Goal: Task Accomplishment & Management: Use online tool/utility

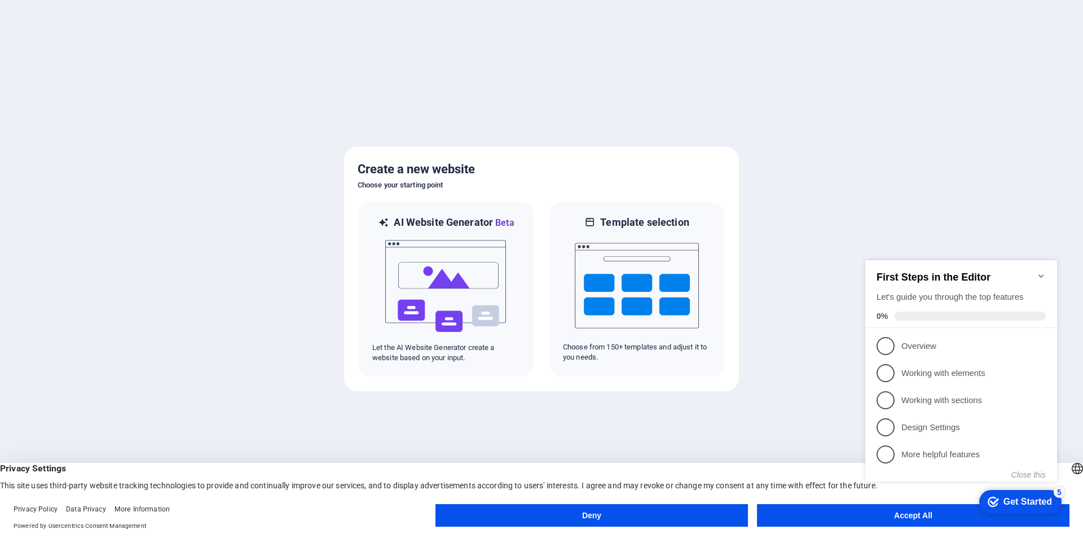
click at [837, 508] on button "Accept All" at bounding box center [913, 515] width 313 height 23
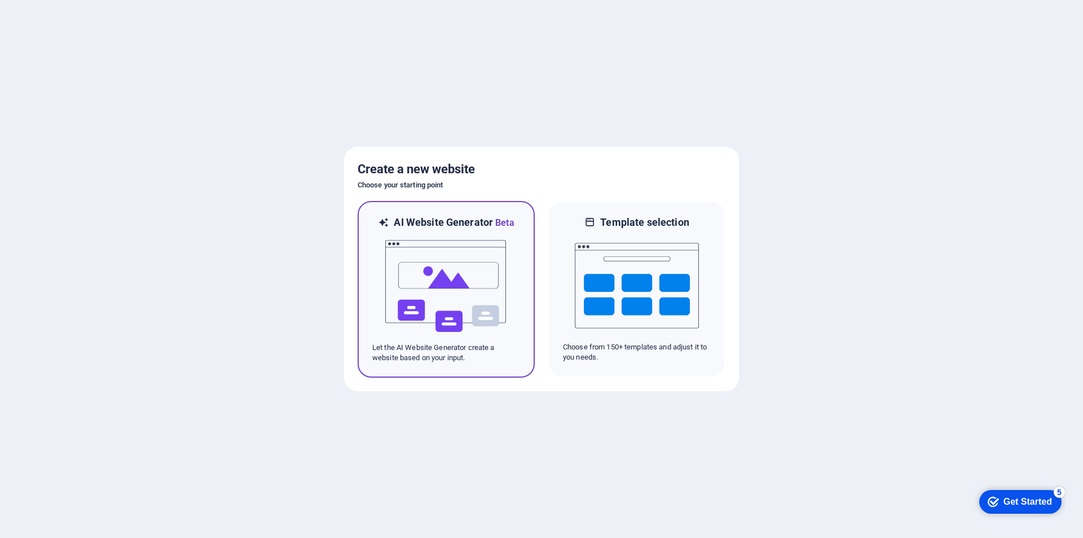
click at [488, 291] on img at bounding box center [446, 286] width 124 height 113
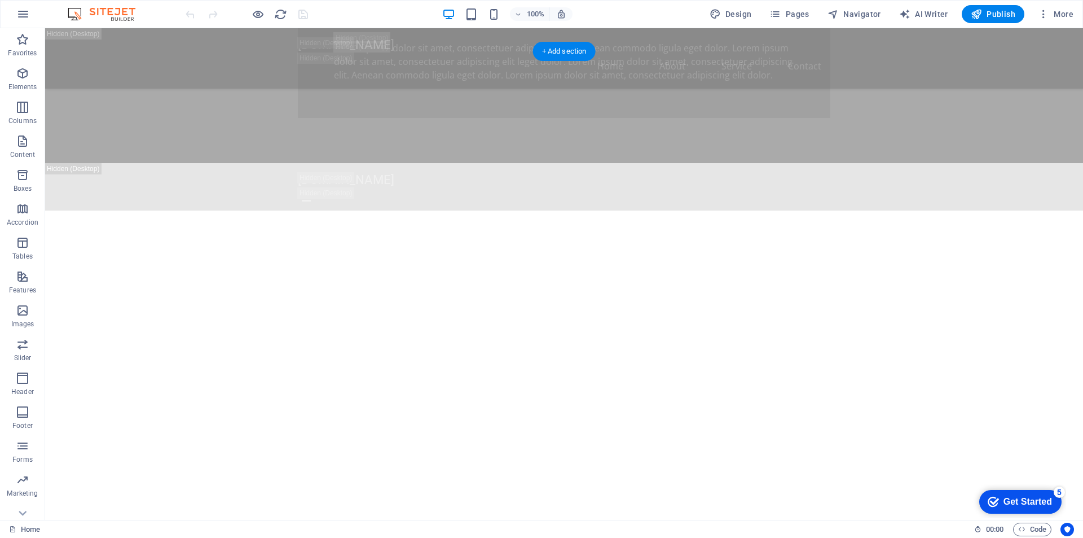
scroll to position [1636, 0]
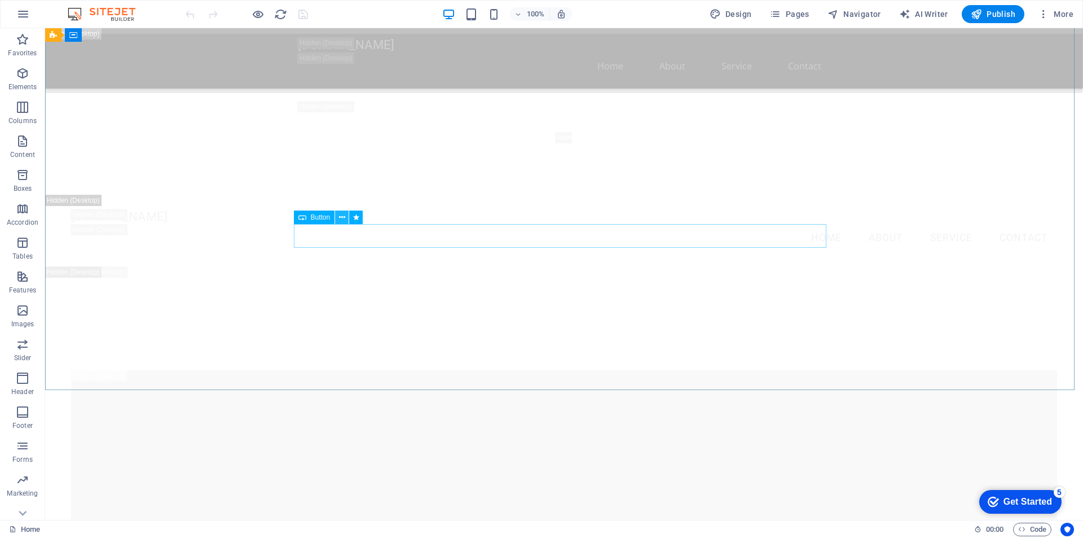
click at [341, 218] on icon at bounding box center [342, 218] width 6 height 12
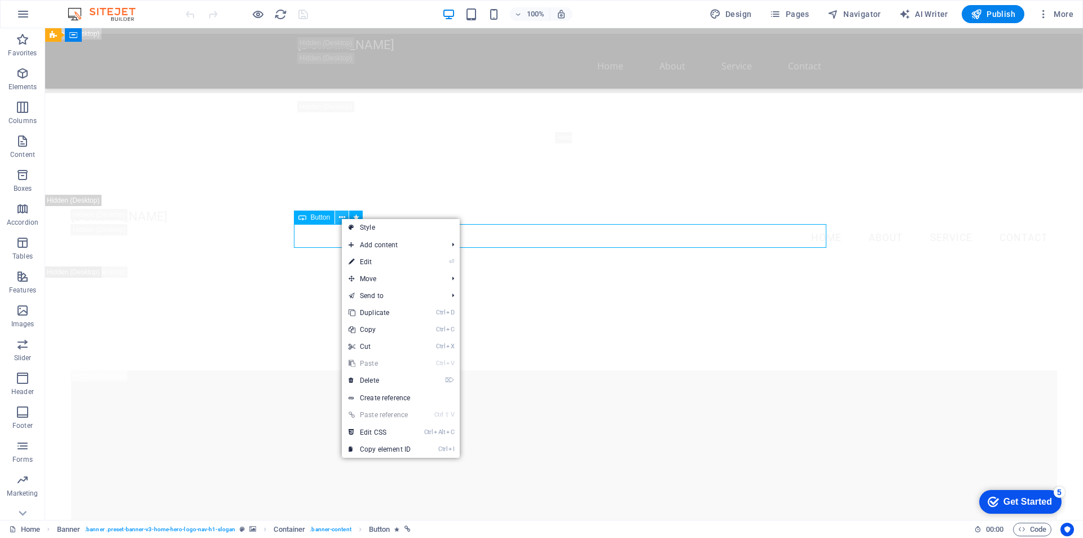
click at [341, 218] on icon at bounding box center [342, 218] width 6 height 12
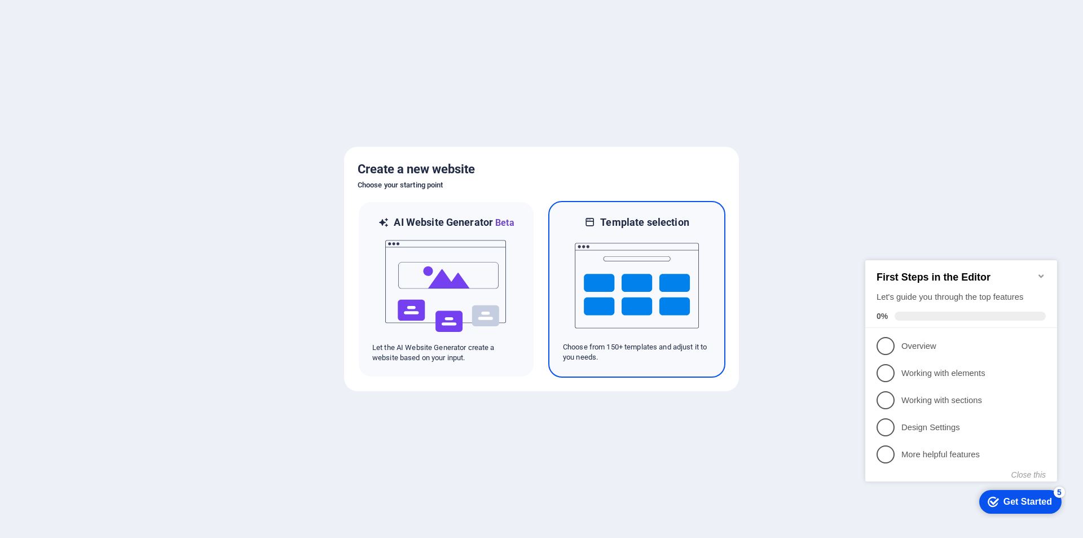
click at [674, 276] on img at bounding box center [637, 285] width 124 height 113
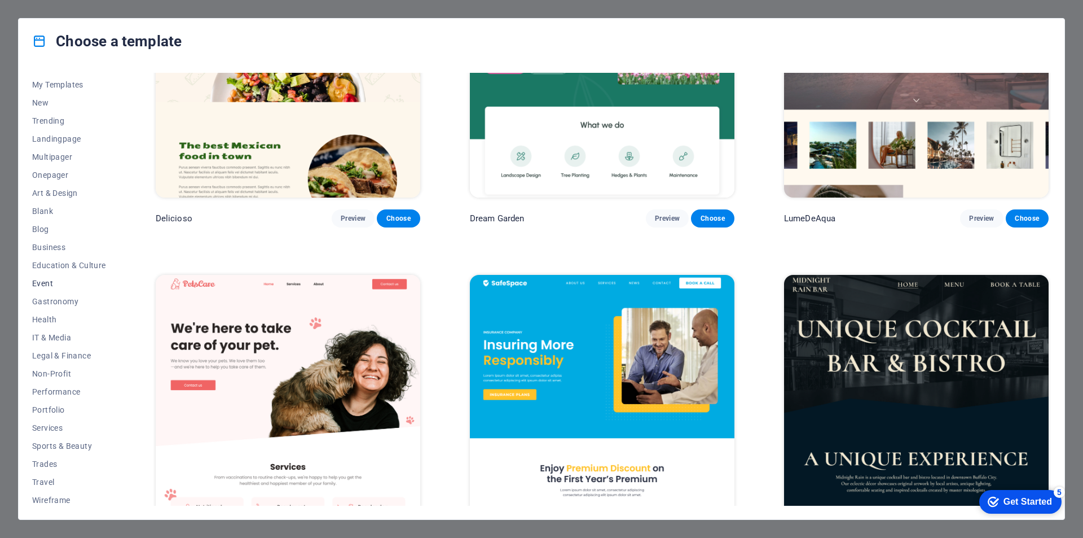
scroll to position [19, 0]
click at [60, 245] on span "Business" at bounding box center [69, 243] width 74 height 9
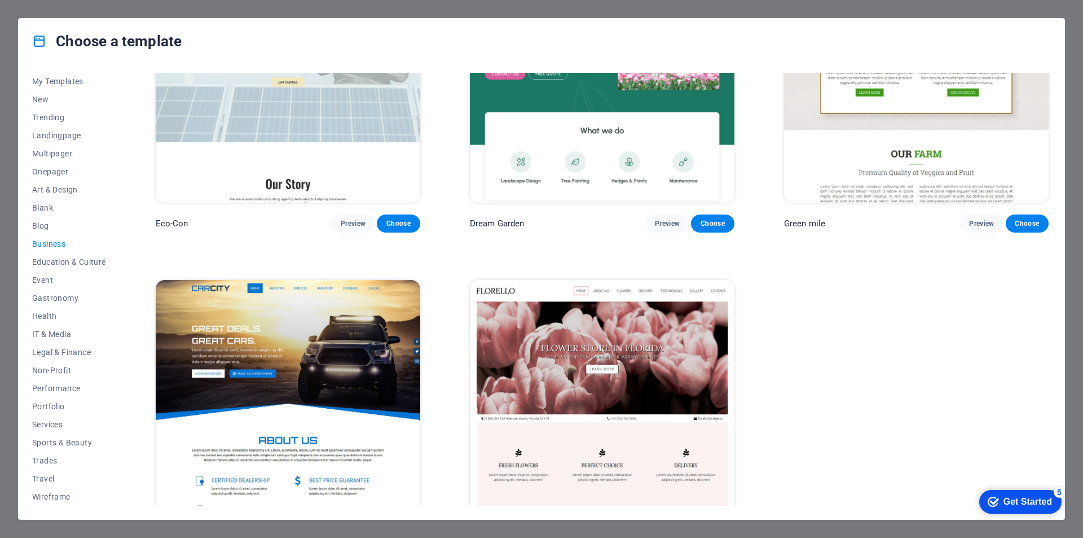
scroll to position [162, 0]
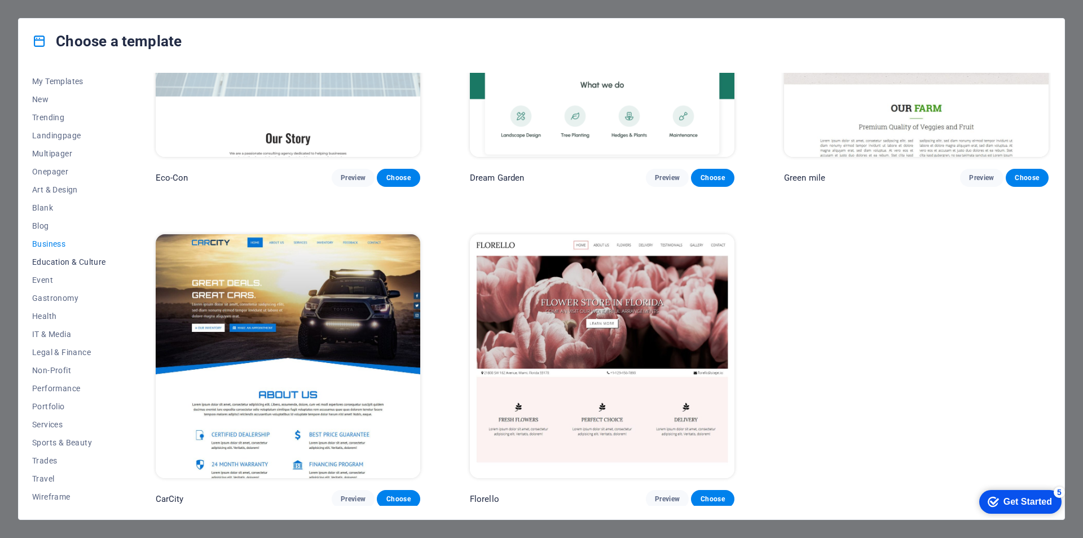
click at [81, 261] on span "Education & Culture" at bounding box center [69, 261] width 74 height 9
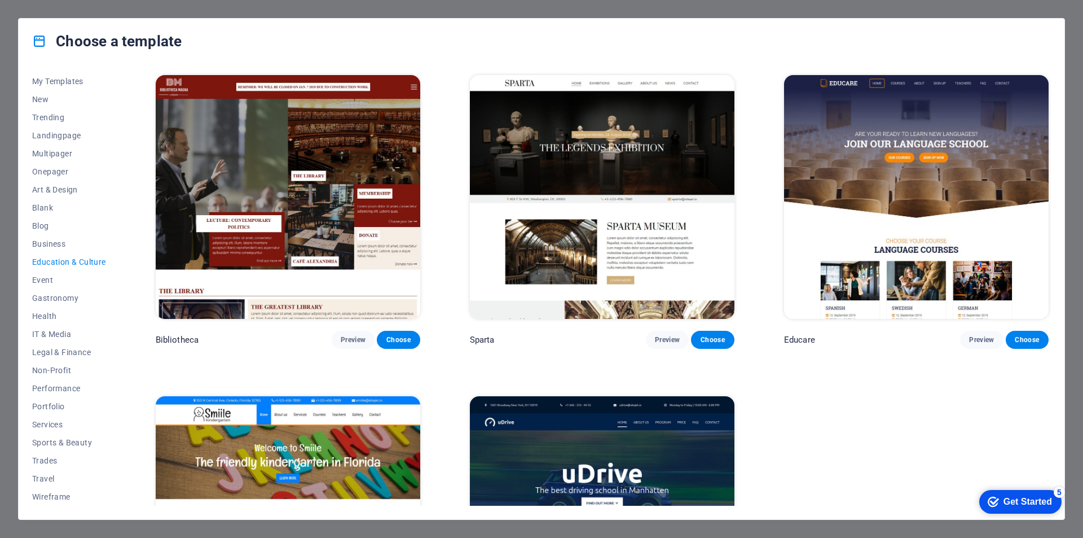
scroll to position [339, 0]
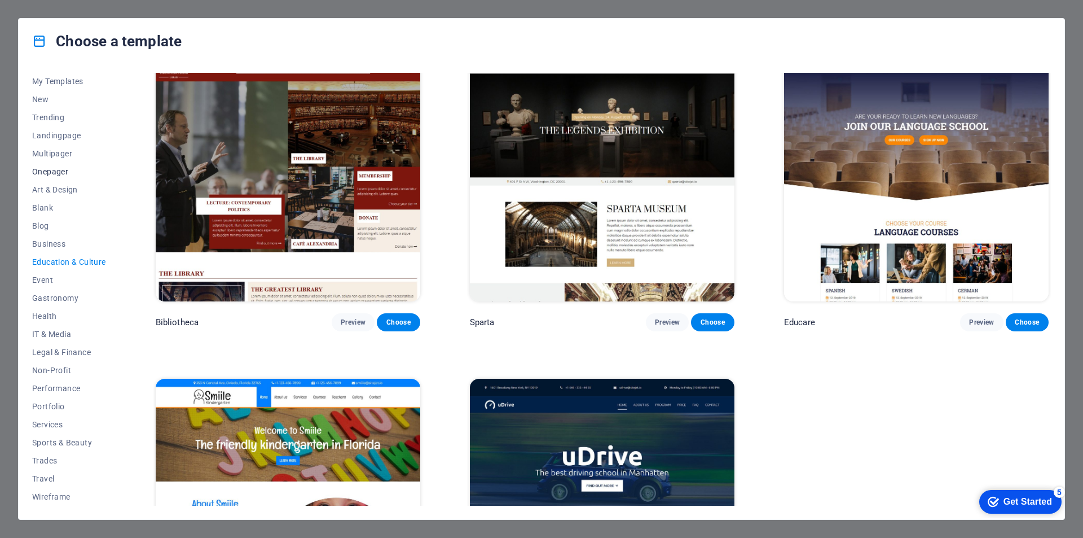
click at [59, 171] on span "Onepager" at bounding box center [69, 171] width 74 height 9
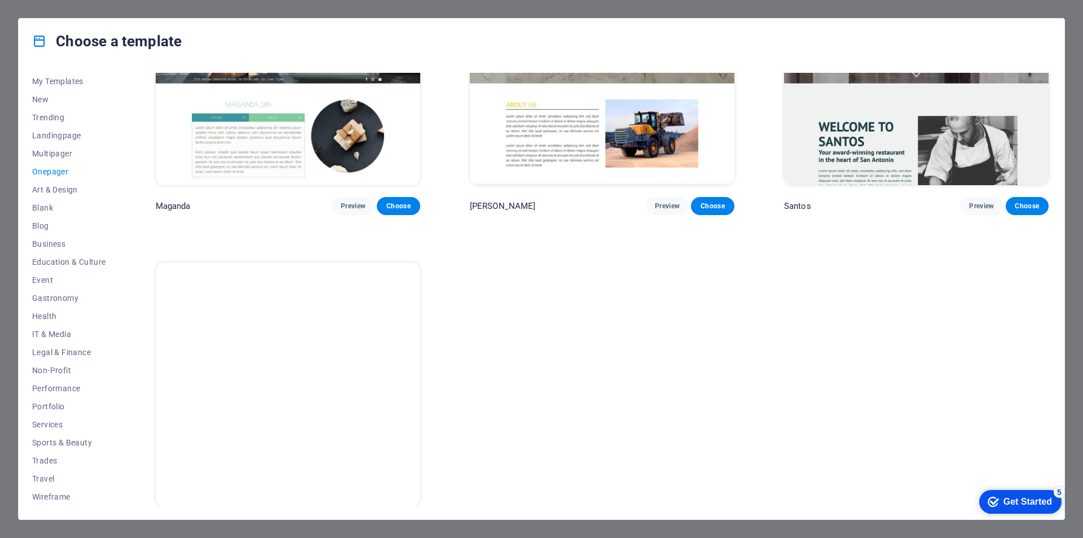
scroll to position [7200, 0]
click at [59, 155] on span "Multipager" at bounding box center [69, 153] width 74 height 9
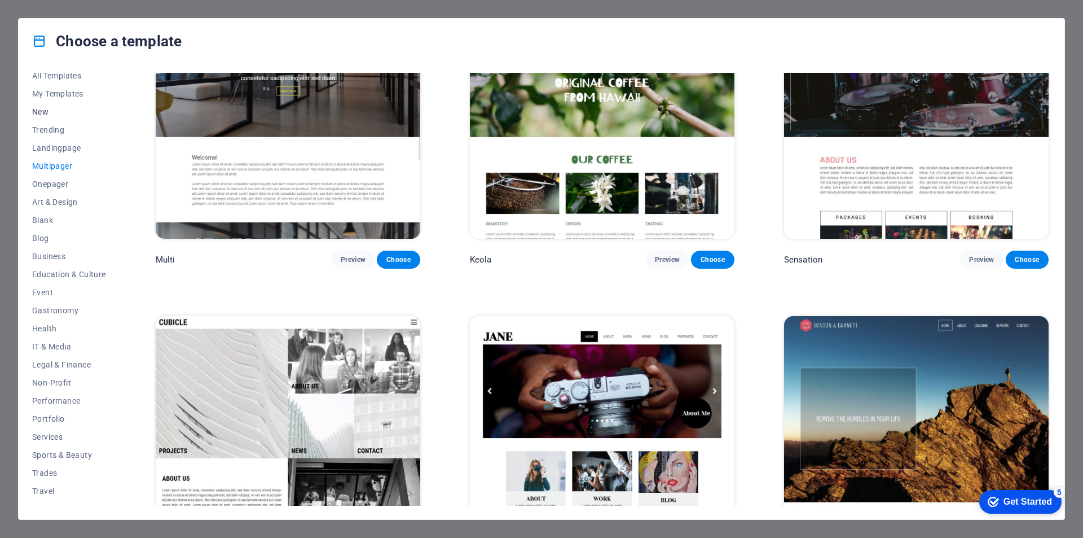
scroll to position [0, 0]
click at [46, 131] on span "Trending" at bounding box center [69, 135] width 74 height 9
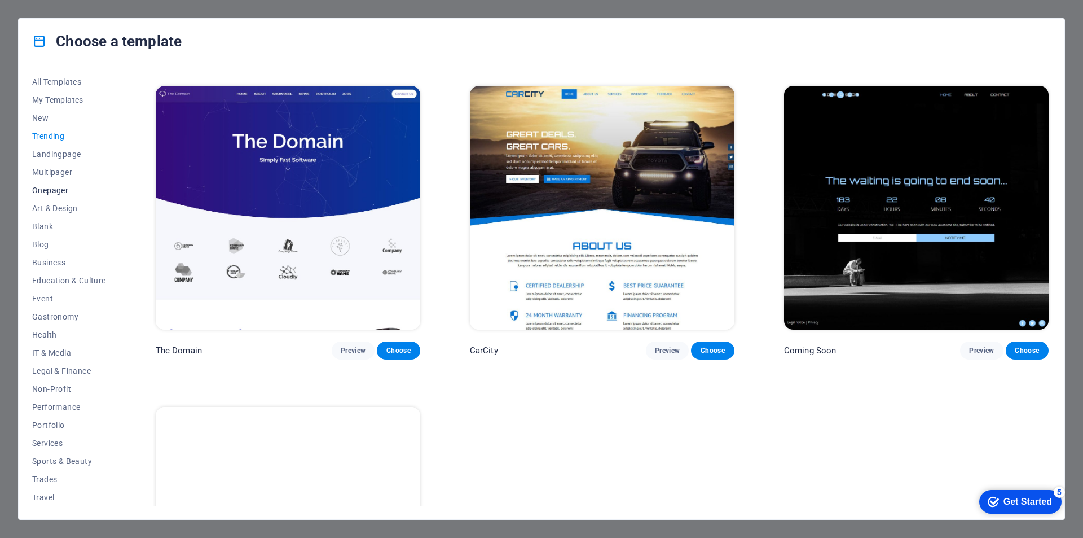
scroll to position [1272, 0]
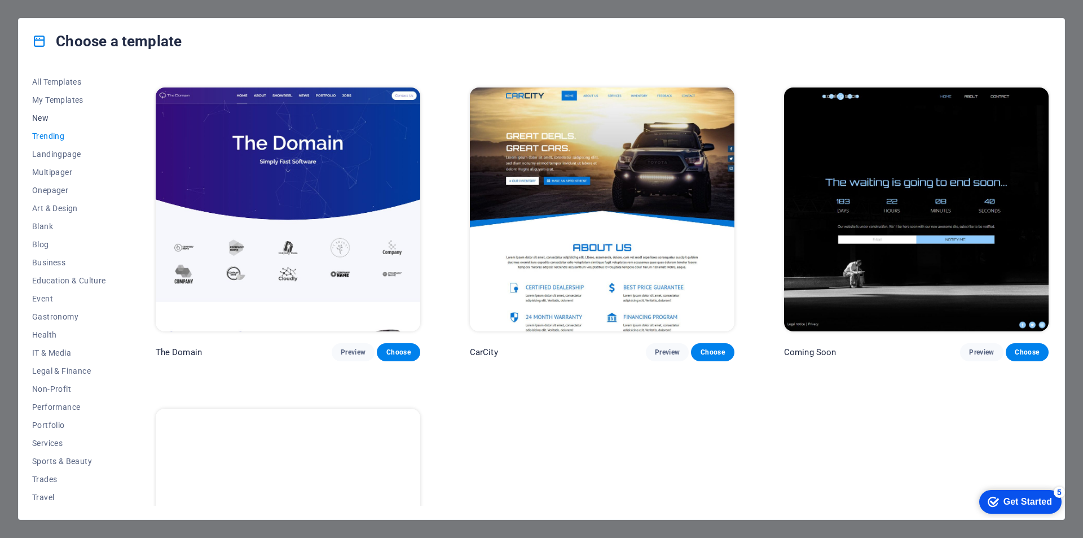
click at [42, 116] on span "New" at bounding box center [69, 117] width 74 height 9
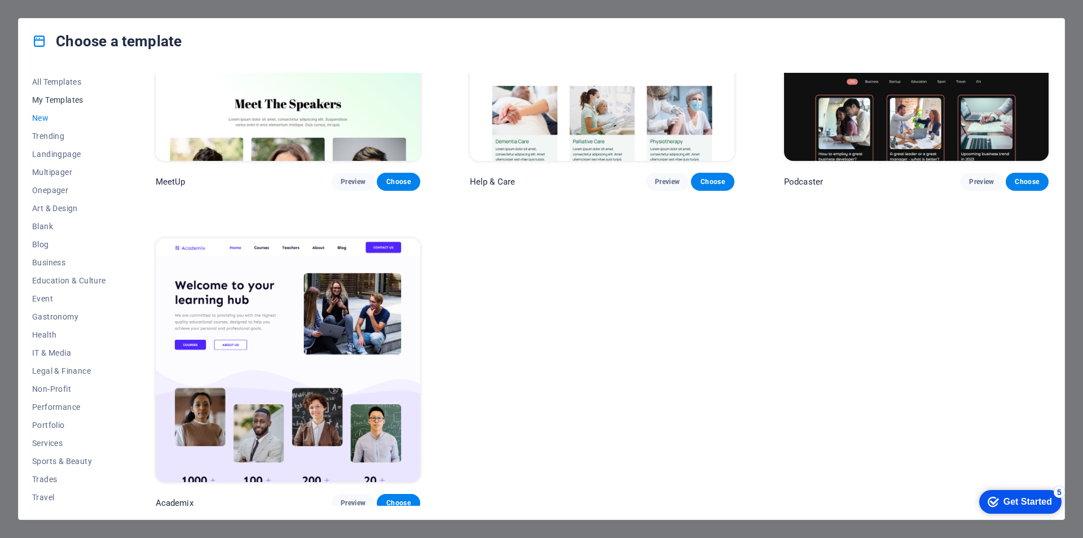
click at [50, 96] on span "My Templates" at bounding box center [69, 99] width 74 height 9
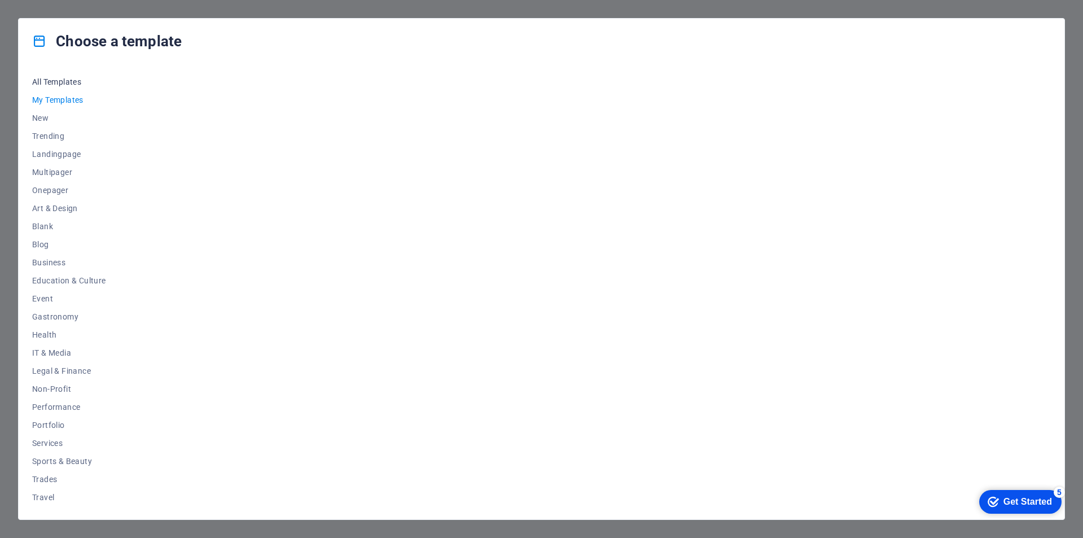
click at [69, 84] on span "All Templates" at bounding box center [69, 81] width 74 height 9
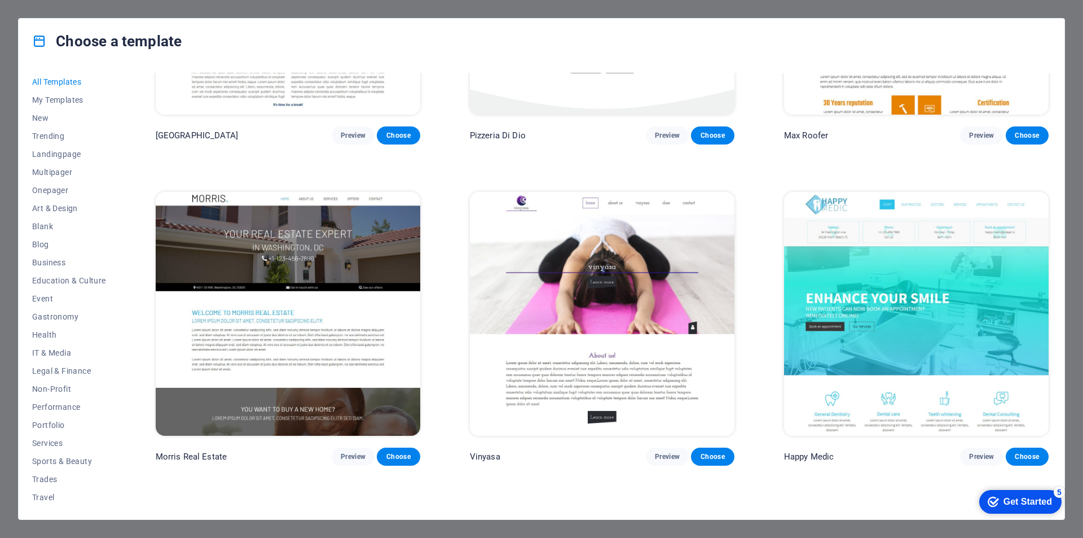
scroll to position [6714, 0]
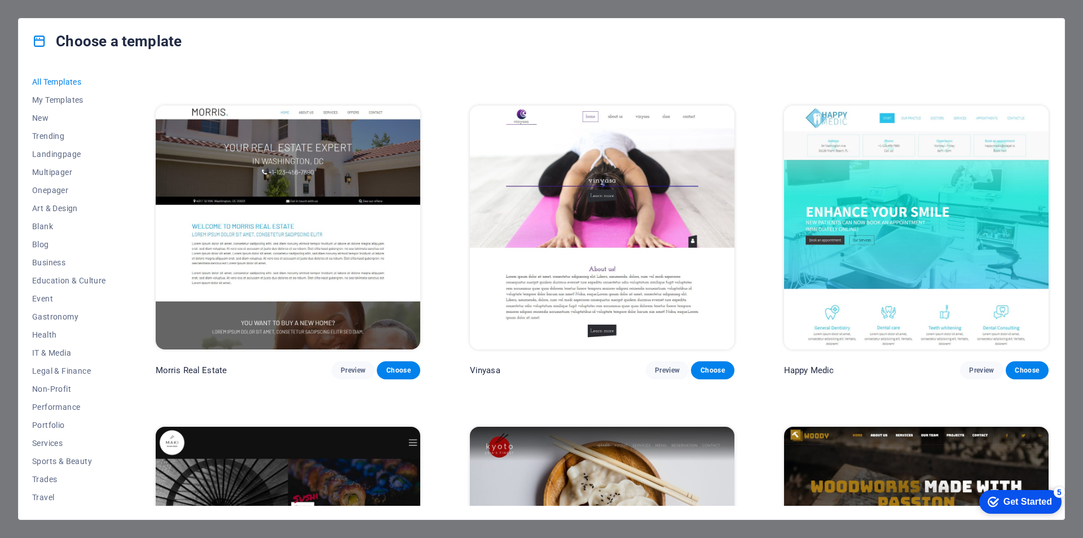
click at [920, 208] on img at bounding box center [916, 228] width 265 height 244
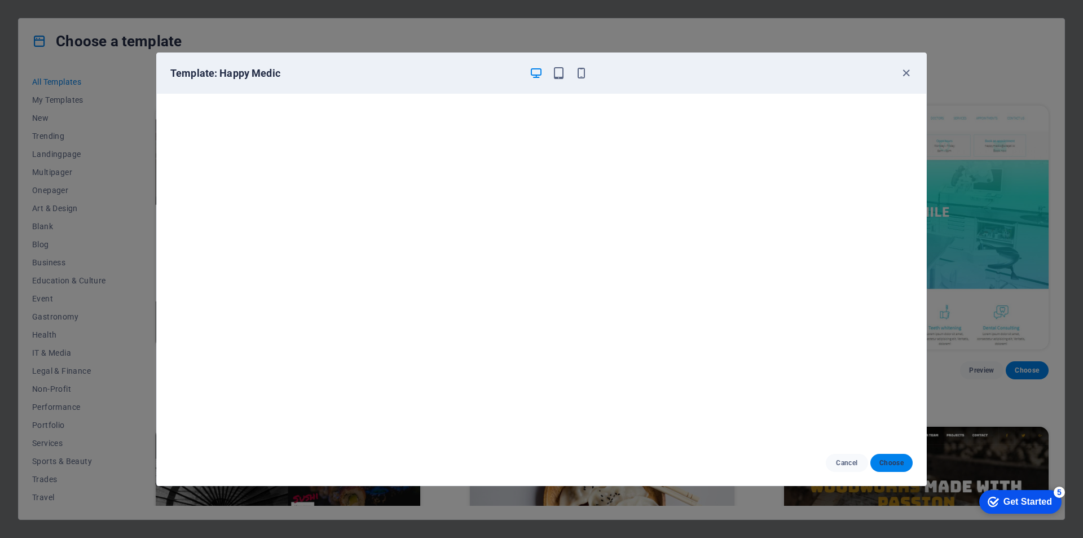
click at [895, 466] on span "Choose" at bounding box center [892, 462] width 24 height 9
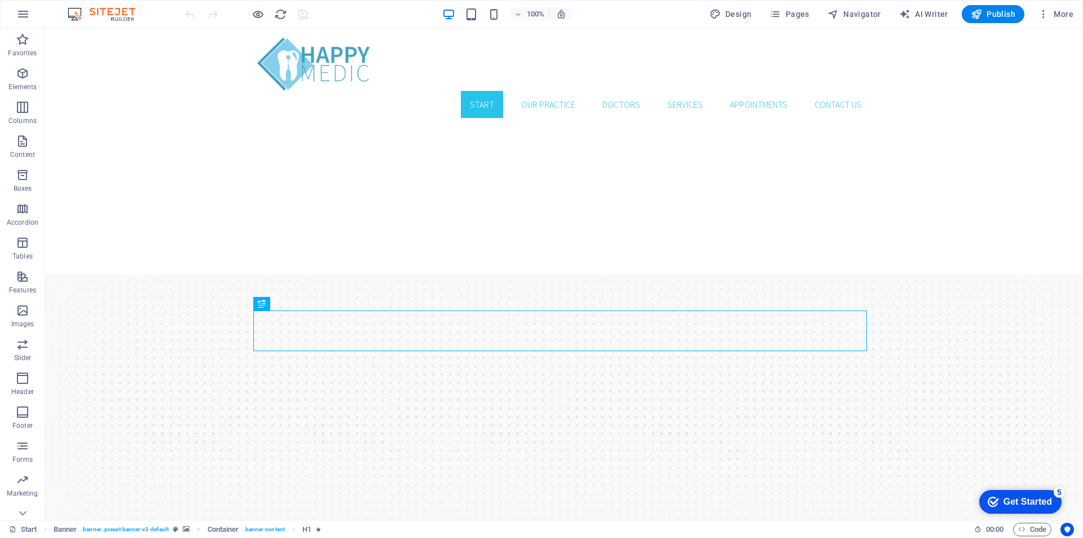
click at [1020, 499] on div "Get Started" at bounding box center [1028, 502] width 49 height 10
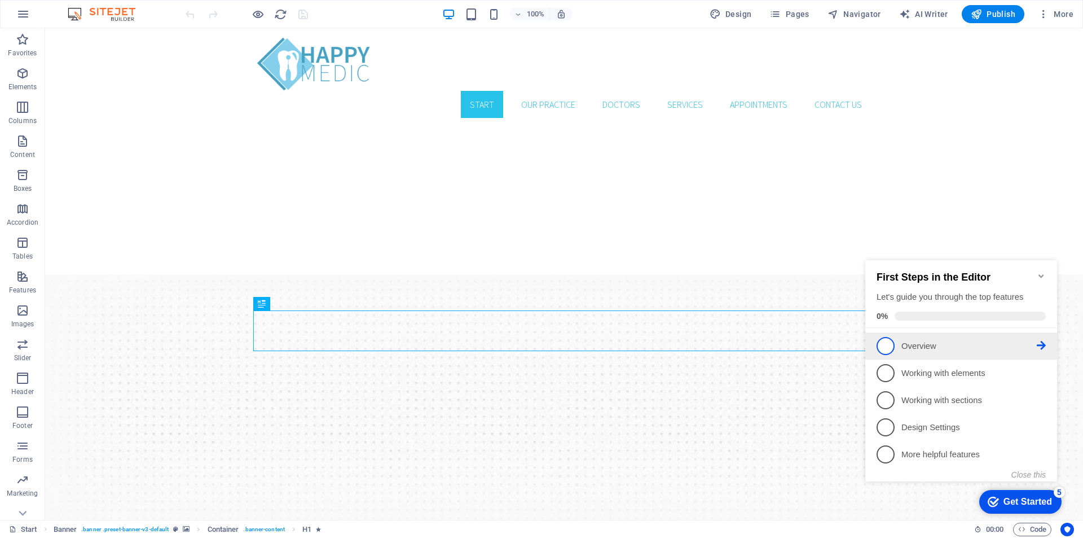
click at [929, 337] on link "1 Overview - incomplete" at bounding box center [961, 346] width 169 height 18
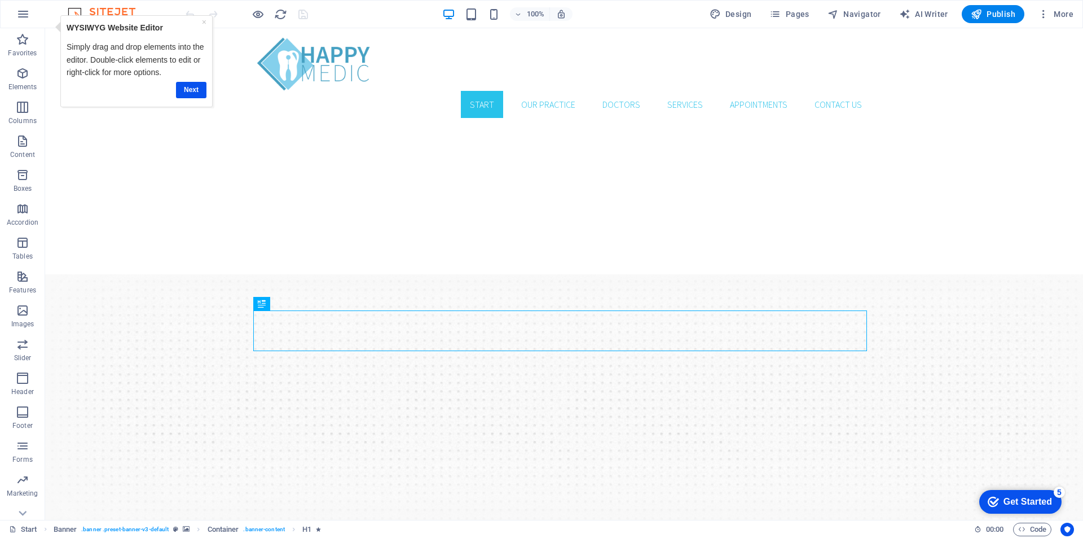
click at [1026, 502] on div "Get Started" at bounding box center [1028, 502] width 49 height 10
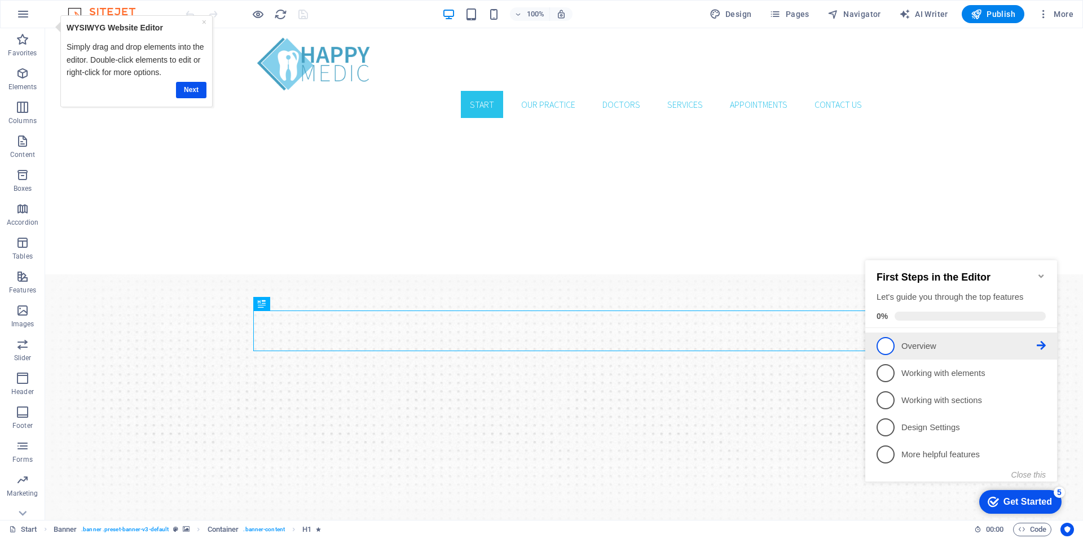
click at [887, 347] on span "1" at bounding box center [886, 346] width 18 height 18
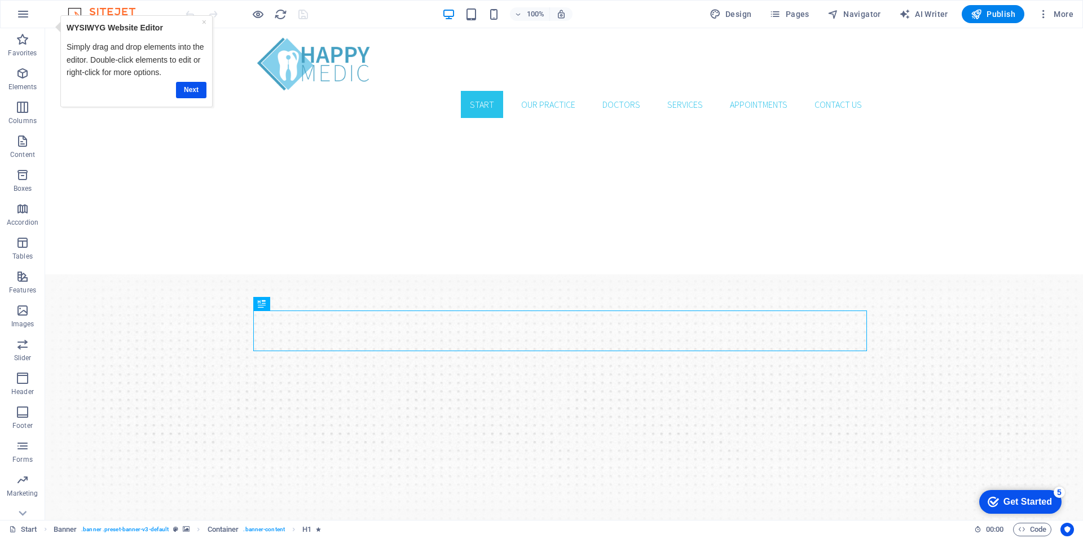
click at [1029, 499] on div "Get Started" at bounding box center [1028, 502] width 49 height 10
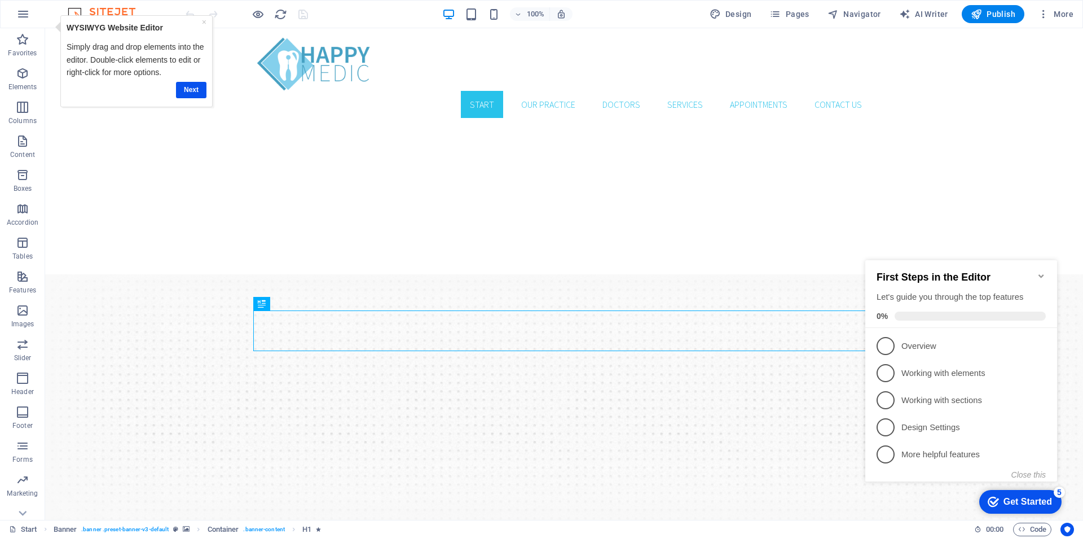
click at [640, 14] on div "100% Design Pages Navigator AI Writer Publish More" at bounding box center [630, 14] width 895 height 18
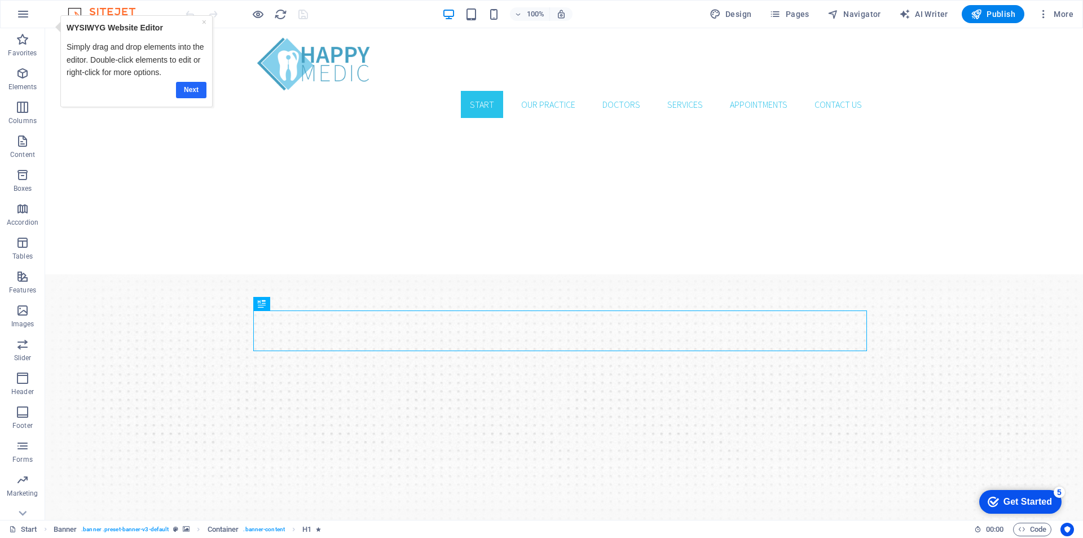
click at [188, 89] on link "Next" at bounding box center [191, 90] width 30 height 16
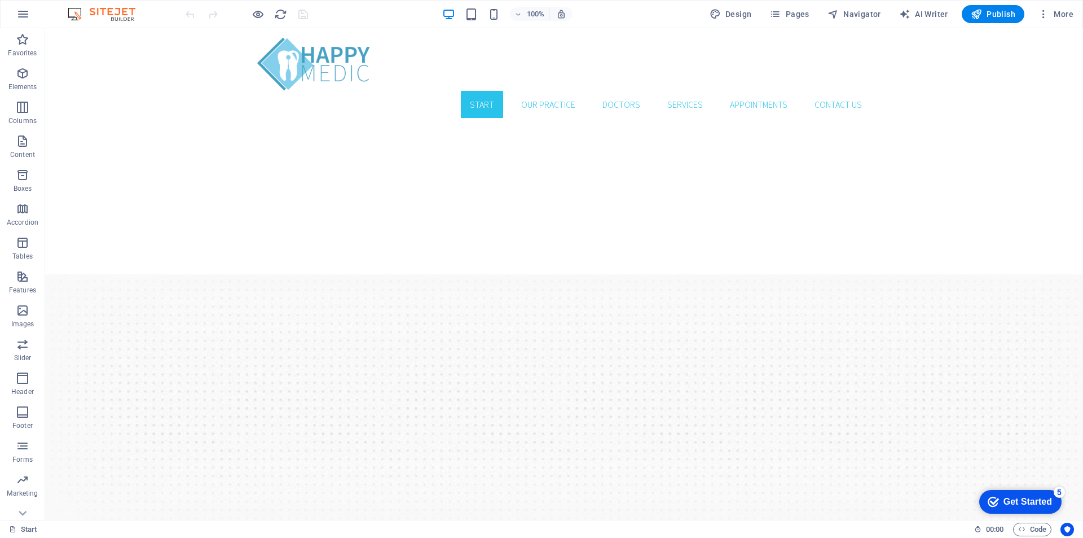
drag, startPoint x: 1078, startPoint y: 349, endPoint x: 1121, endPoint y: 46, distance: 306.0
click at [1067, 14] on span "More" at bounding box center [1056, 13] width 36 height 11
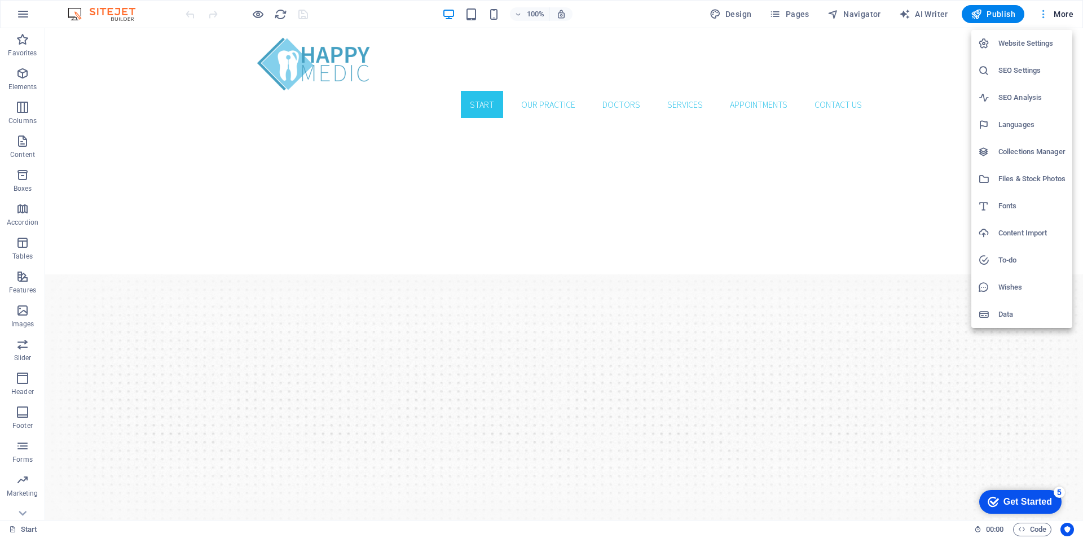
click at [1067, 14] on div at bounding box center [541, 269] width 1083 height 538
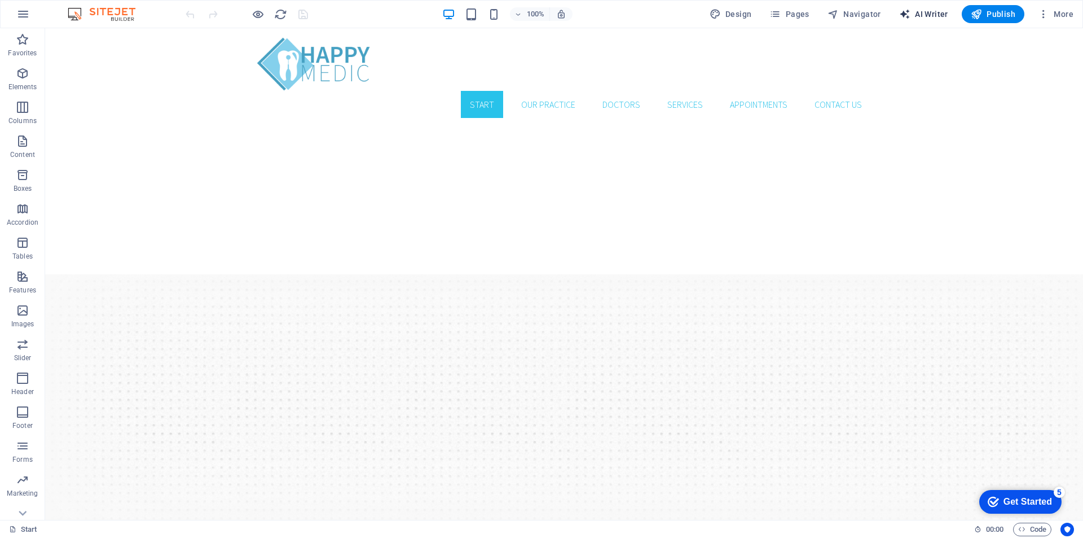
click at [924, 14] on span "AI Writer" at bounding box center [923, 13] width 49 height 11
select select "English"
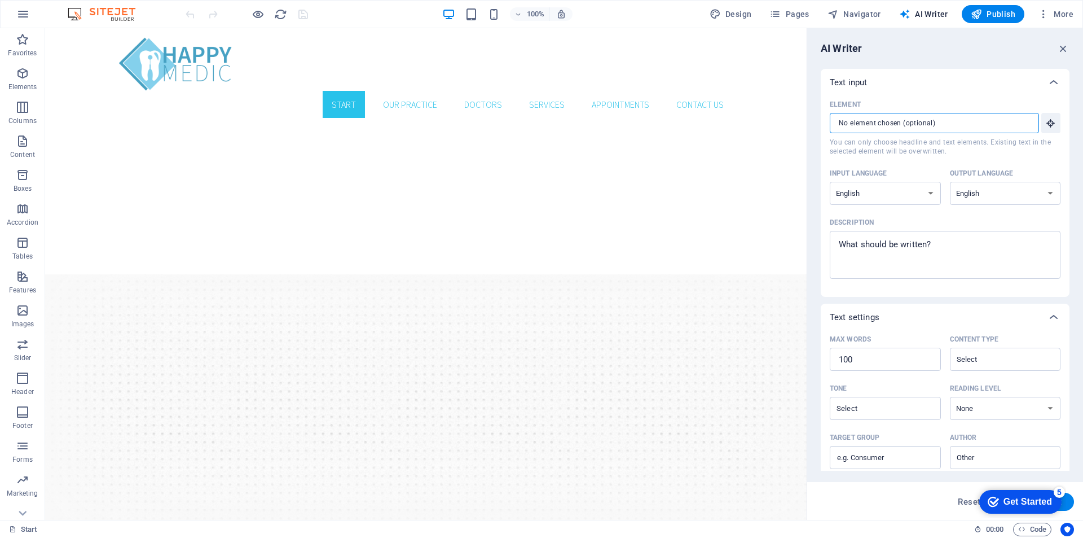
click at [904, 125] on input "Element ​ You can only choose headline and text elements. Existing text in the …" at bounding box center [930, 123] width 201 height 20
click at [933, 16] on span "AI Writer" at bounding box center [923, 13] width 49 height 11
click at [911, 194] on select "Albanian Arabic Armenian Awadhi Azerbaijani Bashkir Basque Belarusian Bengali B…" at bounding box center [885, 193] width 111 height 23
select select "Indonesian"
click at [830, 182] on select "Albanian Arabic Armenian Awadhi Azerbaijani Bashkir Basque Belarusian Bengali B…" at bounding box center [885, 193] width 111 height 23
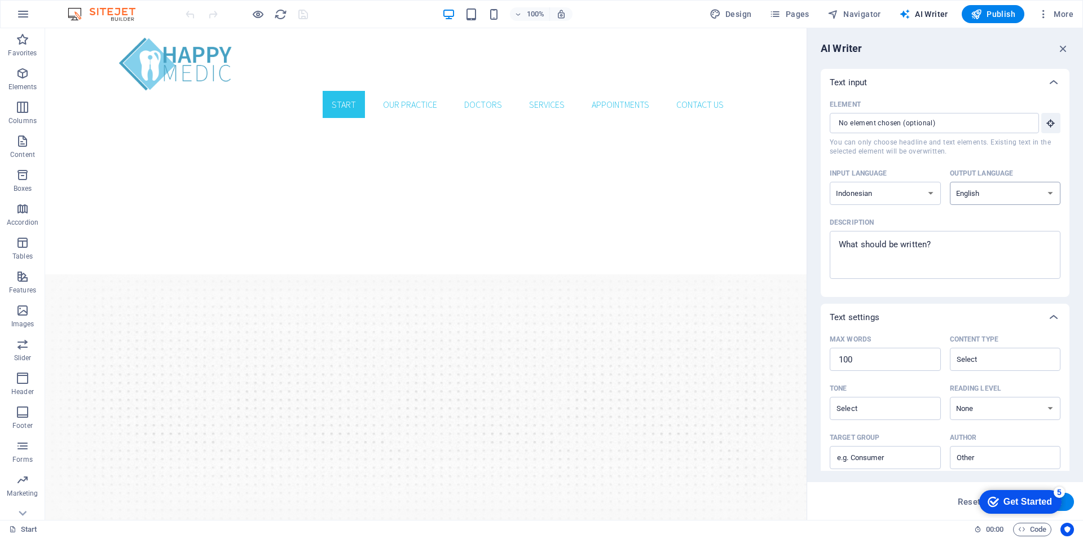
click at [994, 193] on select "Albanian Arabic Armenian Awadhi Azerbaijani Bashkir Basque Belarusian Bengali B…" at bounding box center [1005, 193] width 111 height 23
select select "Indonesian"
click at [950, 182] on select "Albanian Arabic Armenian Awadhi Azerbaijani Bashkir Basque Belarusian Bengali B…" at bounding box center [1005, 193] width 111 height 23
click at [924, 249] on textarea "Description x ​" at bounding box center [945, 254] width 219 height 37
type textarea "x"
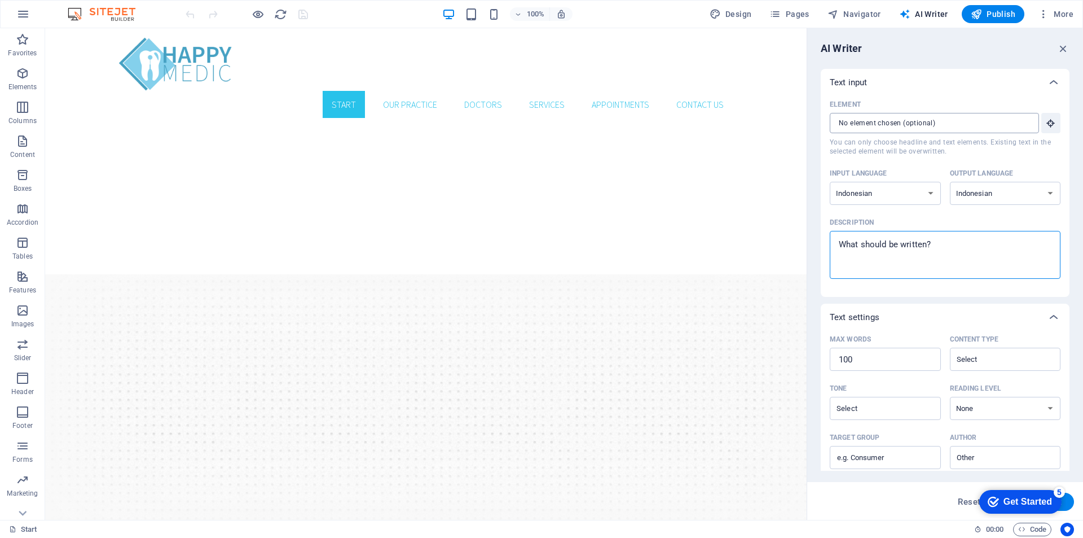
click at [923, 121] on input "Element ​ You can only choose headline and text elements. Existing text in the …" at bounding box center [930, 123] width 201 height 20
click at [1003, 150] on span "You can only choose headline and text elements. Existing text in the selected e…" at bounding box center [945, 147] width 231 height 18
click at [1003, 133] on input "Element ​ You can only choose headline and text elements. Existing text in the …" at bounding box center [930, 123] width 201 height 20
click at [994, 124] on input "Element ​ You can only choose headline and text elements. Existing text in the …" at bounding box center [930, 123] width 201 height 20
click at [897, 125] on input "Element ​ You can only choose headline and text elements. Existing text in the …" at bounding box center [930, 123] width 201 height 20
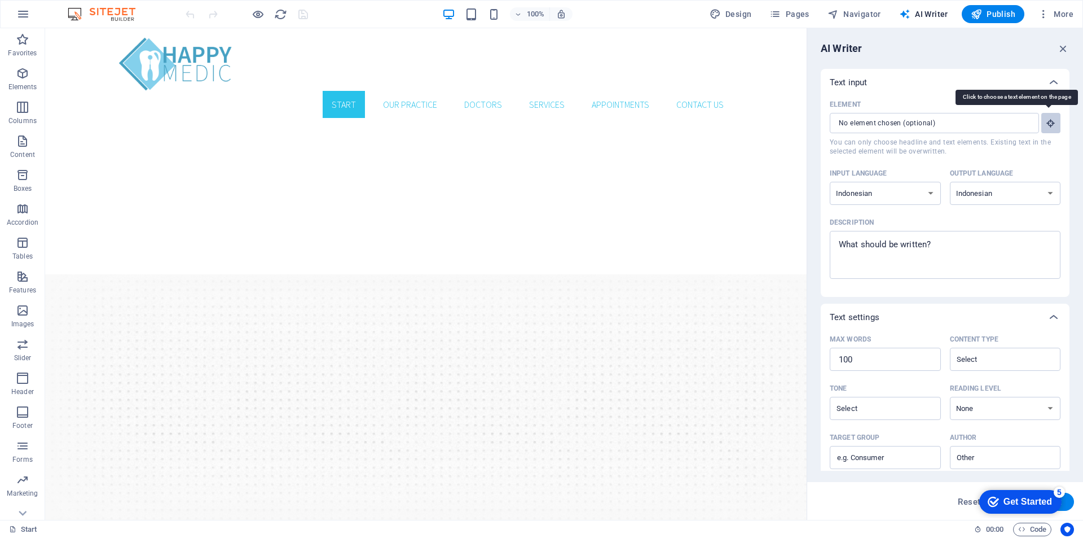
click at [1049, 127] on icon "button" at bounding box center [1051, 123] width 10 height 10
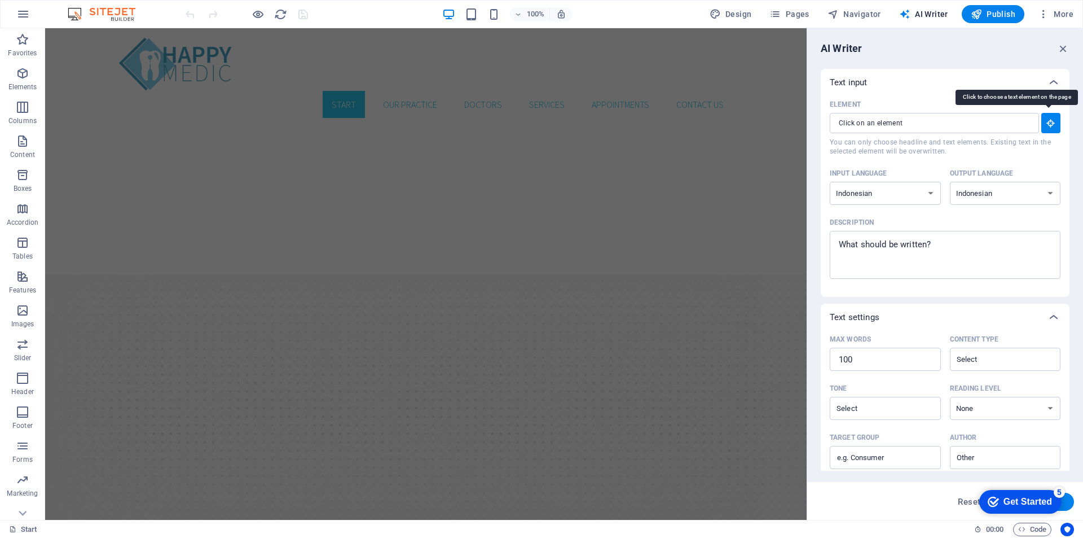
click at [1049, 127] on icon "button" at bounding box center [1051, 123] width 10 height 10
click at [948, 125] on input "Element ​ You can only choose headline and text elements. Existing text in the …" at bounding box center [930, 123] width 201 height 20
click at [1051, 128] on icon "button" at bounding box center [1051, 123] width 10 height 10
click at [937, 102] on div "Element" at bounding box center [943, 104] width 226 height 17
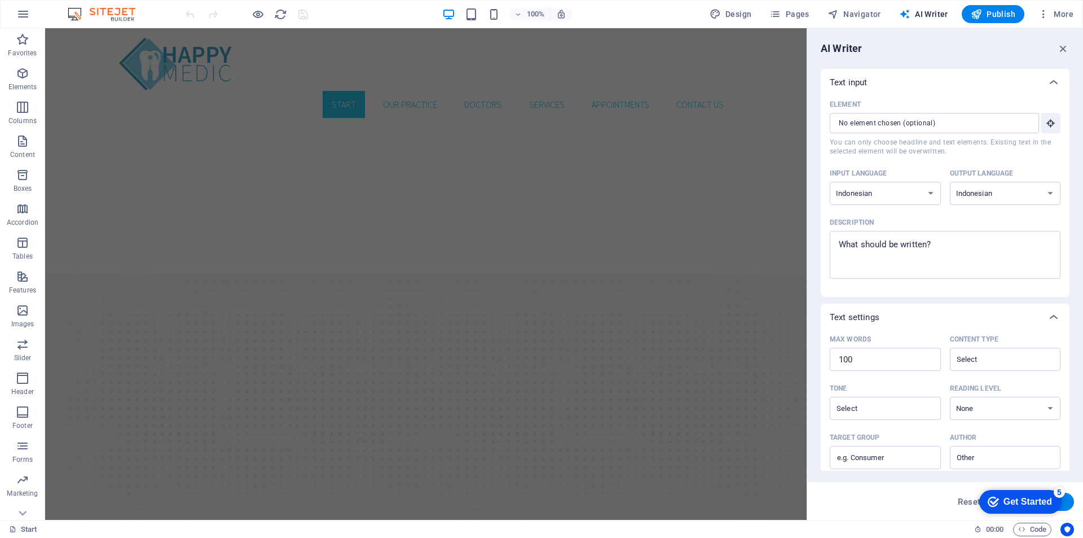
click at [937, 113] on input "Element ​ You can only choose headline and text elements. Existing text in the …" at bounding box center [930, 123] width 201 height 20
click at [901, 58] on div "AI Writer Text input Element ​ You can only choose headline and text elements. …" at bounding box center [945, 273] width 276 height 491
click at [1062, 47] on icon "button" at bounding box center [1063, 48] width 12 height 12
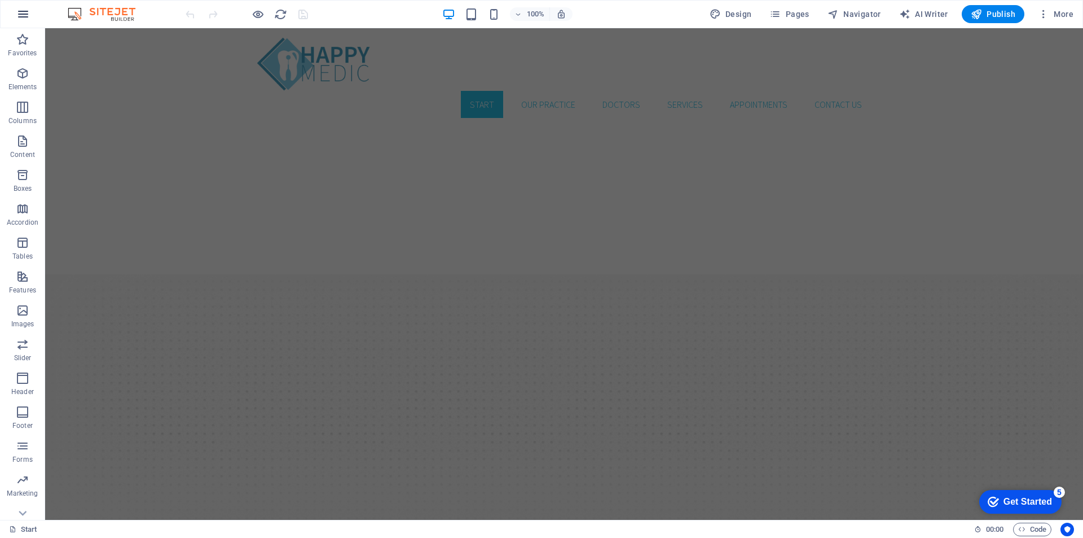
click at [24, 13] on icon "button" at bounding box center [23, 14] width 14 height 14
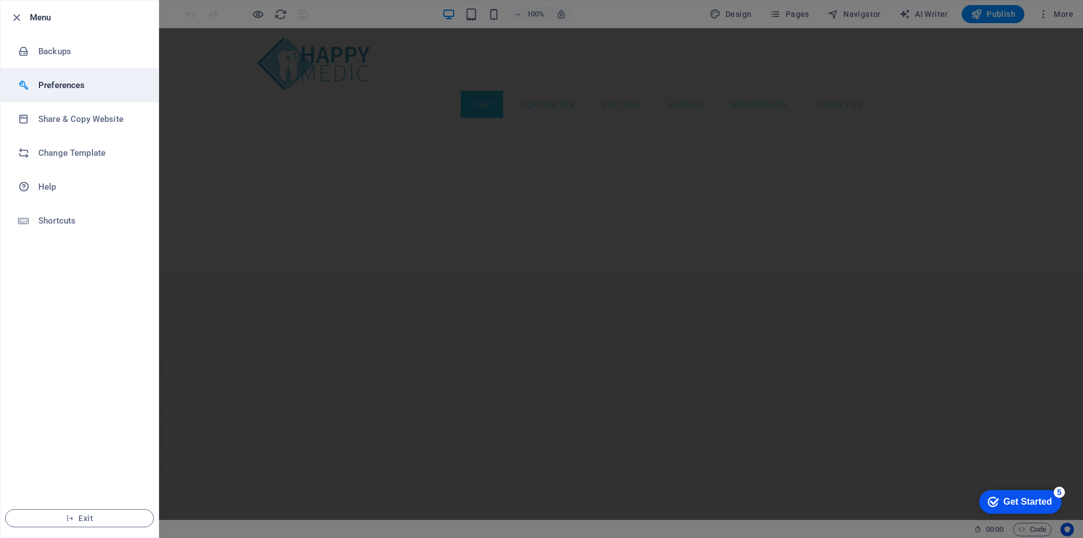
click at [101, 86] on h6 "Preferences" at bounding box center [90, 85] width 104 height 14
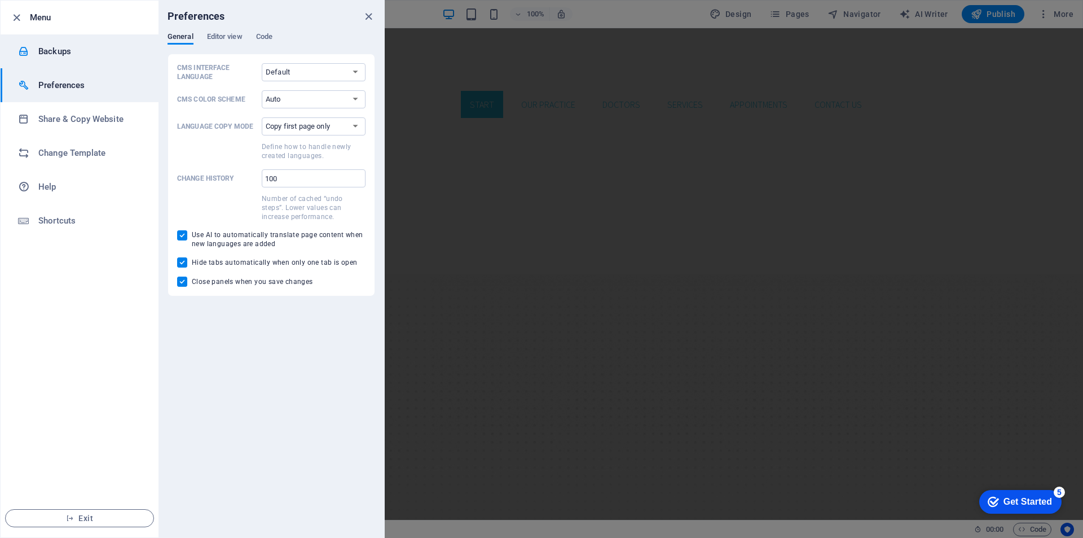
click at [84, 52] on h6 "Backups" at bounding box center [90, 52] width 104 height 14
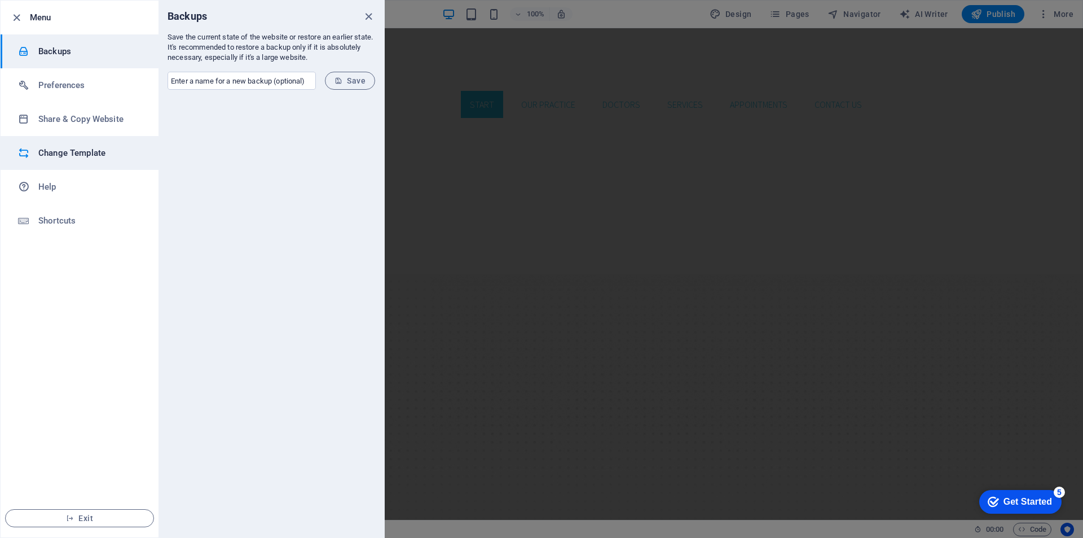
click at [87, 158] on h6 "Change Template" at bounding box center [90, 153] width 104 height 14
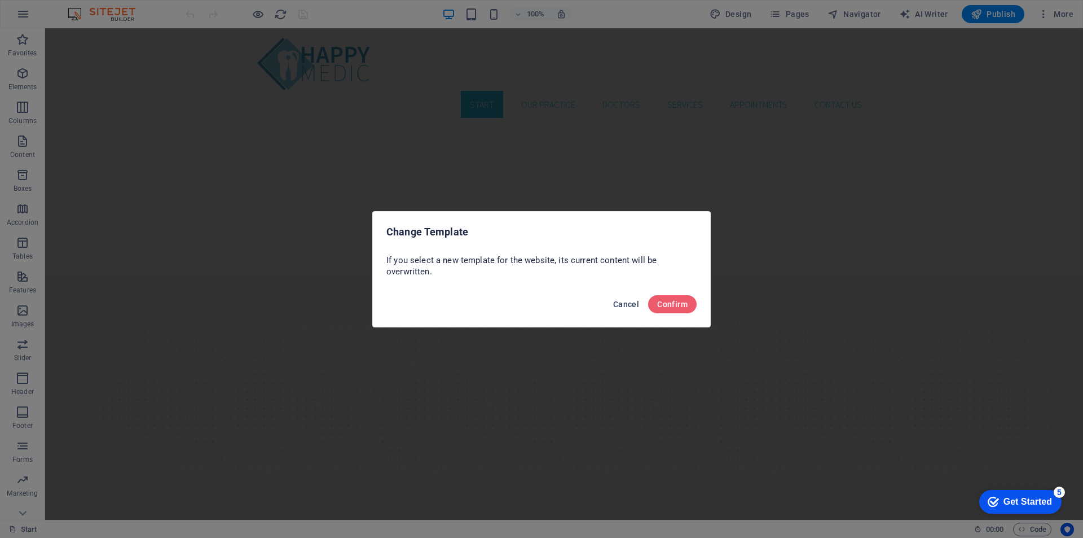
click at [622, 301] on span "Cancel" at bounding box center [626, 304] width 26 height 9
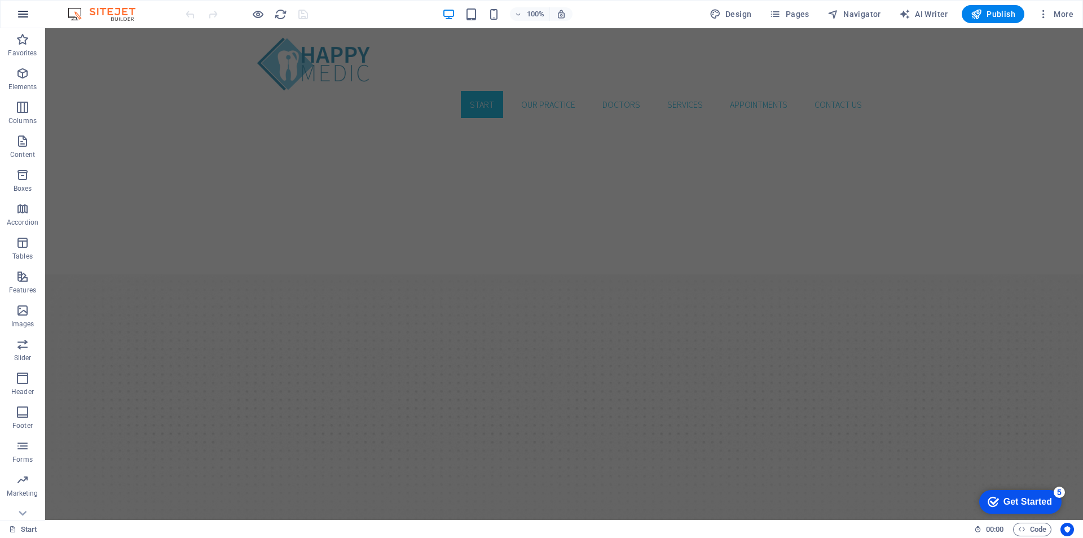
click at [27, 15] on icon "button" at bounding box center [23, 14] width 14 height 14
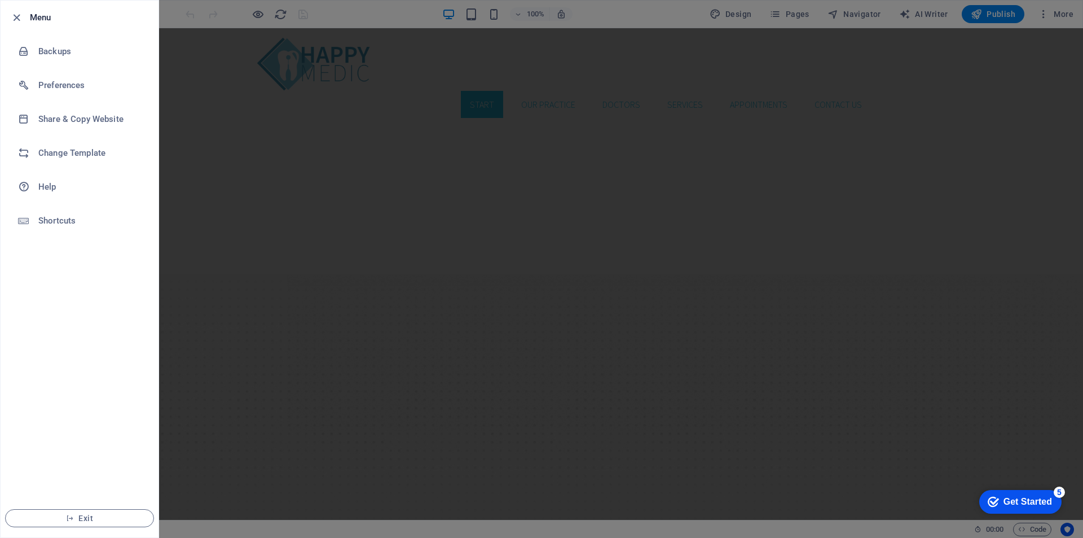
click at [247, 18] on div at bounding box center [541, 269] width 1083 height 538
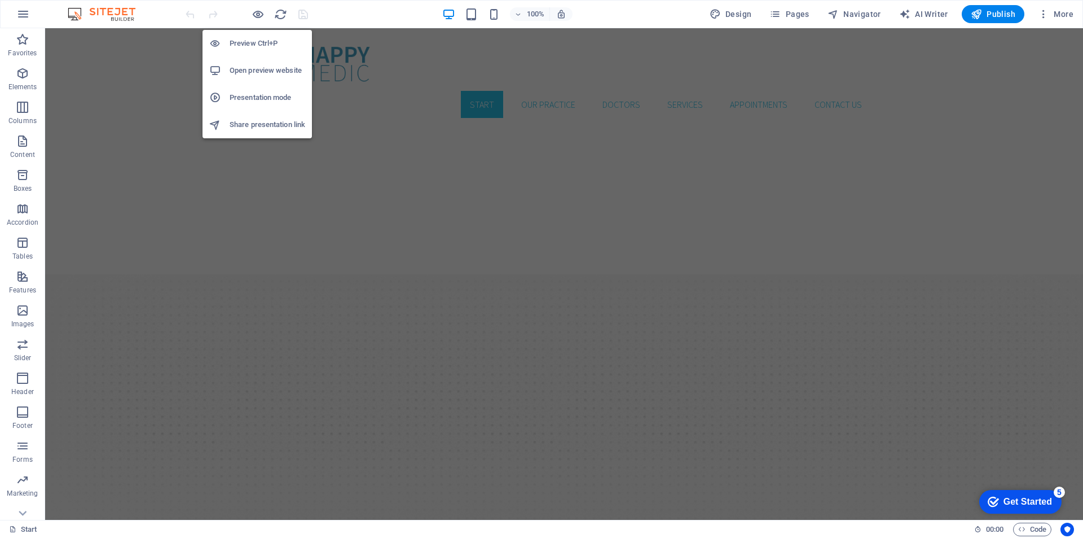
click at [257, 12] on icon "button" at bounding box center [258, 14] width 13 height 13
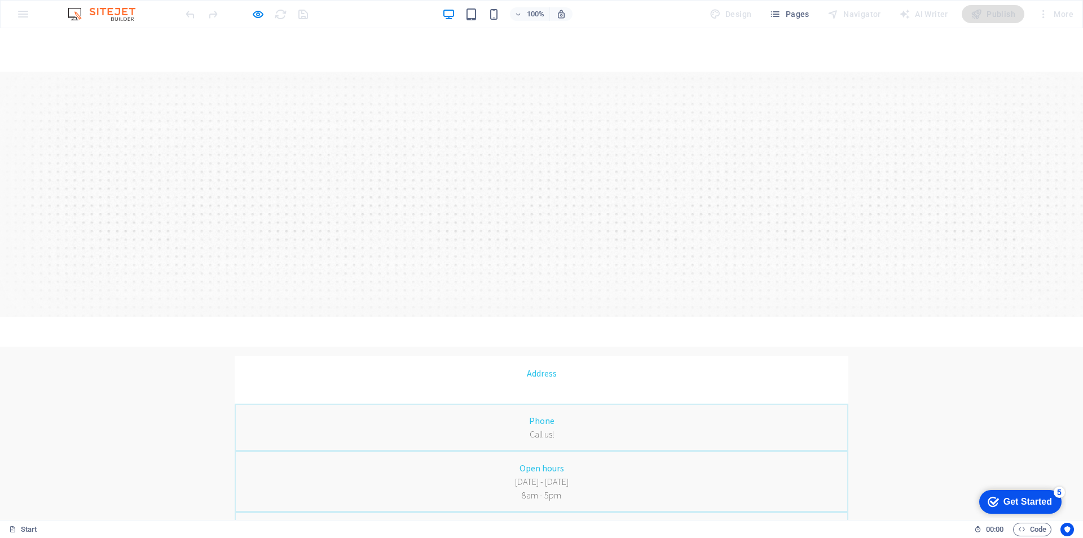
scroll to position [56, 0]
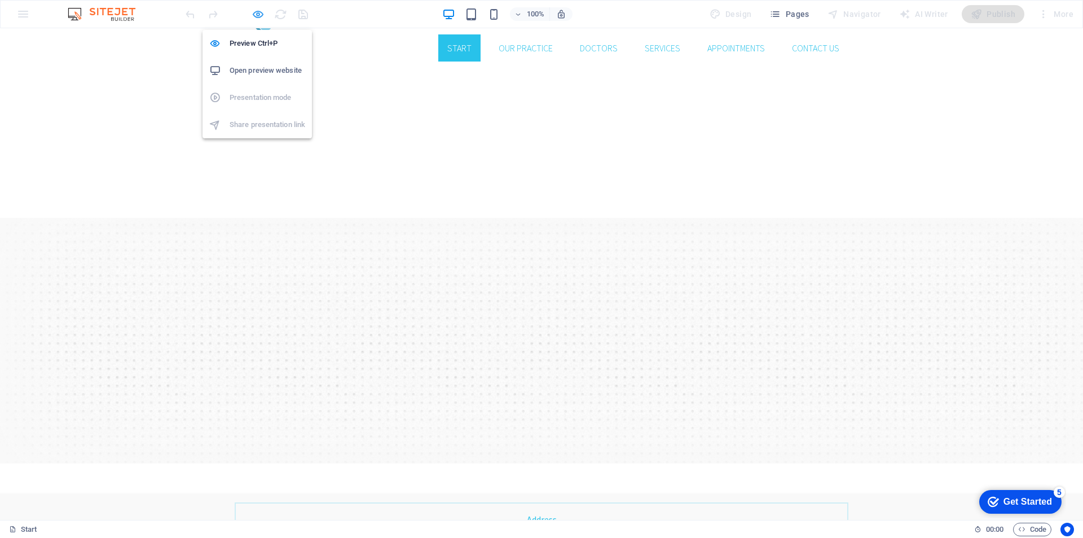
click at [257, 17] on icon "button" at bounding box center [258, 14] width 13 height 13
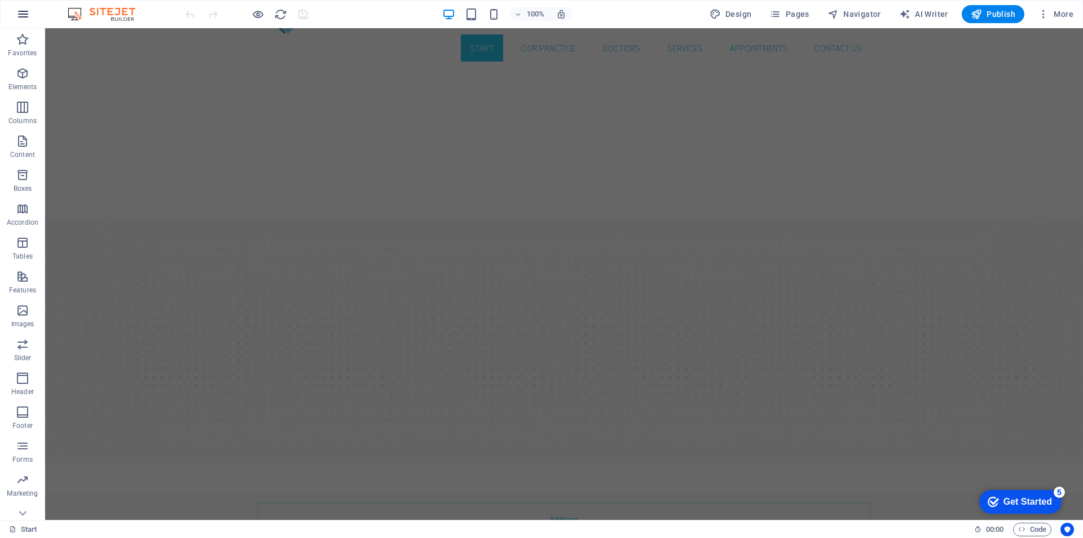
click at [23, 14] on icon "button" at bounding box center [23, 14] width 14 height 14
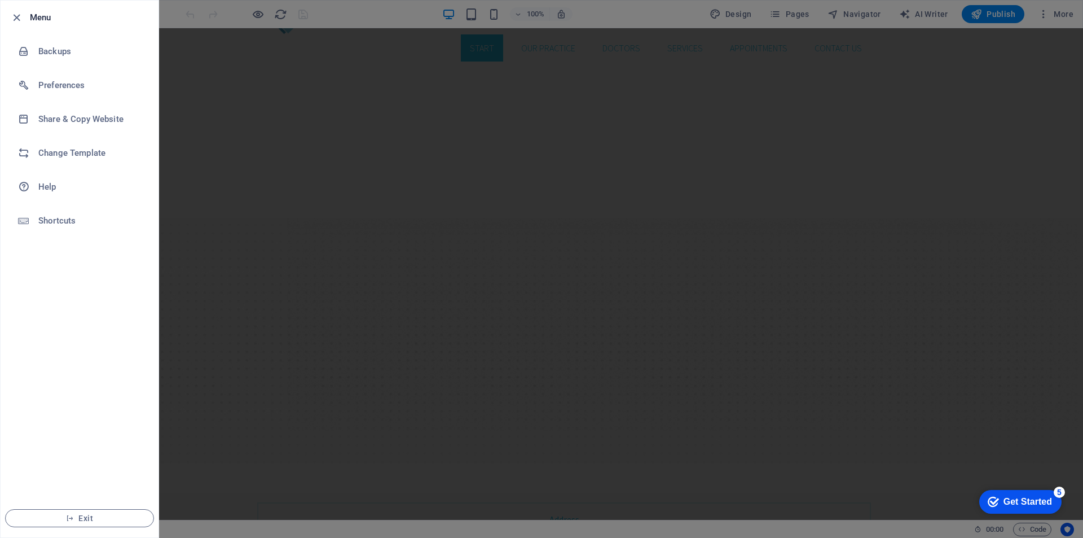
click at [575, 12] on div at bounding box center [541, 269] width 1083 height 538
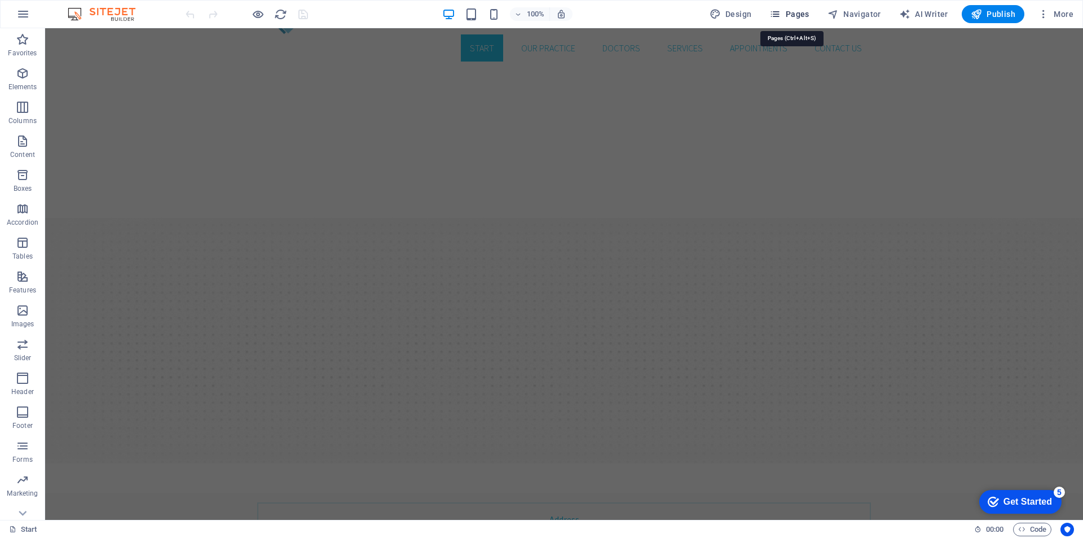
click at [797, 11] on span "Pages" at bounding box center [789, 13] width 39 height 11
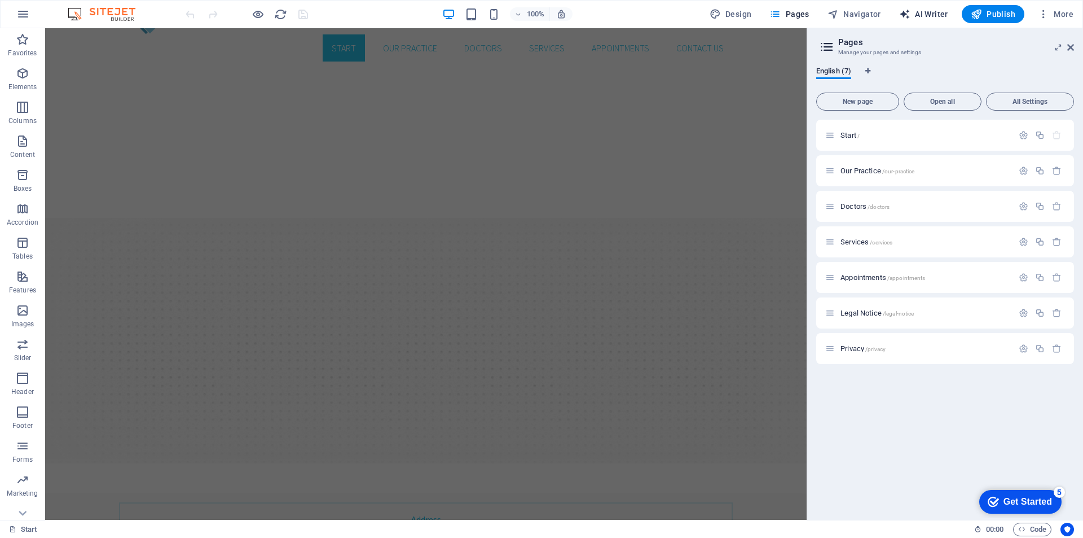
click at [929, 13] on span "AI Writer" at bounding box center [923, 13] width 49 height 11
select select "Indonesian"
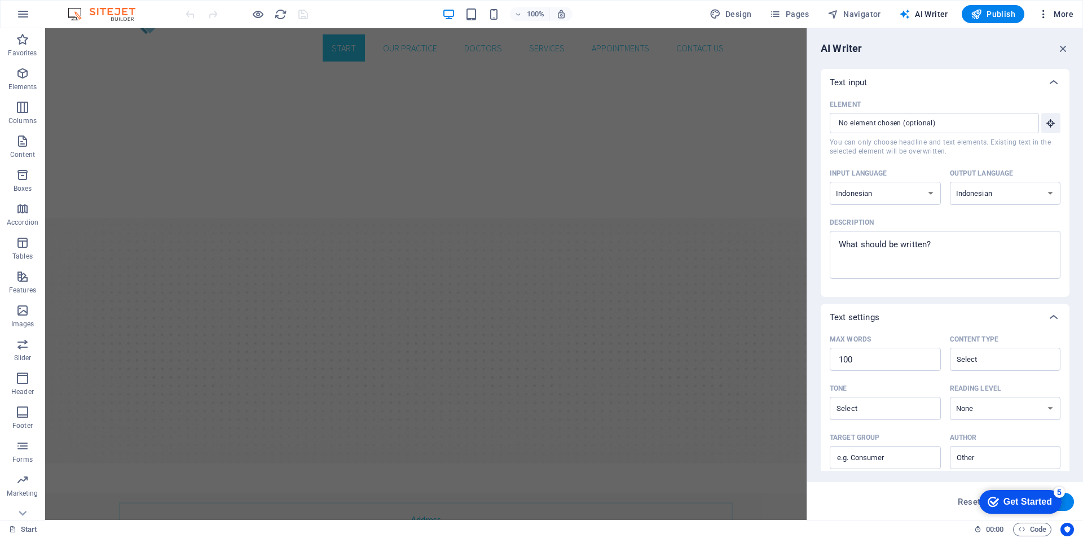
click at [1062, 14] on span "More" at bounding box center [1056, 13] width 36 height 11
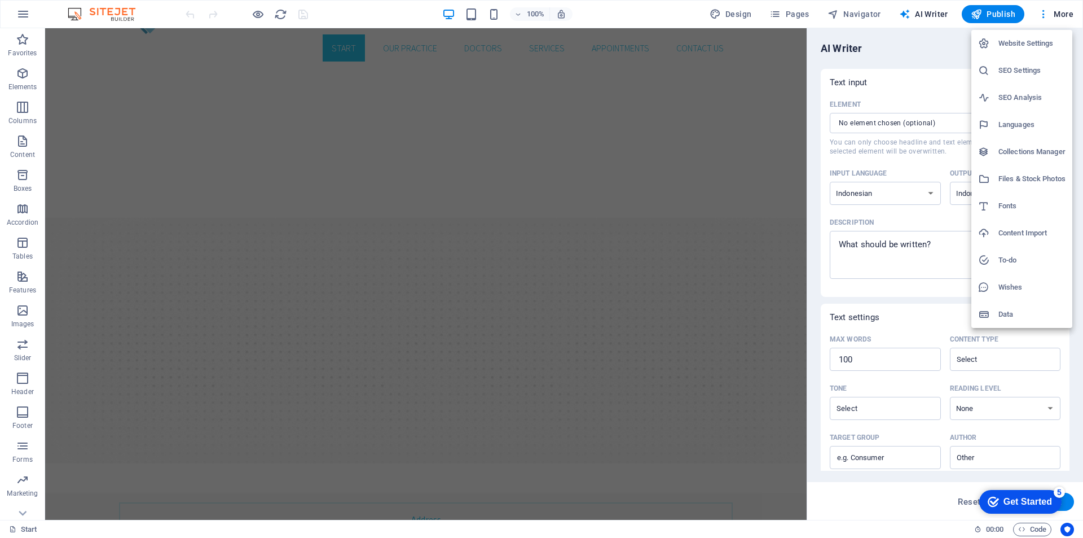
drag, startPoint x: 1043, startPoint y: 124, endPoint x: 1031, endPoint y: 48, distance: 77.2
click at [1031, 50] on ul "Website Settings SEO Settings SEO Analysis Languages Collections Manager Files …" at bounding box center [1022, 179] width 101 height 298
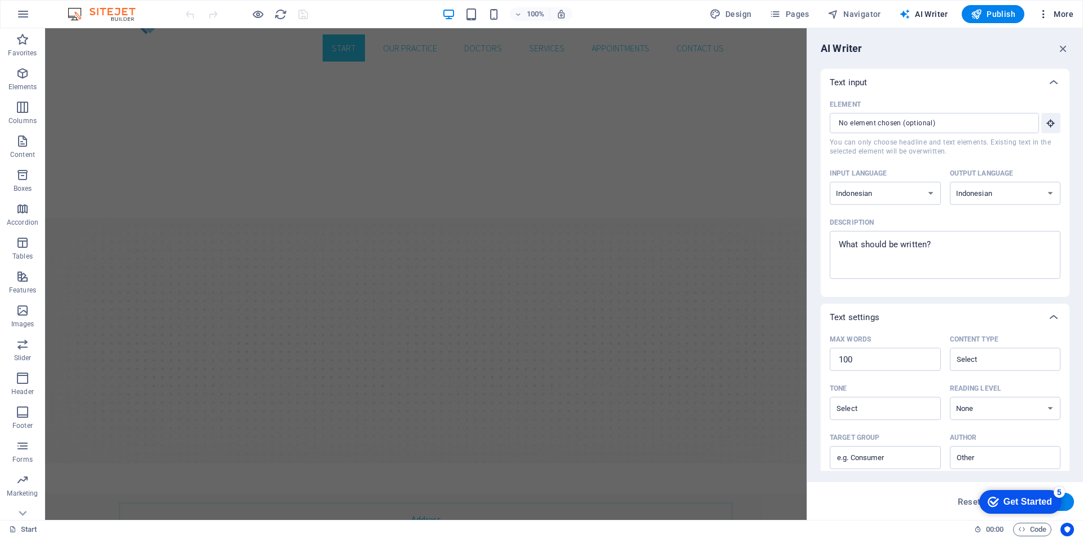
drag, startPoint x: 1031, startPoint y: 43, endPoint x: 1051, endPoint y: 16, distance: 33.5
click at [1055, 14] on span "More" at bounding box center [1056, 13] width 36 height 11
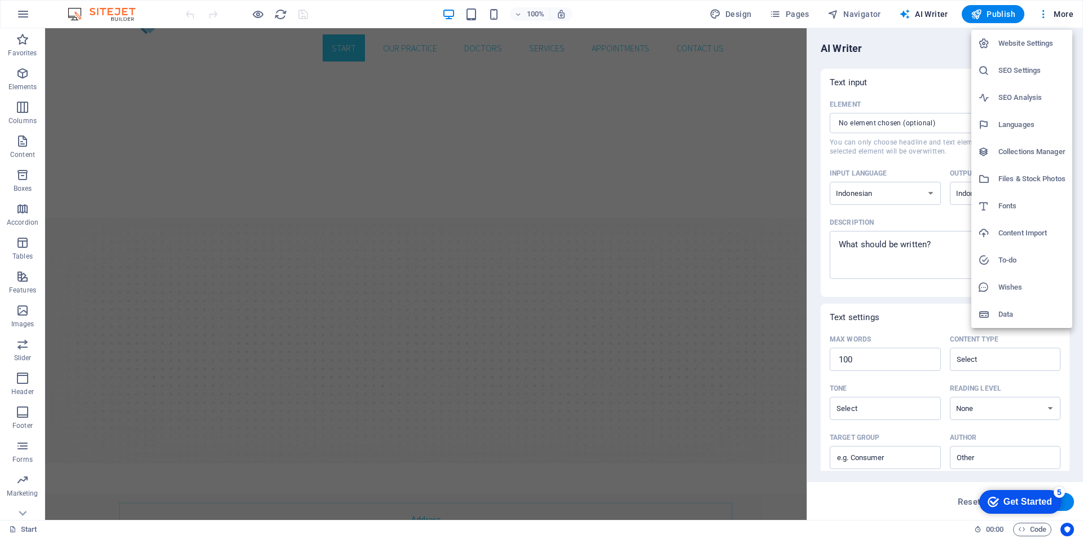
click at [1035, 43] on h6 "Website Settings" at bounding box center [1032, 44] width 67 height 14
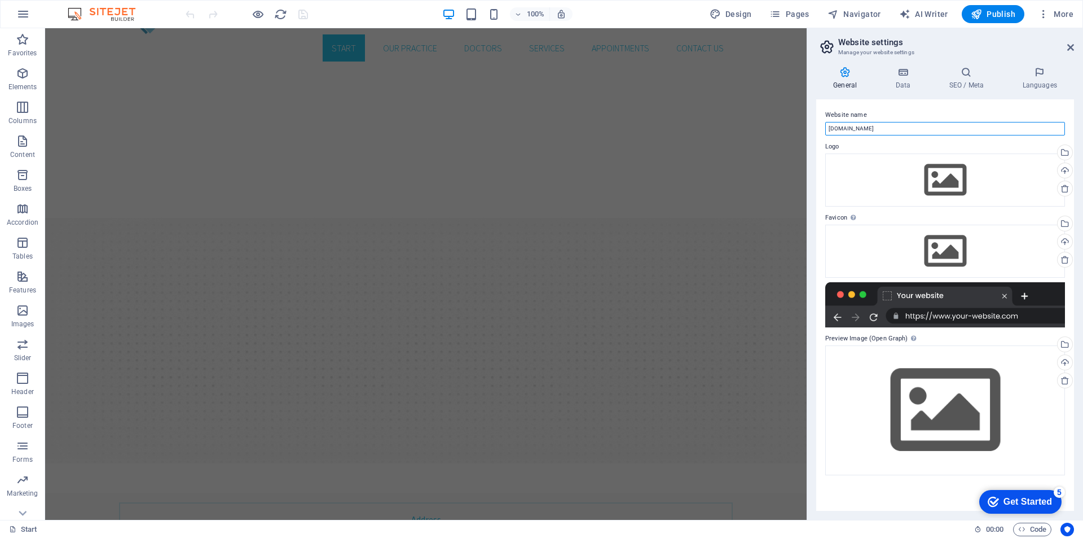
click at [894, 125] on input "bintang.brainlogics.org" at bounding box center [945, 129] width 240 height 14
drag, startPoint x: 898, startPoint y: 126, endPoint x: 824, endPoint y: 125, distance: 73.9
click at [824, 125] on div "Website name bintang.brainlogics.org Logo Drag files here, click to choose file…" at bounding box center [945, 304] width 258 height 411
type input "CV Bintang Mauduna"
click at [953, 181] on div "Drag files here, click to choose files or select files from Files or our free s…" at bounding box center [945, 179] width 240 height 53
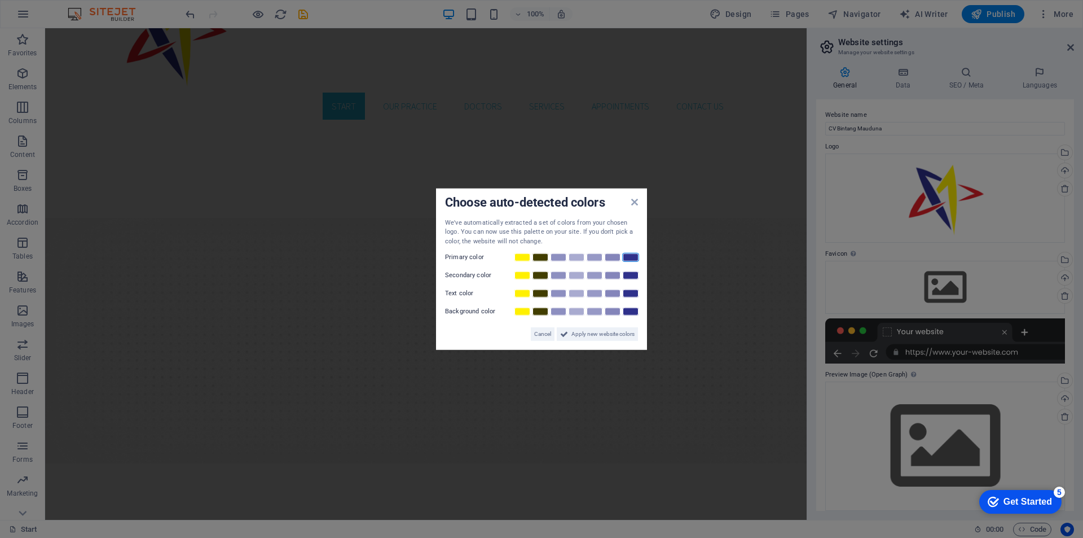
click at [627, 259] on link at bounding box center [630, 257] width 17 height 9
click at [614, 258] on link at bounding box center [612, 257] width 17 height 9
click at [629, 261] on link at bounding box center [630, 257] width 17 height 9
click at [609, 277] on link at bounding box center [612, 275] width 17 height 9
click at [528, 293] on link at bounding box center [522, 293] width 17 height 9
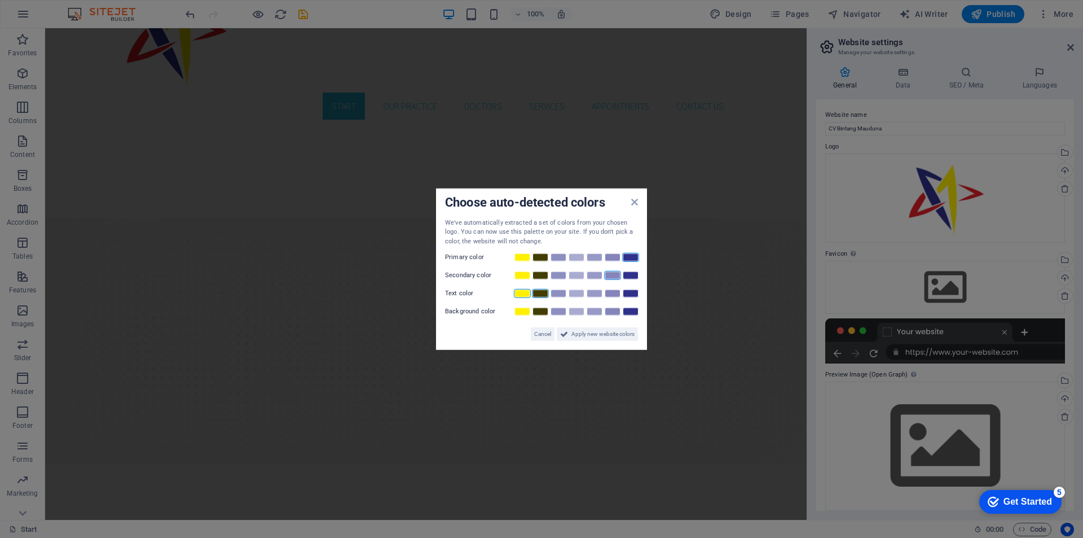
click at [537, 292] on link at bounding box center [540, 293] width 17 height 9
click at [594, 335] on span "Apply new website colors" at bounding box center [603, 334] width 63 height 14
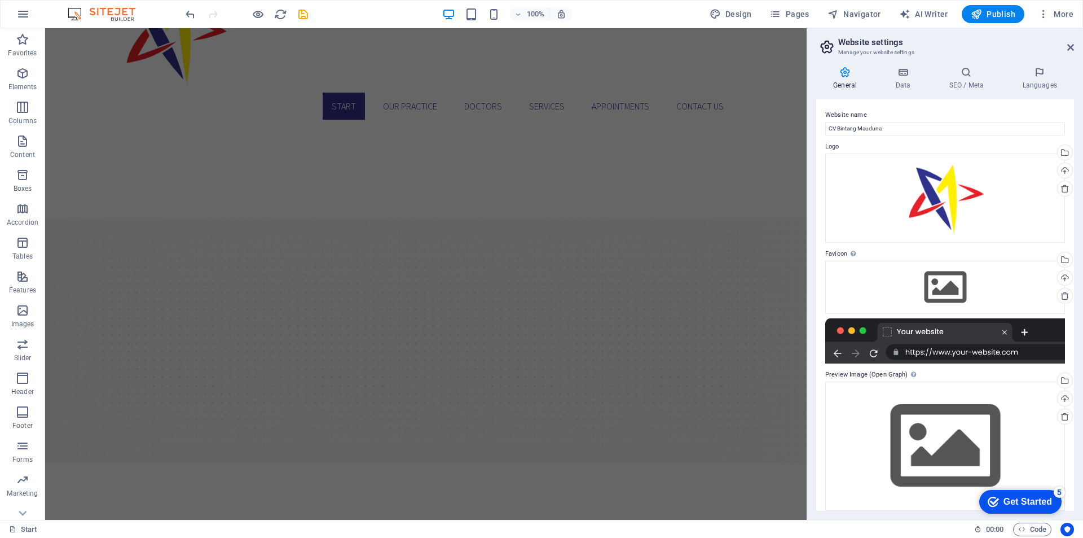
scroll to position [9, 0]
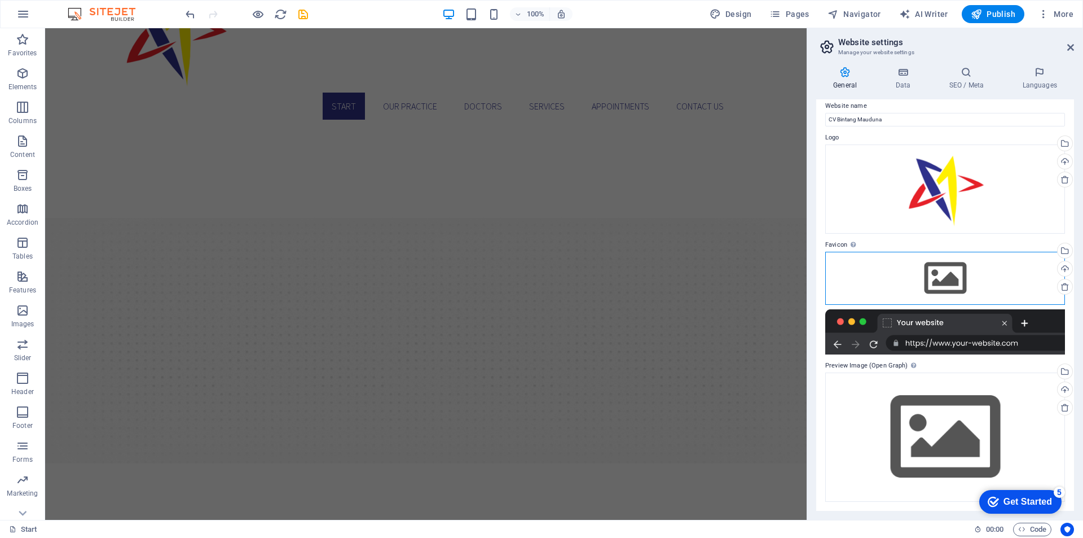
click at [967, 281] on div "Drag files here, click to choose files or select files from Files or our free s…" at bounding box center [945, 278] width 240 height 53
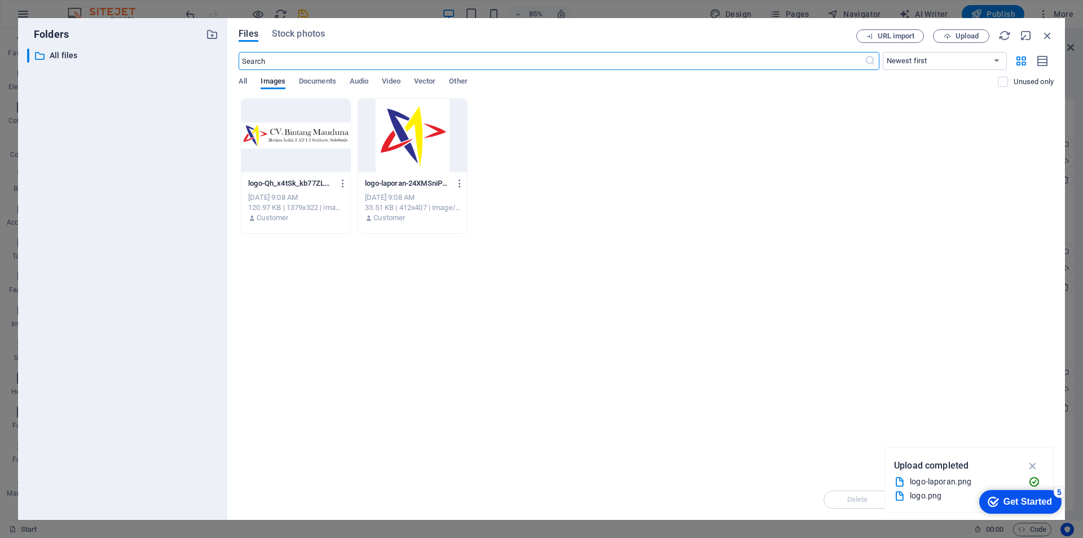
click at [441, 148] on div at bounding box center [412, 135] width 109 height 73
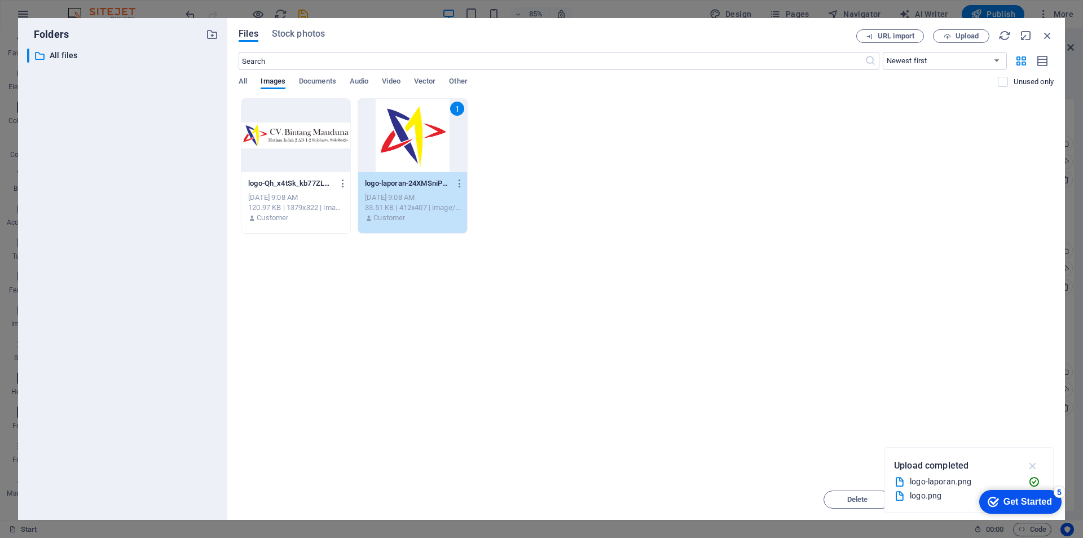
click at [1037, 467] on icon "button" at bounding box center [1033, 465] width 13 height 12
click at [956, 496] on span "Move" at bounding box center [939, 499] width 58 height 7
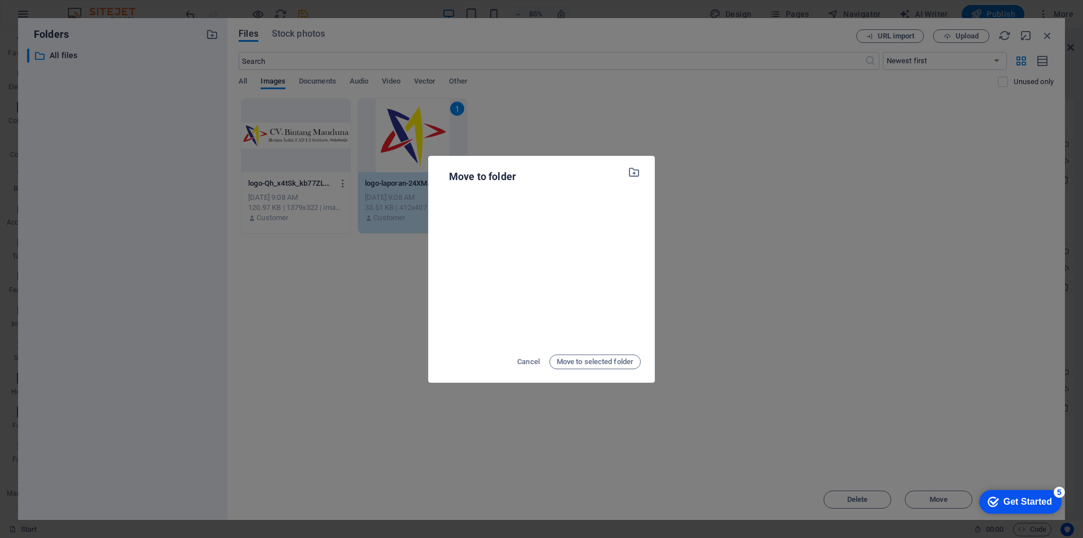
click at [643, 392] on div "Move to folder Cancel Move to selected folder" at bounding box center [541, 269] width 1083 height 538
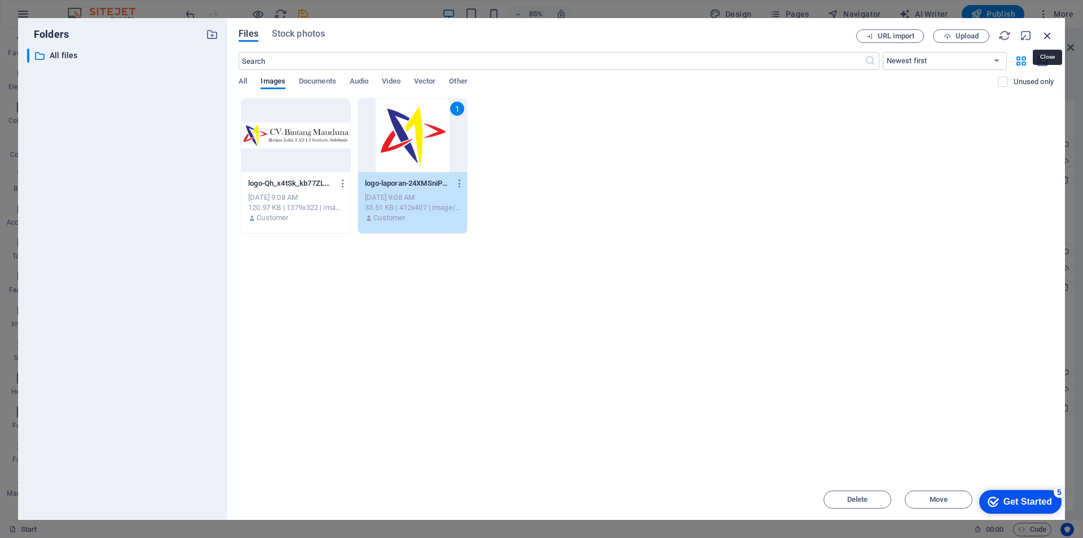
click at [1048, 36] on icon "button" at bounding box center [1048, 35] width 12 height 12
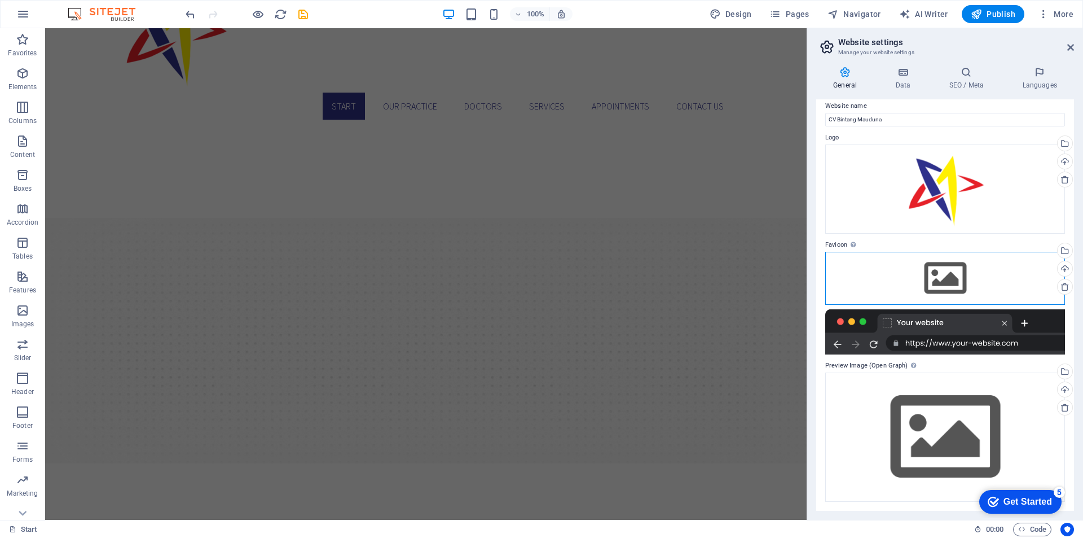
click at [965, 279] on div "Drag files here, click to choose files or select files from Files or our free s…" at bounding box center [945, 278] width 240 height 53
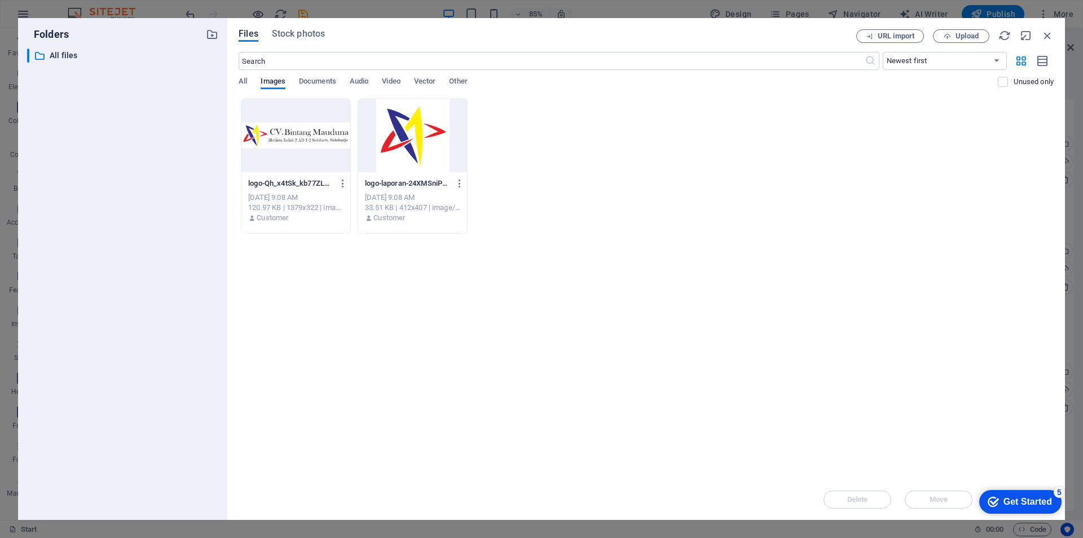
click at [423, 137] on div at bounding box center [412, 135] width 109 height 73
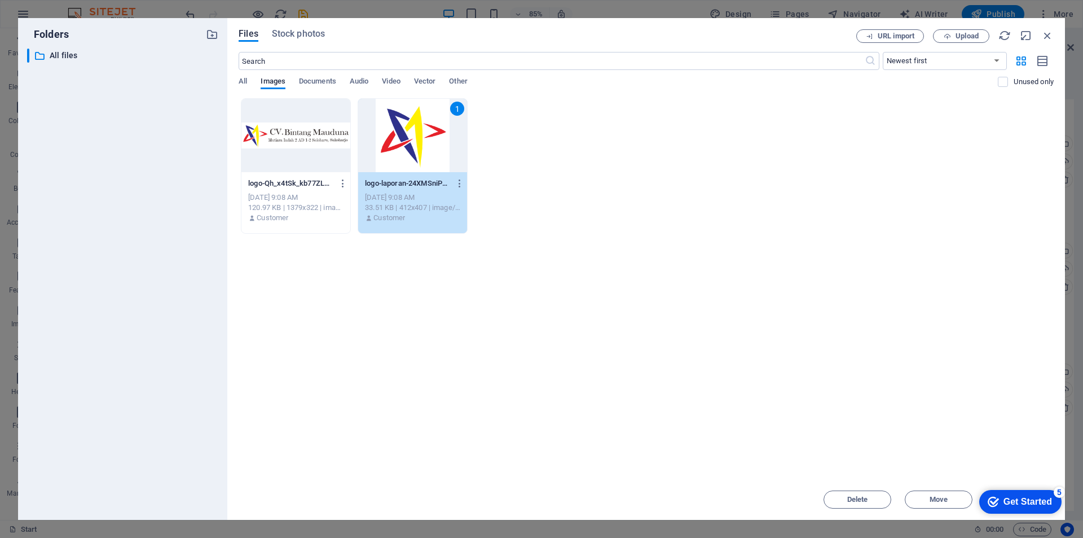
click at [423, 137] on div "1" at bounding box center [412, 135] width 109 height 73
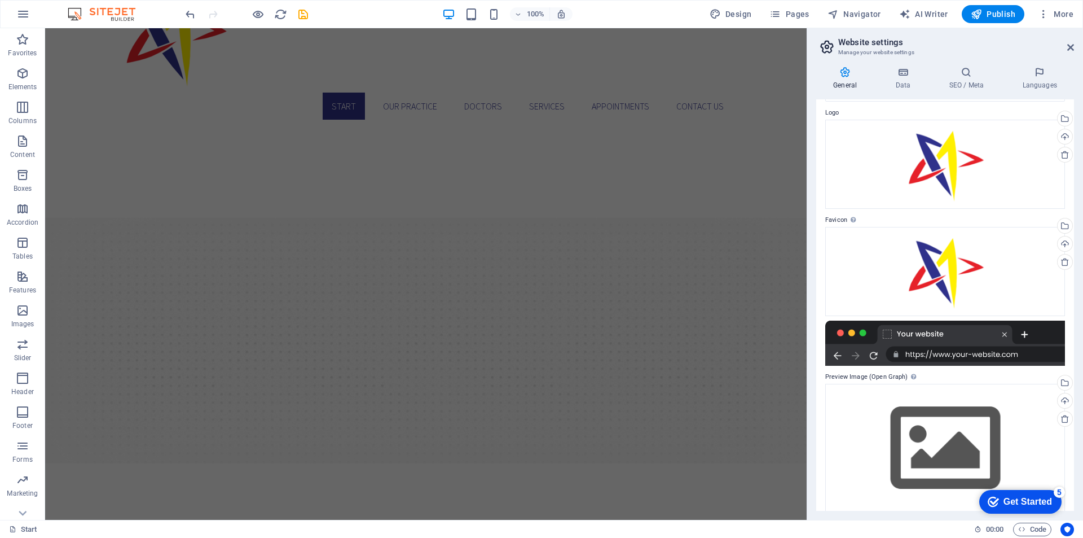
scroll to position [45, 0]
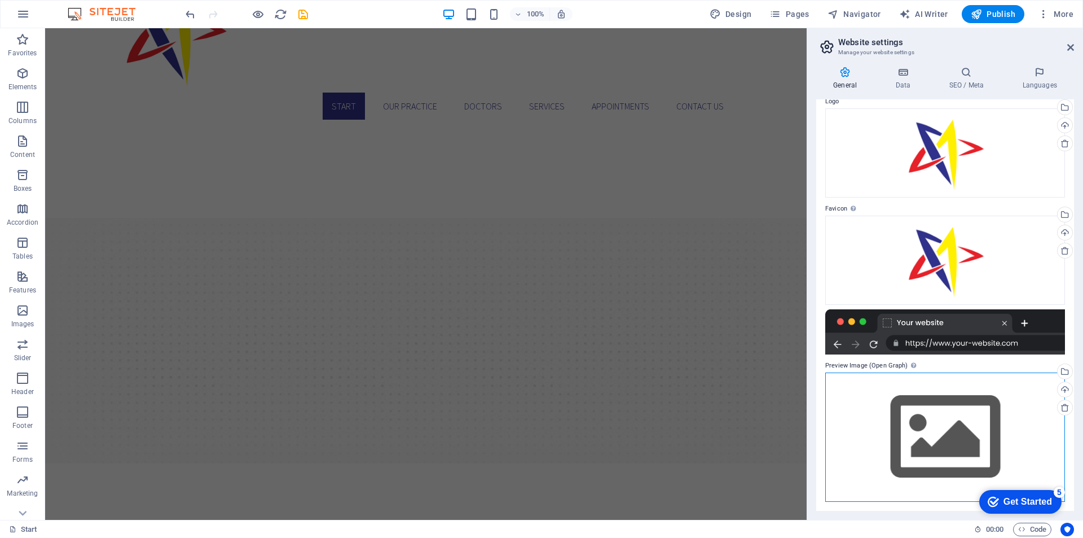
click at [957, 427] on div "Drag files here, click to choose files or select files from Files or our free s…" at bounding box center [945, 436] width 240 height 129
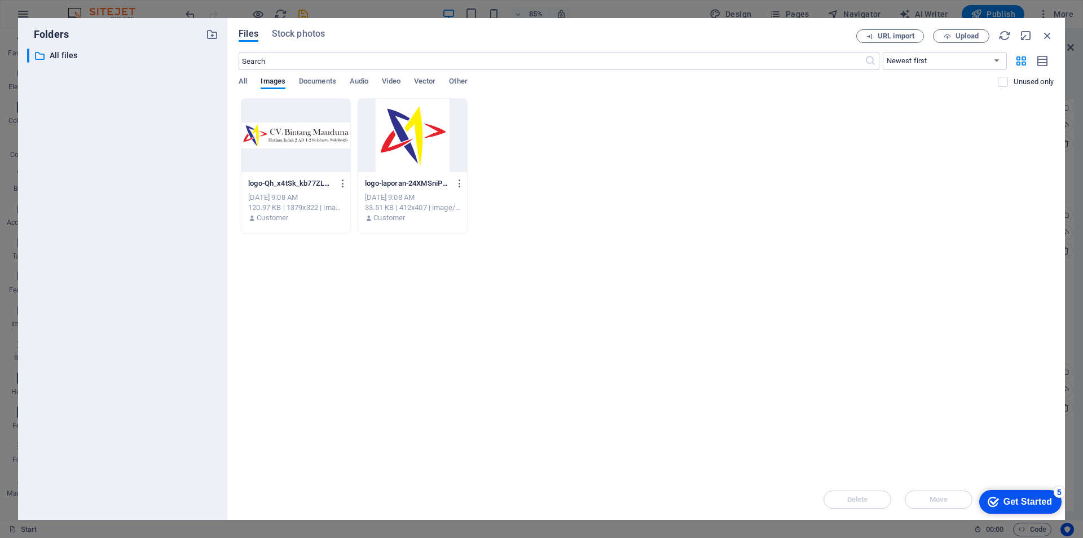
click at [350, 143] on div at bounding box center [295, 135] width 109 height 73
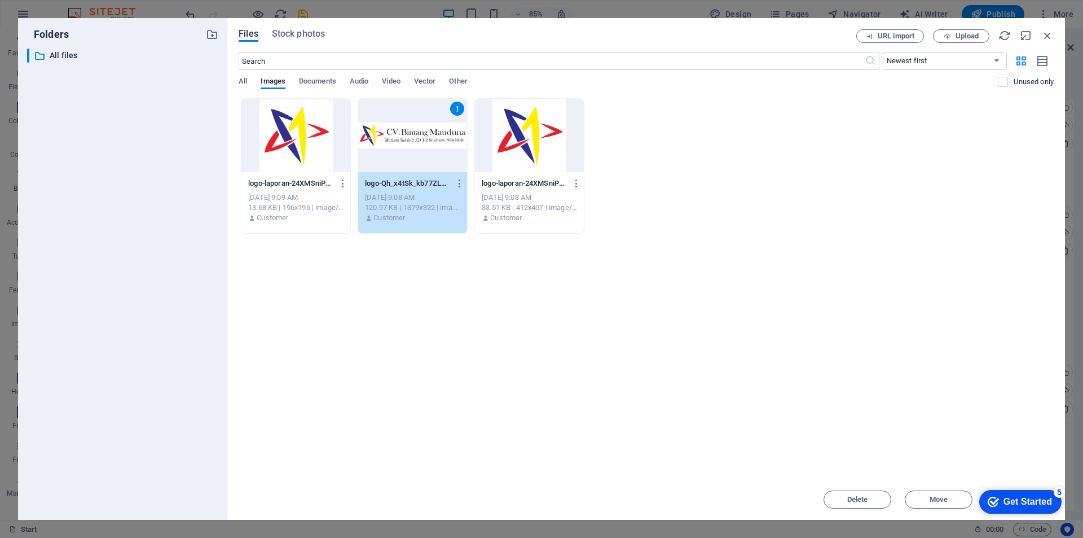
click at [406, 143] on div "1" at bounding box center [412, 135] width 109 height 73
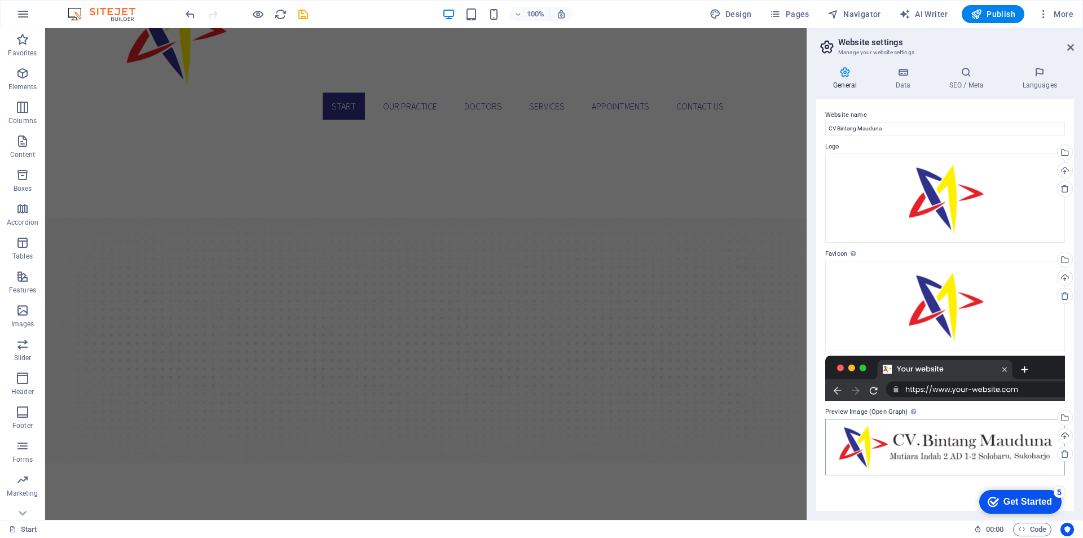
scroll to position [0, 0]
click at [895, 79] on h4 "Data" at bounding box center [905, 79] width 54 height 24
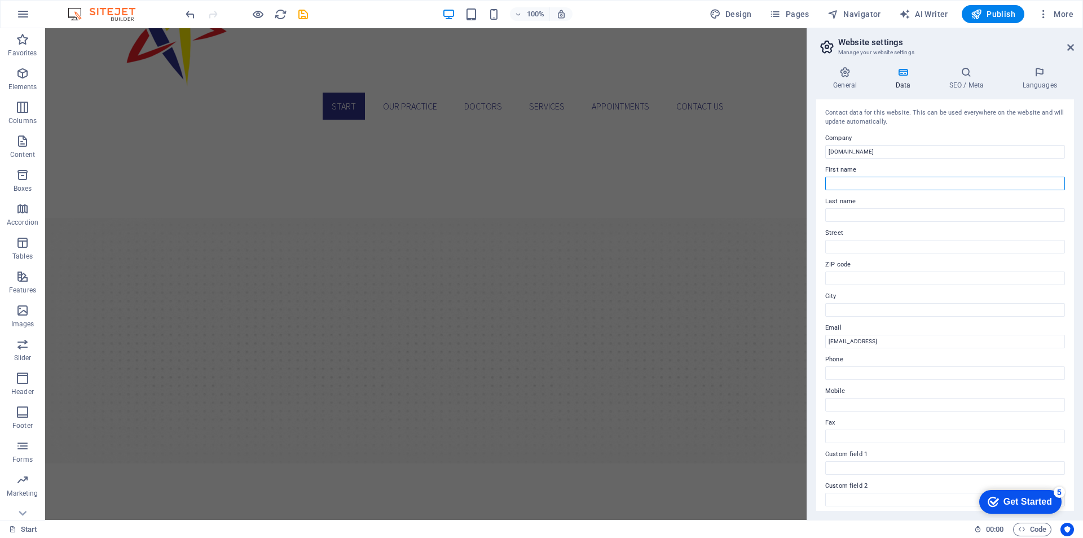
click at [860, 181] on input "First name" at bounding box center [945, 184] width 240 height 14
click at [838, 222] on div "Contact data for this website. This can be used everywhere on the website and w…" at bounding box center [945, 304] width 258 height 411
click at [969, 75] on icon at bounding box center [966, 72] width 69 height 11
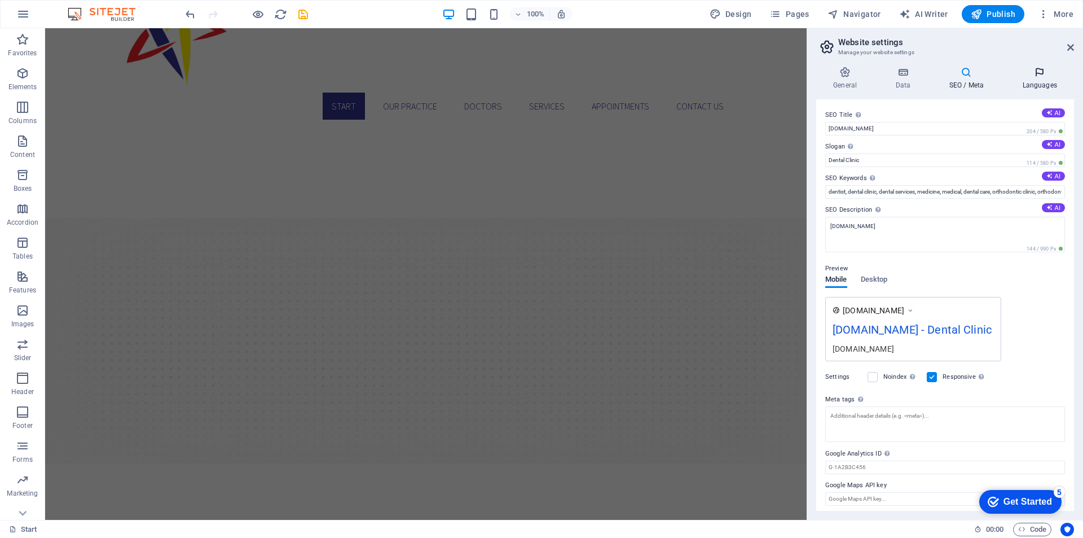
click at [1034, 77] on icon at bounding box center [1039, 72] width 69 height 11
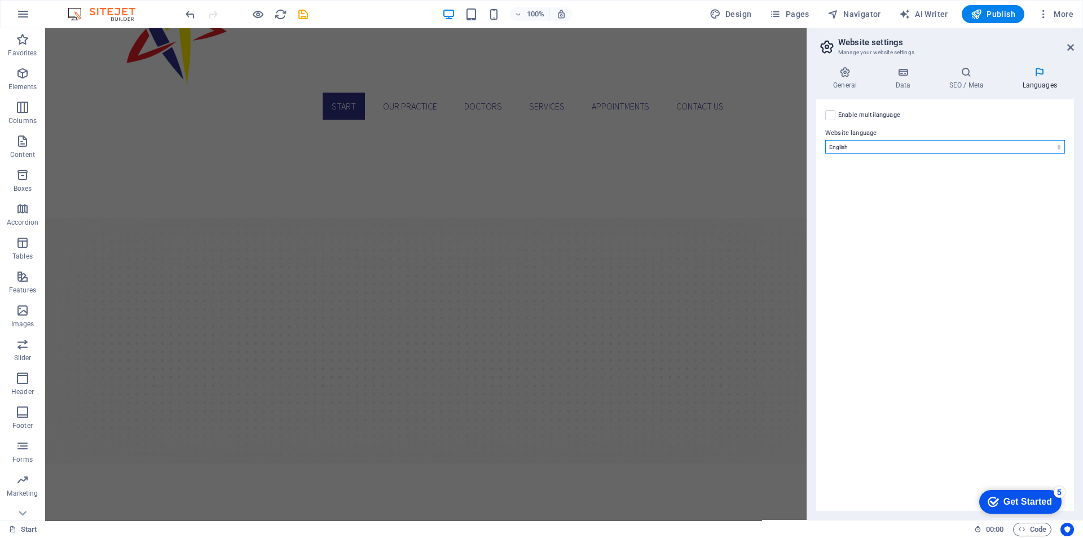
click at [907, 142] on select "Abkhazian Afar Afrikaans Akan Albanian Amharic Arabic Aragonese Armenian Assame…" at bounding box center [945, 147] width 240 height 14
select select "70"
click at [825, 140] on select "Abkhazian Afar Afrikaans Akan Albanian Amharic Arabic Aragonese Armenian Assame…" at bounding box center [945, 147] width 240 height 14
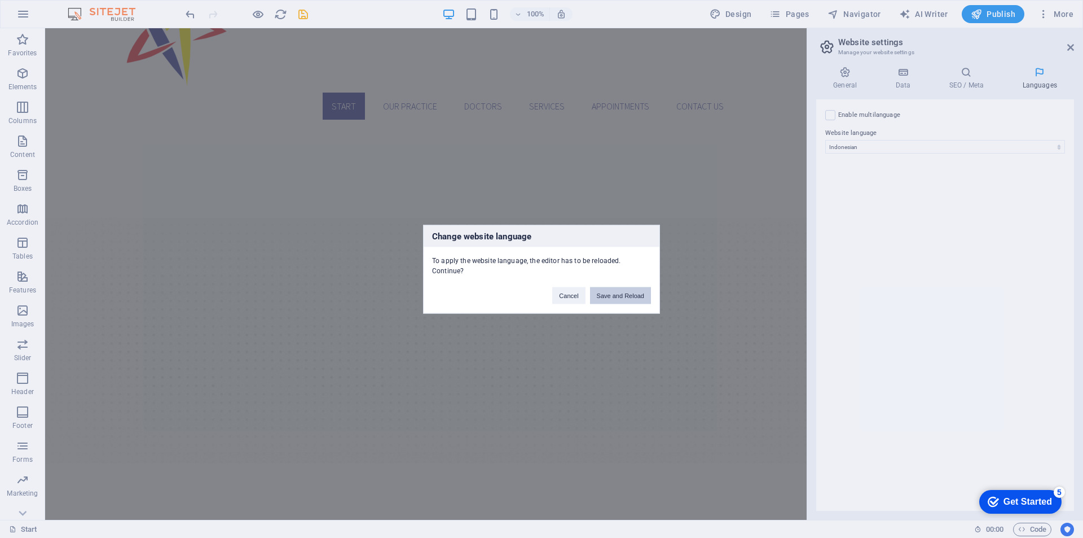
click at [622, 296] on button "Save and Reload" at bounding box center [620, 295] width 61 height 17
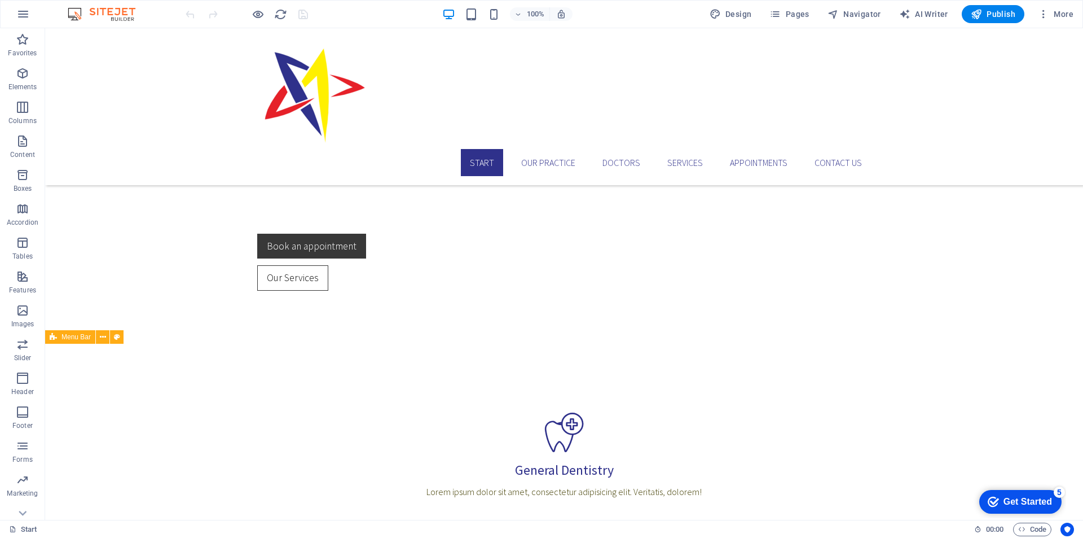
scroll to position [735, 0]
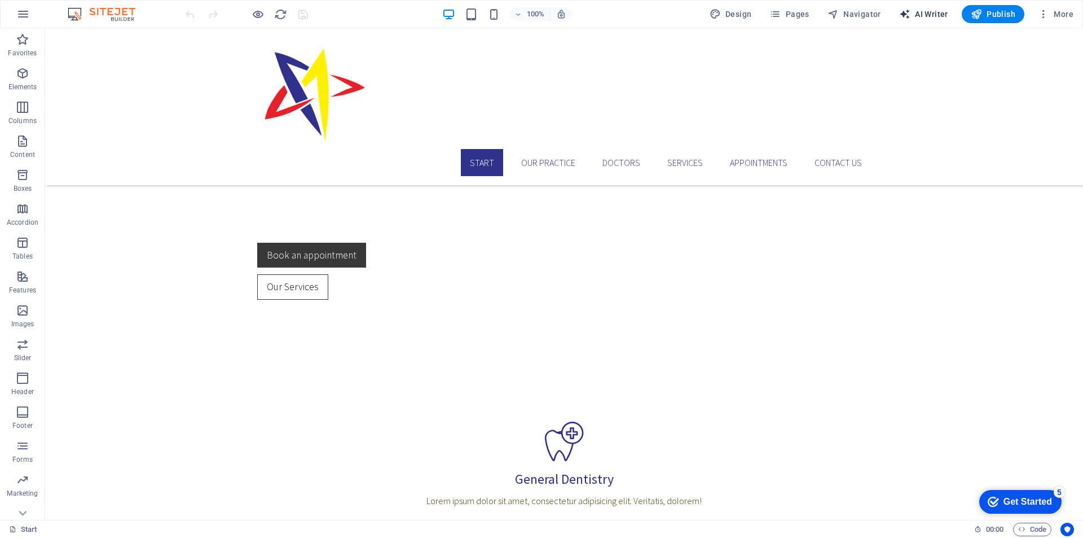
click at [938, 15] on span "AI Writer" at bounding box center [923, 13] width 49 height 11
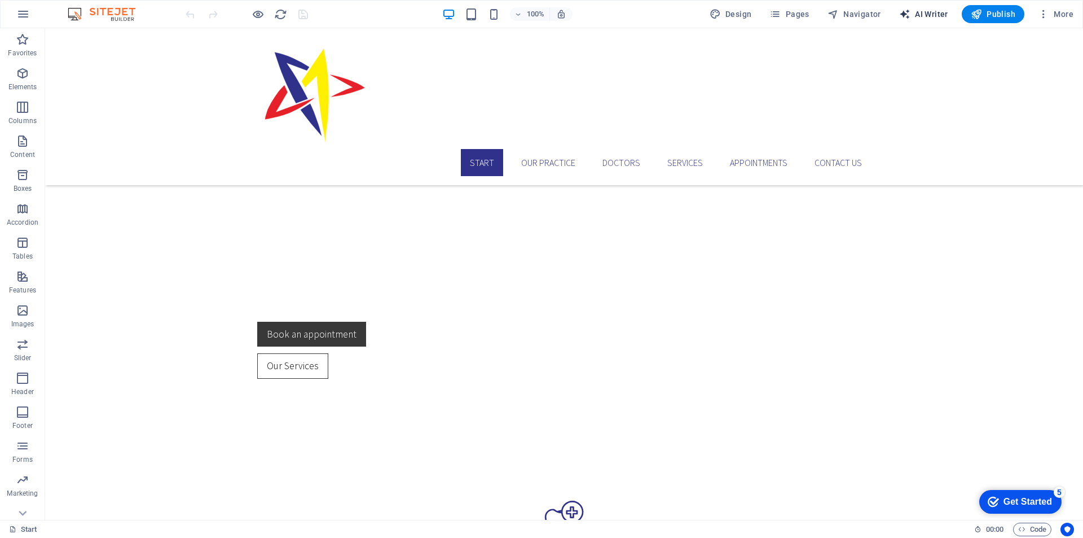
select select "English"
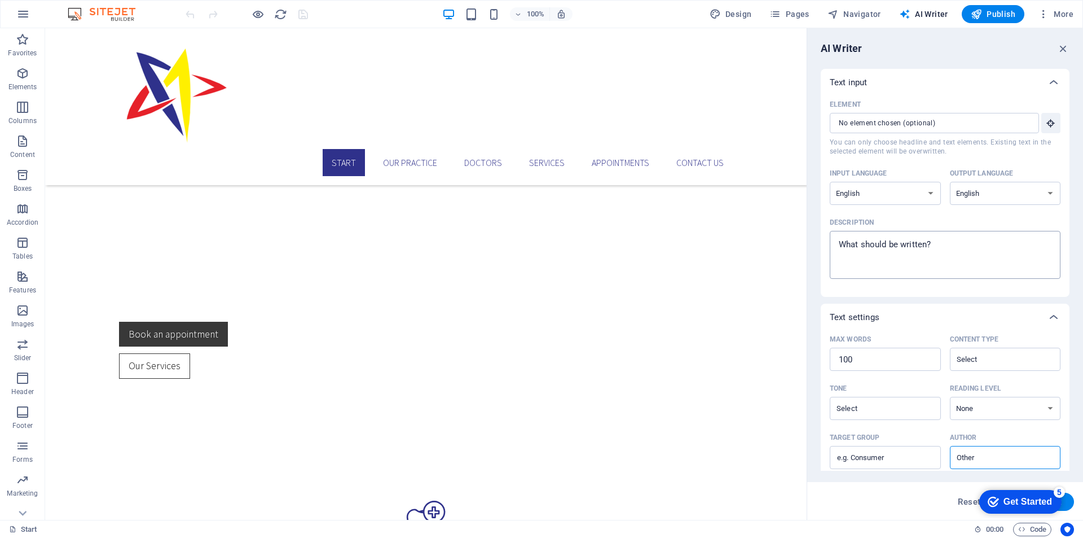
click at [924, 238] on textarea "Description x ​" at bounding box center [945, 254] width 219 height 37
type textarea "x"
click at [890, 195] on select "Albanian Arabic Armenian Awadhi Azerbaijani Bashkir Basque Belarusian Bengali B…" at bounding box center [885, 193] width 111 height 23
select select "Indonesian"
click at [830, 182] on select "Albanian Arabic Armenian Awadhi Azerbaijani Bashkir Basque Belarusian Bengali B…" at bounding box center [885, 193] width 111 height 23
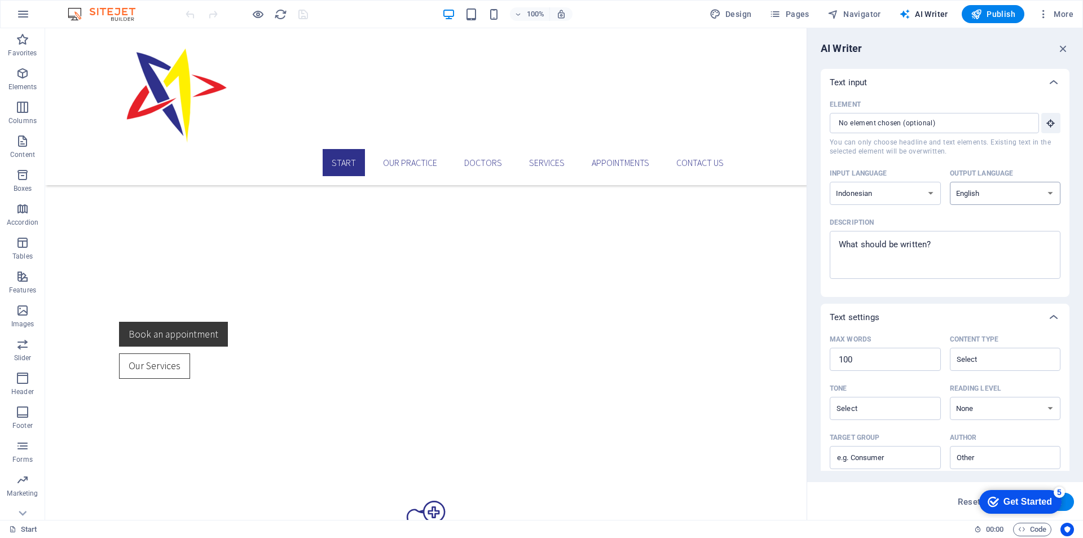
click at [1000, 197] on select "Albanian Arabic Armenian Awadhi Azerbaijani Bashkir Basque Belarusian Bengali B…" at bounding box center [1005, 193] width 111 height 23
select select "Indonesian"
click at [950, 182] on select "Albanian Arabic Armenian Awadhi Azerbaijani Bashkir Basque Belarusian Bengali B…" at bounding box center [1005, 193] width 111 height 23
click at [917, 253] on textarea "Description x ​" at bounding box center [945, 254] width 219 height 37
type textarea "x"
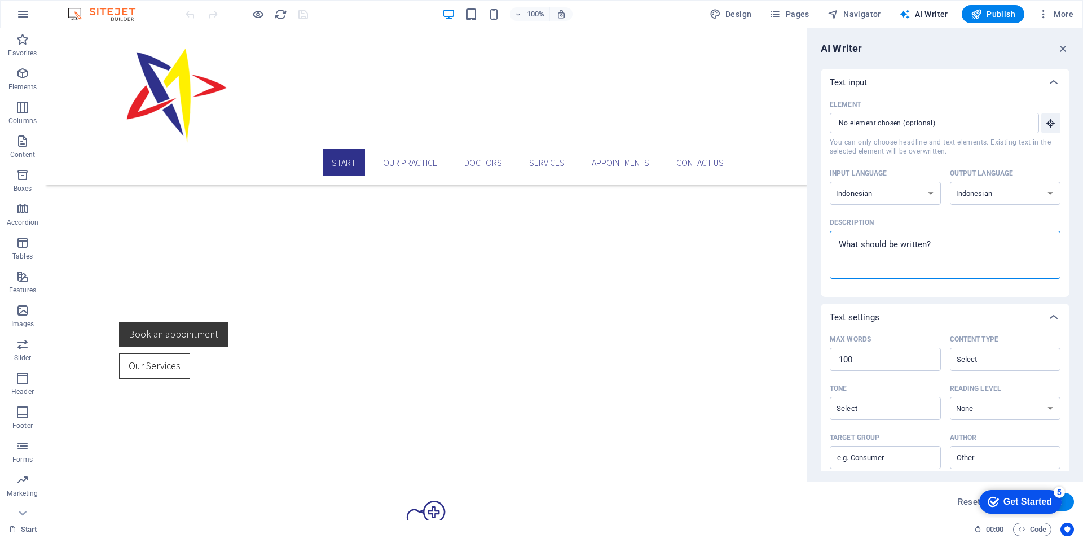
click at [924, 249] on textarea "Description x ​" at bounding box center [945, 254] width 219 height 37
paste textarea "Baik, berikut saya buatkan deskripsi rinci untuk **CV Bintang Mauduna** yang be…"
type textarea "Baik, berikut saya buatkan deskripsi rinci untuk **CV Bintang Mauduna** yang be…"
type textarea "x"
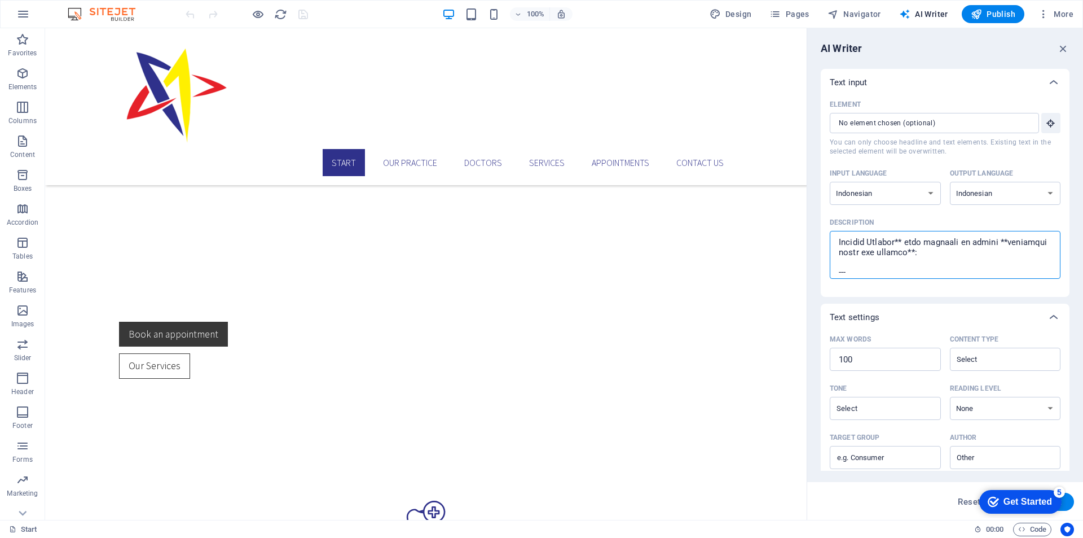
type textarea "Baik, berikut saya buatkan deskripsi rinci untuk **CV Bintang Mauduna** yang be…"
type textarea "x"
click at [898, 263] on textarea "Description x ​" at bounding box center [945, 254] width 219 height 37
paste textarea "Profil Perusahaan CV Bintang Mauduna adalah perusahaan yang bergerak di bidang …"
type textarea "Profil Perusahaan CV Bintang Mauduna adalah perusahaan yang bergerak di bidang …"
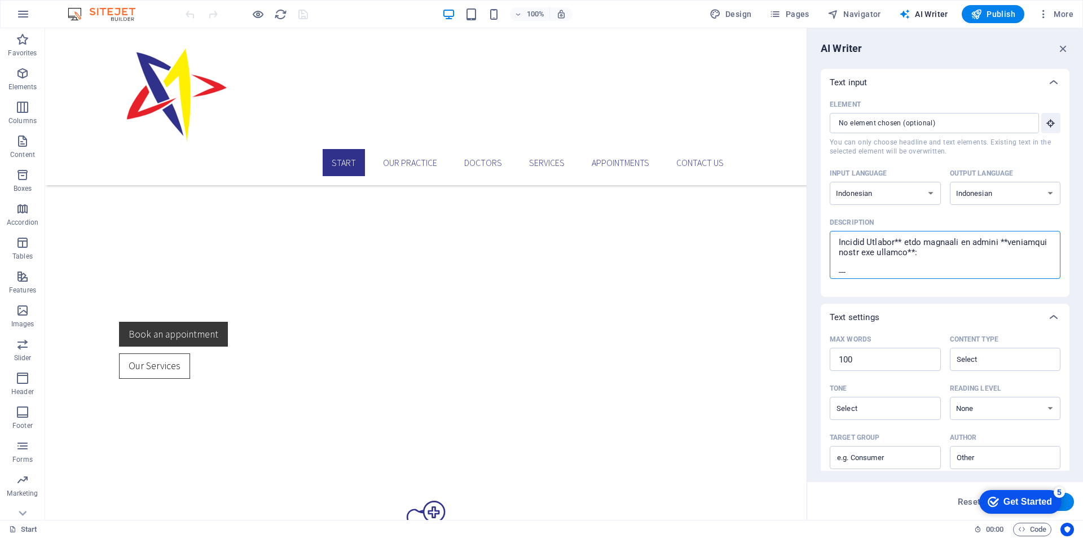
type textarea "x"
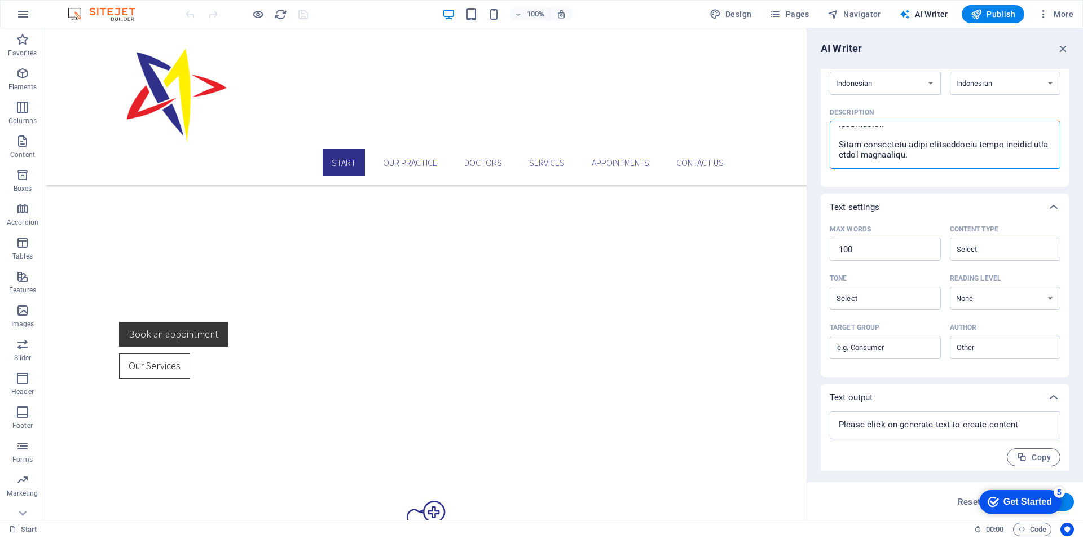
scroll to position [115, 0]
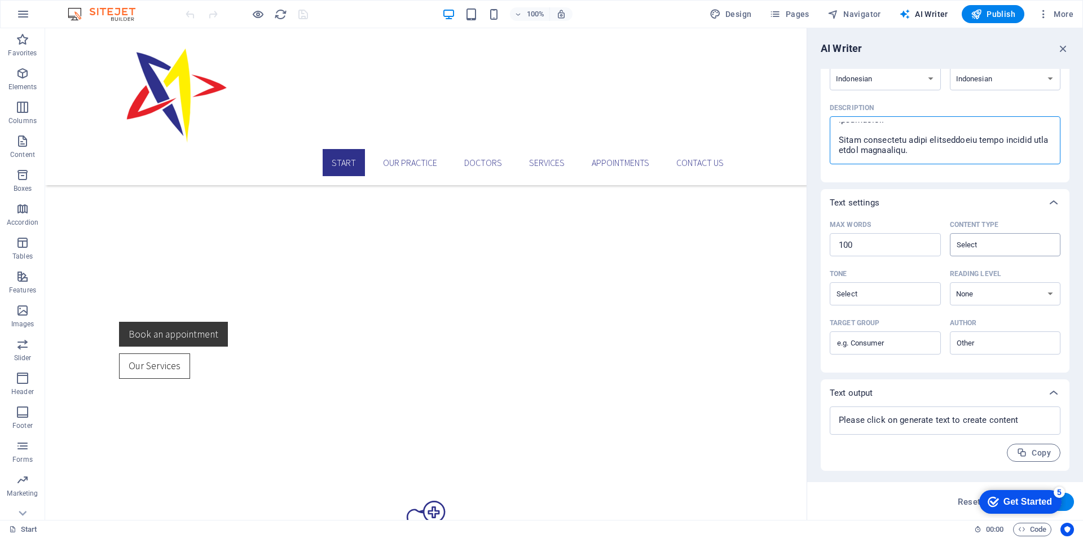
type textarea "Profil Perusahaan CV Bintang Mauduna adalah perusahaan yang bergerak di bidang …"
type textarea "x"
click at [981, 242] on input "Content type ​" at bounding box center [997, 244] width 86 height 16
click at [1014, 278] on li "Marketing copy" at bounding box center [1002, 272] width 109 height 18
type input "Marketing copy"
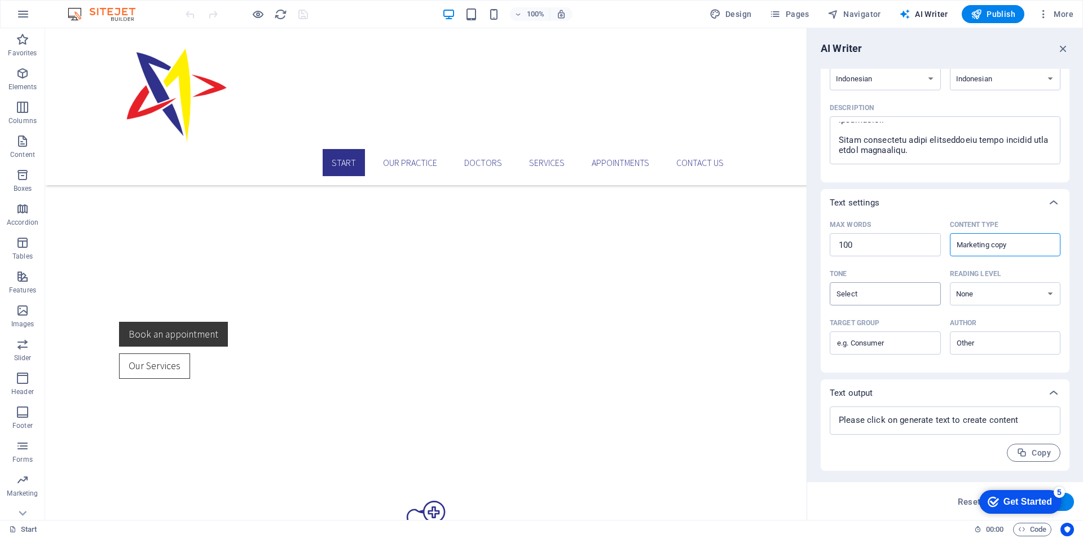
click at [880, 305] on div "​" at bounding box center [885, 293] width 111 height 23
click at [880, 302] on input "Tone ​" at bounding box center [876, 293] width 86 height 16
click at [882, 296] on input "Tone ​" at bounding box center [876, 293] width 86 height 16
click at [882, 319] on li "Neutral" at bounding box center [884, 322] width 109 height 18
type input "Neutral"
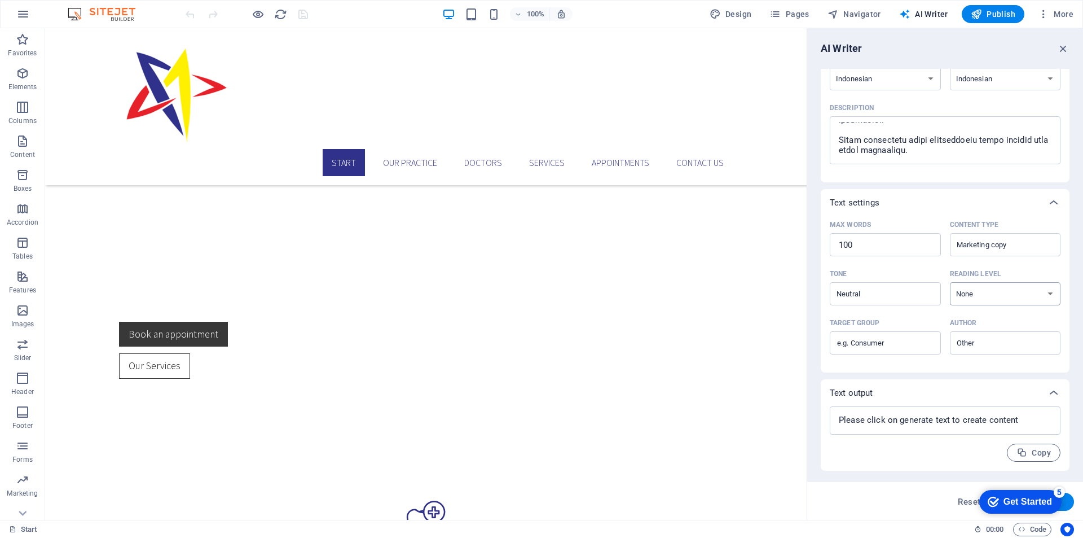
click at [990, 296] on select "None Academic Adult Teen Child" at bounding box center [1005, 293] width 111 height 23
click at [950, 282] on select "None Academic Adult Teen Child" at bounding box center [1005, 293] width 111 height 23
click at [987, 352] on div "​" at bounding box center [1005, 342] width 111 height 23
click at [987, 351] on input "Author ​" at bounding box center [997, 343] width 86 height 16
click at [884, 352] on input "Target group ​" at bounding box center [885, 343] width 111 height 18
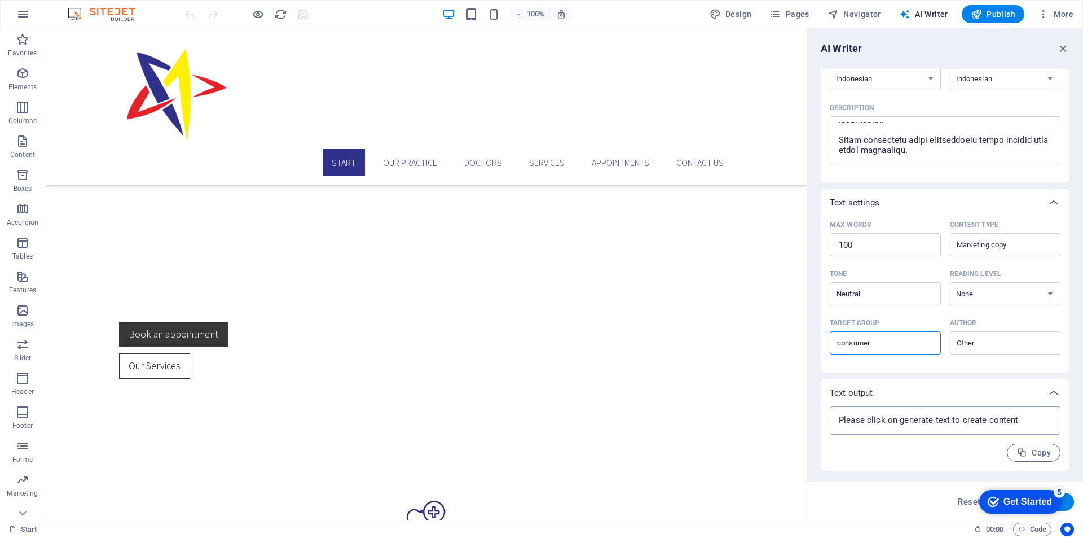
type input "consumer"
click at [962, 425] on textarea at bounding box center [945, 420] width 219 height 17
type textarea "x"
click at [1038, 501] on div "Get Started" at bounding box center [1028, 502] width 49 height 10
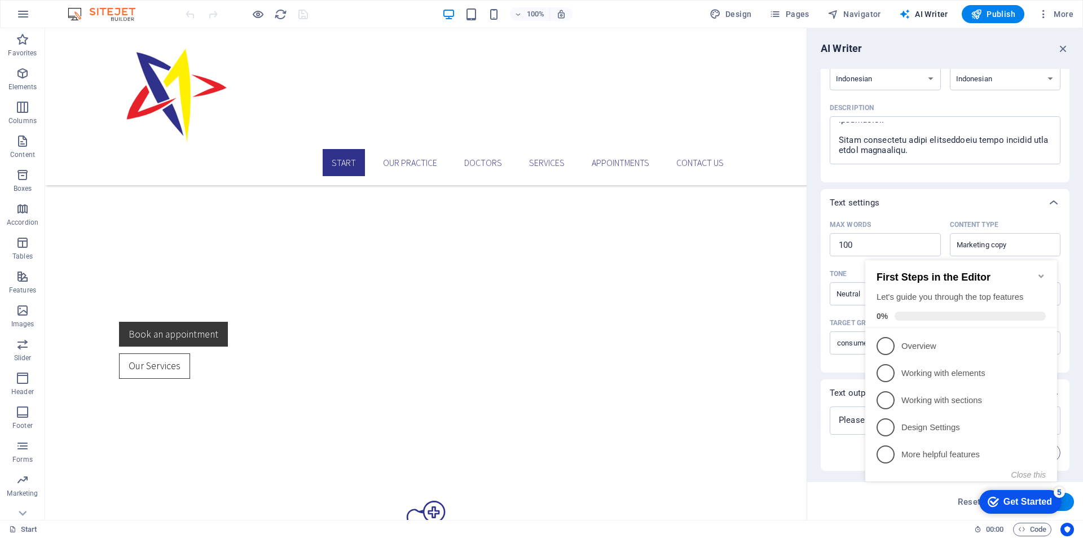
click at [1038, 501] on div "Get Started" at bounding box center [1028, 502] width 49 height 10
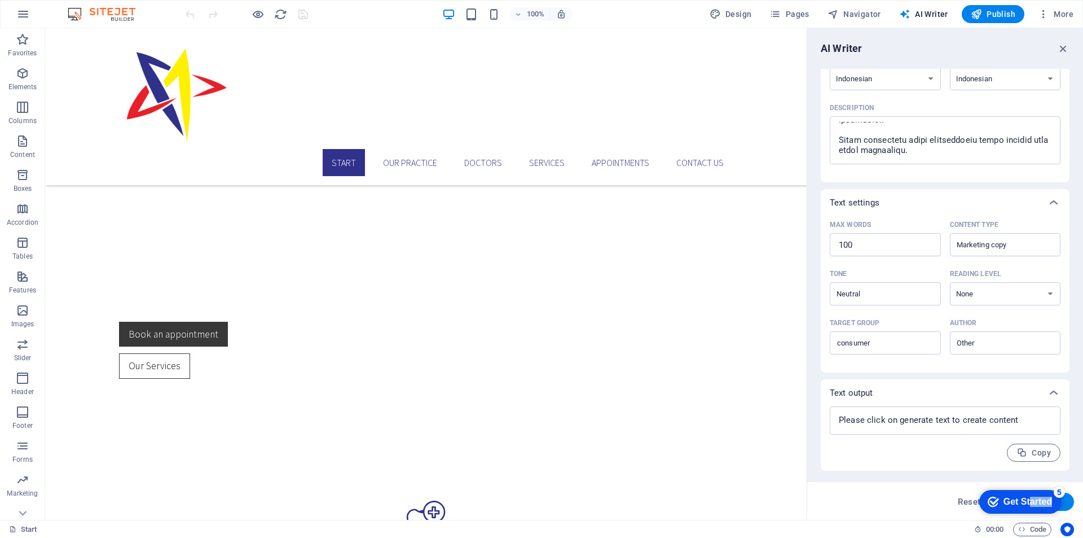
drag, startPoint x: 1030, startPoint y: 500, endPoint x: 1030, endPoint y: 511, distance: 10.7
click at [1017, 518] on html "checkmark Get Started 5 First Steps in the Editor Let's guide you through the t…" at bounding box center [1018, 501] width 96 height 34
click at [1031, 510] on div "checkmark Get Started 5" at bounding box center [1020, 502] width 82 height 24
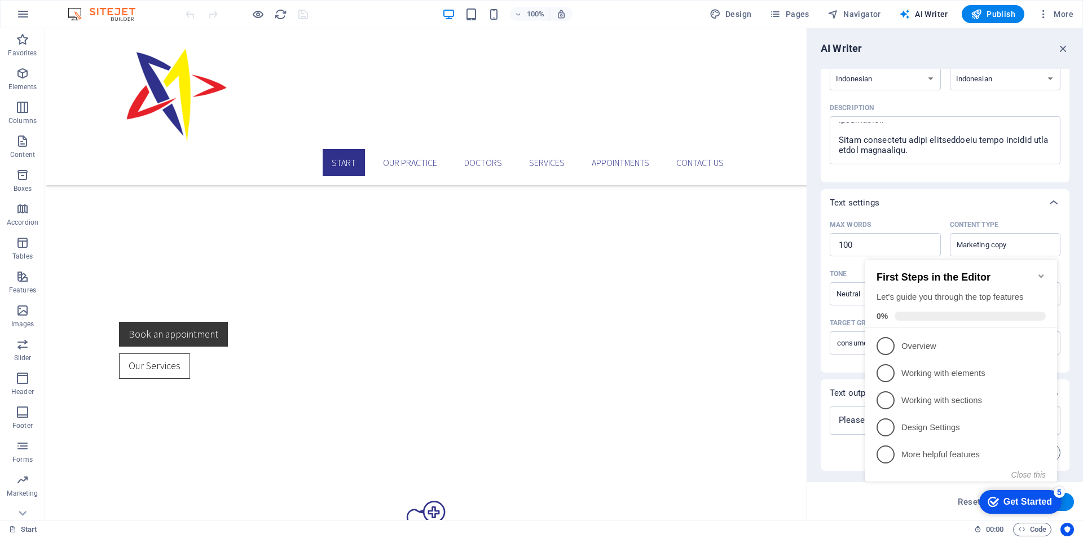
click at [1067, 501] on button "Generate text" at bounding box center [1035, 502] width 78 height 18
type textarea "x"
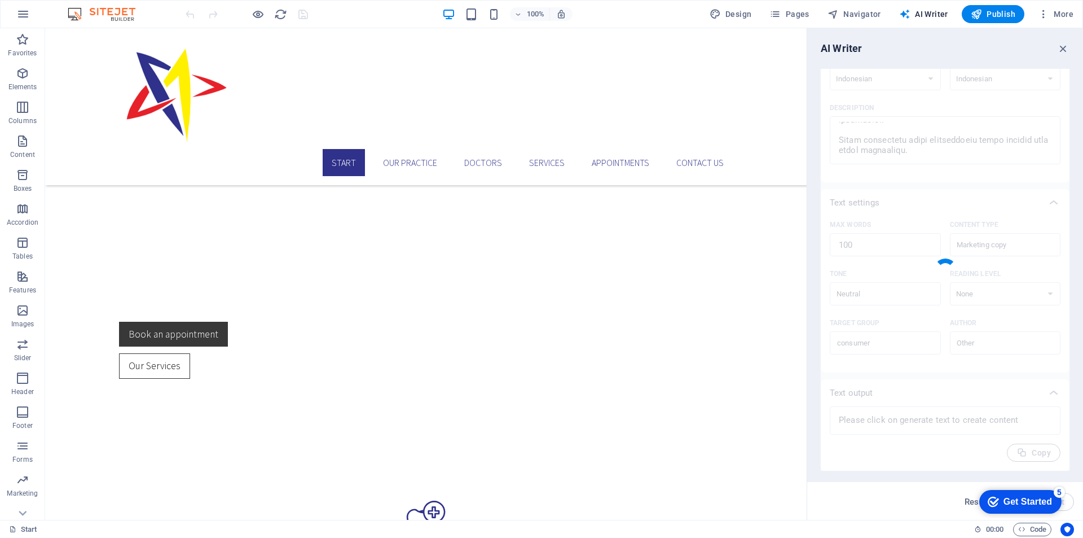
type textarea "x"
type textarea "CV Bintang Mauduna berkomitmen untuk memenuhi kebutuhan industri tekstil dan kr…"
type textarea "x"
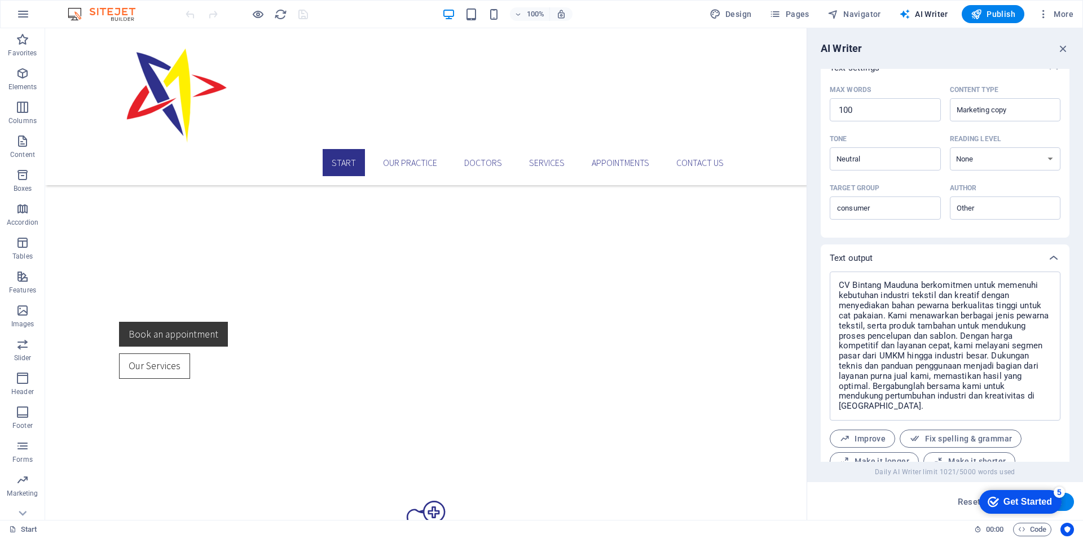
scroll to position [294, 0]
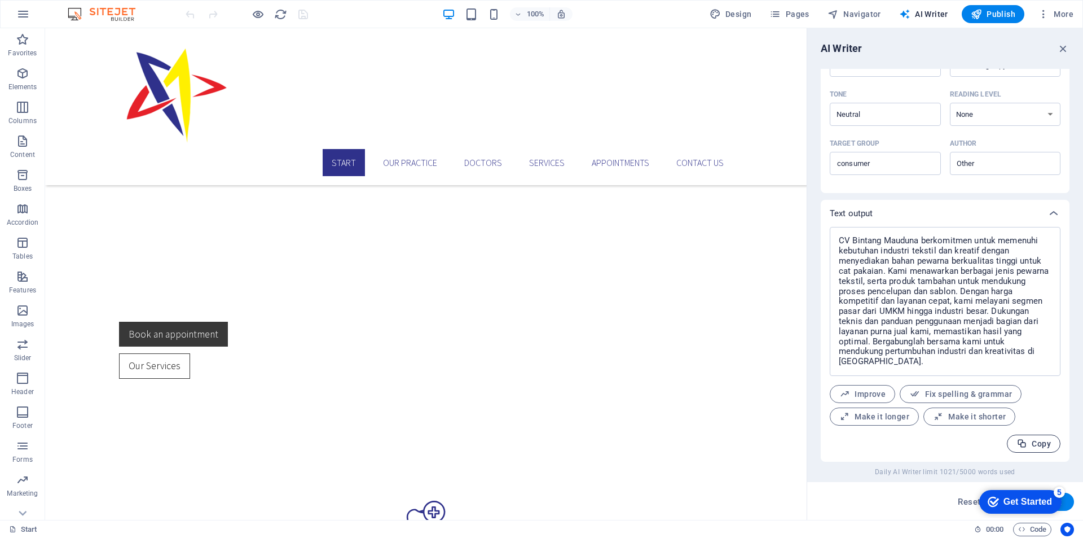
click at [1045, 449] on span "Copy" at bounding box center [1034, 443] width 34 height 11
type textarea "x"
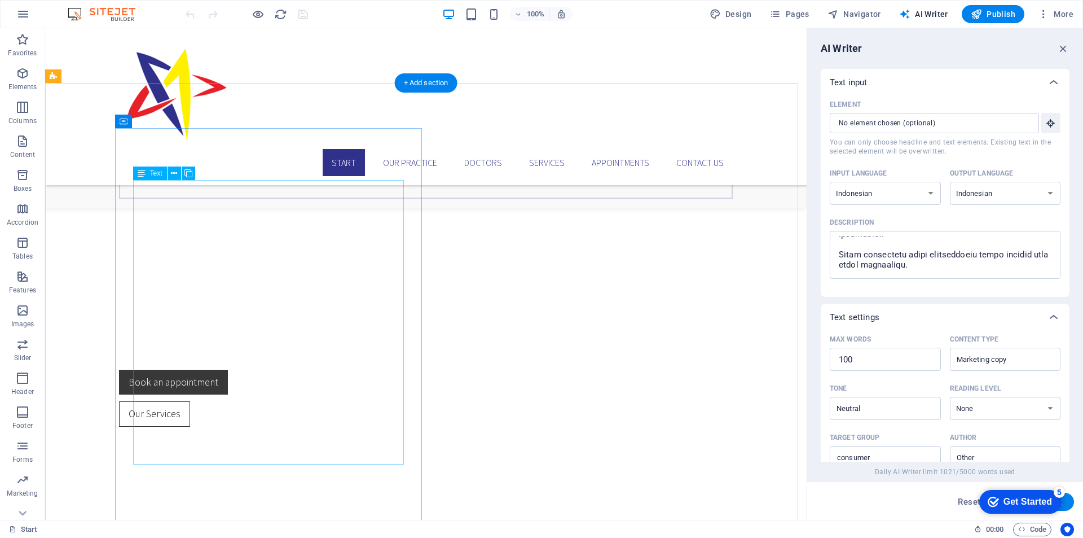
scroll to position [622, 0]
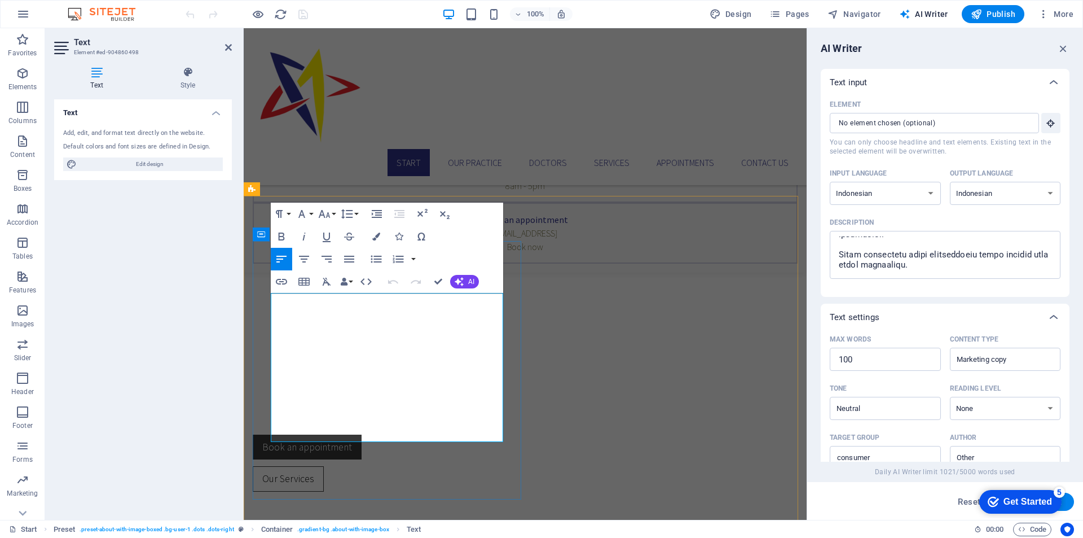
scroll to position [5905, 1]
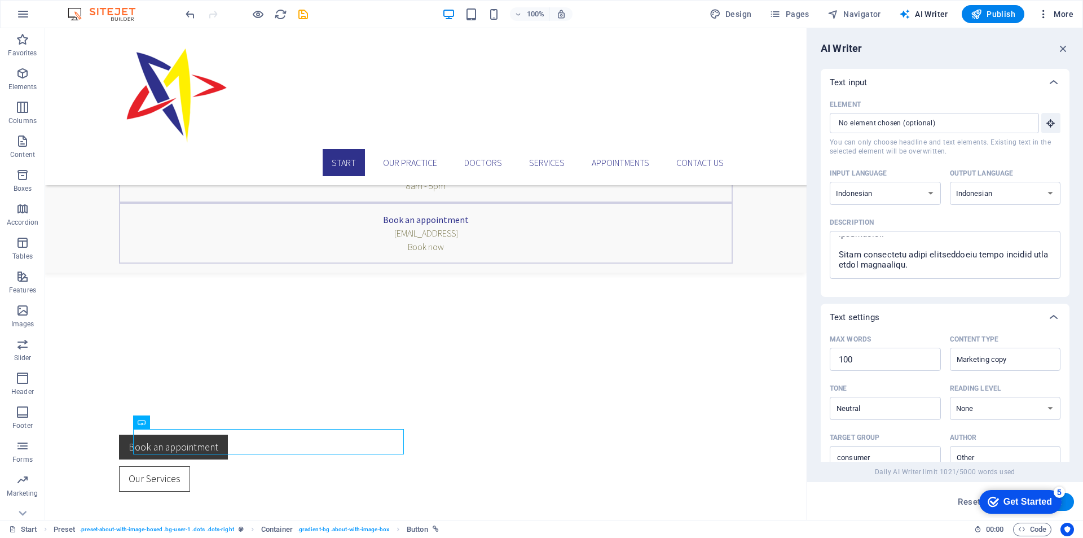
click at [1045, 14] on icon "button" at bounding box center [1043, 13] width 11 height 11
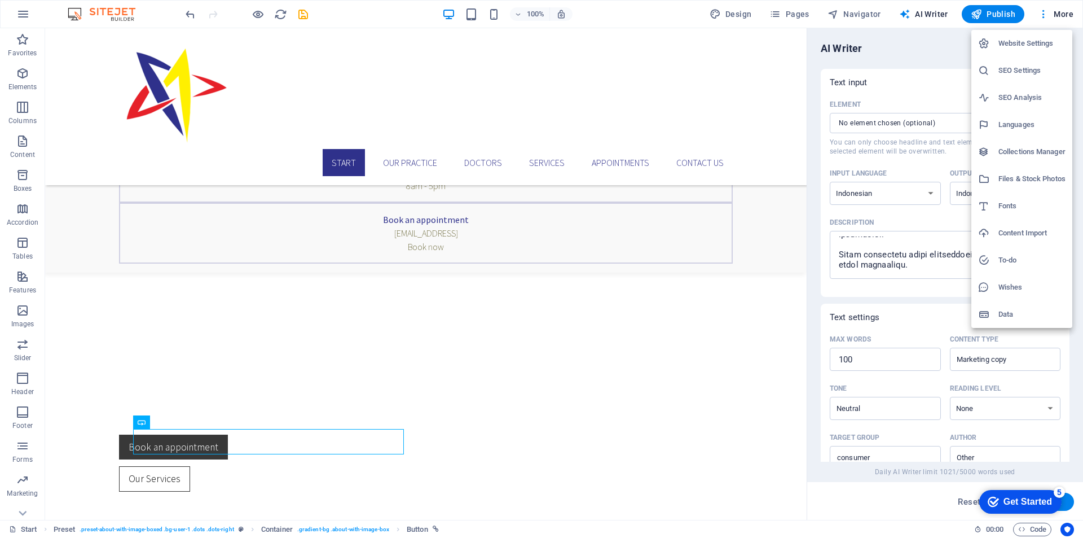
click at [1053, 48] on h6 "Website Settings" at bounding box center [1032, 44] width 67 height 14
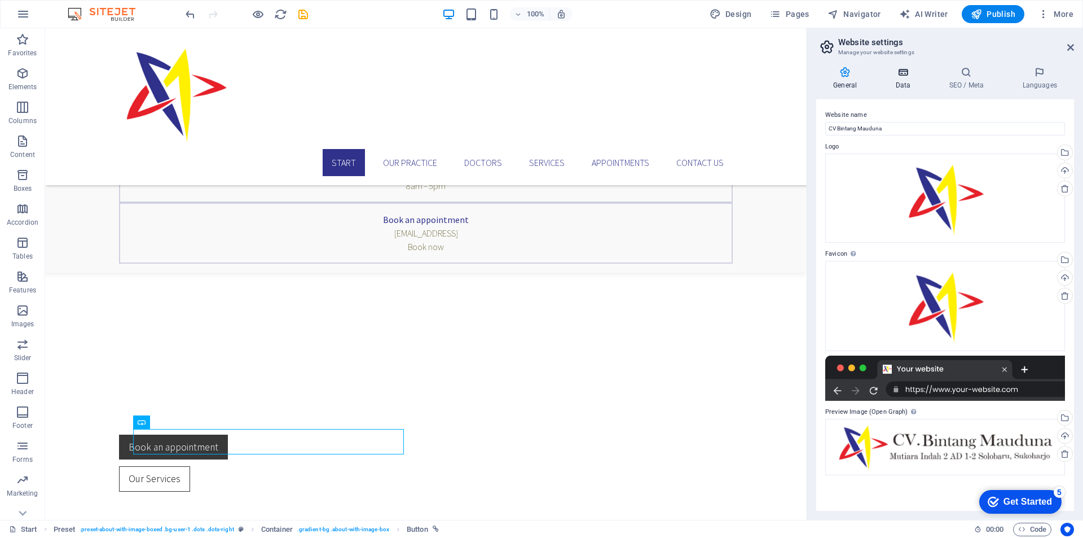
click at [913, 78] on h4 "Data" at bounding box center [905, 79] width 54 height 24
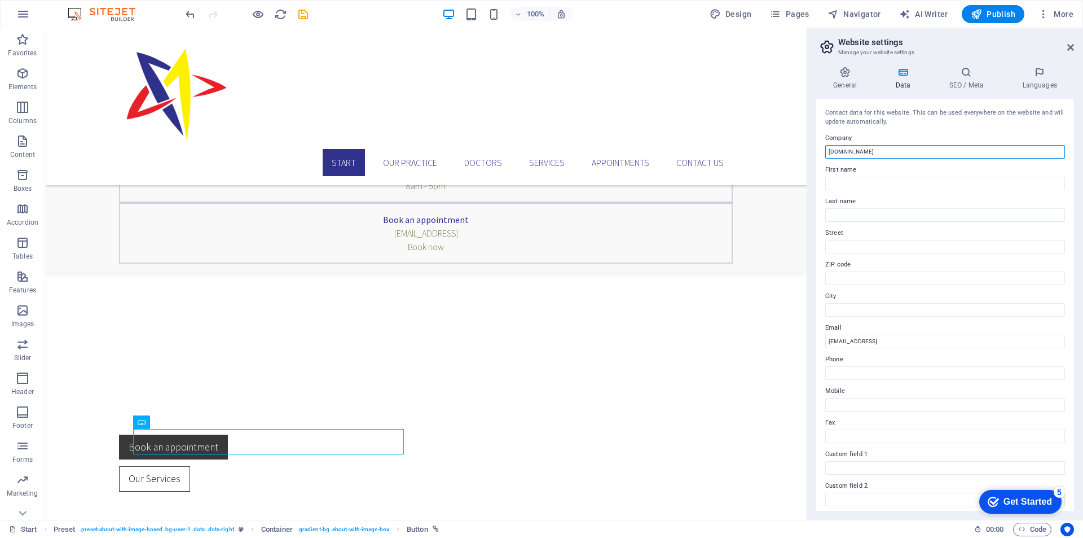
drag, startPoint x: 901, startPoint y: 156, endPoint x: 815, endPoint y: 150, distance: 86.5
click at [815, 150] on div "General Data SEO / Meta Languages Website name CV Bintang Mauduna Logo Drag fil…" at bounding box center [945, 289] width 276 height 462
type input "CV Bintang Mauduna"
click at [1041, 77] on icon at bounding box center [1039, 72] width 69 height 11
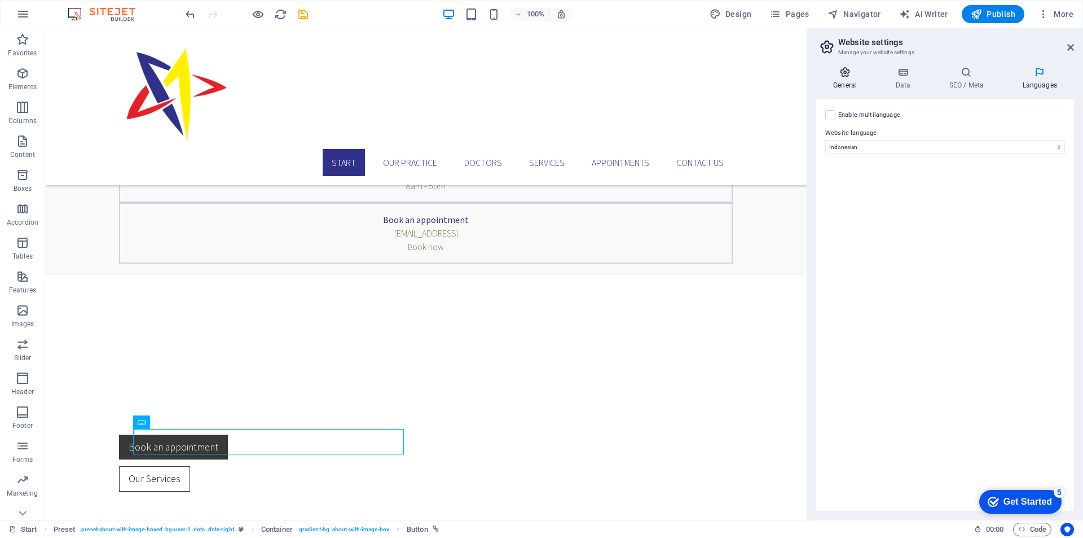
click at [845, 80] on h4 "General" at bounding box center [847, 79] width 62 height 24
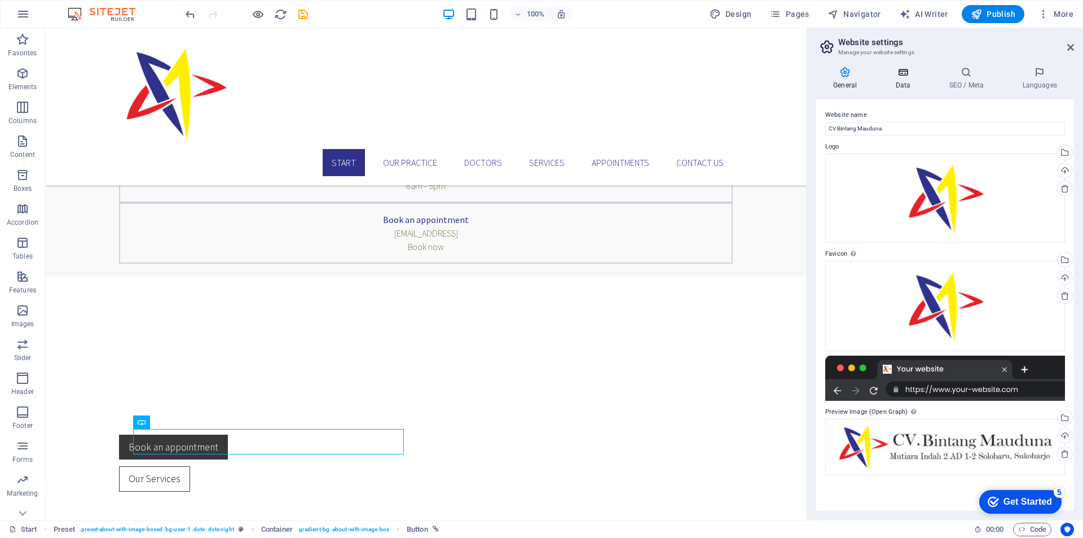
click at [908, 80] on h4 "Data" at bounding box center [905, 79] width 54 height 24
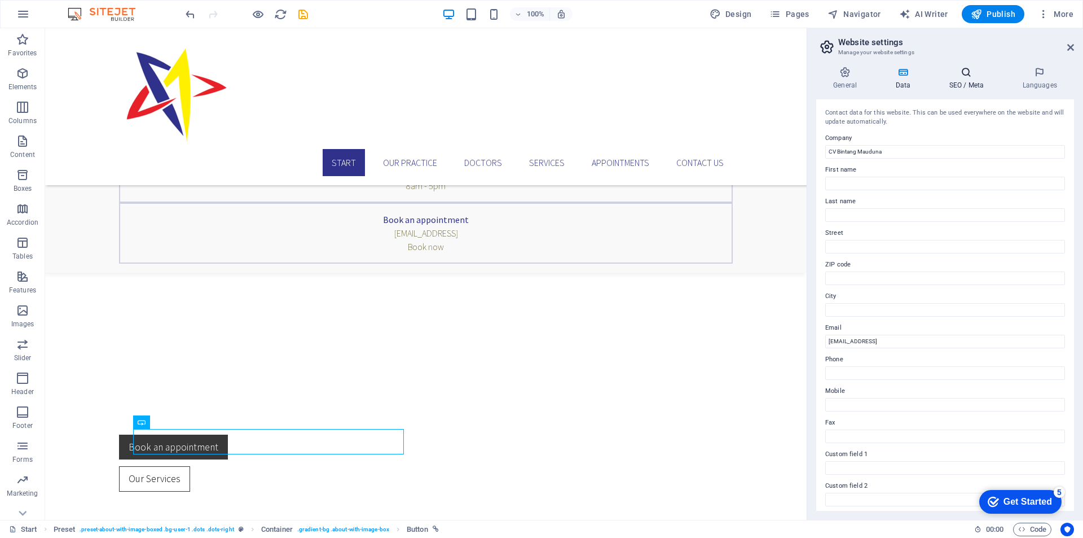
click at [955, 84] on h4 "SEO / Meta" at bounding box center [968, 79] width 73 height 24
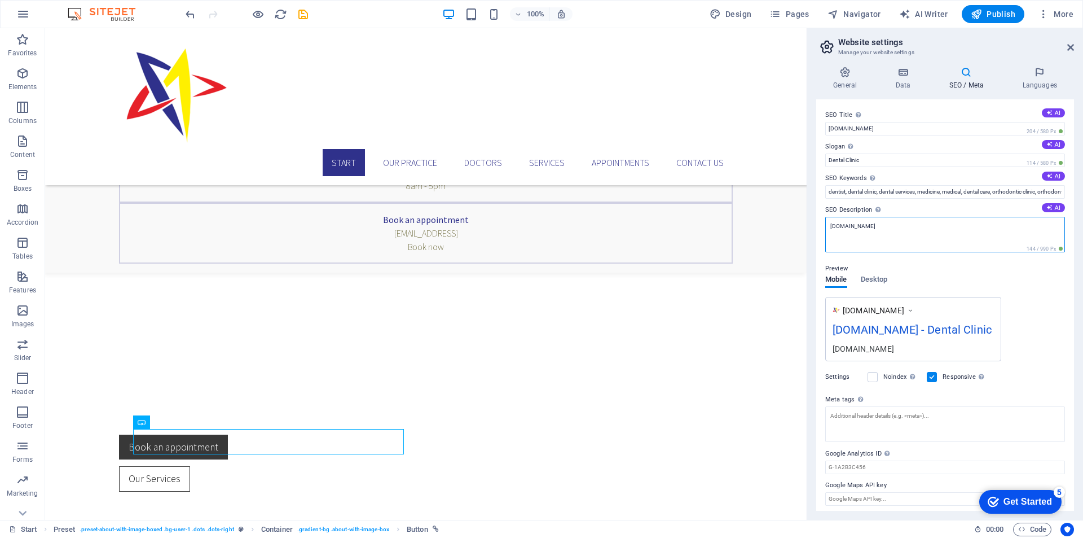
click at [907, 232] on textarea "bintang.brainlogics.org" at bounding box center [945, 235] width 240 height 36
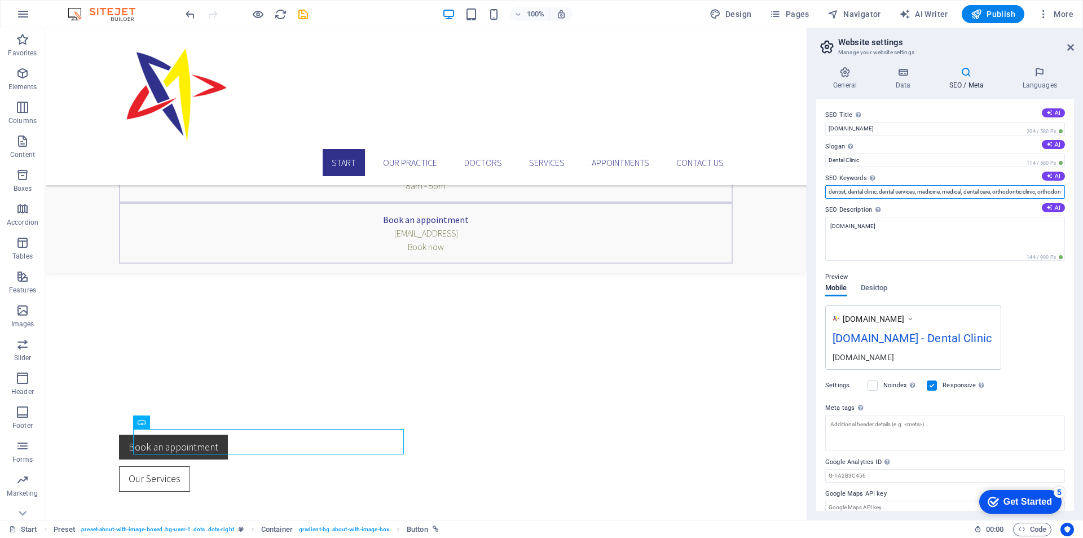
click at [906, 190] on input "dentist, dental clinic, dental services, medicine, medical, dental care, orthod…" at bounding box center [945, 192] width 240 height 14
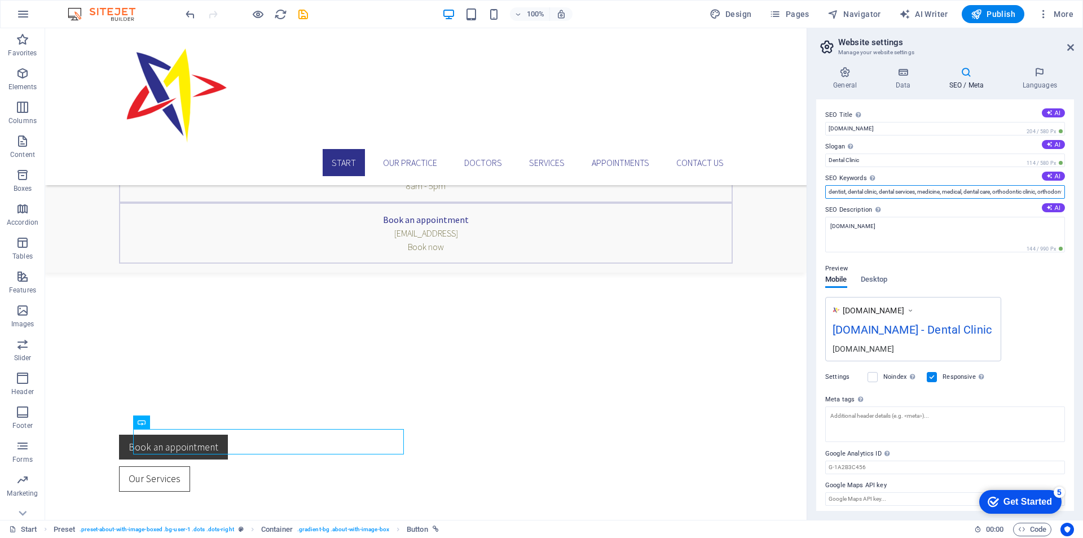
paste input "CV Bintang Mauduna berkomitmen untuk memenuhi kebutuhan industri tekstil dan kr…"
type input "dentist, dental clinic, dental services, medicine, medical, dental care, orthod…"
click at [898, 160] on input "Dental Clinic" at bounding box center [945, 160] width 240 height 14
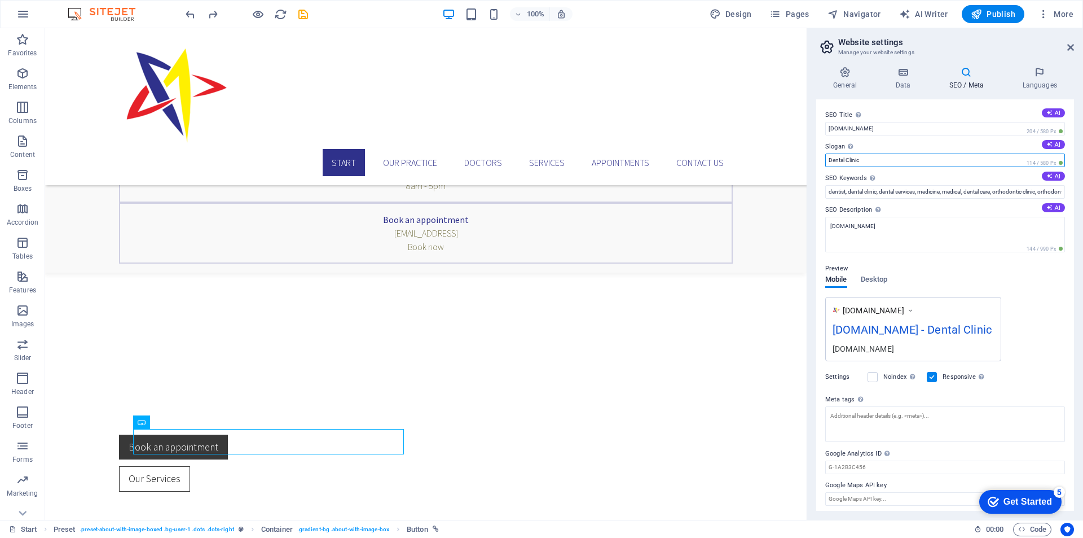
drag, startPoint x: 898, startPoint y: 160, endPoint x: 825, endPoint y: 159, distance: 72.8
click at [825, 159] on div "SEO Title The title of your website - make it something that stands out in sear…" at bounding box center [945, 304] width 258 height 411
paste input "CV Bintang Mauduna berkomitmen untuk memenuhi kebutuhan industri tekstil dan kr…"
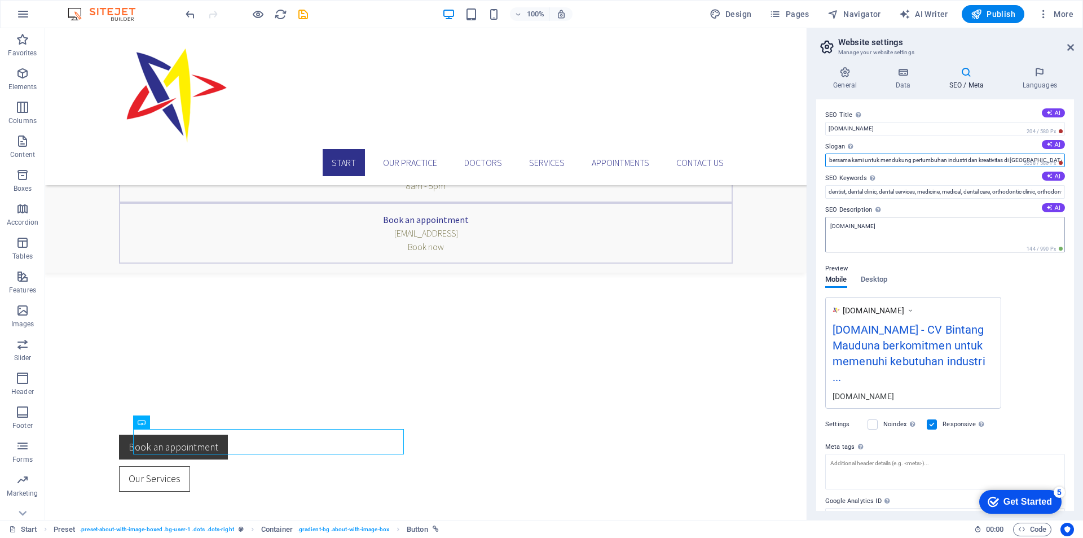
type input "CV Bintang Mauduna berkomitmen untuk memenuhi kebutuhan industri tekstil dan kr…"
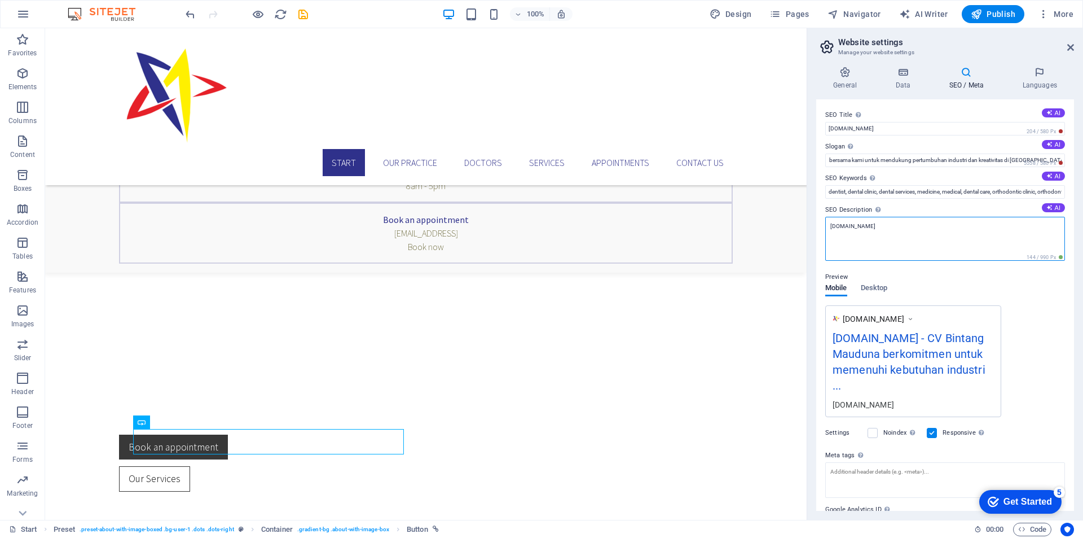
scroll to position [0, 0]
click at [941, 231] on textarea "bintang.brainlogics.org" at bounding box center [945, 239] width 240 height 44
drag, startPoint x: 919, startPoint y: 231, endPoint x: 816, endPoint y: 230, distance: 102.7
click at [816, 230] on div "SEO Title The title of your website - make it something that stands out in sear…" at bounding box center [945, 304] width 258 height 411
paste textarea "CV Bintang Mauduna berkomitmen untuk memenuhi kebutuhan industri tekstil dan kr…"
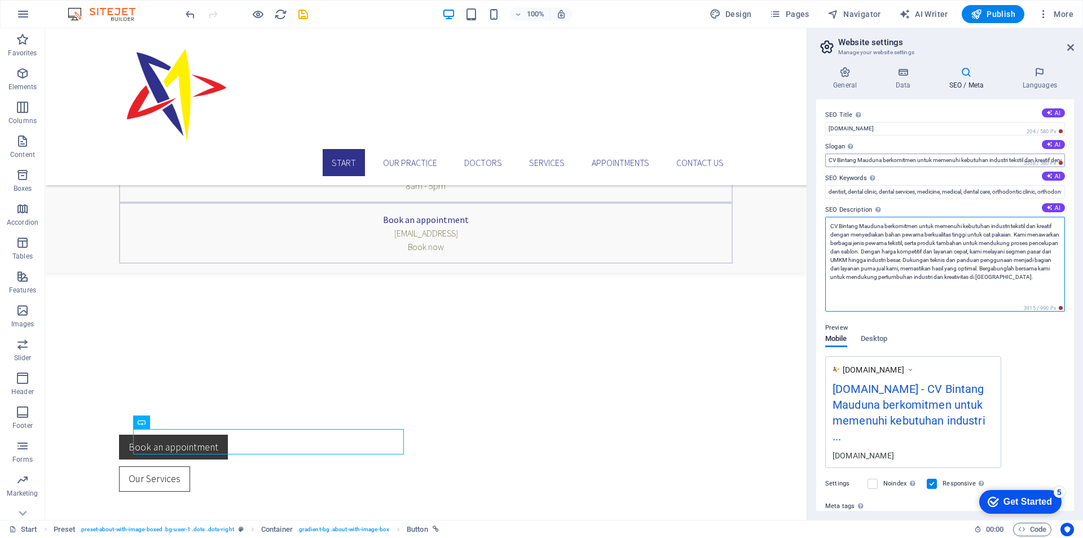
type textarea "CV Bintang Mauduna berkomitmen untuk memenuhi kebutuhan industri tekstil dan kr…"
click at [893, 159] on input "CV Bintang Mauduna berkomitmen untuk memenuhi kebutuhan industri tekstil dan kr…" at bounding box center [945, 160] width 240 height 14
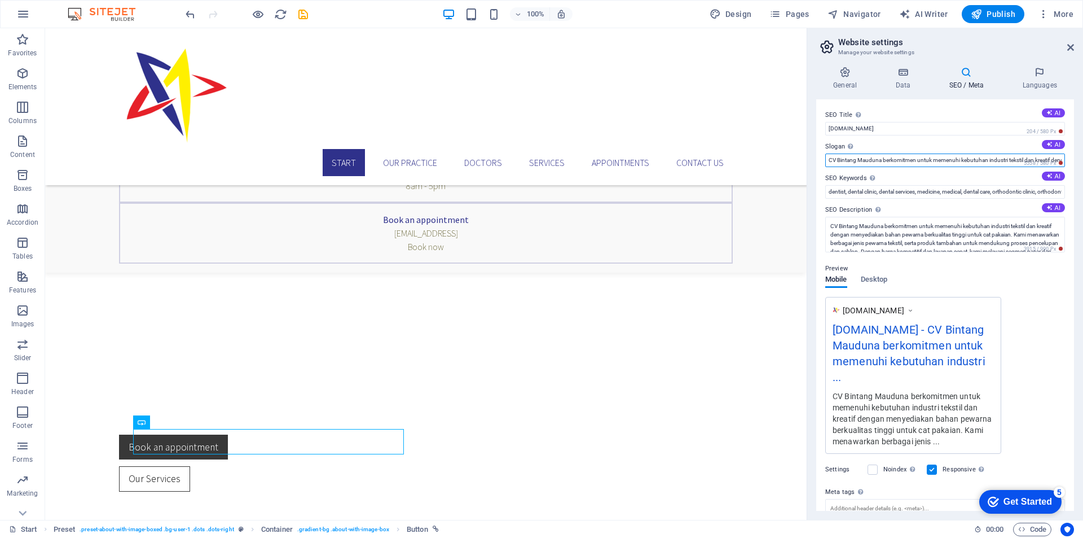
click at [932, 159] on input "CV Bintang Mauduna berkomitmen untuk memenuhi kebutuhan industri tekstil dan kr…" at bounding box center [945, 160] width 240 height 14
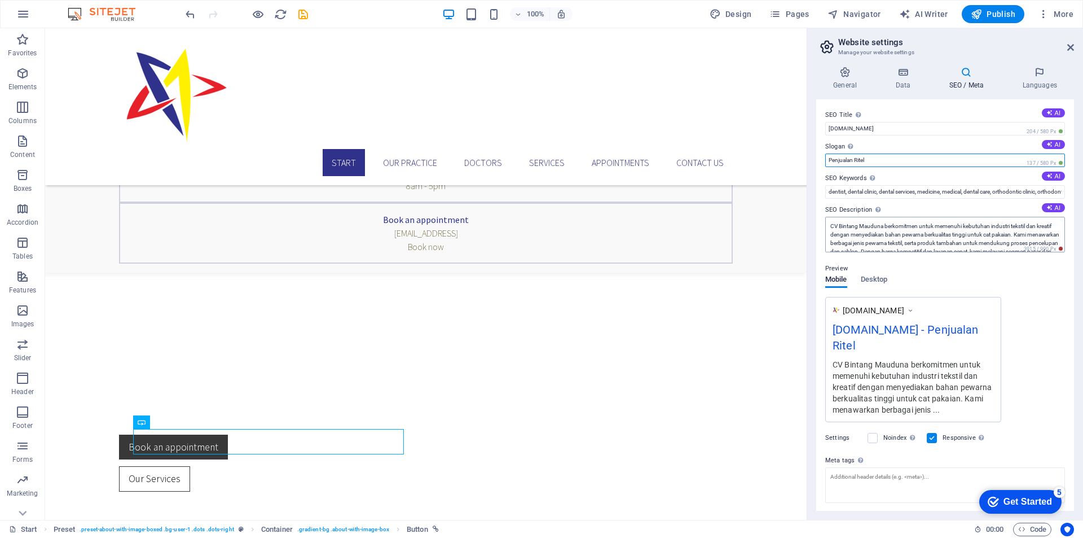
type input "Penjualan Ritel"
click at [954, 244] on textarea "CV Bintang Mauduna berkomitmen untuk memenuhi kebutuhan industri tekstil dan kr…" at bounding box center [945, 235] width 240 height 36
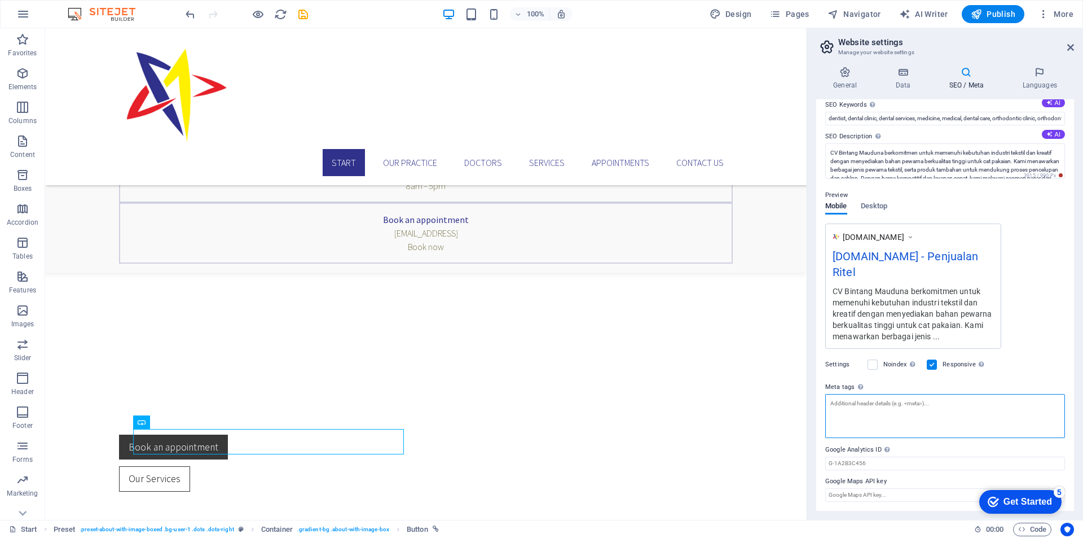
scroll to position [73, 0]
click at [930, 419] on textarea "Meta tags Enter HTML code here that will be placed inside the tags of your webs…" at bounding box center [945, 416] width 240 height 44
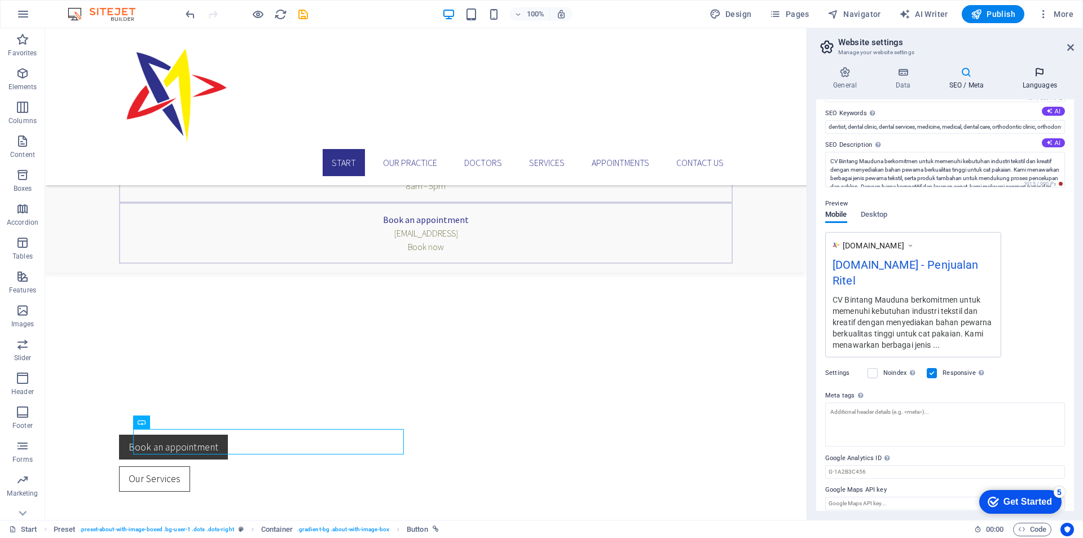
click at [1038, 79] on h4 "Languages" at bounding box center [1039, 79] width 69 height 24
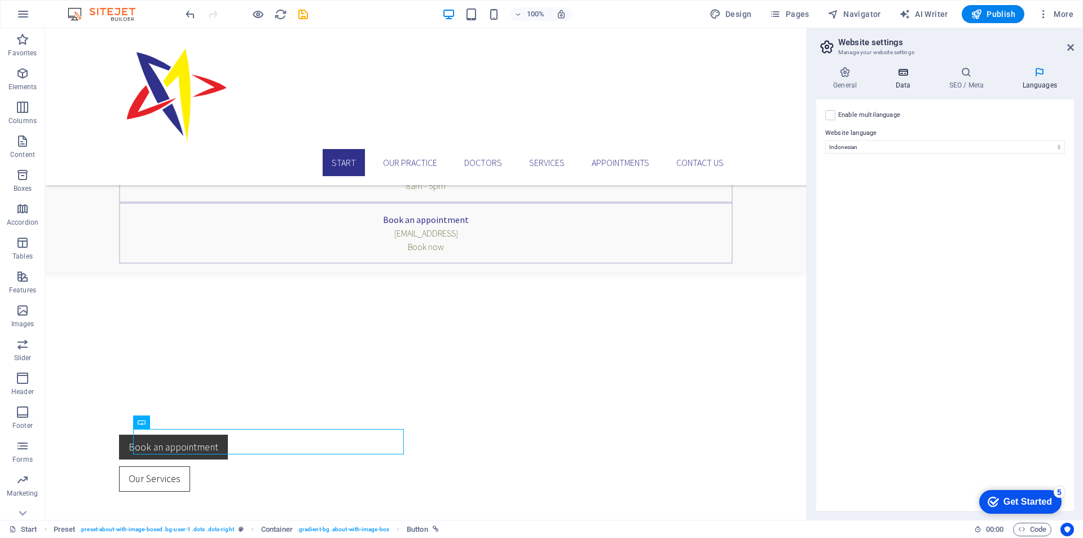
click at [881, 72] on icon at bounding box center [902, 72] width 49 height 11
click at [847, 78] on h4 "General" at bounding box center [847, 79] width 62 height 24
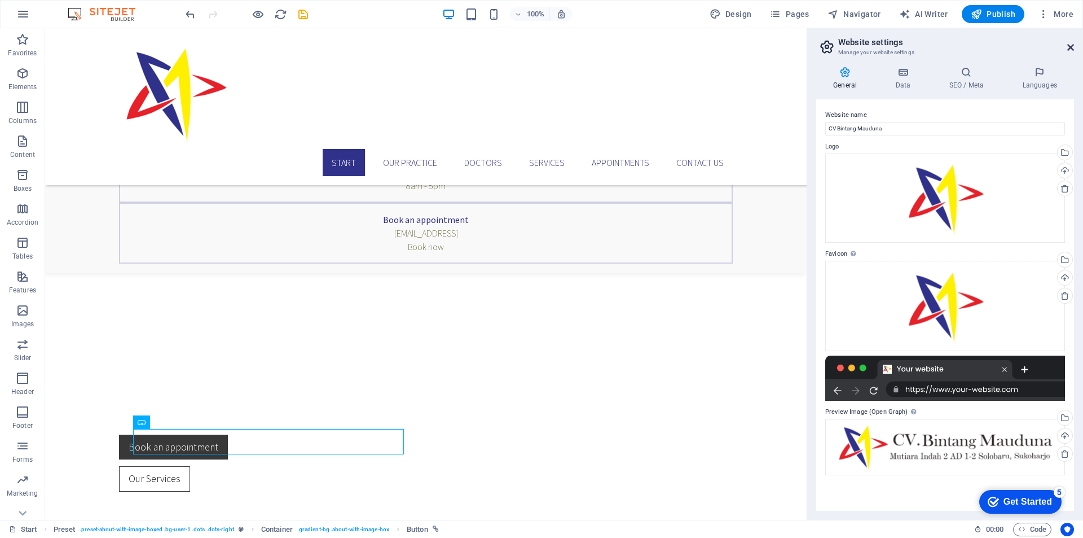
click at [1074, 52] on link at bounding box center [1071, 48] width 7 height 10
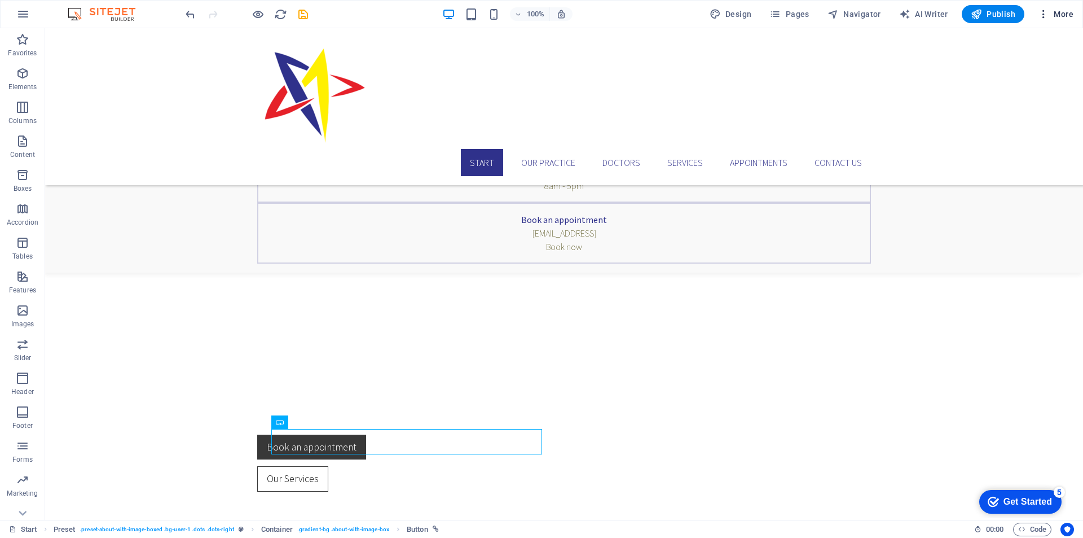
click at [1064, 16] on span "More" at bounding box center [1056, 13] width 36 height 11
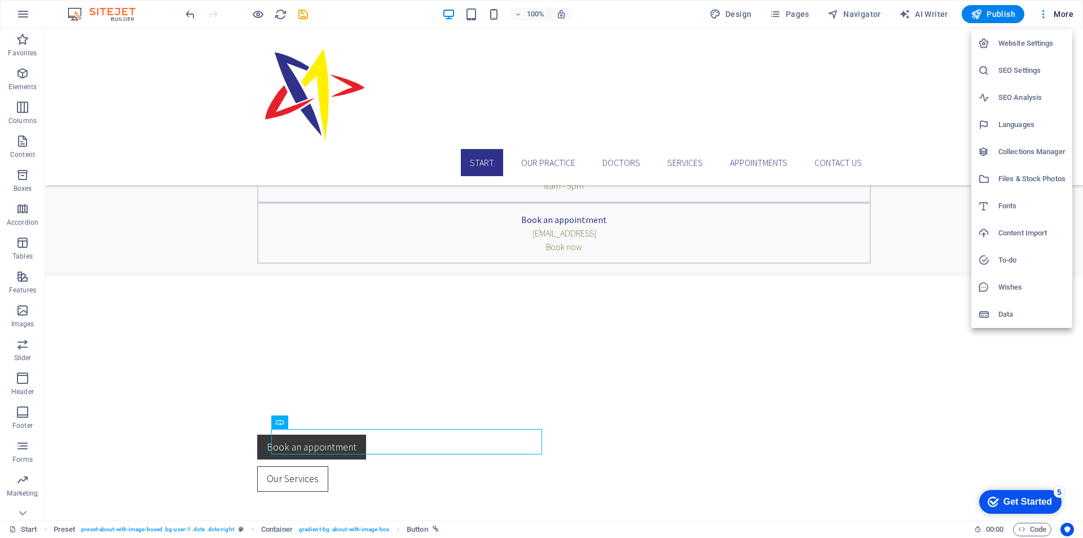
click at [1024, 43] on h6 "Website Settings" at bounding box center [1032, 44] width 67 height 14
select select "70"
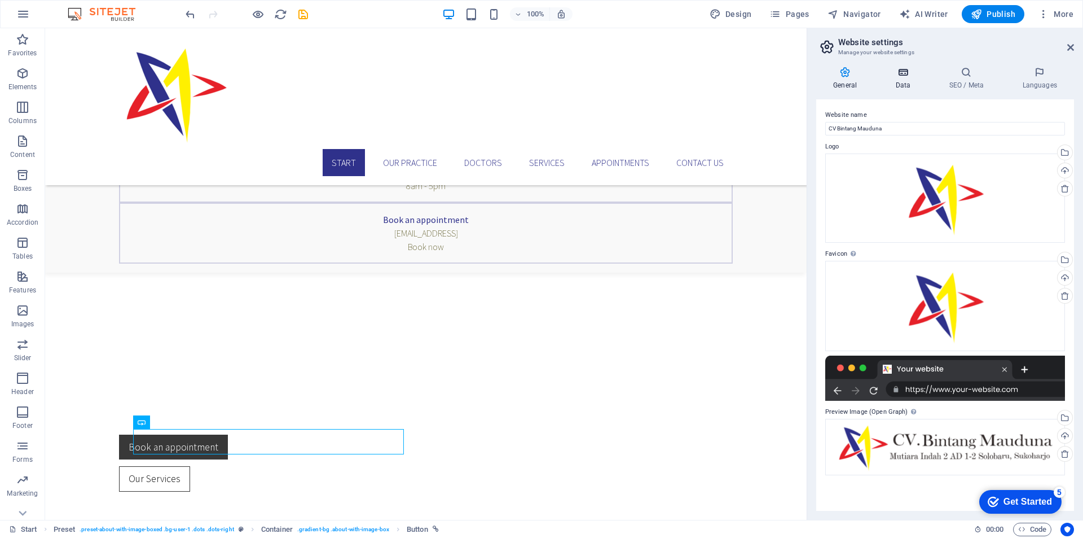
click at [900, 78] on h4 "Data" at bounding box center [905, 79] width 54 height 24
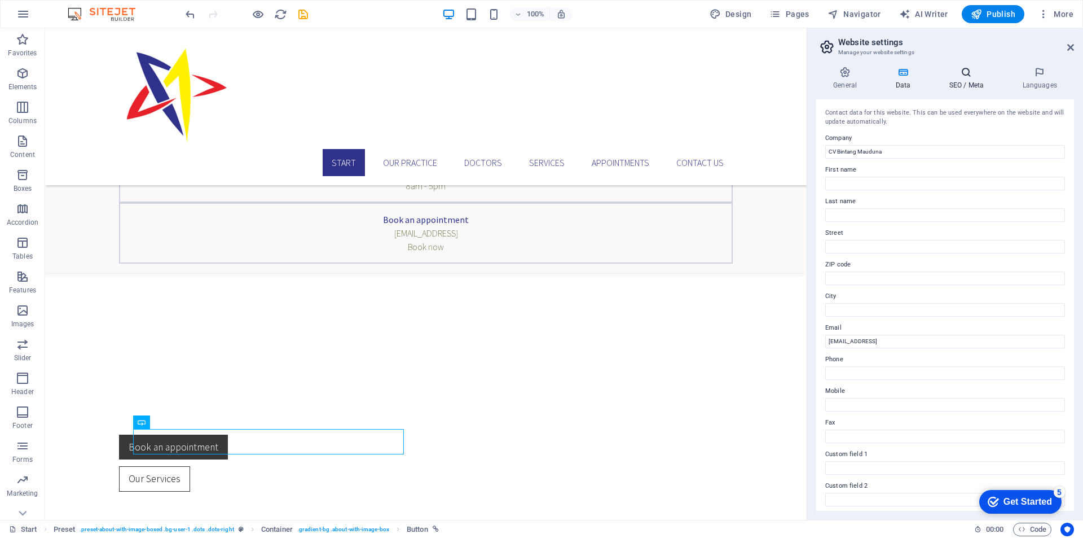
click at [963, 78] on h4 "SEO / Meta" at bounding box center [968, 79] width 73 height 24
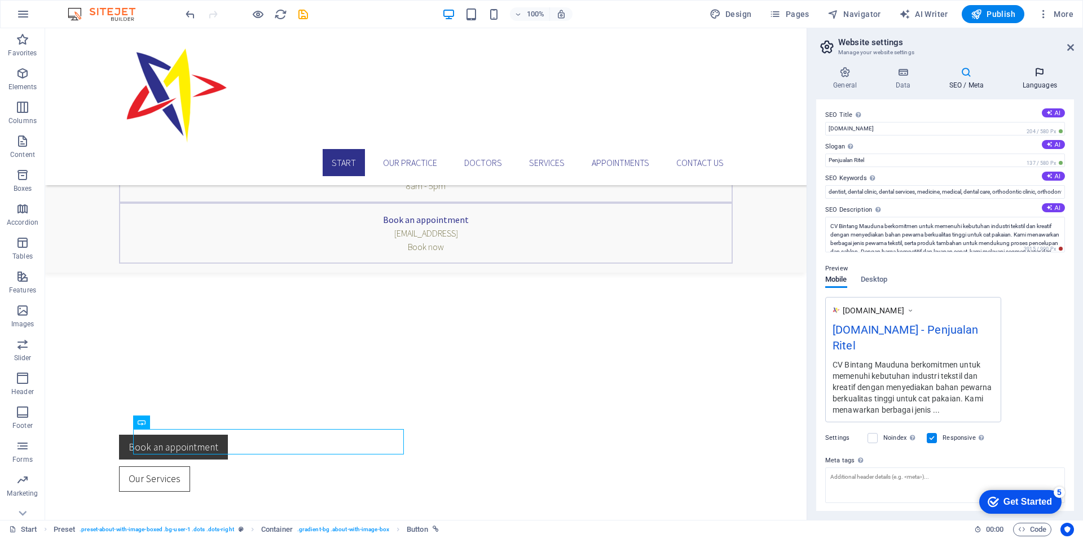
click at [1051, 78] on h4 "Languages" at bounding box center [1039, 79] width 69 height 24
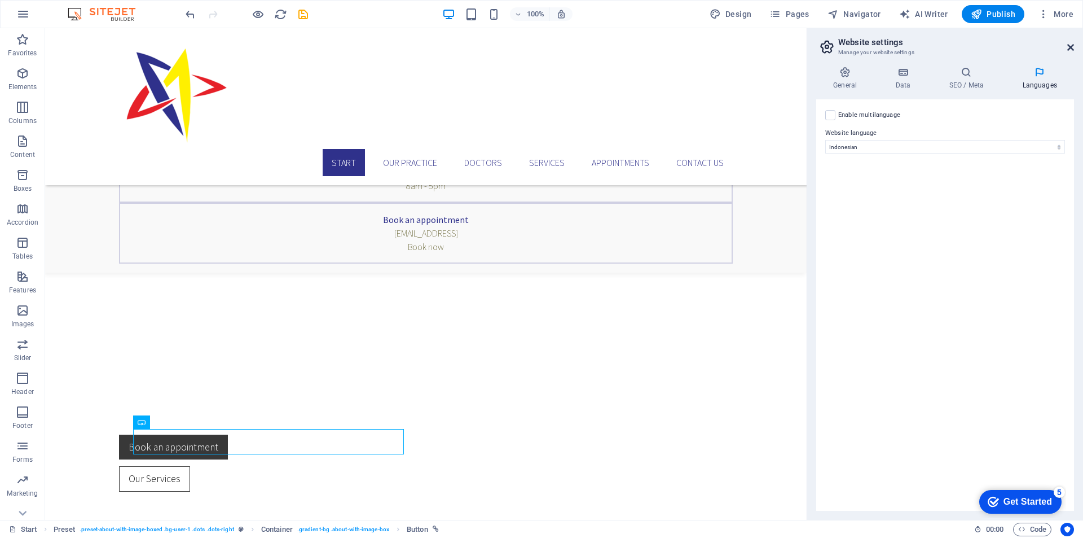
click at [1072, 45] on icon at bounding box center [1071, 47] width 7 height 9
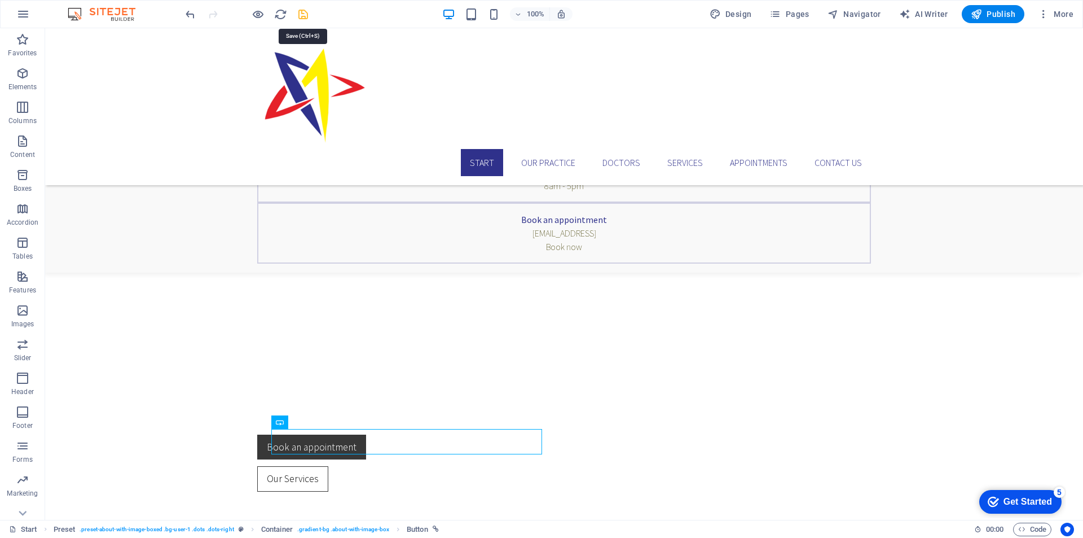
click at [302, 16] on icon "save" at bounding box center [303, 14] width 13 height 13
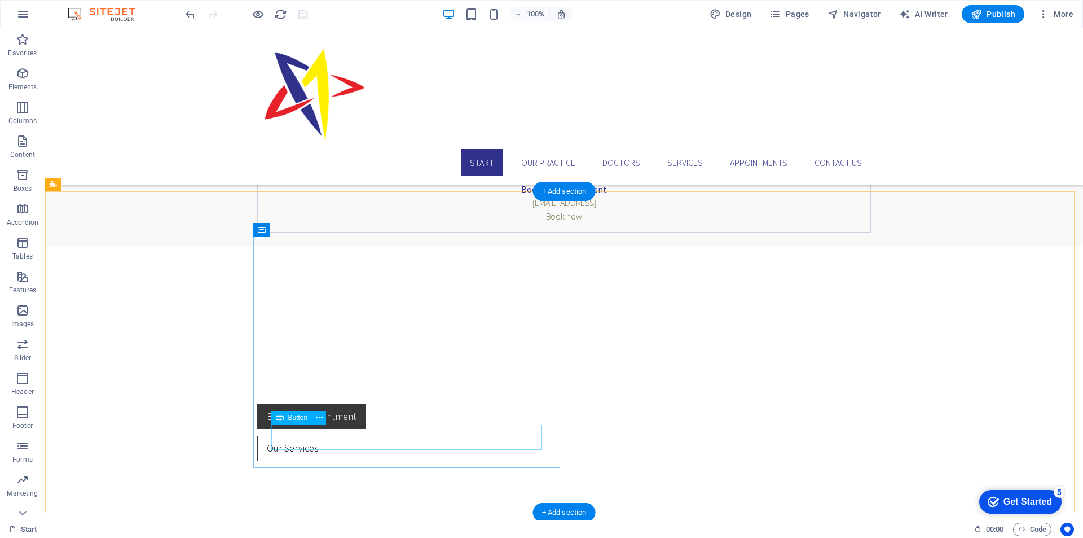
scroll to position [960, 0]
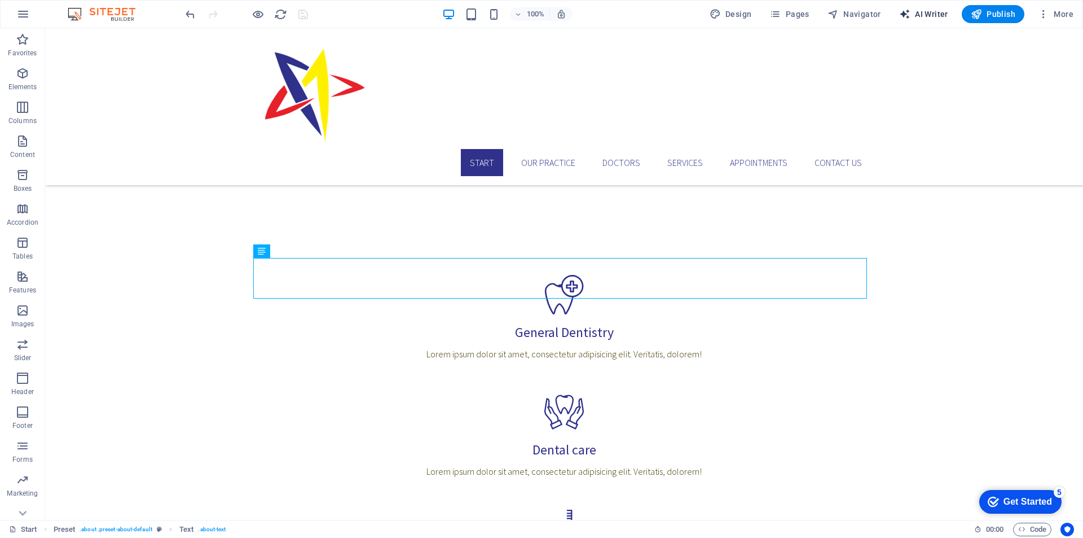
click at [933, 17] on span "AI Writer" at bounding box center [923, 13] width 49 height 11
select select "Indonesian"
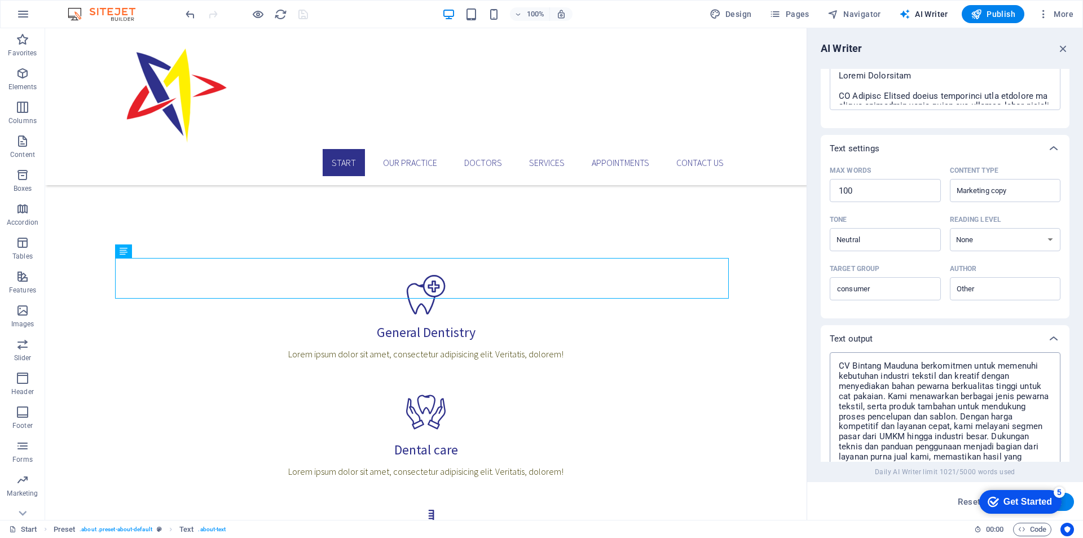
scroll to position [169, 0]
click at [1068, 505] on button "Generate text" at bounding box center [1035, 502] width 78 height 18
type textarea "x"
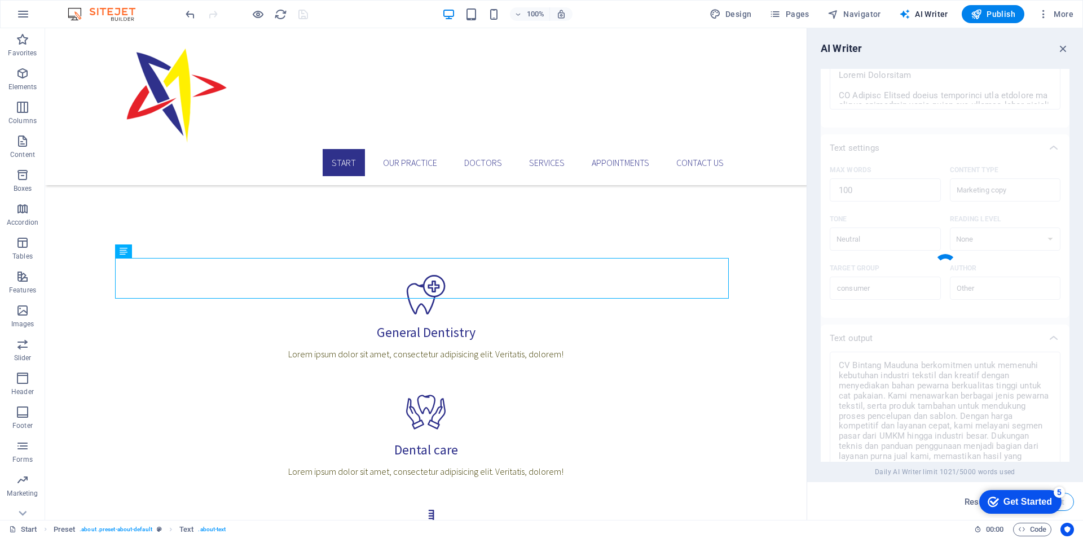
type textarea "x"
type textarea "CV Bintang Mauduna adalah mitra terpercaya untuk kebutuhan pewarnaan tekstil An…"
type textarea "x"
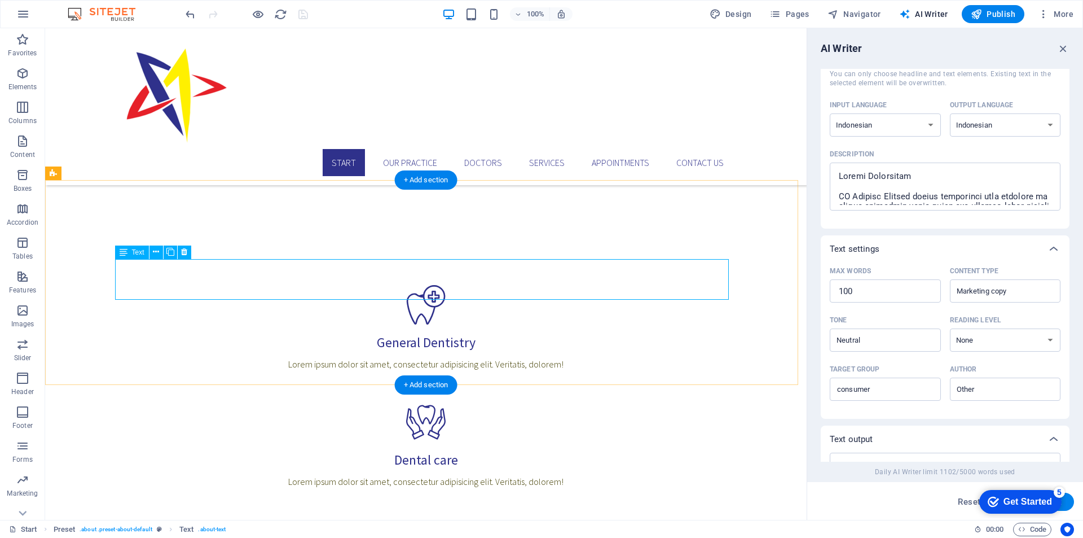
scroll to position [904, 0]
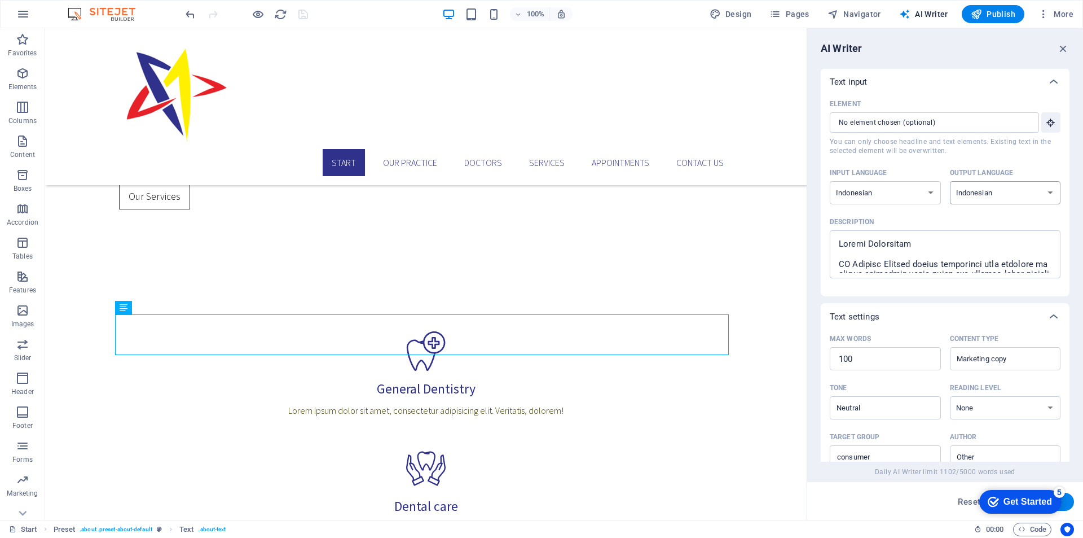
scroll to position [0, 0]
click at [965, 120] on input "Element ​ You can only choose headline and text elements. Existing text in the …" at bounding box center [930, 123] width 201 height 20
click at [1052, 122] on icon "button" at bounding box center [1051, 123] width 10 height 10
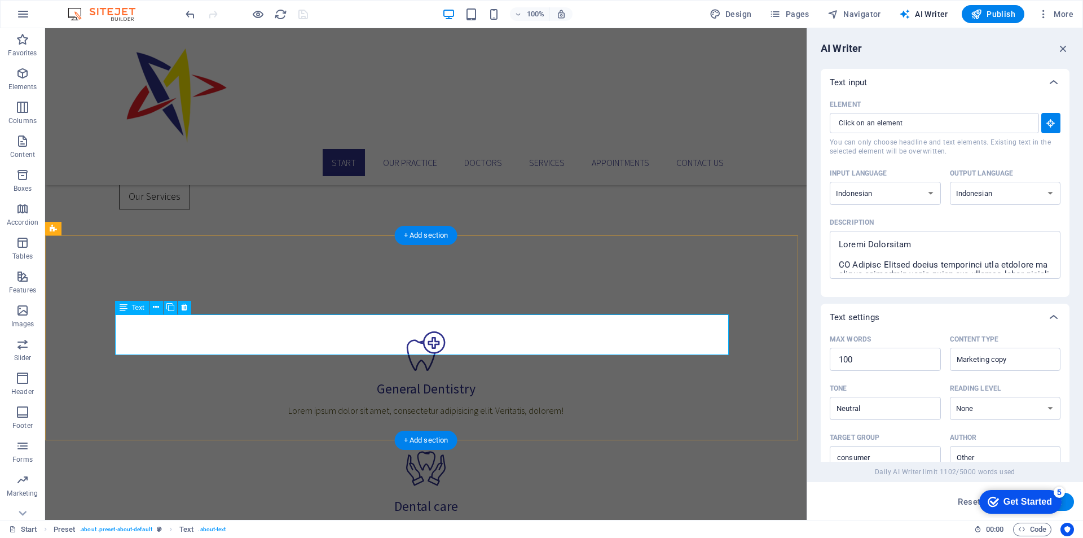
type input "#ed-904860516"
type textarea "x"
type input "50"
type textarea "x"
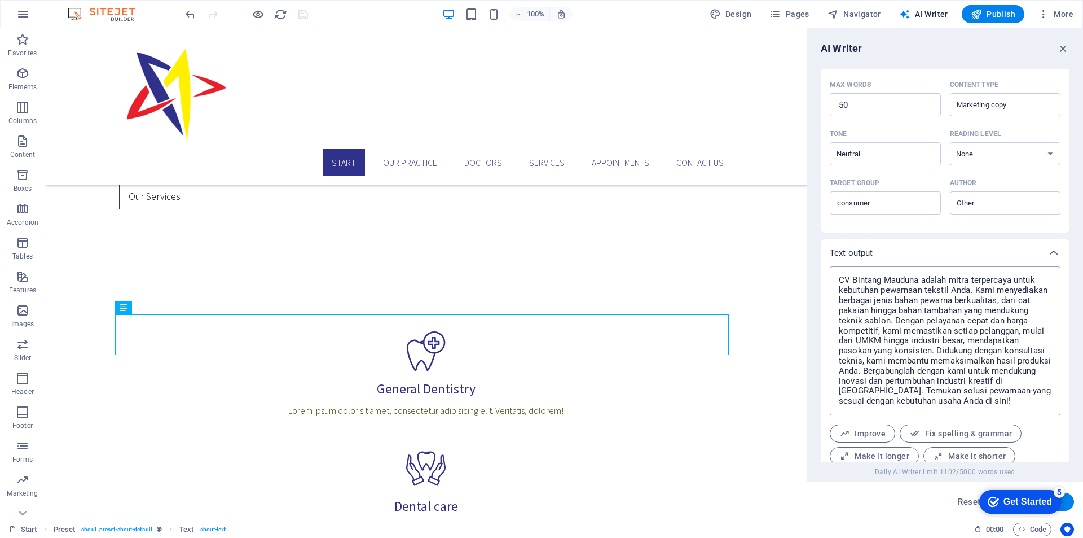
scroll to position [294, 0]
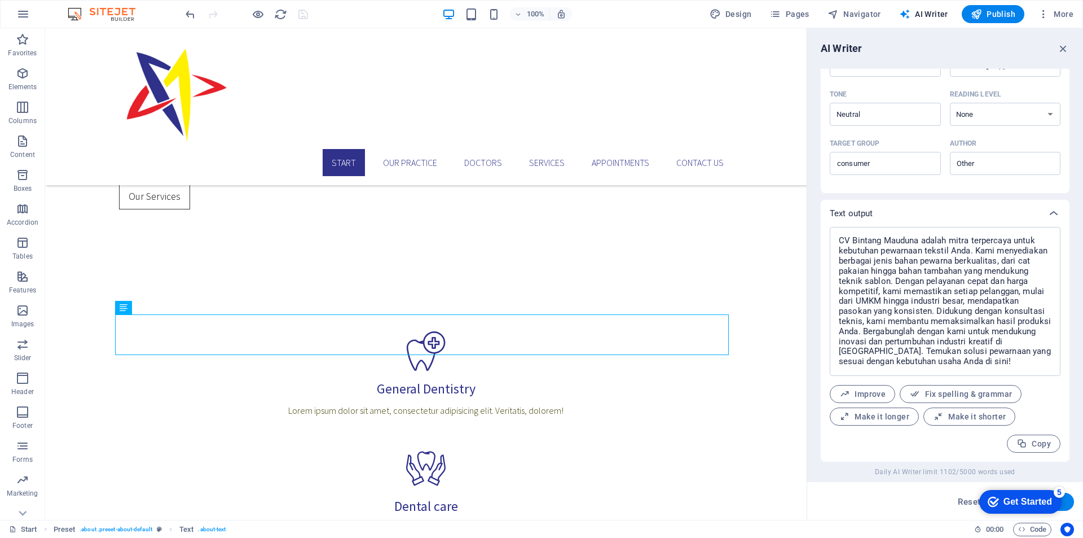
click at [1071, 505] on button "Generate text" at bounding box center [1035, 502] width 78 height 18
type textarea "x"
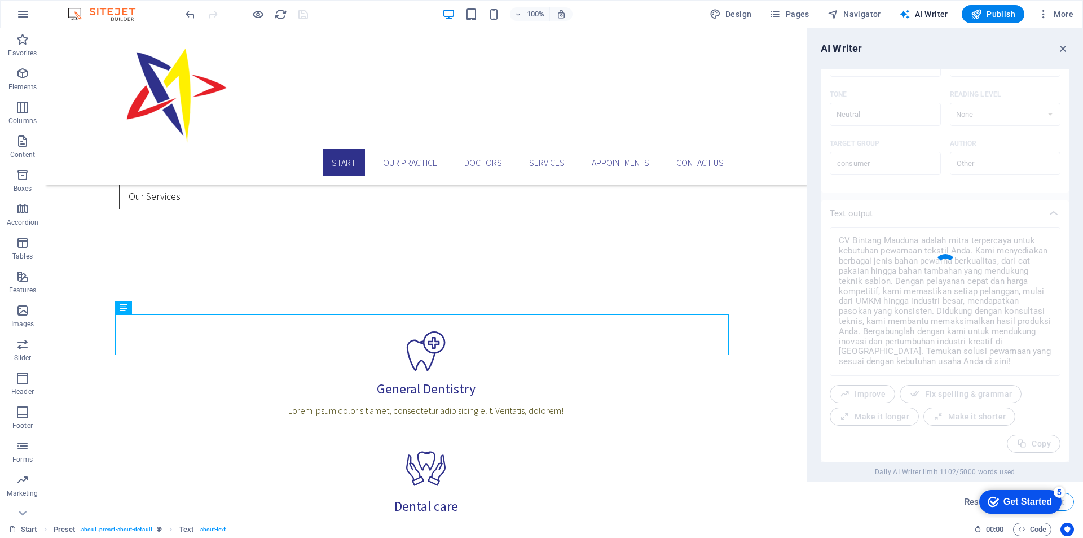
type textarea "x"
type textarea "CV Bintang Mauduna menyediakan solusi pewarnaan berkualitas untuk industri teks…"
type textarea "x"
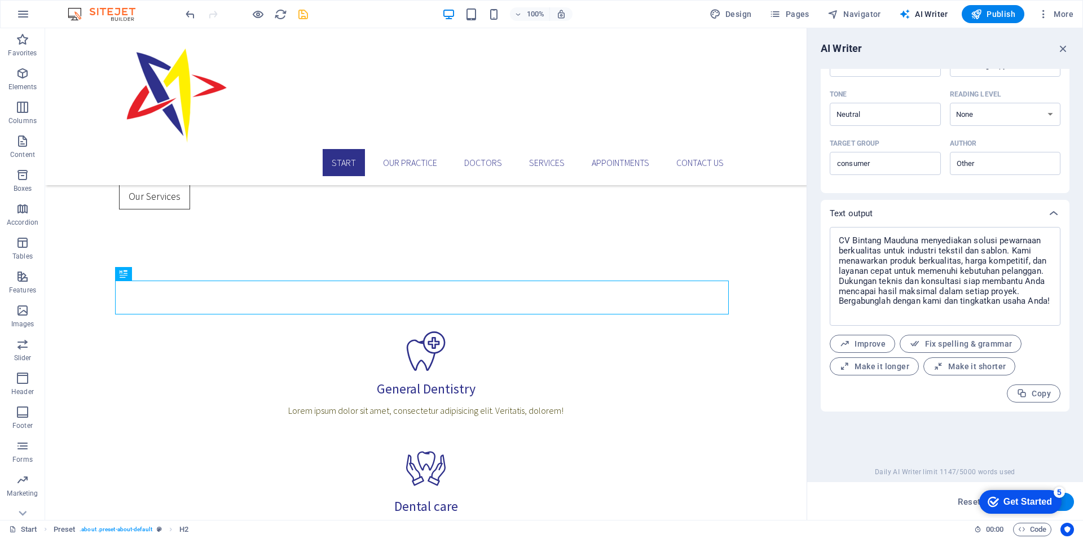
click at [1068, 500] on button "Generate text" at bounding box center [1035, 502] width 78 height 18
type textarea "x"
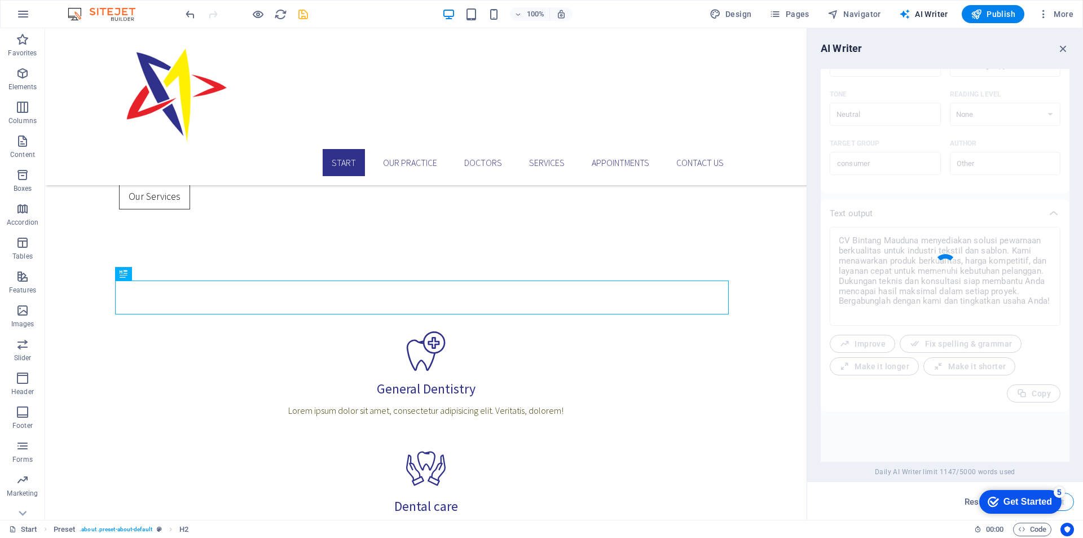
type textarea "x"
type textarea "CV Bintang Mauduna menawarkan bahan pewarna berkualitas tinggi untuk industri t…"
type textarea "x"
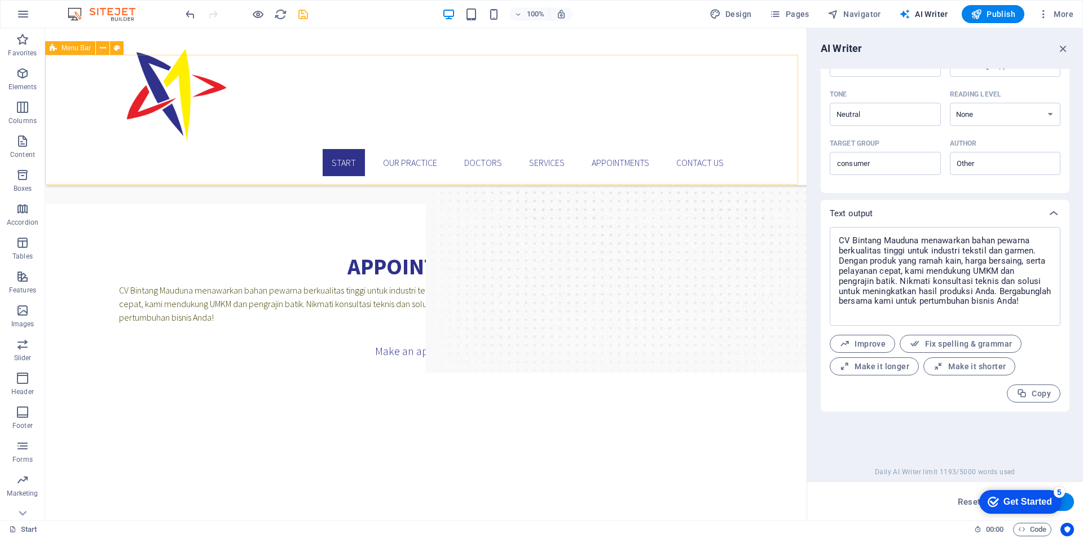
scroll to position [1863, 0]
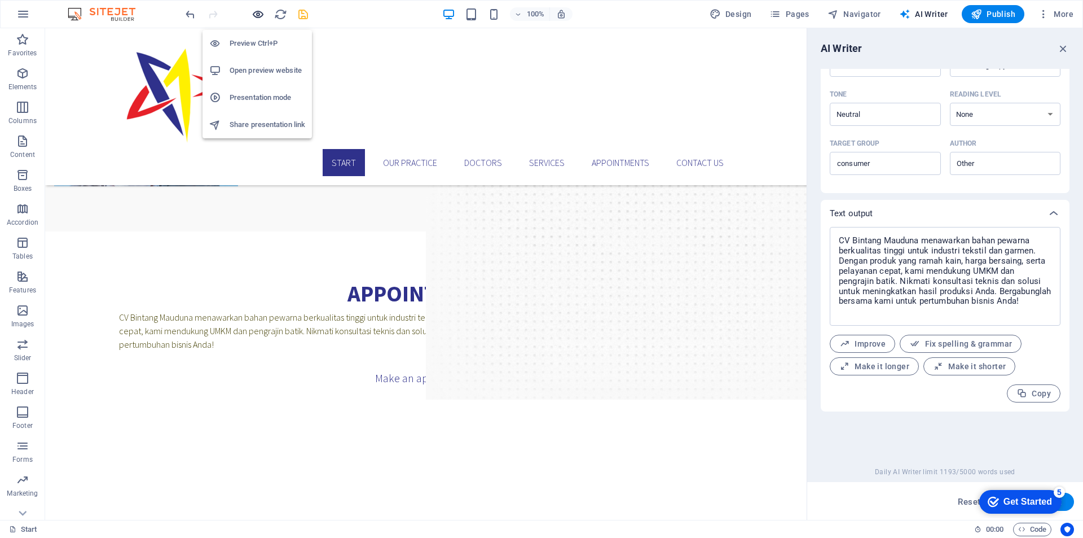
click at [257, 17] on icon "button" at bounding box center [258, 14] width 13 height 13
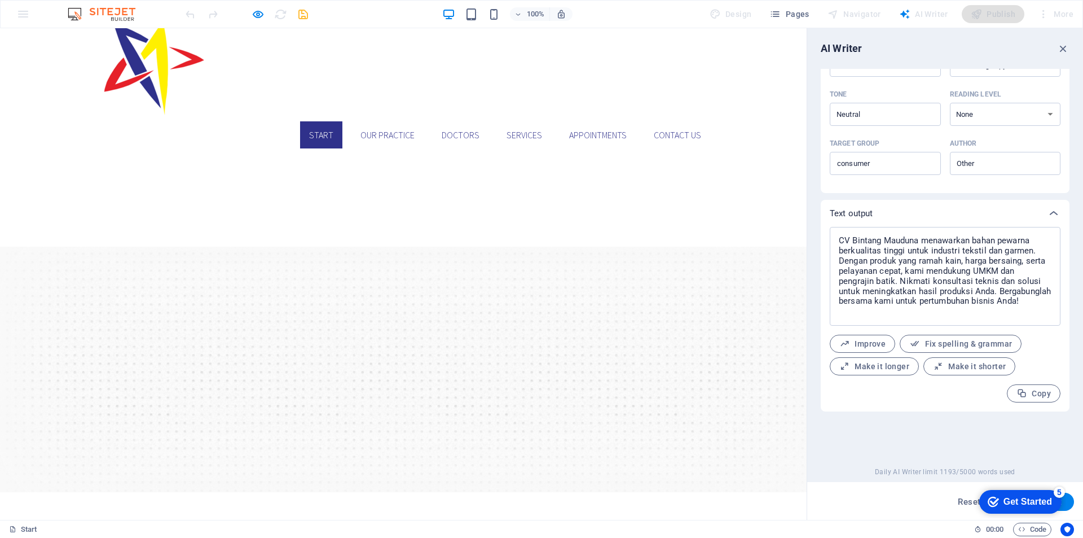
scroll to position [0, 0]
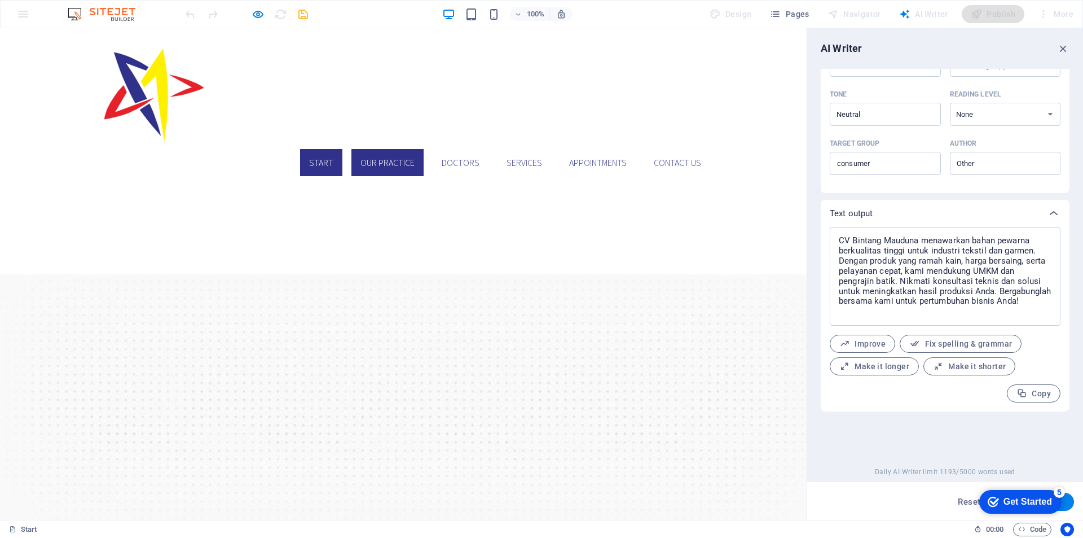
click at [412, 149] on link "Our Practice" at bounding box center [388, 162] width 72 height 27
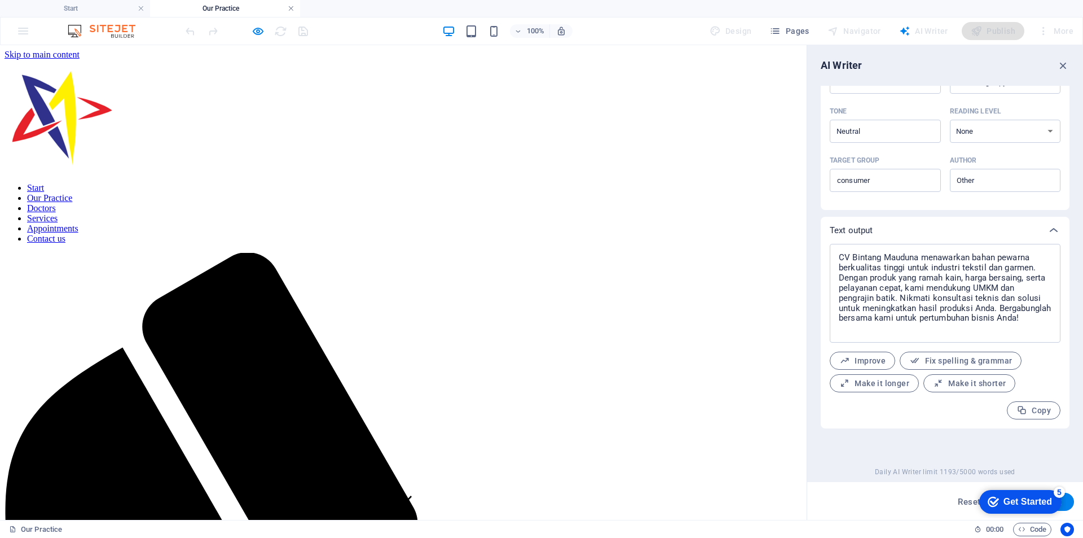
click at [291, 7] on link at bounding box center [291, 8] width 7 height 11
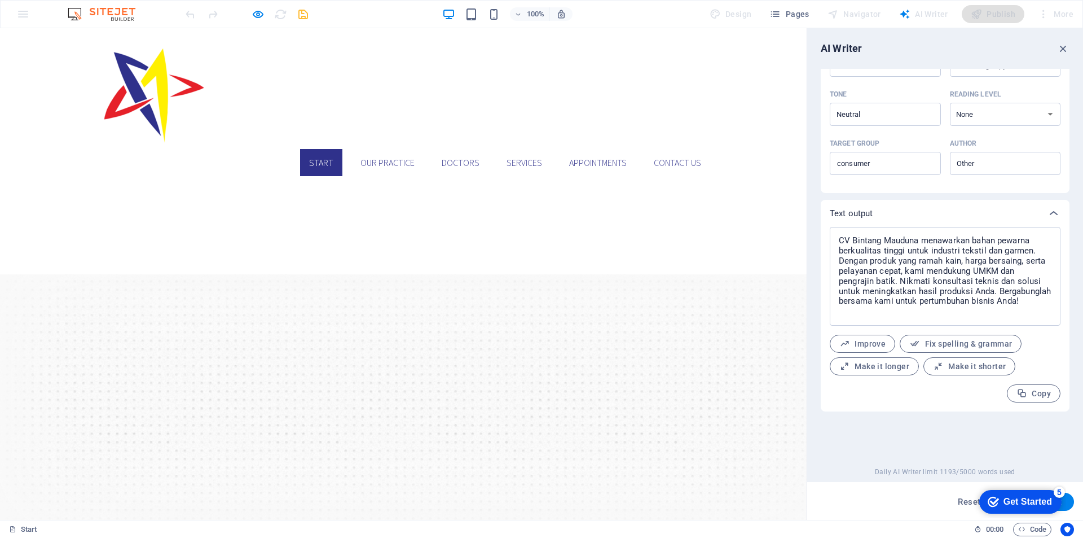
click at [122, 10] on img at bounding box center [107, 14] width 85 height 14
click at [122, 15] on img at bounding box center [107, 14] width 85 height 14
click at [258, 12] on icon "button" at bounding box center [258, 14] width 13 height 13
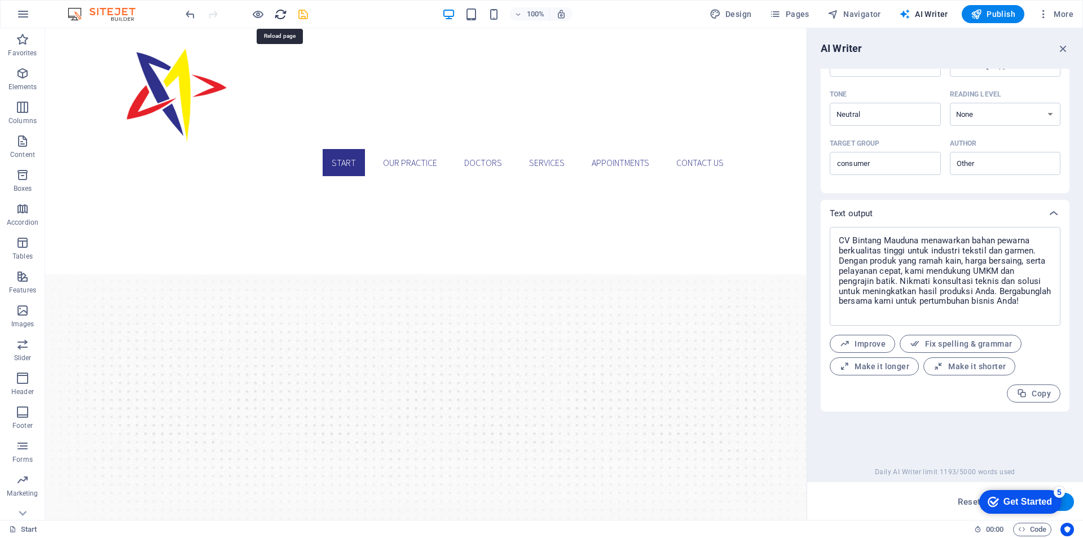
click at [281, 16] on icon "reload" at bounding box center [280, 14] width 13 height 13
click at [108, 16] on img at bounding box center [107, 14] width 85 height 14
click at [111, 12] on img at bounding box center [107, 14] width 85 height 14
click at [29, 47] on span "Favorites" at bounding box center [22, 46] width 45 height 27
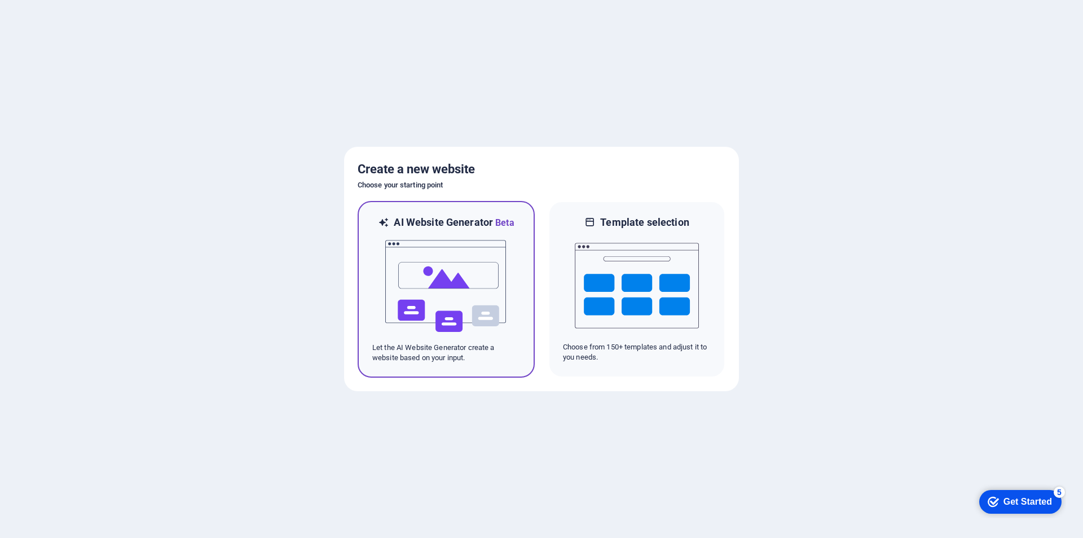
click at [455, 261] on img at bounding box center [446, 286] width 124 height 113
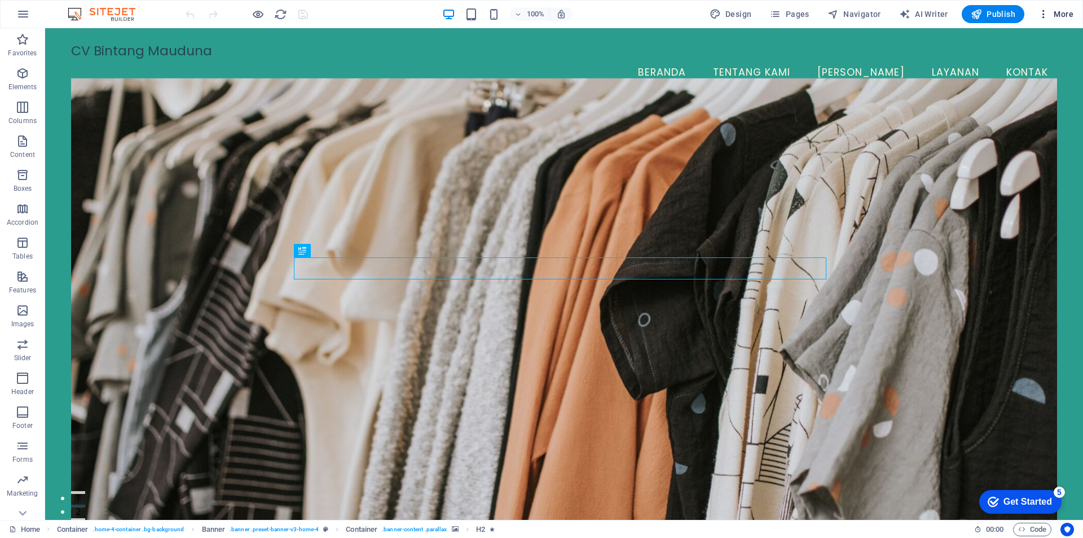
click at [1064, 15] on span "More" at bounding box center [1056, 13] width 36 height 11
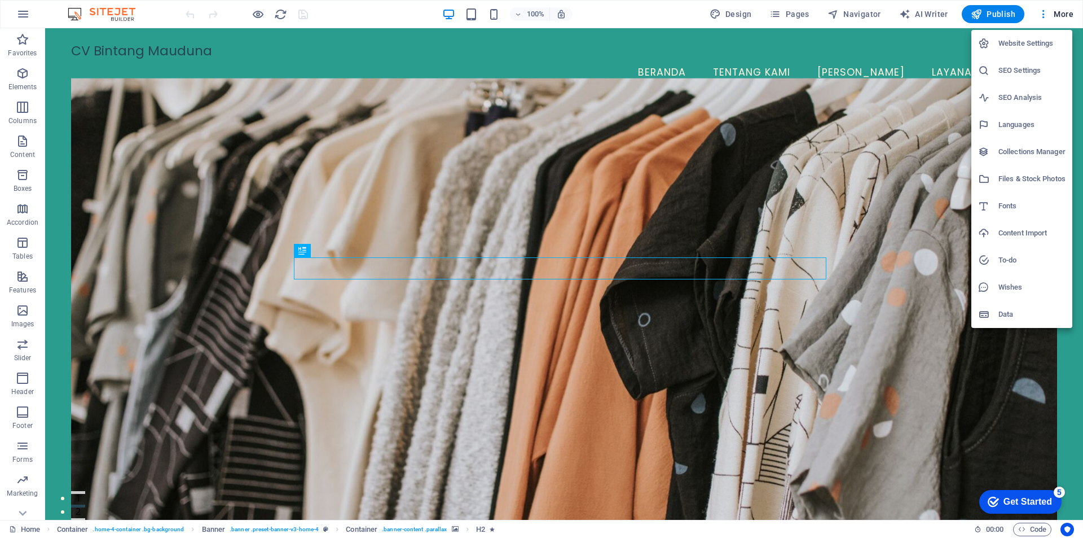
click at [1031, 44] on h6 "Website Settings" at bounding box center [1032, 44] width 67 height 14
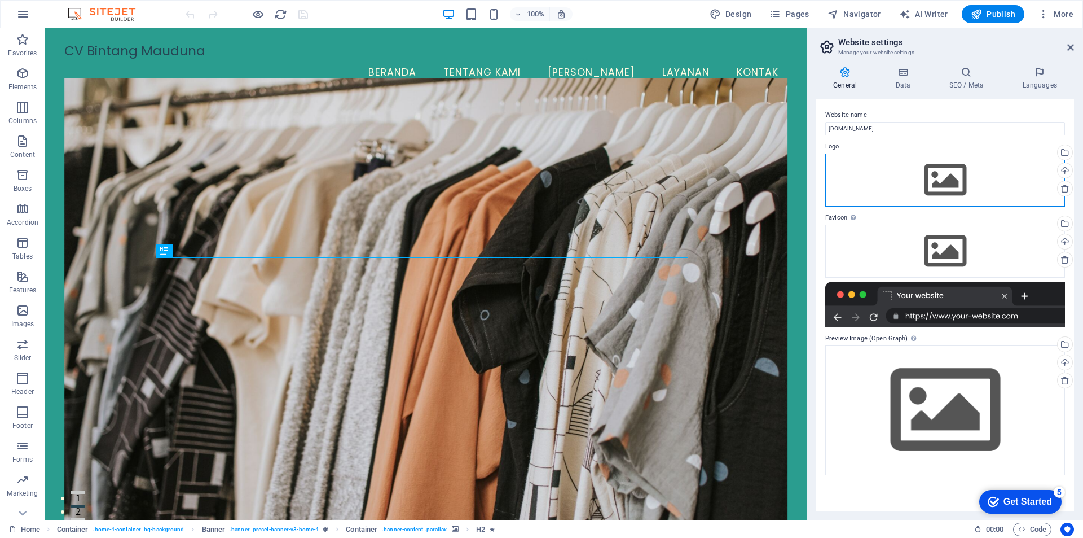
click at [942, 179] on div "Drag files here, click to choose files or select files from Files or our free s…" at bounding box center [945, 179] width 240 height 53
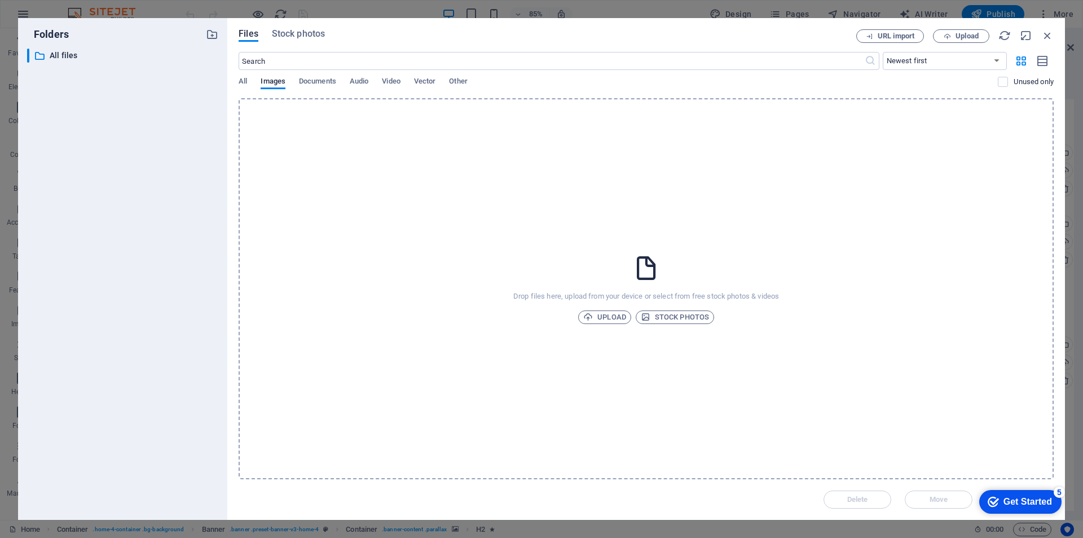
click at [655, 282] on icon at bounding box center [646, 268] width 28 height 28
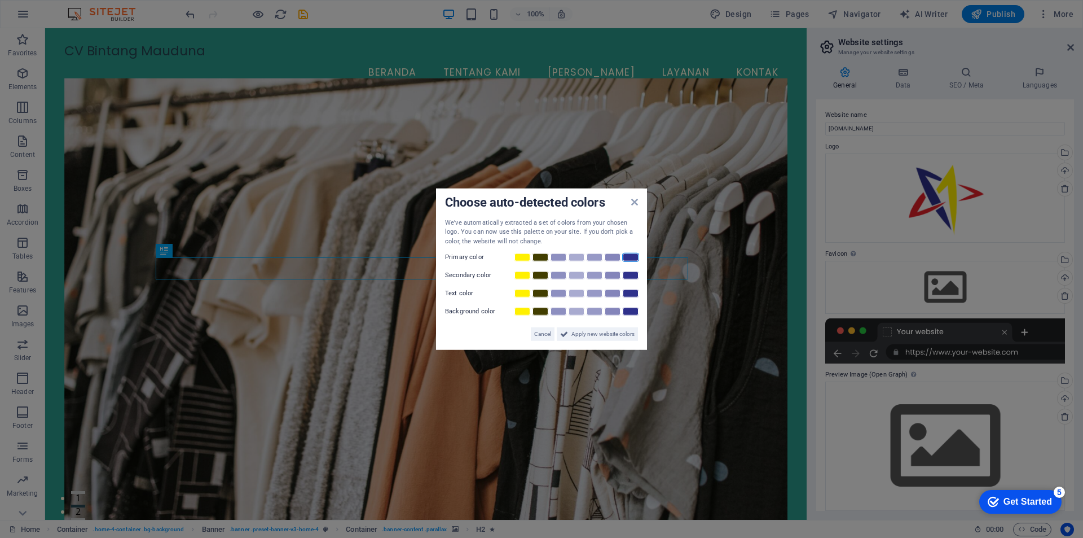
click at [627, 258] on link at bounding box center [630, 257] width 17 height 9
click at [610, 275] on link at bounding box center [612, 275] width 17 height 9
click at [540, 293] on link at bounding box center [540, 293] width 17 height 9
click at [608, 337] on span "Apply new website colors" at bounding box center [603, 334] width 63 height 14
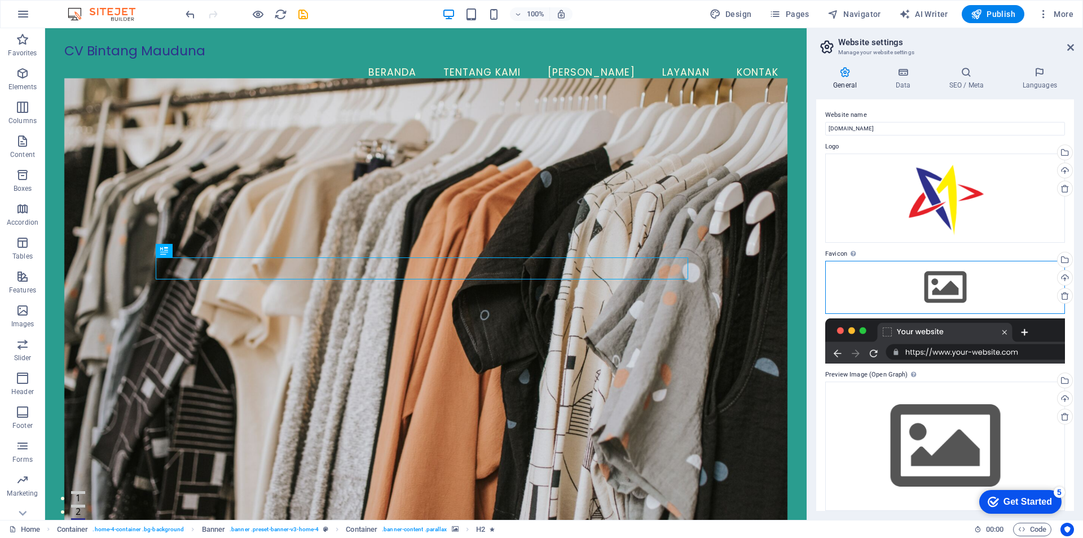
click at [965, 280] on div "Drag files here, click to choose files or select files from Files or our free s…" at bounding box center [945, 287] width 240 height 53
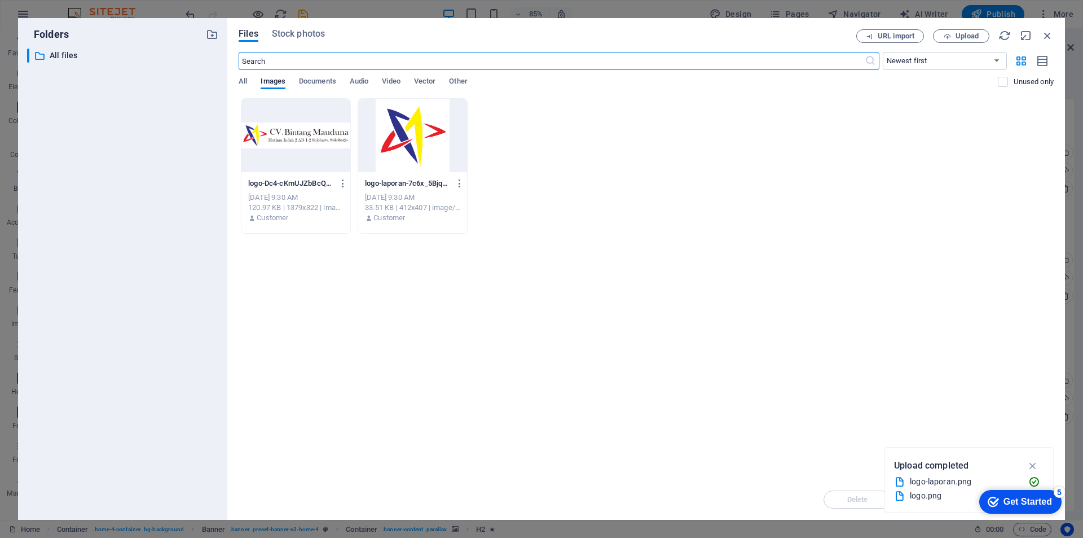
click at [427, 129] on div at bounding box center [412, 135] width 109 height 73
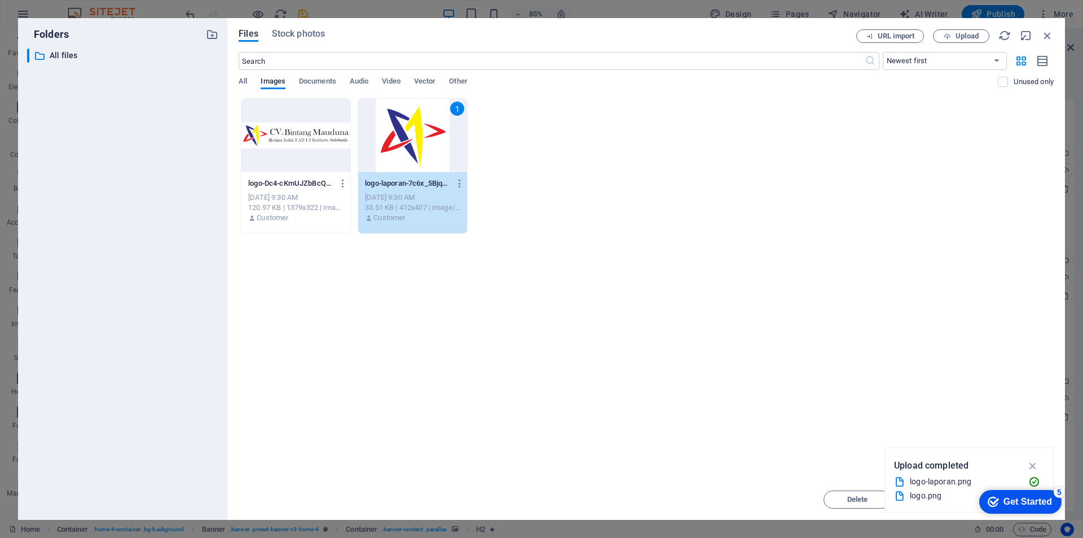
click at [427, 129] on div "1" at bounding box center [412, 135] width 109 height 73
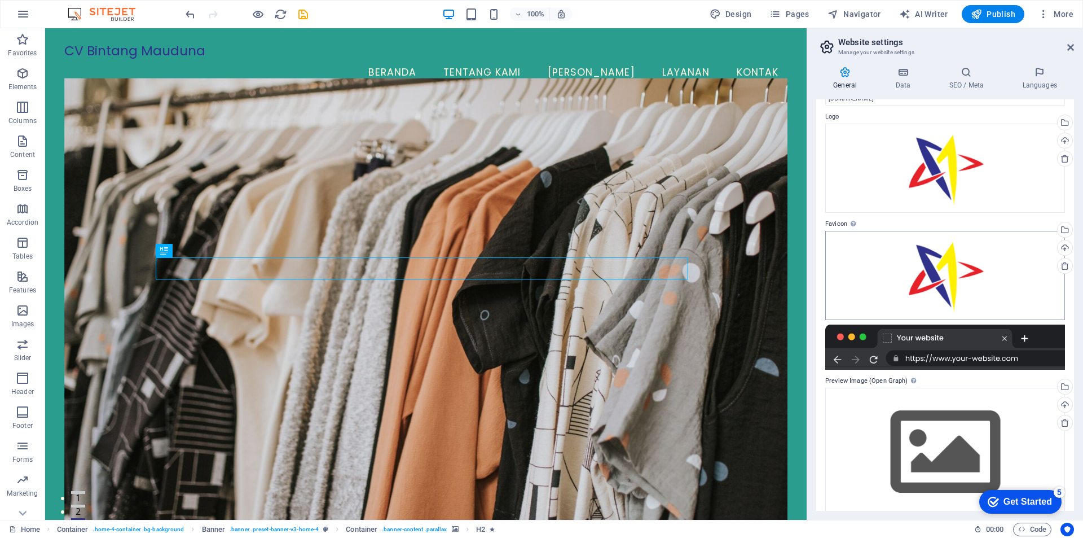
scroll to position [45, 0]
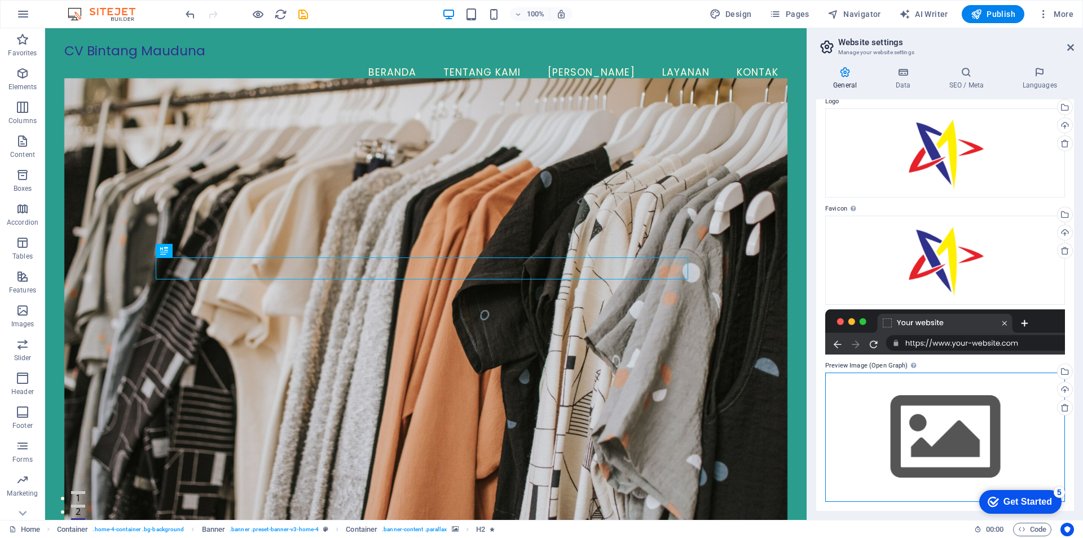
click at [974, 423] on div "Drag files here, click to choose files or select files from Files or our free s…" at bounding box center [945, 436] width 240 height 129
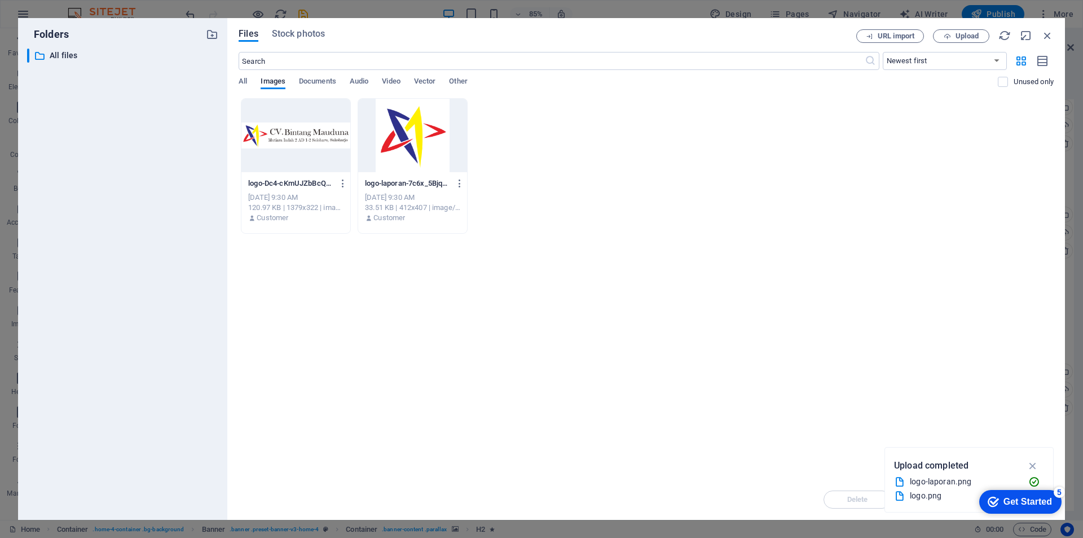
click at [974, 423] on div "Drop files here to upload them instantly logo-Dc4-cKmUJZbBcQrOKhKQQw.png logo-D…" at bounding box center [646, 288] width 815 height 381
click at [324, 141] on div at bounding box center [295, 135] width 109 height 73
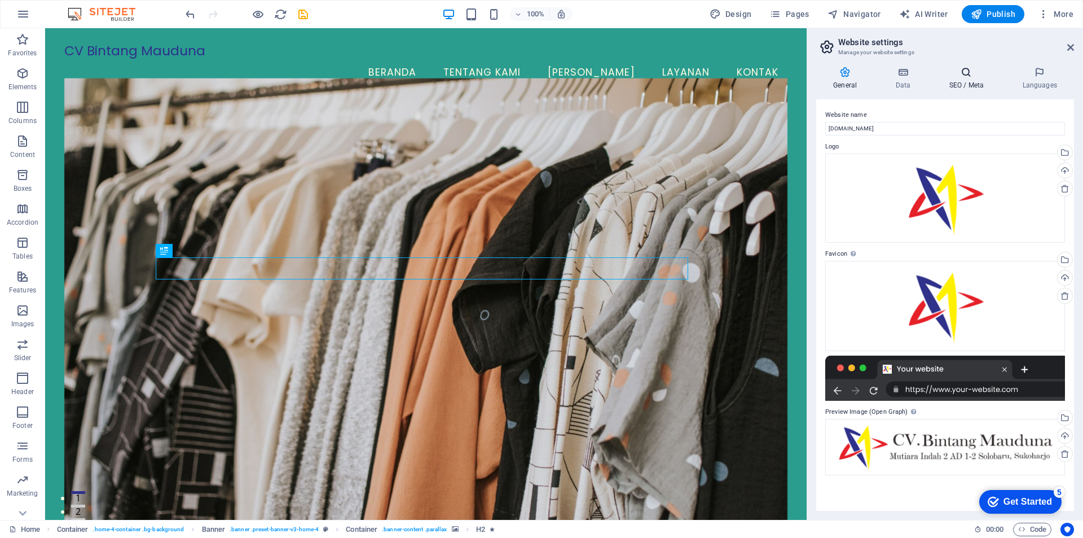
scroll to position [0, 0]
click at [130, 44] on span "Logo" at bounding box center [129, 41] width 15 height 7
click at [130, 39] on span "Logo" at bounding box center [129, 41] width 15 height 7
click at [155, 57] on div "CV Bintang Mauduna" at bounding box center [426, 51] width 724 height 16
click at [152, 42] on button at bounding box center [149, 42] width 14 height 14
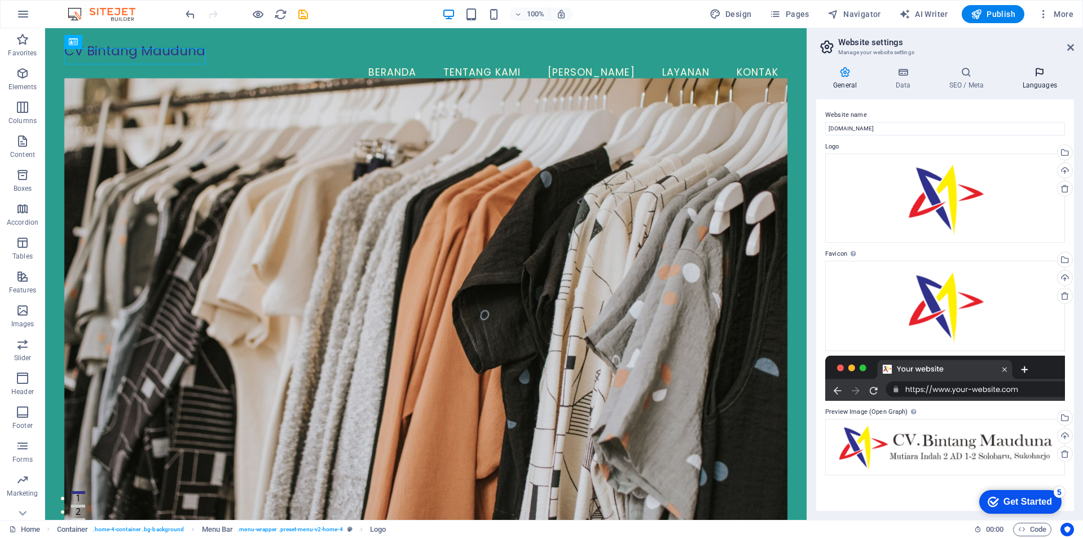
click at [1033, 76] on icon at bounding box center [1039, 72] width 69 height 11
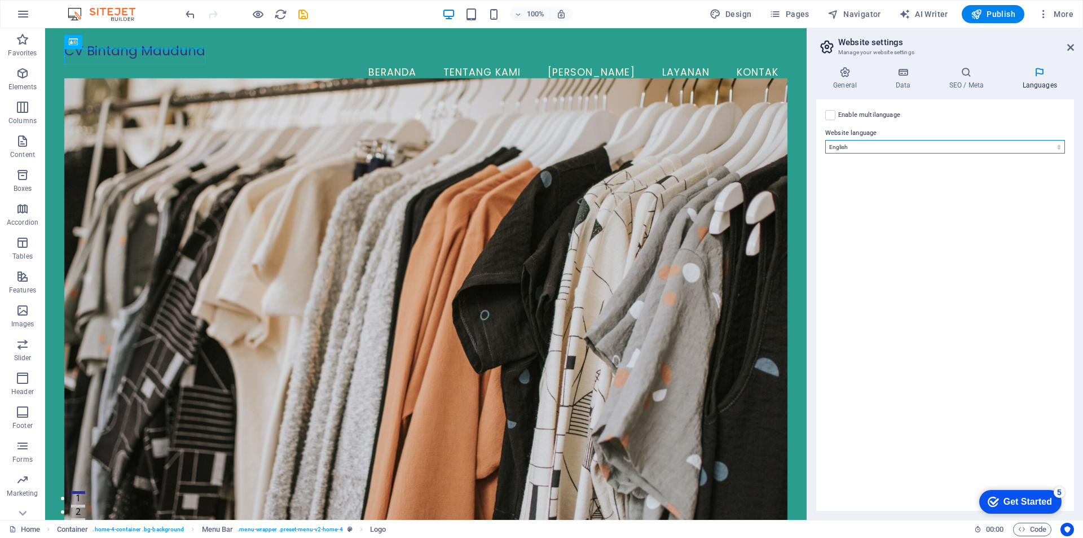
click at [844, 151] on select "Abkhazian Afar Afrikaans Akan Albanian Amharic Arabic Aragonese Armenian Assame…" at bounding box center [945, 147] width 240 height 14
select select "70"
click at [825, 140] on select "Abkhazian Afar Afrikaans Akan Albanian Amharic Arabic Aragonese Armenian Assame…" at bounding box center [945, 147] width 240 height 14
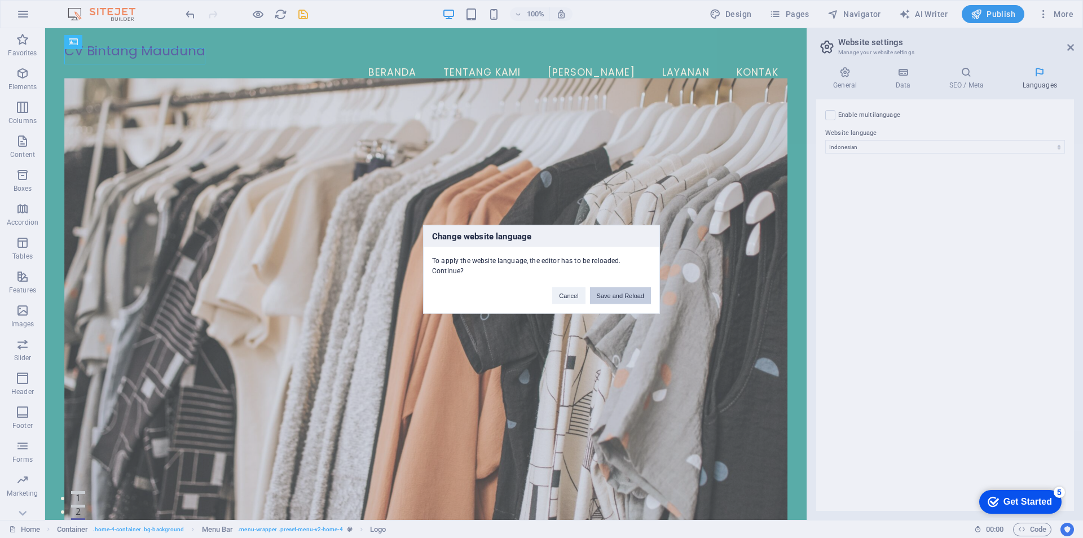
click at [633, 293] on button "Save and Reload" at bounding box center [620, 295] width 61 height 17
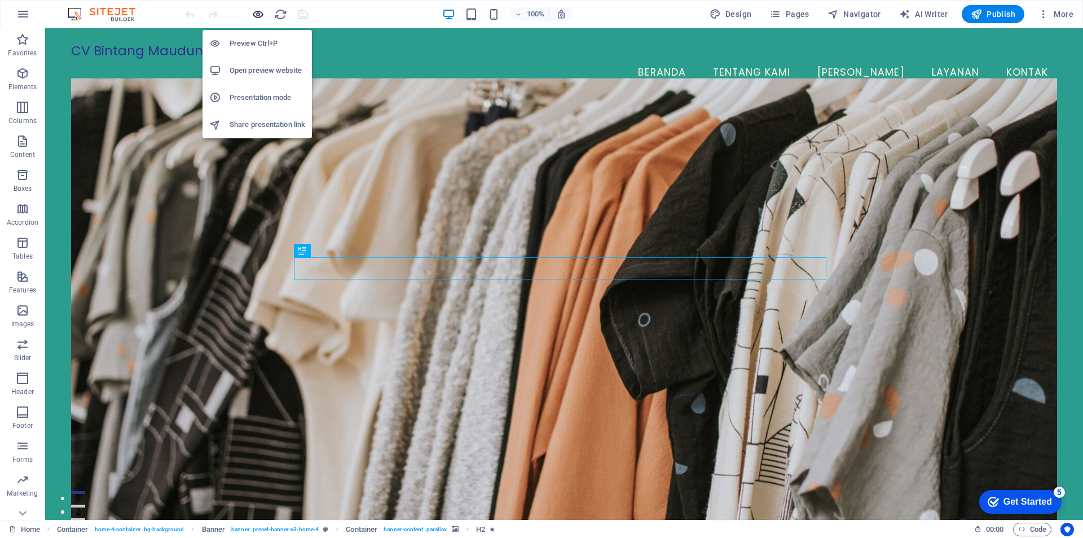
click at [258, 12] on icon "button" at bounding box center [258, 14] width 13 height 13
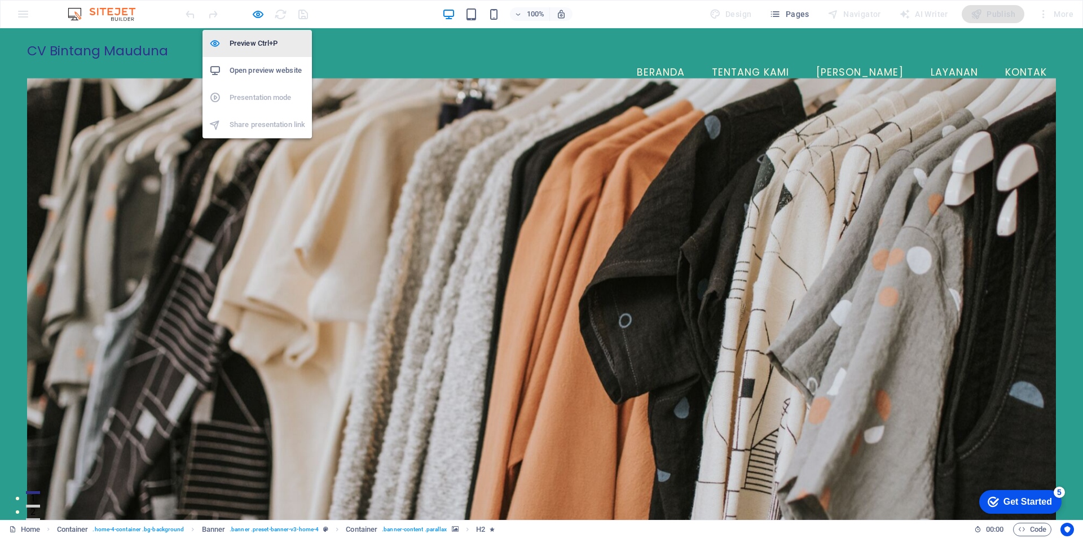
click at [265, 43] on h6 "Preview Ctrl+P" at bounding box center [268, 44] width 76 height 14
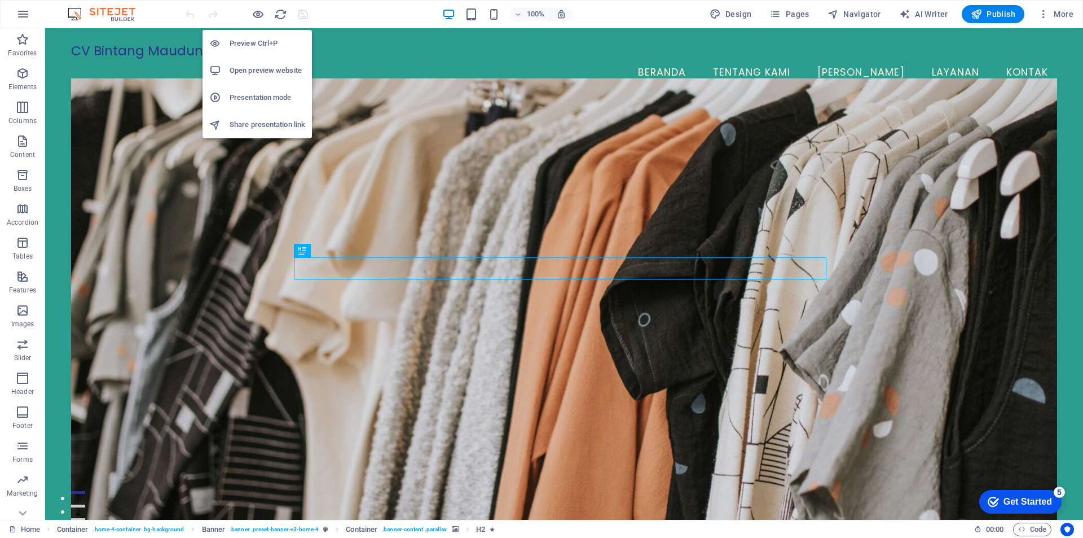
click at [266, 43] on h6 "Preview Ctrl+P" at bounding box center [268, 44] width 76 height 14
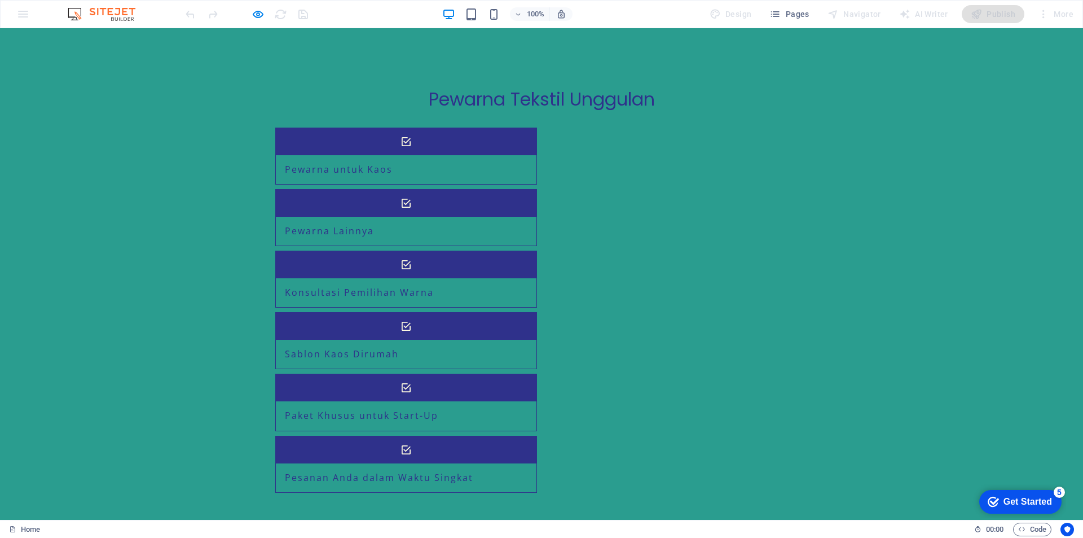
scroll to position [1787, 0]
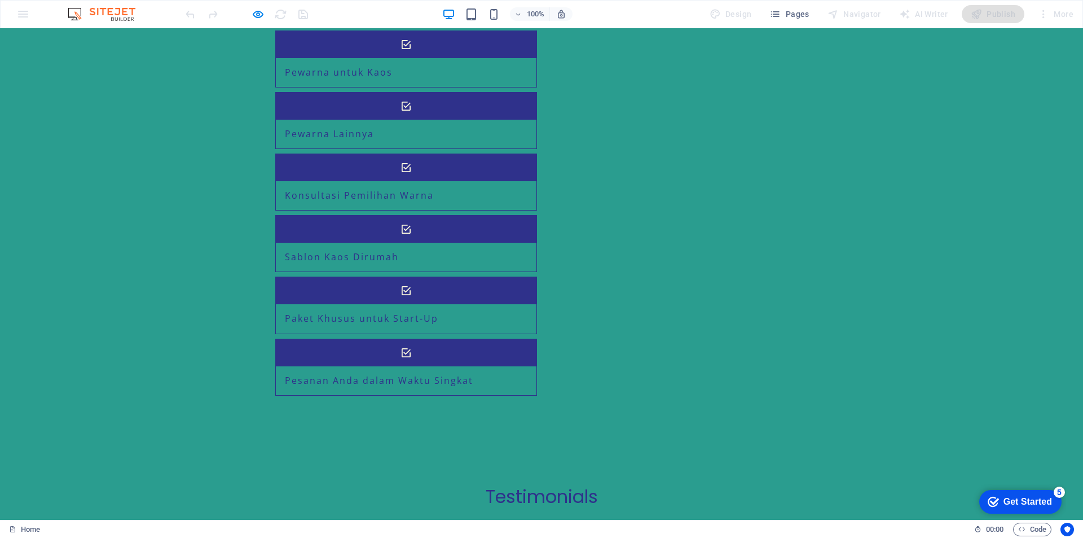
drag, startPoint x: 349, startPoint y: 389, endPoint x: 515, endPoint y: 403, distance: 166.0
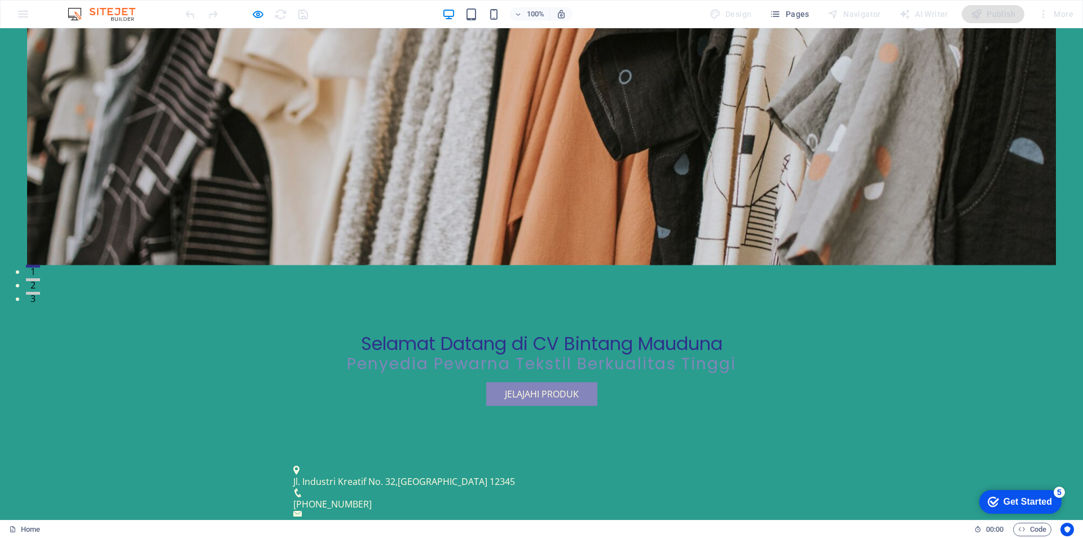
scroll to position [0, 0]
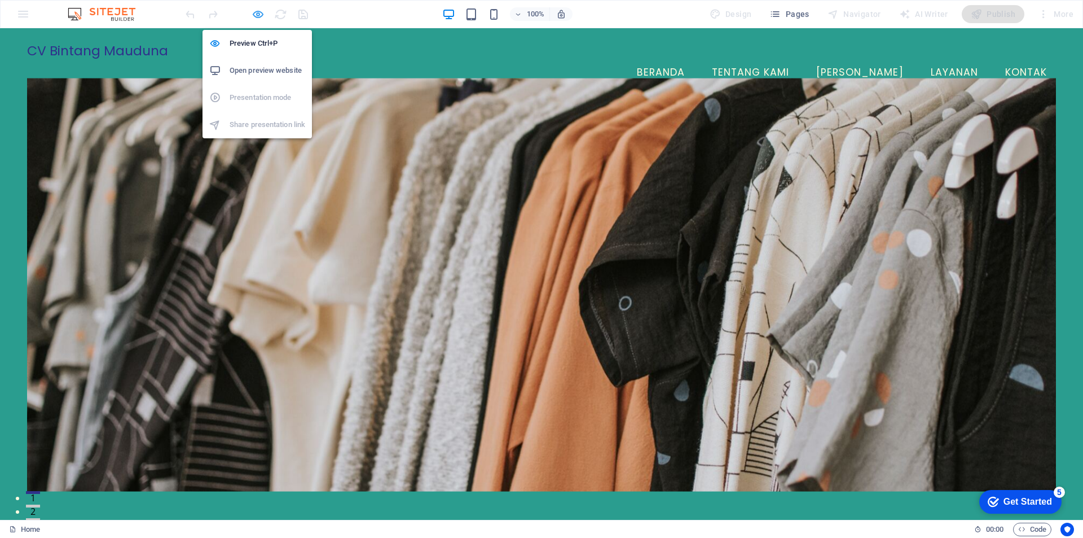
click at [257, 15] on icon "button" at bounding box center [258, 14] width 13 height 13
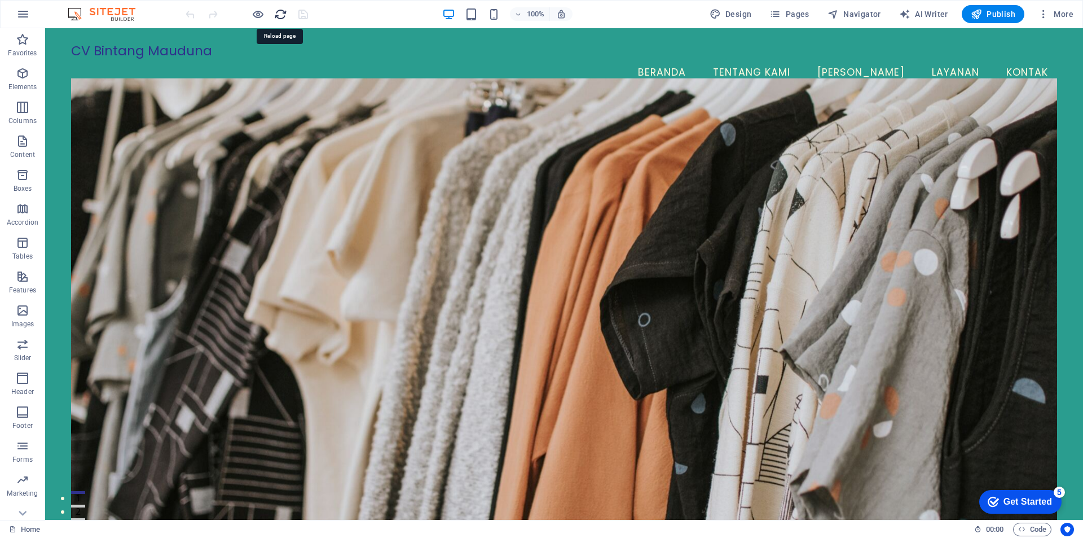
click at [283, 14] on icon "reload" at bounding box center [280, 14] width 13 height 13
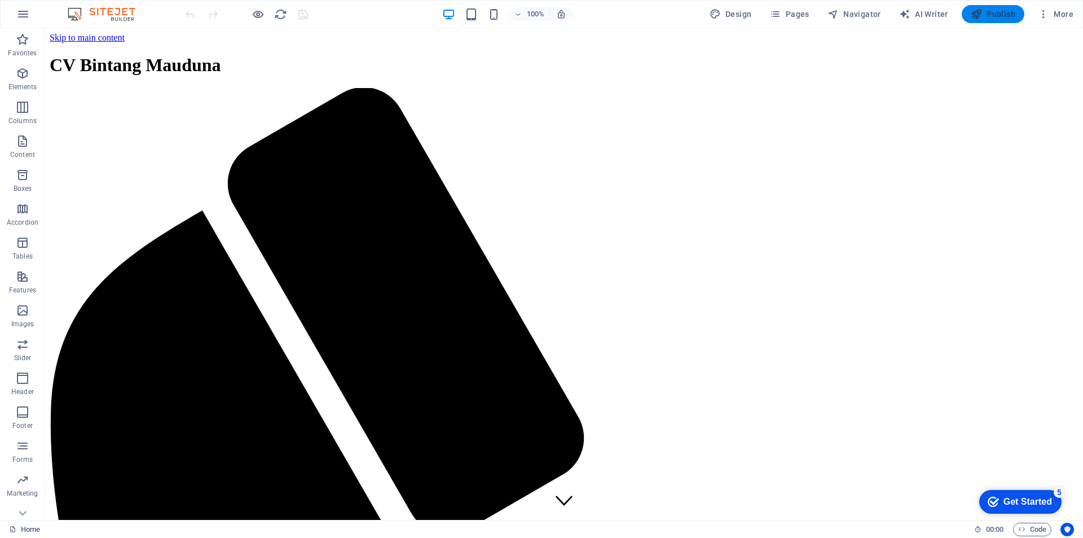
click at [998, 13] on span "Publish" at bounding box center [993, 13] width 45 height 11
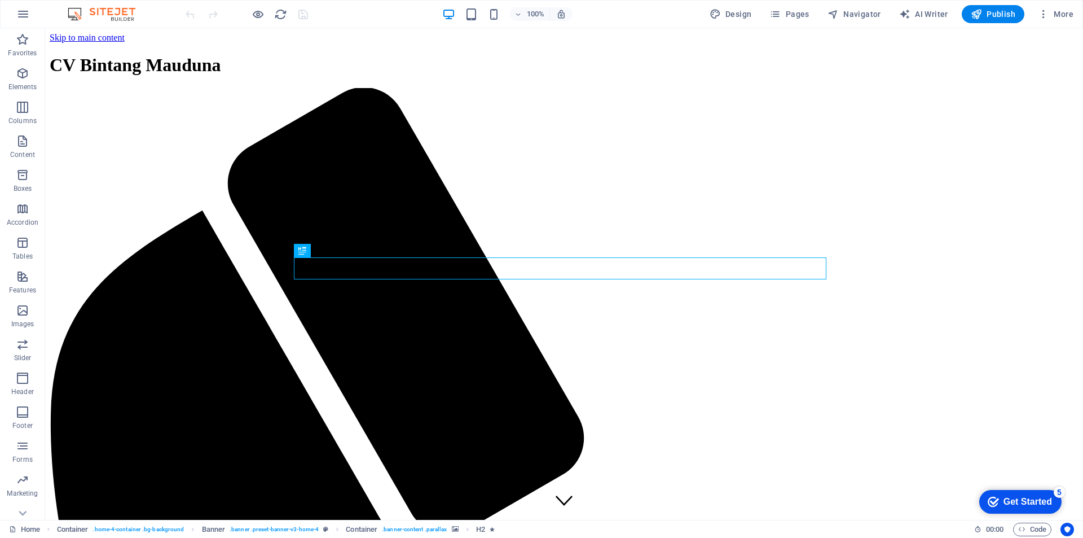
click at [1017, 499] on div "Get Started" at bounding box center [1028, 502] width 49 height 10
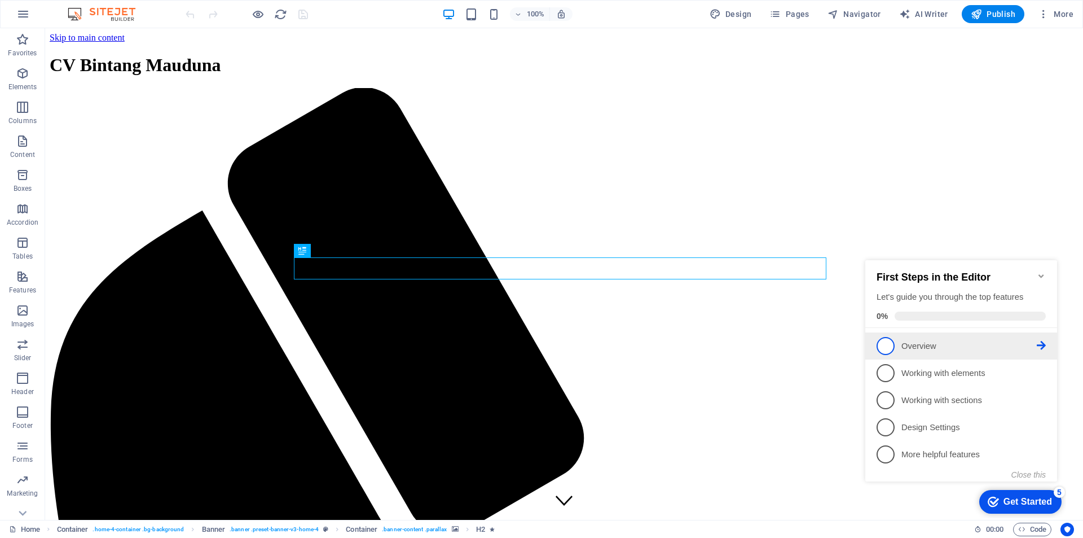
click at [893, 344] on span "1" at bounding box center [886, 346] width 18 height 18
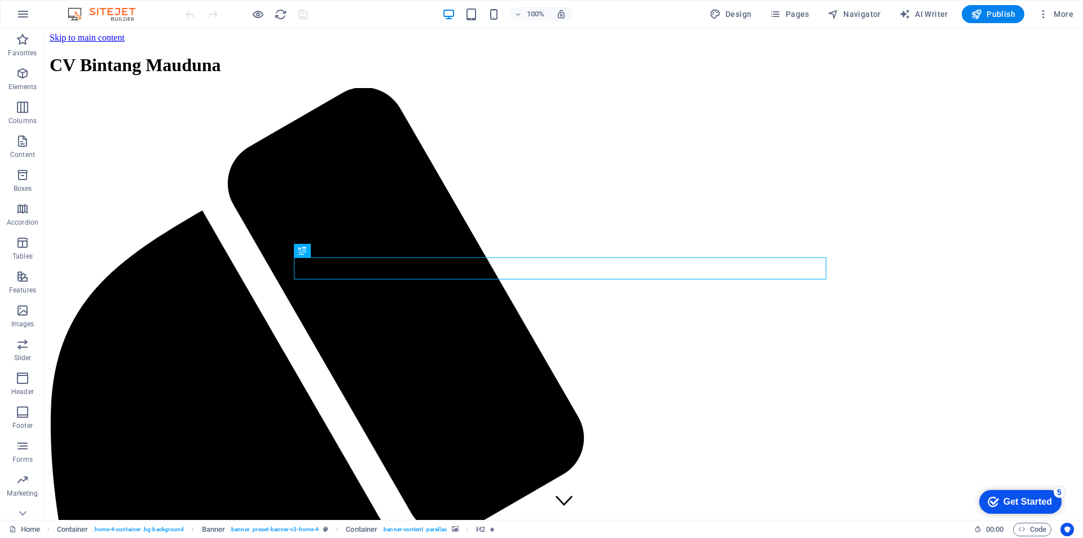
click at [1012, 493] on div "checkmark Get Started 5" at bounding box center [1020, 502] width 82 height 24
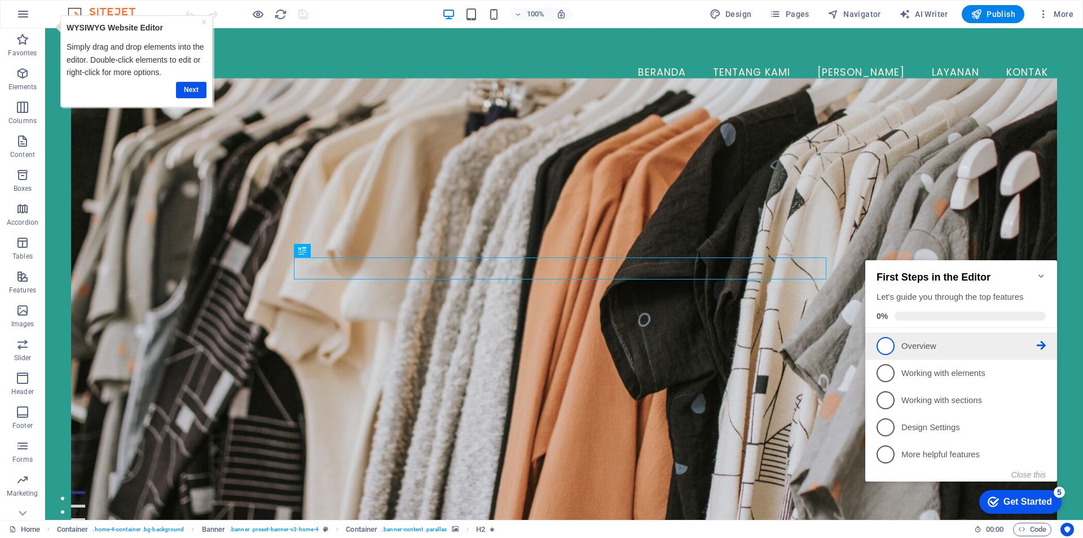
click at [1045, 342] on icon at bounding box center [1041, 345] width 9 height 9
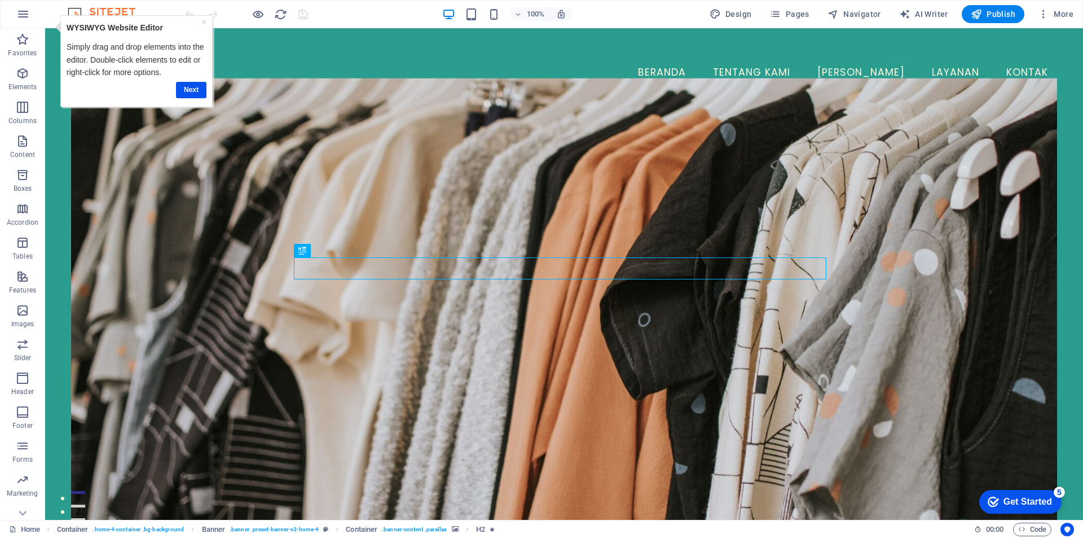
click at [1026, 498] on div "Get Started" at bounding box center [1028, 502] width 49 height 10
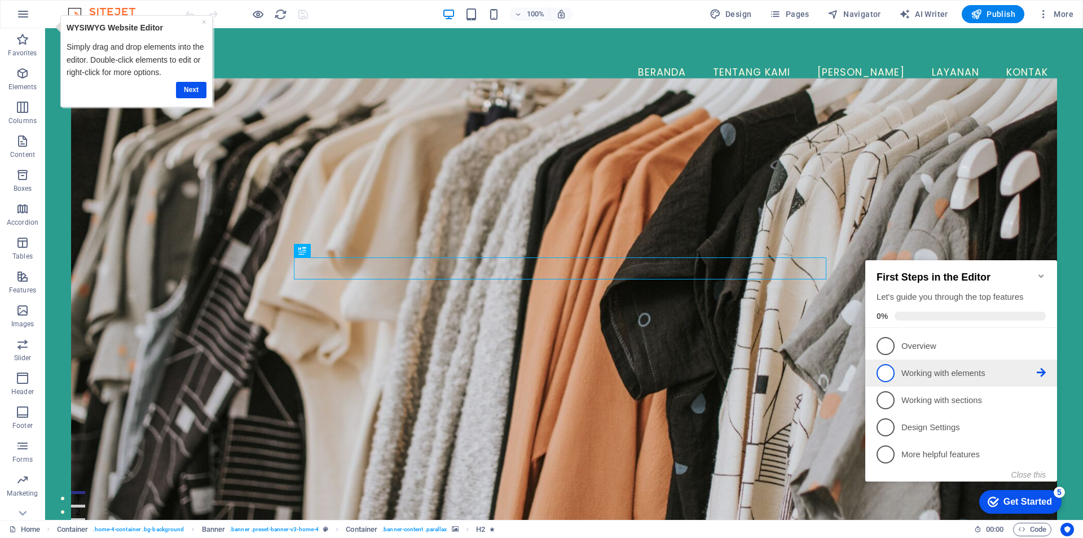
click at [886, 375] on span "2" at bounding box center [886, 373] width 18 height 18
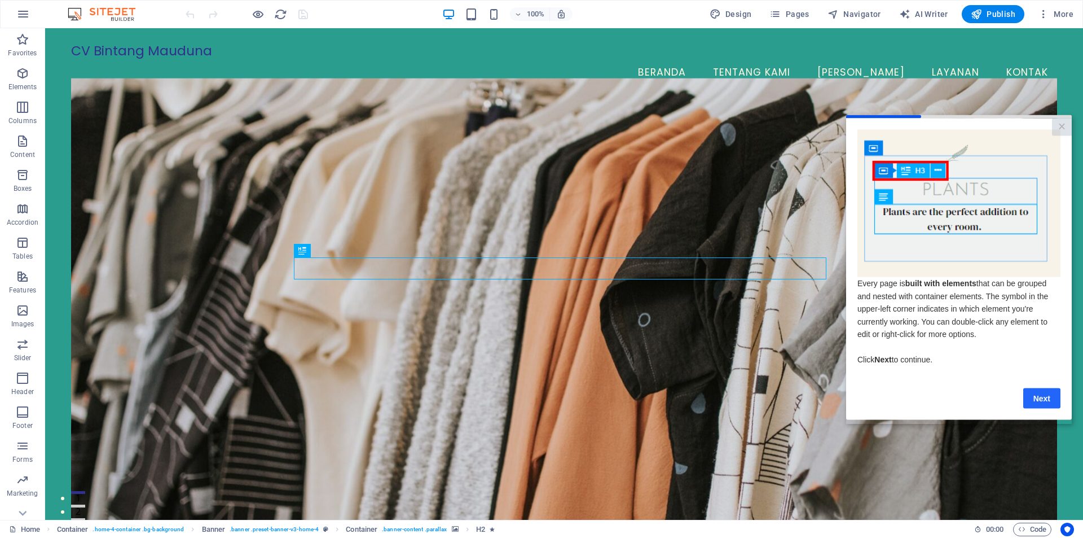
click at [1048, 405] on link "Next" at bounding box center [1042, 398] width 37 height 20
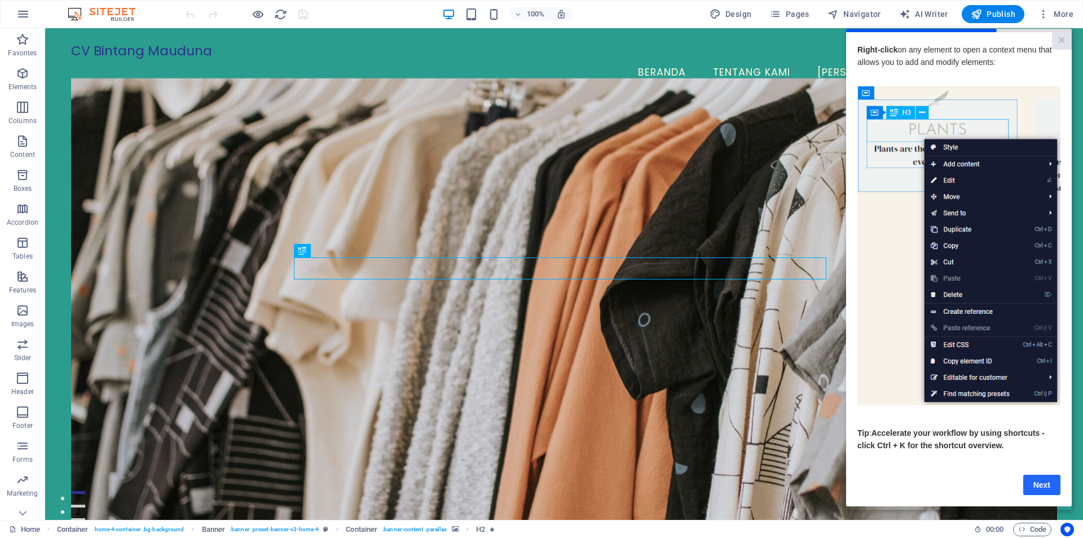
click at [1039, 485] on link "Next" at bounding box center [1042, 484] width 37 height 20
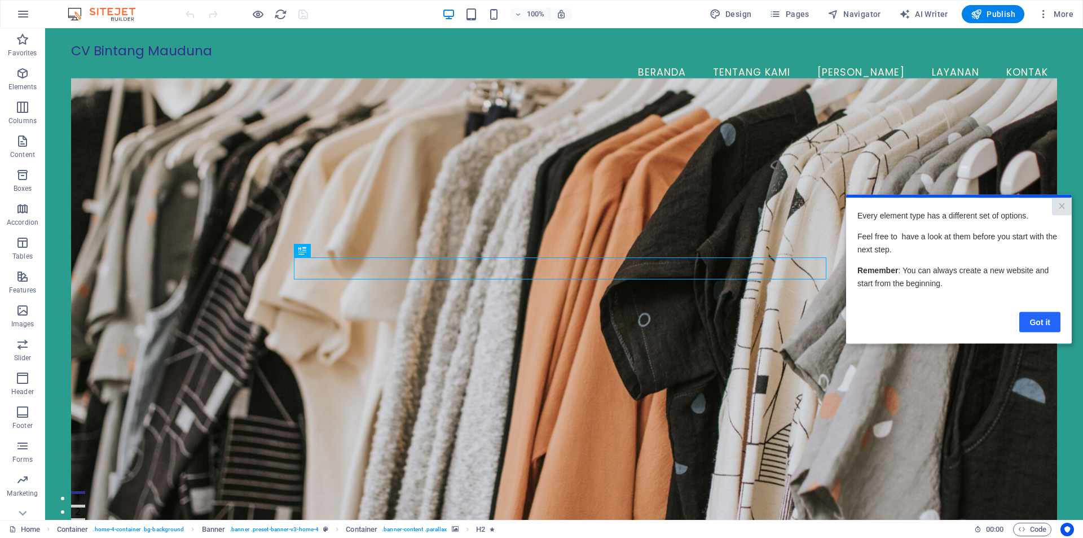
click at [1047, 317] on link "Got it" at bounding box center [1040, 321] width 41 height 20
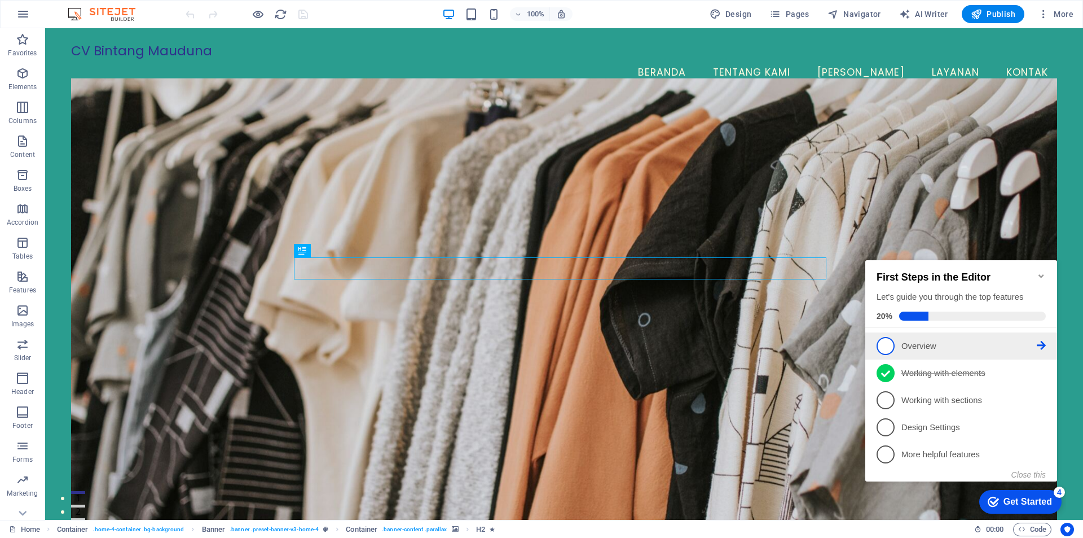
click at [888, 345] on span "1" at bounding box center [886, 346] width 18 height 18
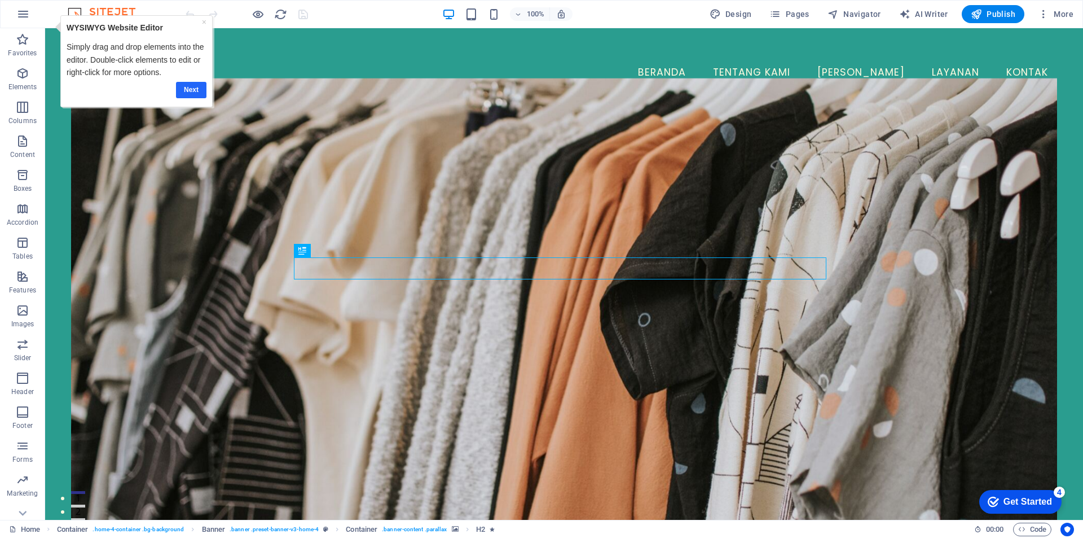
click at [192, 88] on link "Next" at bounding box center [191, 90] width 30 height 16
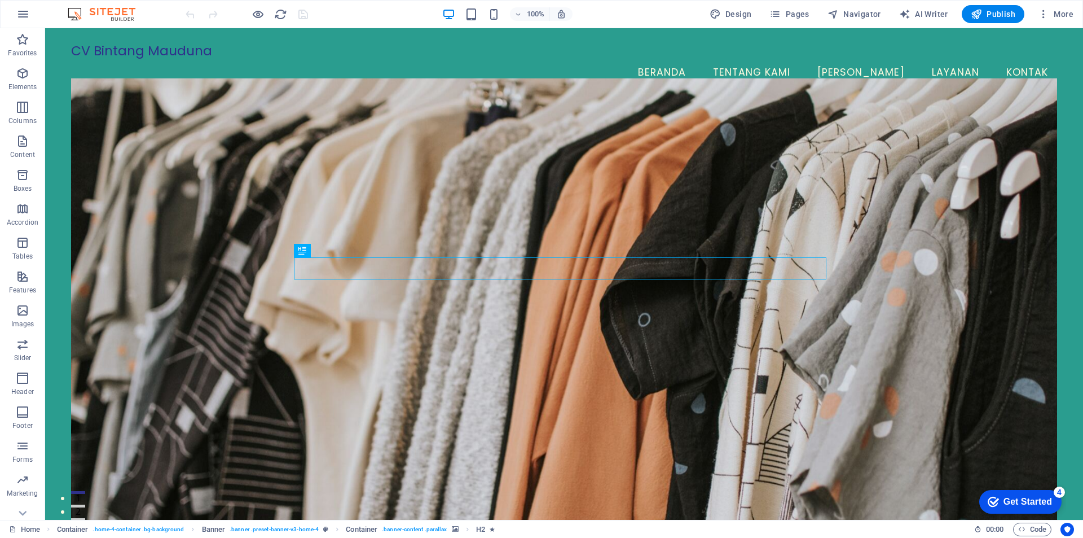
click at [1020, 501] on div "Get Started" at bounding box center [1028, 502] width 49 height 10
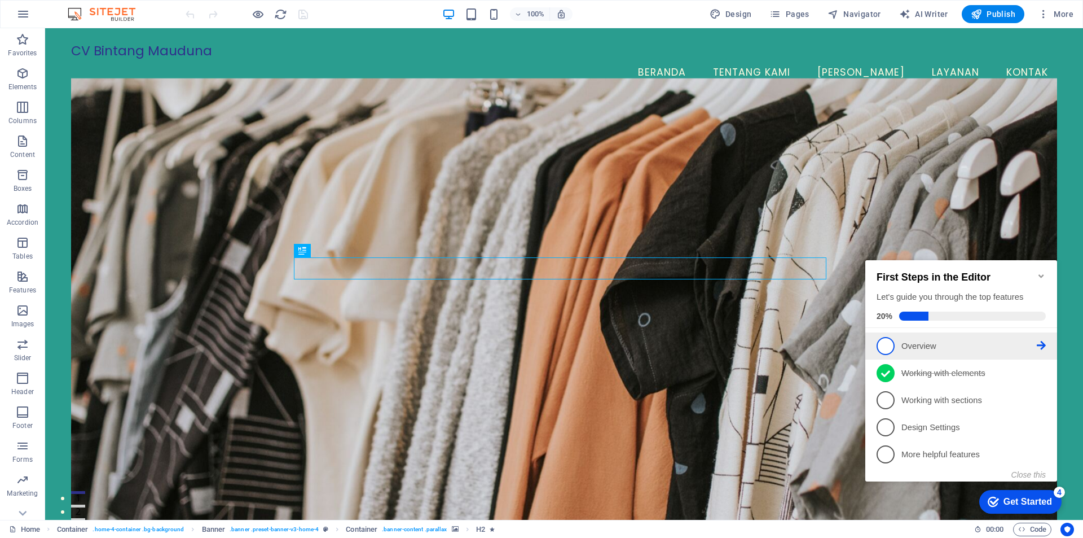
click at [901, 345] on link "1 Overview - incomplete" at bounding box center [961, 346] width 169 height 18
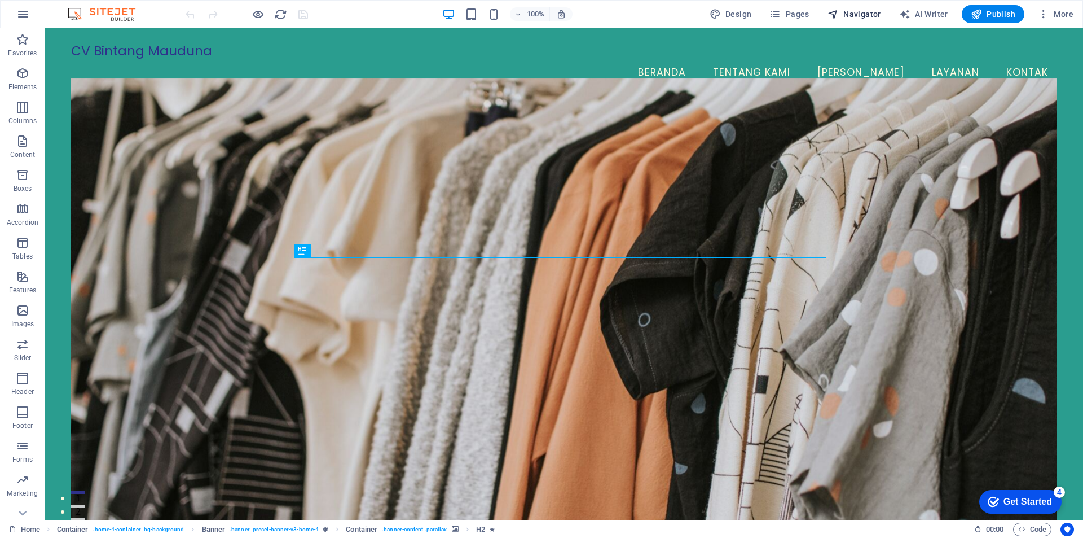
click at [864, 12] on span "Navigator" at bounding box center [855, 13] width 54 height 11
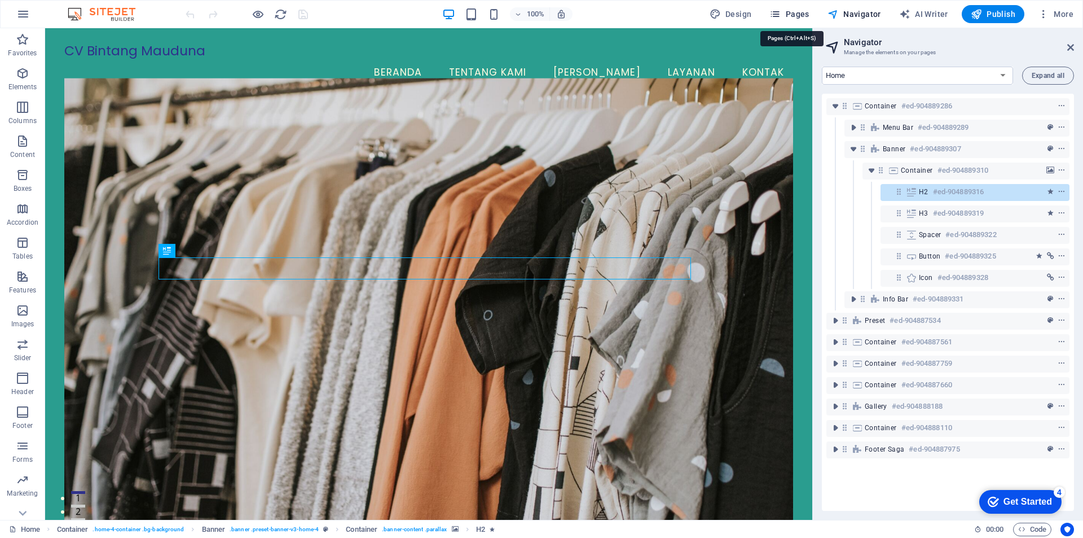
click at [798, 13] on span "Pages" at bounding box center [789, 13] width 39 height 11
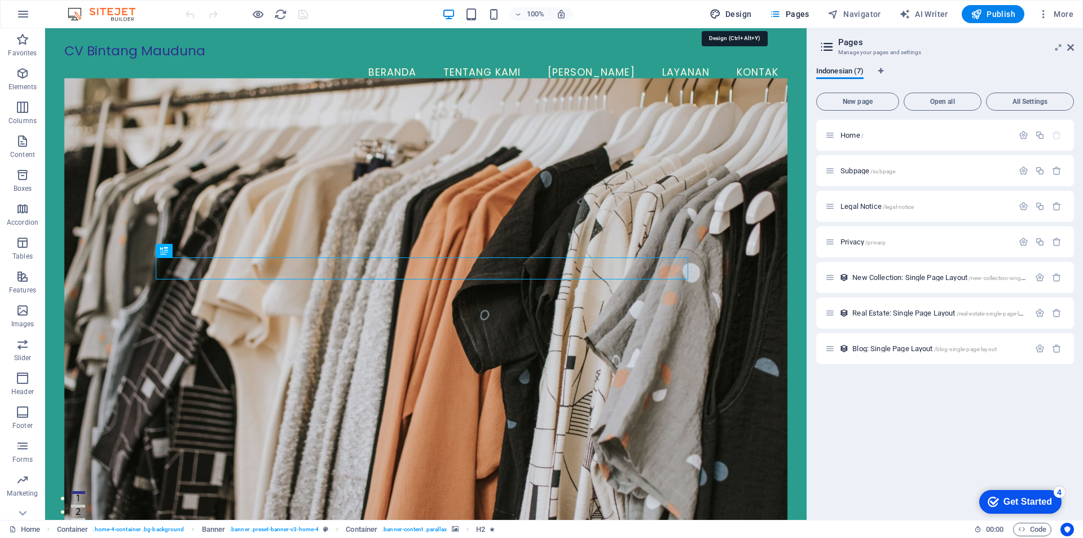
click at [746, 21] on button "Design" at bounding box center [730, 14] width 51 height 18
select select "px"
select select "200"
select select "px"
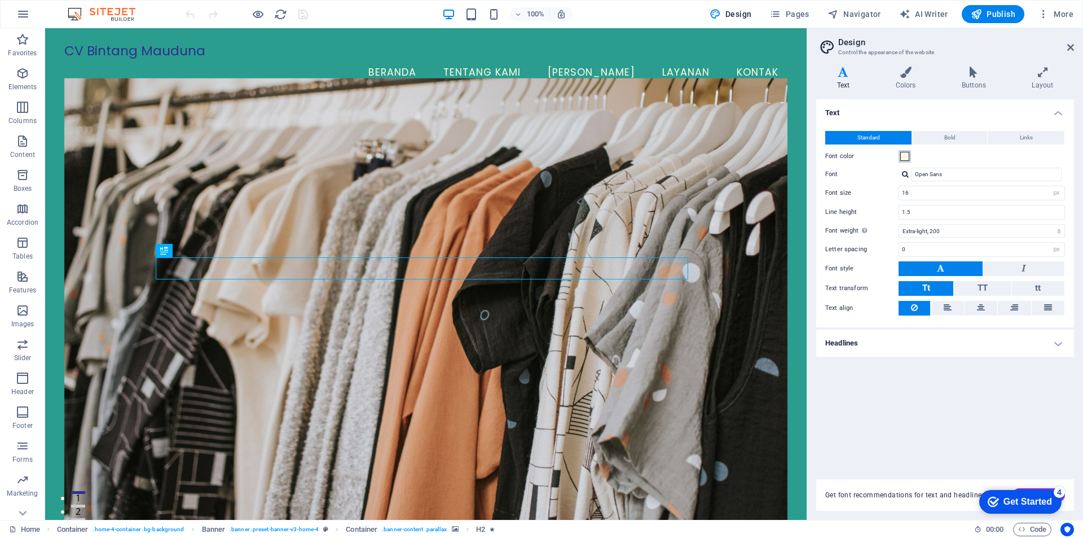
click at [907, 159] on span at bounding box center [905, 156] width 9 height 9
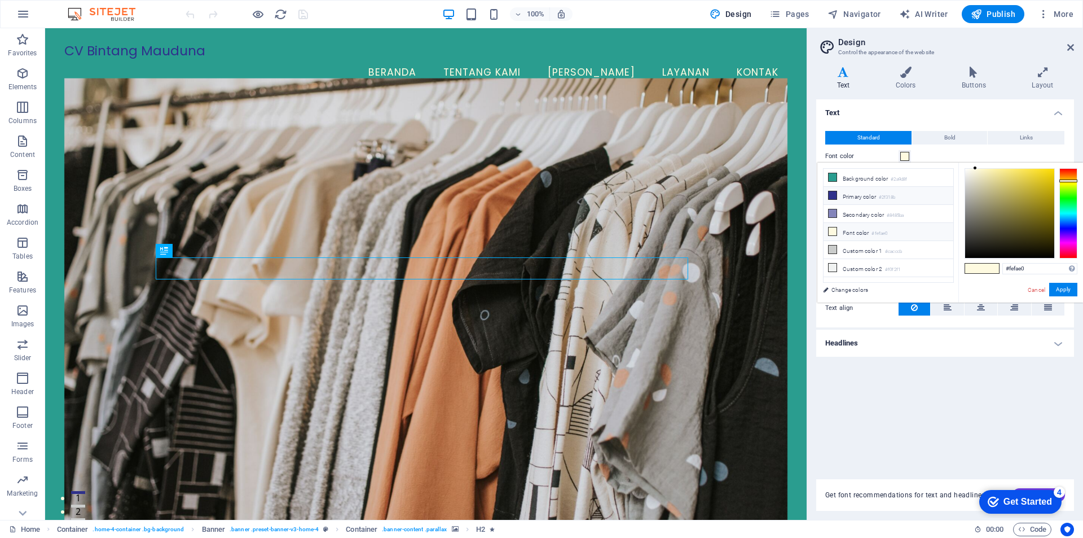
click at [864, 197] on li "Primary color #2f318b" at bounding box center [889, 196] width 130 height 18
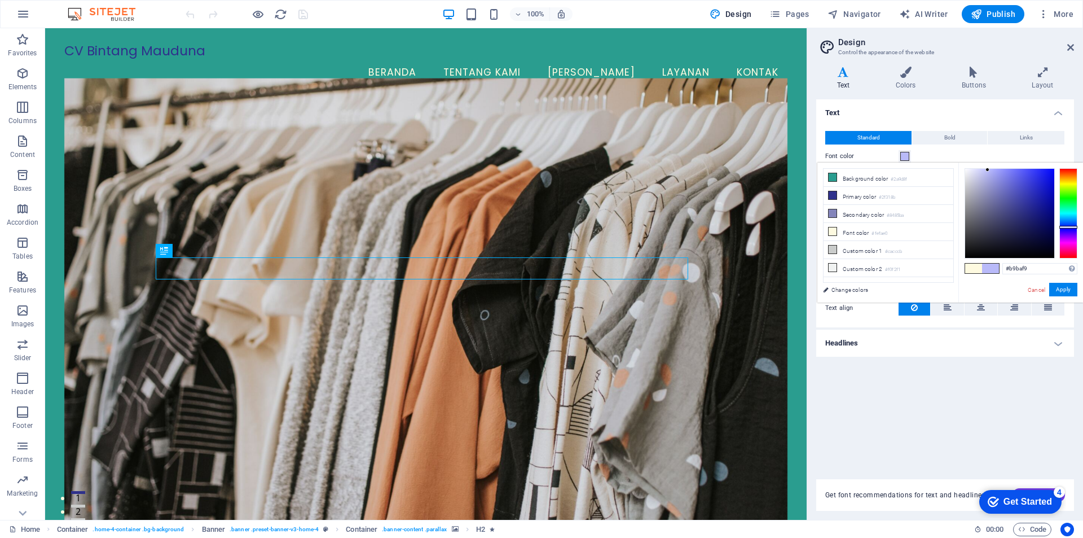
drag, startPoint x: 989, startPoint y: 186, endPoint x: 988, endPoint y: 170, distance: 16.4
click at [988, 170] on div at bounding box center [1009, 213] width 89 height 89
drag, startPoint x: 988, startPoint y: 178, endPoint x: 974, endPoint y: 176, distance: 14.2
click at [974, 176] on div at bounding box center [1009, 213] width 89 height 89
click at [1065, 288] on button "Apply" at bounding box center [1063, 290] width 28 height 14
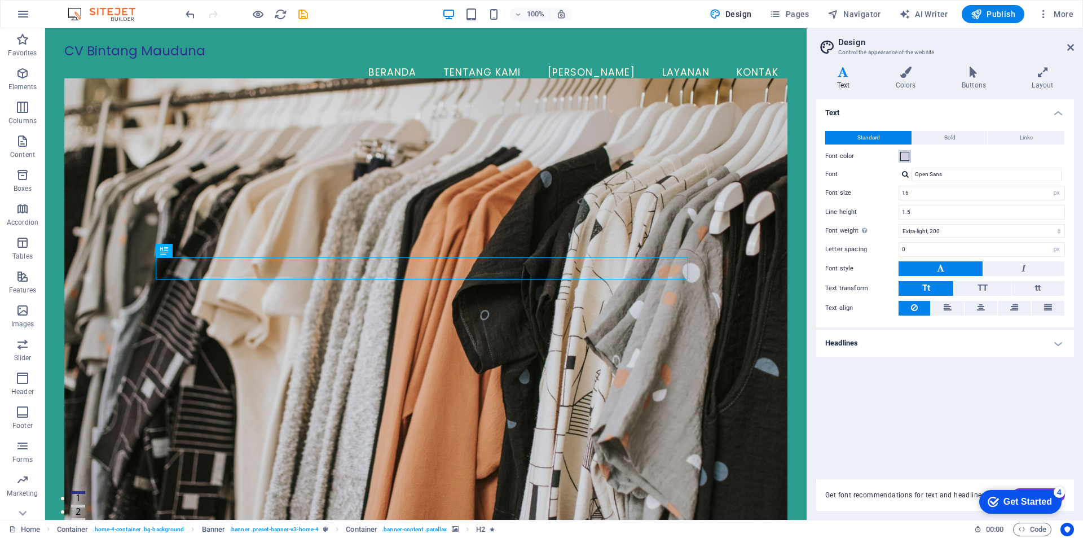
click at [904, 160] on span at bounding box center [905, 156] width 9 height 9
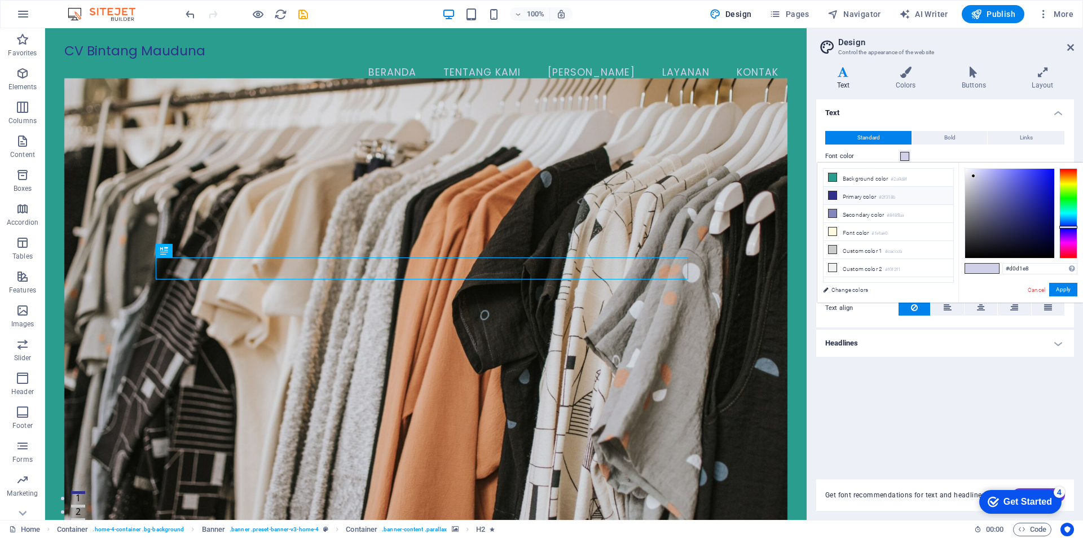
click at [854, 199] on li "Primary color #2f318b" at bounding box center [889, 196] width 130 height 18
drag, startPoint x: 980, startPoint y: 192, endPoint x: 979, endPoint y: 182, distance: 9.7
click at [979, 182] on div at bounding box center [1009, 213] width 89 height 89
click at [924, 194] on li "Primary color #2f318b" at bounding box center [889, 196] width 130 height 18
click at [833, 198] on icon at bounding box center [833, 195] width 8 height 8
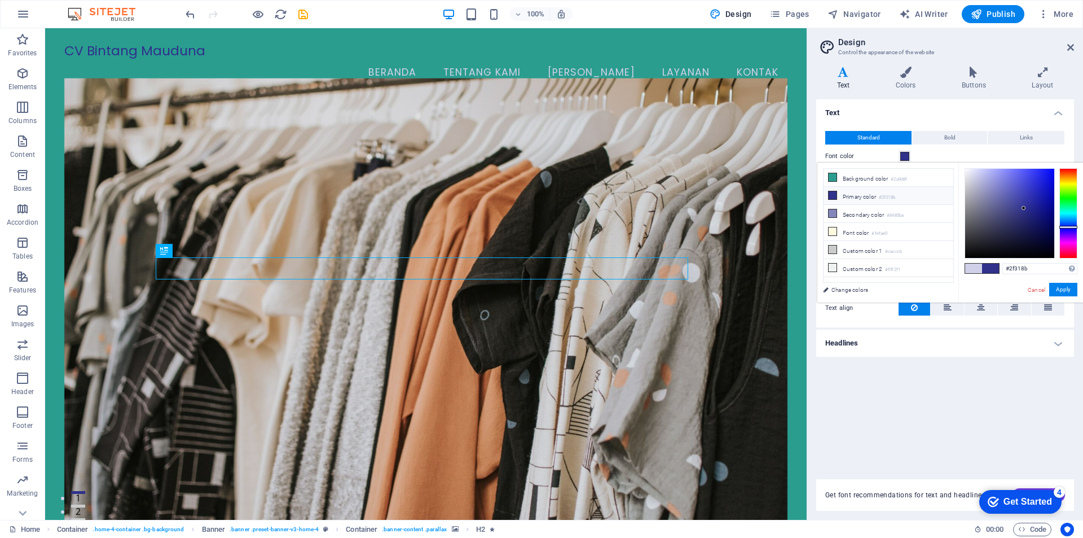
click at [880, 196] on li "Primary color #2f318b" at bounding box center [889, 196] width 130 height 18
click at [994, 197] on div at bounding box center [1009, 213] width 89 height 89
click at [978, 181] on div at bounding box center [1009, 213] width 89 height 89
click at [977, 270] on span at bounding box center [973, 268] width 17 height 10
click at [963, 287] on div "#d0d1e8 Supported formats #0852ed rgb(8, 82, 237) rgba(8, 82, 237, 90%) hsv(221…" at bounding box center [1021, 314] width 125 height 304
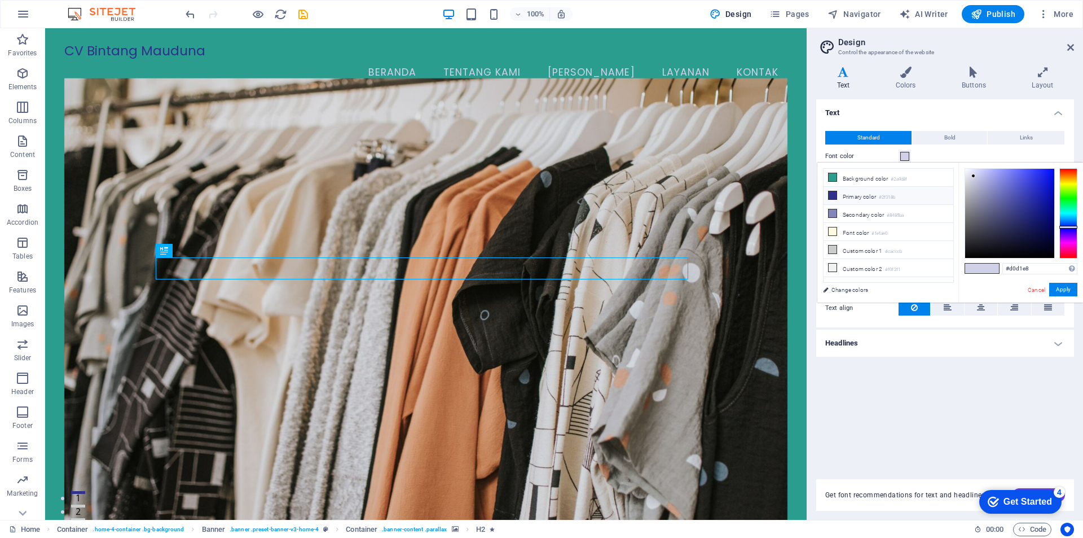
click at [895, 194] on small "#2f318b" at bounding box center [887, 198] width 16 height 8
click at [897, 205] on li "Secondary color #8485ba" at bounding box center [889, 214] width 130 height 18
click at [895, 197] on small "#2f318b" at bounding box center [887, 198] width 16 height 8
click at [970, 267] on span at bounding box center [973, 268] width 17 height 10
type input "#d0d1e8"
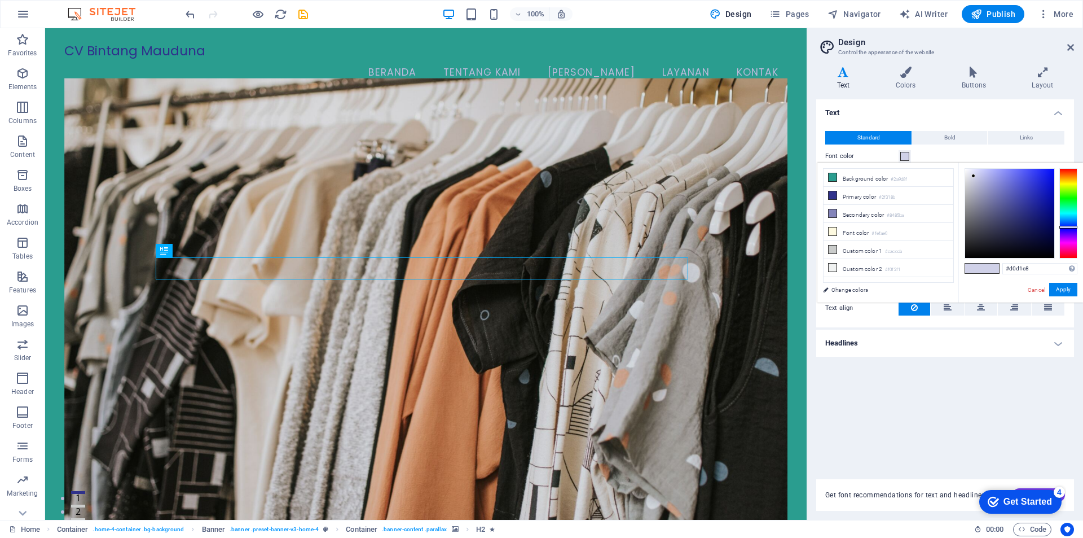
click at [982, 287] on div "#d0d1e8 Supported formats #0852ed rgb(8, 82, 237) rgba(8, 82, 237, 90%) hsv(221…" at bounding box center [1021, 314] width 125 height 304
click at [1021, 157] on div "Font color" at bounding box center [945, 157] width 240 height 14
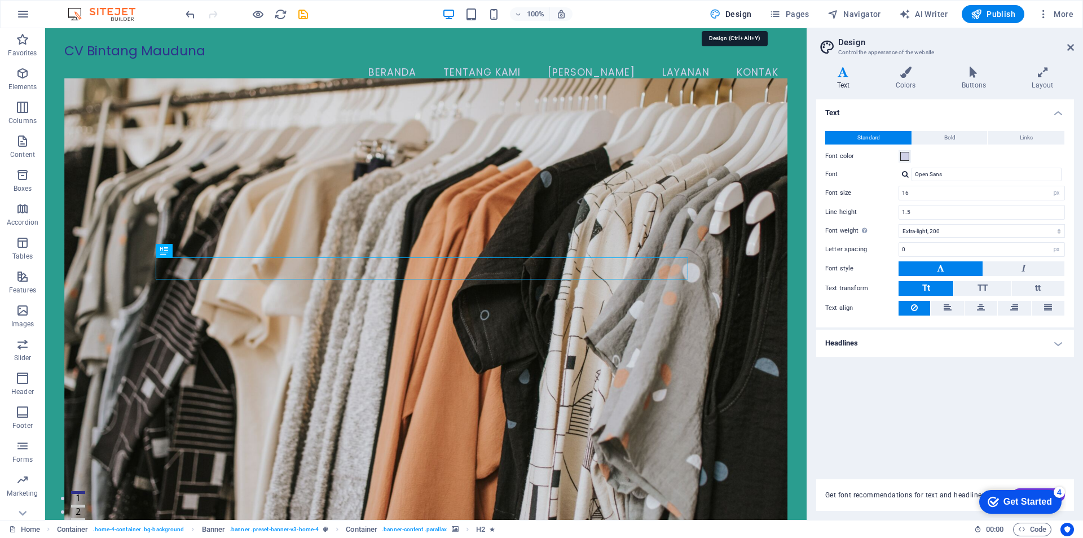
click at [750, 15] on span "Design" at bounding box center [731, 13] width 42 height 11
click at [1060, 498] on div "checkmark Get Started 4" at bounding box center [1020, 502] width 82 height 24
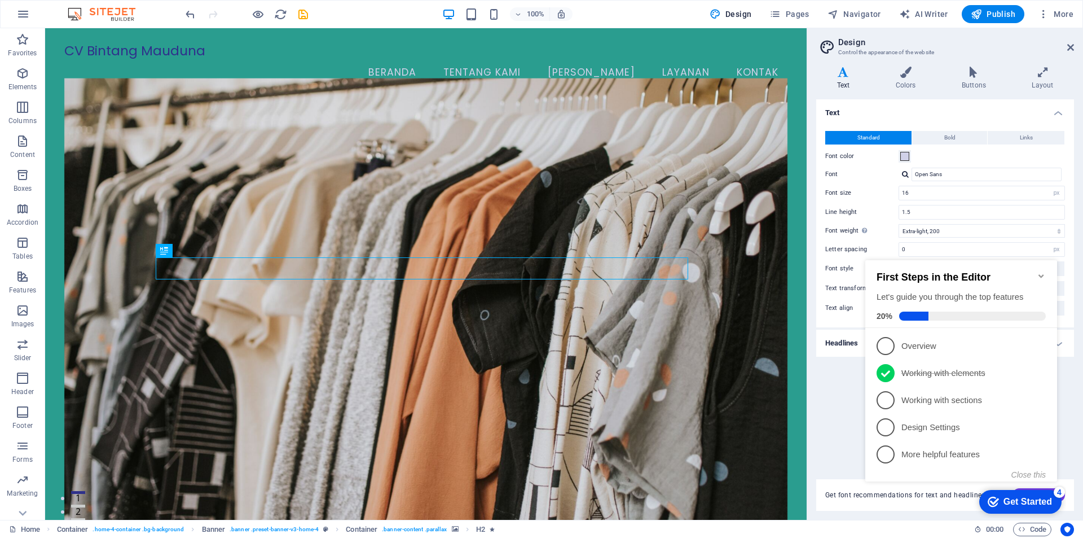
click at [1062, 499] on div "checkmark Get Started 4 First Steps in the Editor Let's guide you through the t…" at bounding box center [963, 381] width 205 height 274
click at [906, 345] on p "Overview - incomplete" at bounding box center [969, 346] width 135 height 12
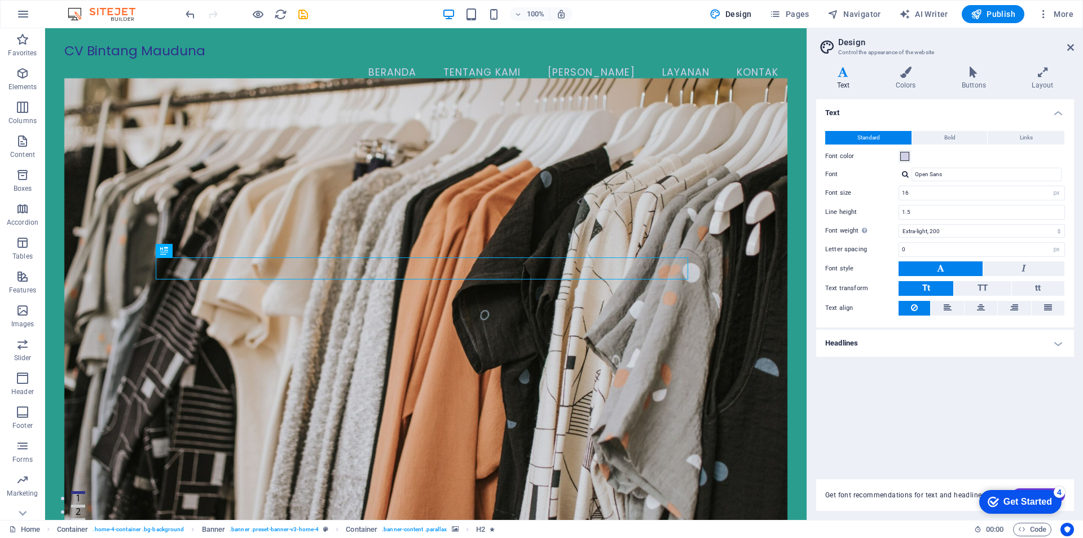
click at [1046, 509] on div "checkmark Get Started 4" at bounding box center [1020, 502] width 82 height 24
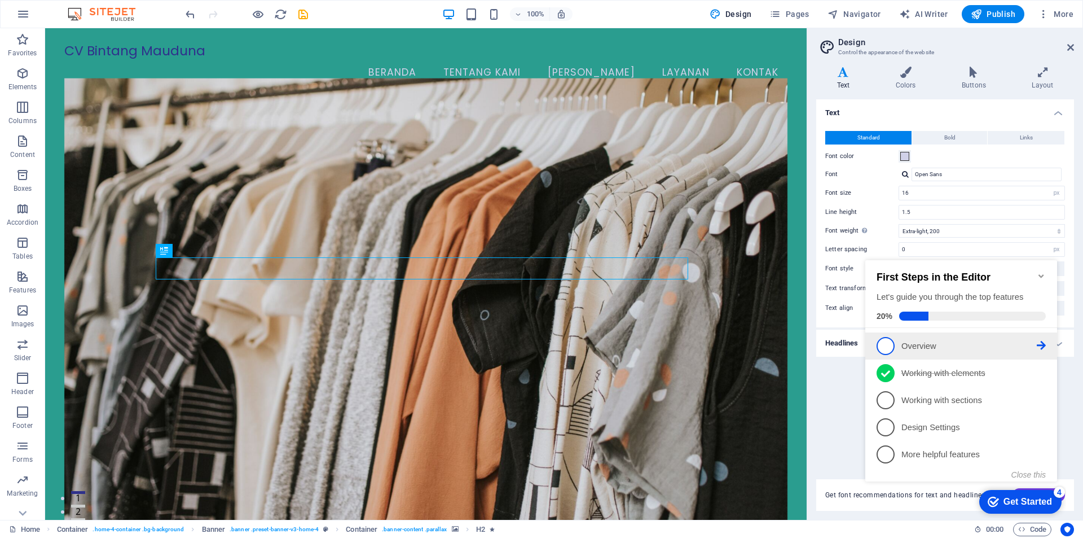
click at [1039, 346] on icon at bounding box center [1041, 345] width 9 height 9
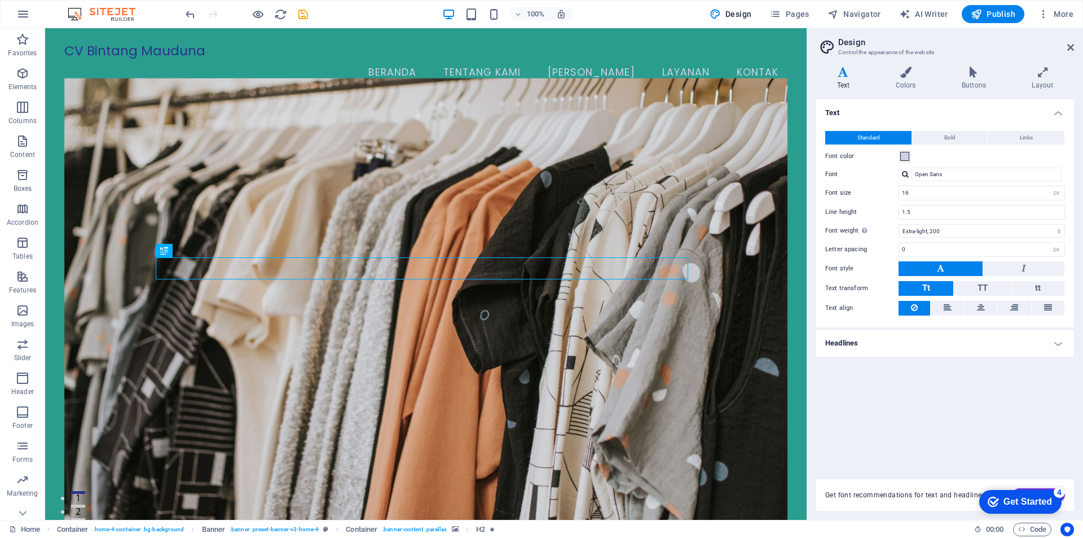
click at [1033, 500] on div "Get Started" at bounding box center [1028, 502] width 49 height 10
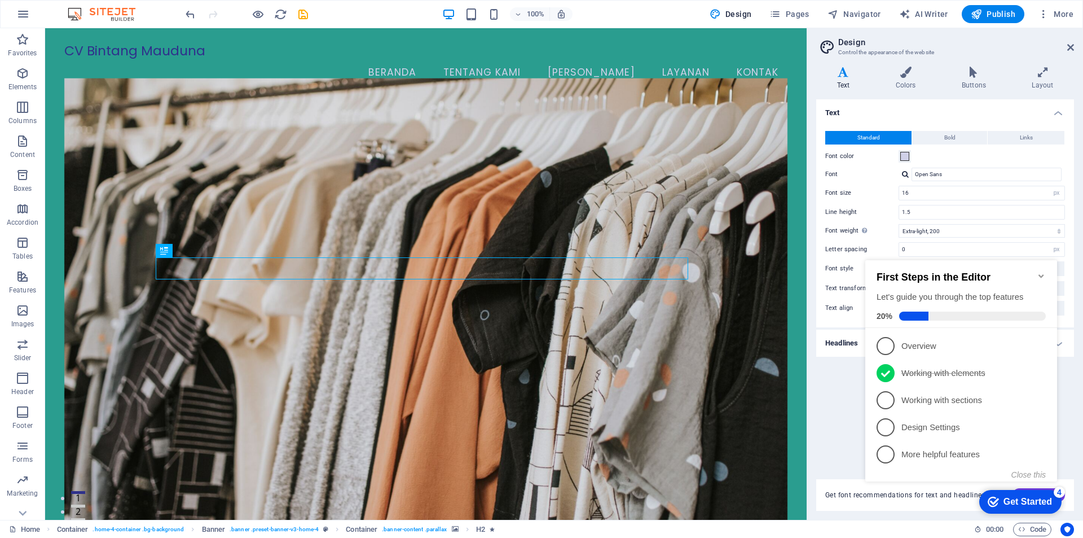
click at [954, 414] on li "4 Design Settings - incomplete" at bounding box center [962, 427] width 192 height 27
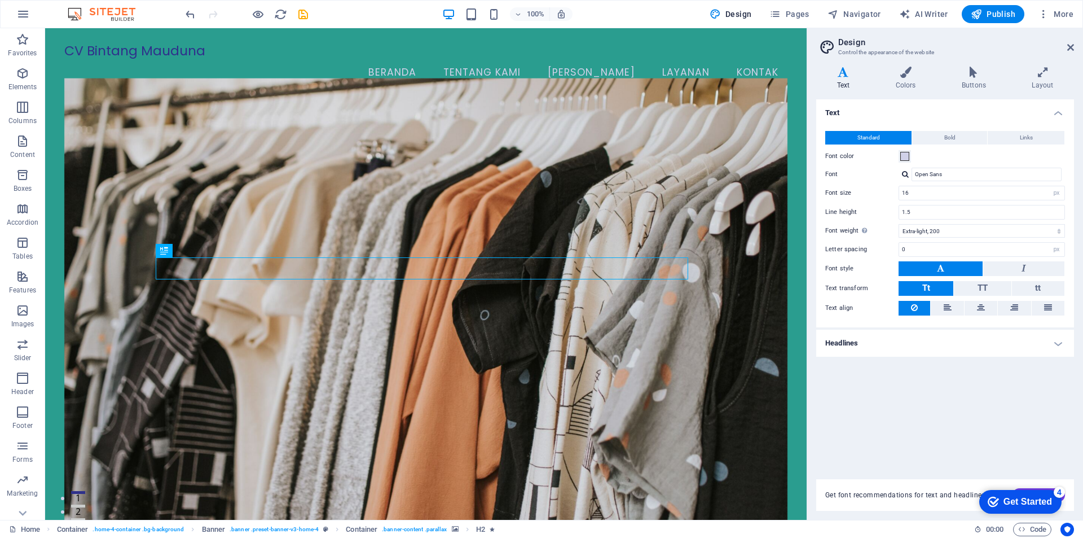
click at [1052, 507] on div "Get Started" at bounding box center [1028, 502] width 49 height 10
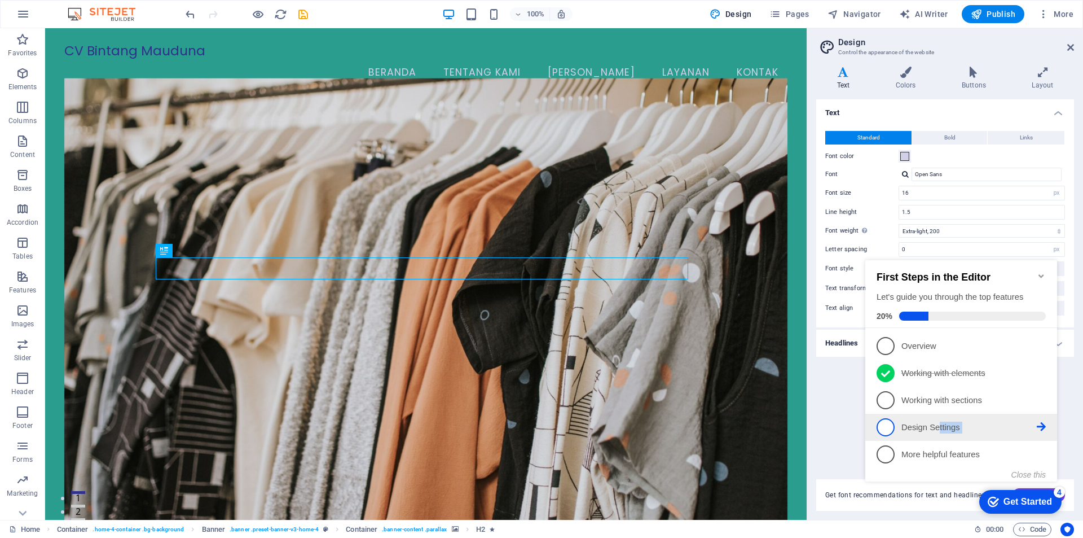
drag, startPoint x: 941, startPoint y: 429, endPoint x: 1043, endPoint y: 425, distance: 102.7
click at [1043, 425] on link "4 Design Settings - incomplete" at bounding box center [961, 427] width 169 height 18
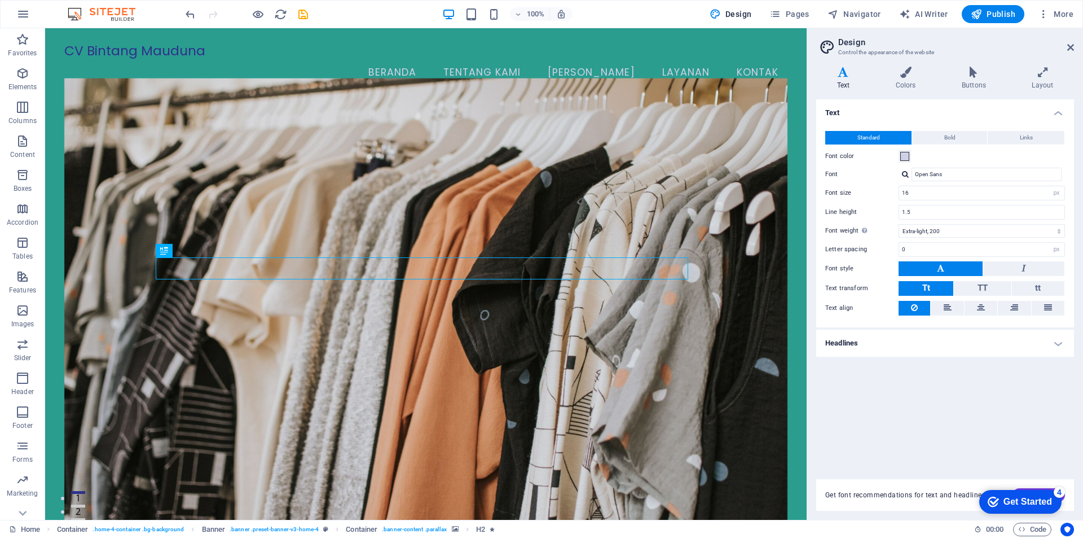
click at [1052, 507] on div "Get Started" at bounding box center [1028, 502] width 49 height 10
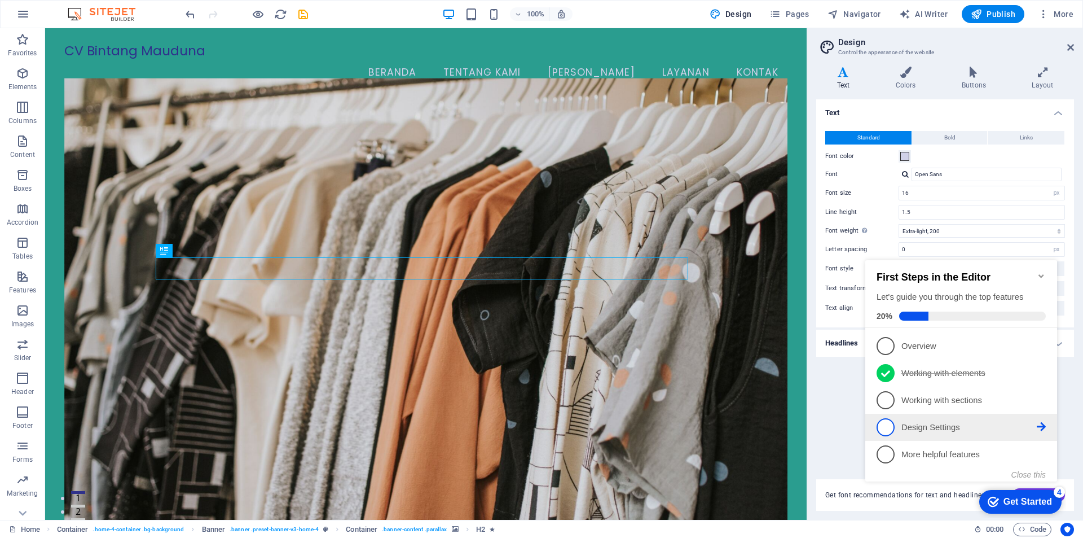
click at [888, 427] on span "4" at bounding box center [886, 427] width 18 height 18
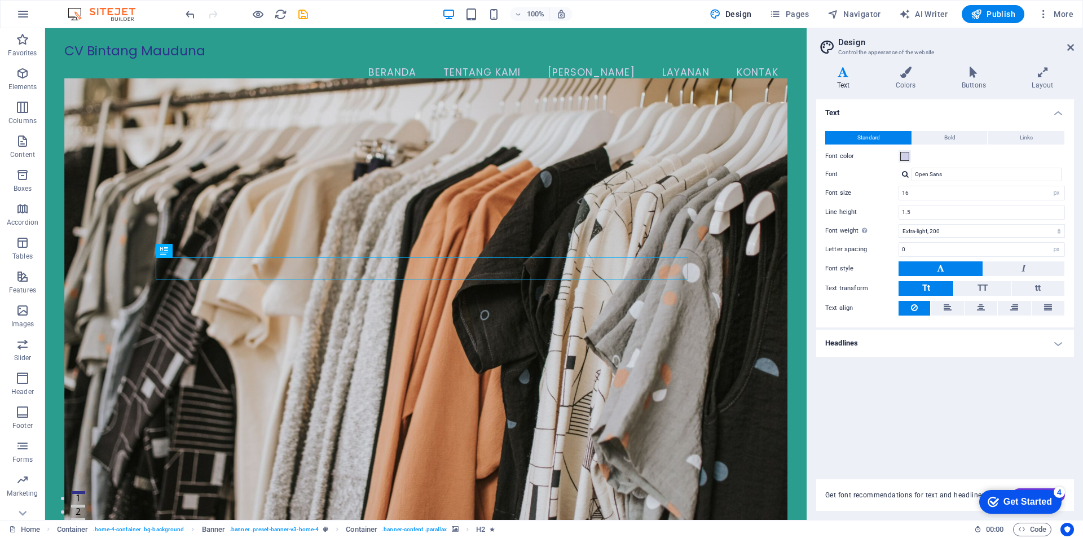
click at [1008, 500] on div "Get Started" at bounding box center [1028, 502] width 49 height 10
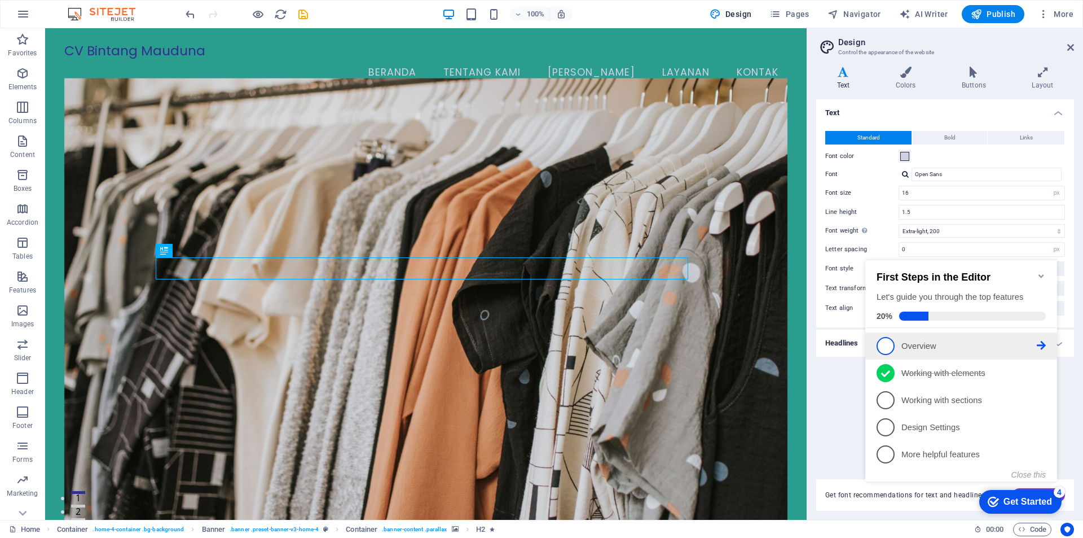
click at [933, 350] on p "Overview - incomplete" at bounding box center [969, 346] width 135 height 12
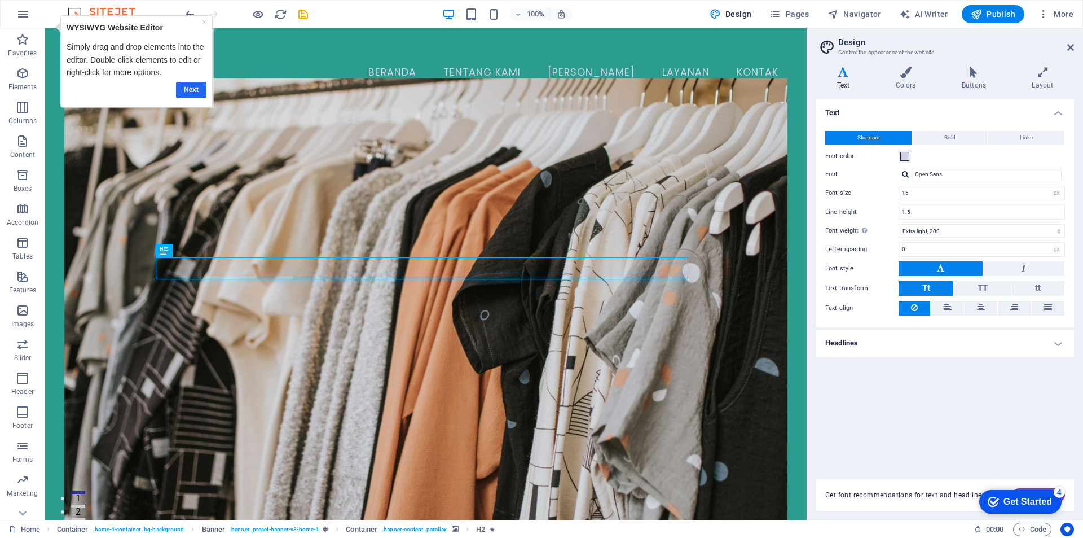
click at [194, 92] on link "Next" at bounding box center [191, 90] width 30 height 16
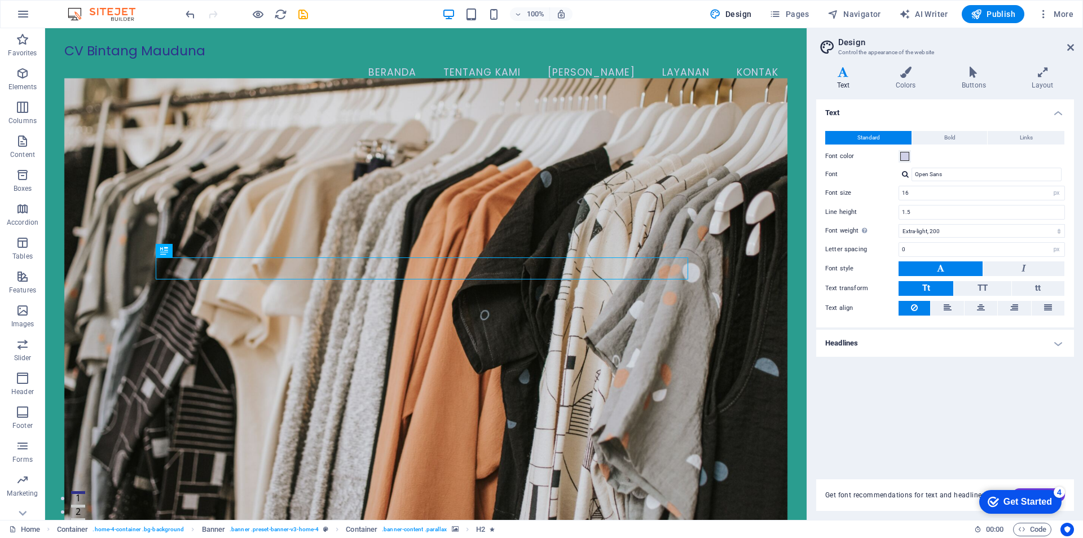
click at [1034, 500] on div "Get Started" at bounding box center [1028, 502] width 49 height 10
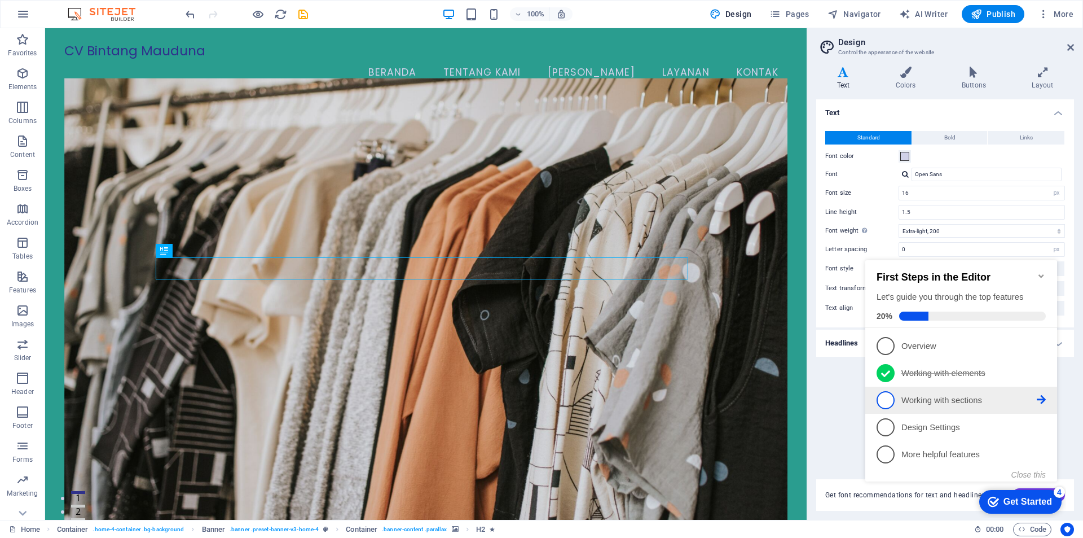
click at [956, 407] on li "3 Working with sections - incomplete" at bounding box center [962, 399] width 192 height 27
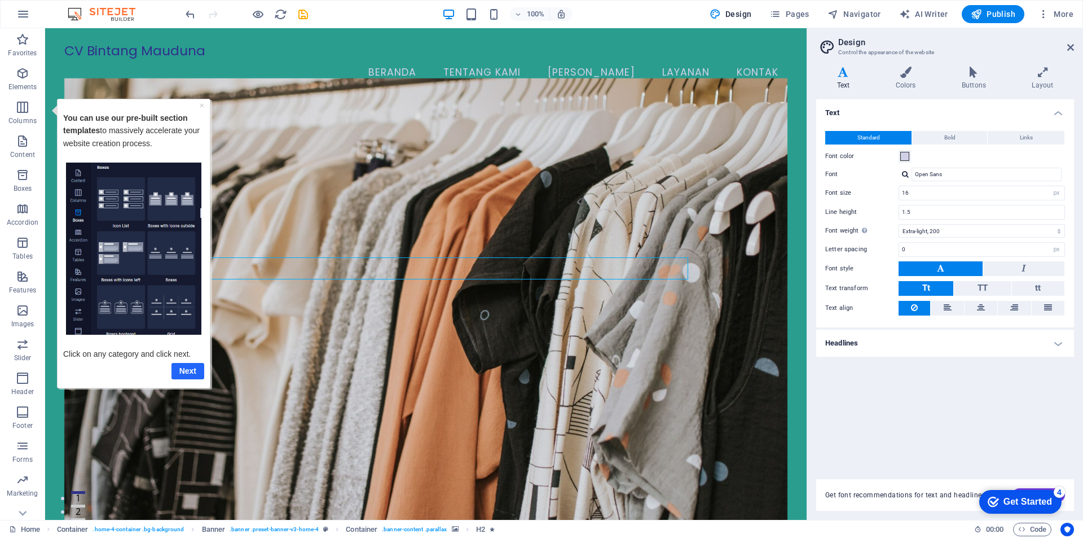
click at [189, 371] on link "Next" at bounding box center [188, 370] width 33 height 16
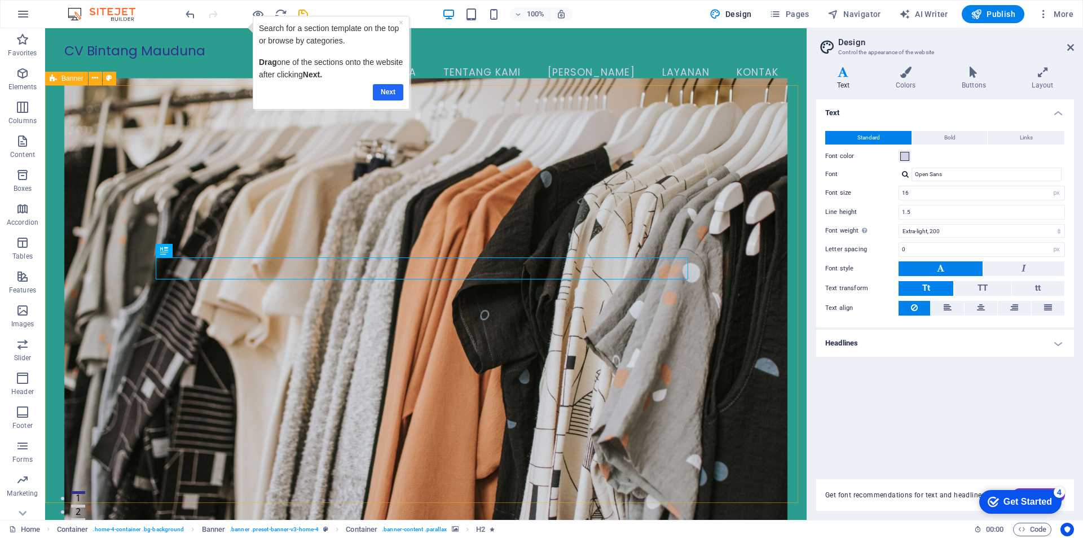
click at [388, 92] on link "Next" at bounding box center [388, 92] width 30 height 16
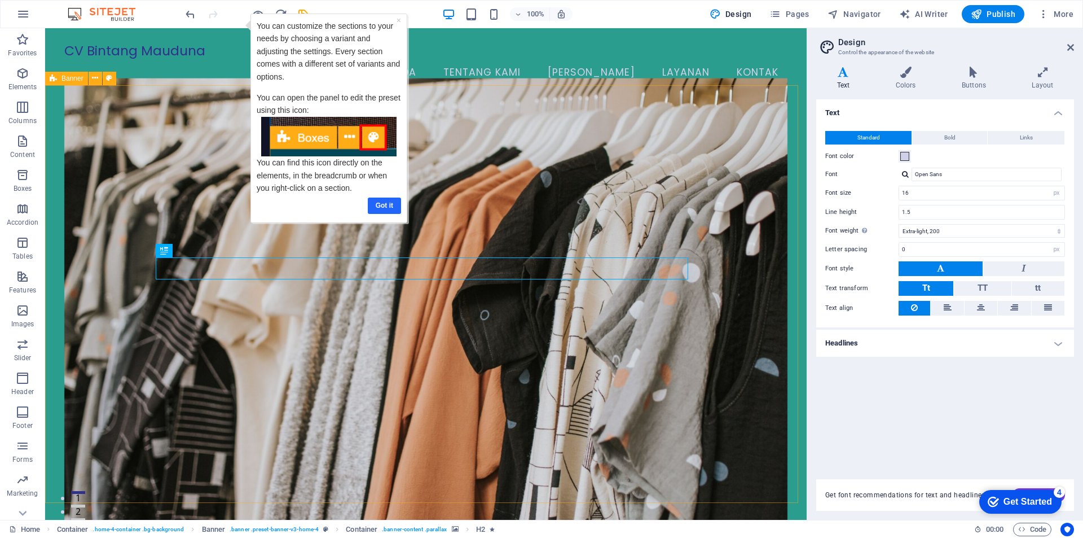
click at [386, 207] on link "Got it" at bounding box center [384, 205] width 33 height 16
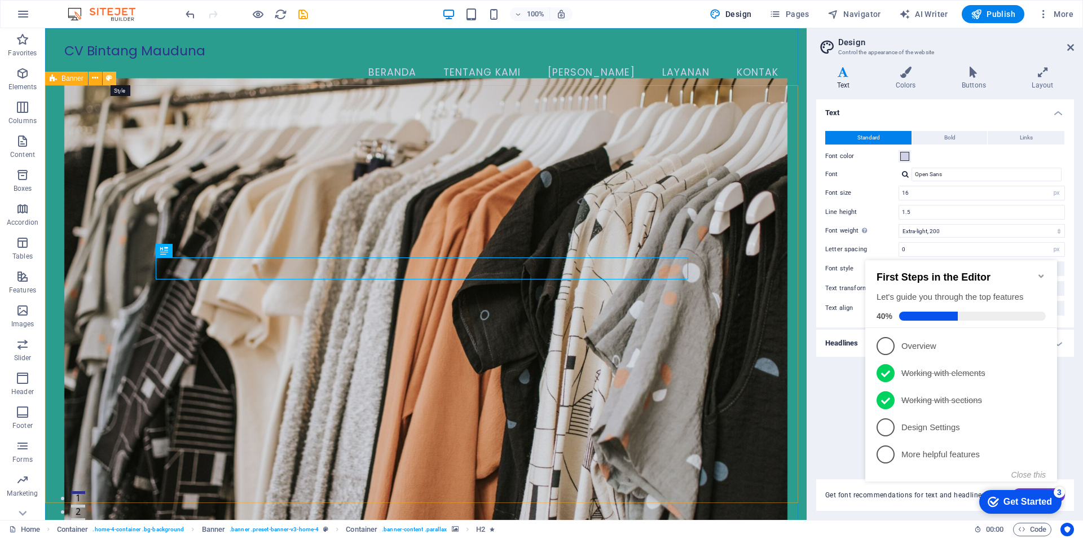
click at [108, 77] on icon at bounding box center [109, 78] width 6 height 12
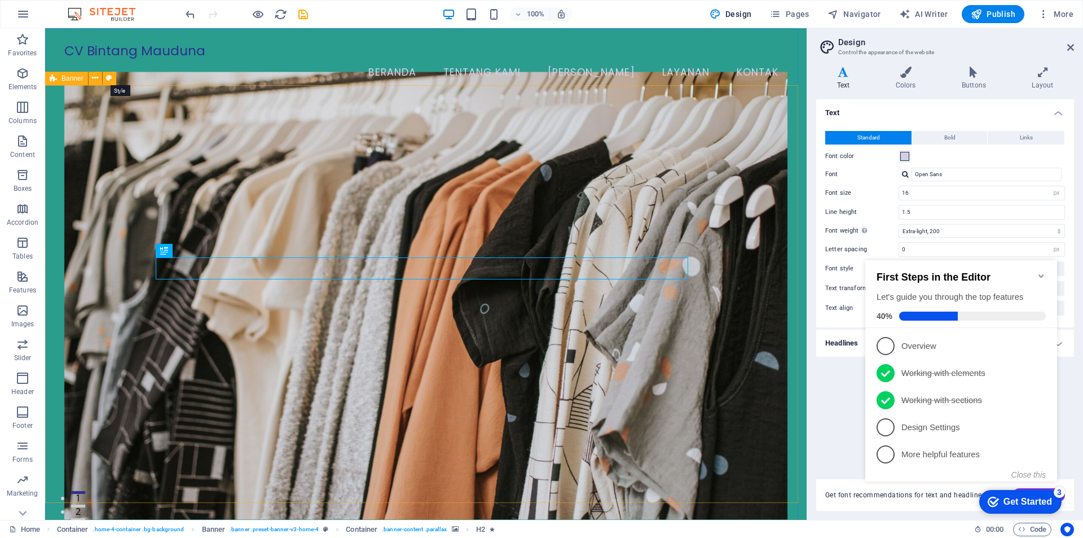
select select "preset-banner-v3-home-4"
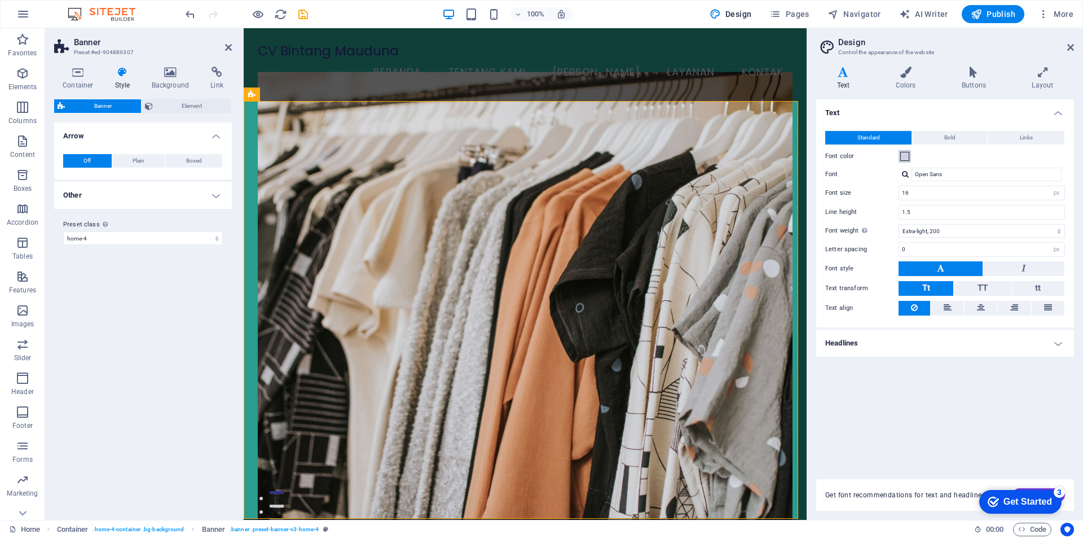
click at [904, 158] on span at bounding box center [905, 156] width 9 height 9
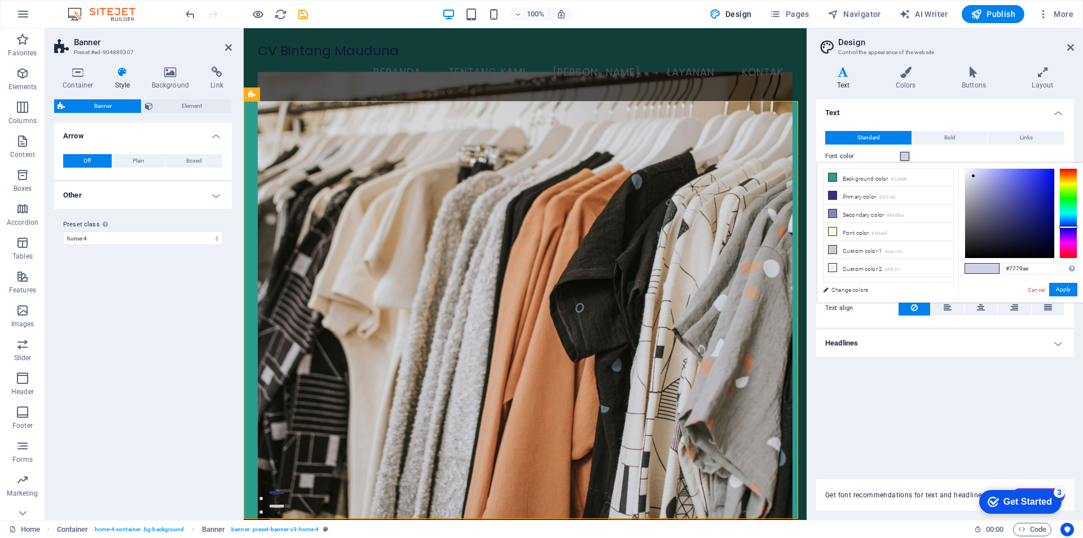
click at [993, 196] on div at bounding box center [1009, 213] width 89 height 89
type input "#5d63d9"
click at [1016, 181] on div at bounding box center [1009, 213] width 89 height 89
click at [1071, 289] on button "Apply" at bounding box center [1063, 290] width 28 height 14
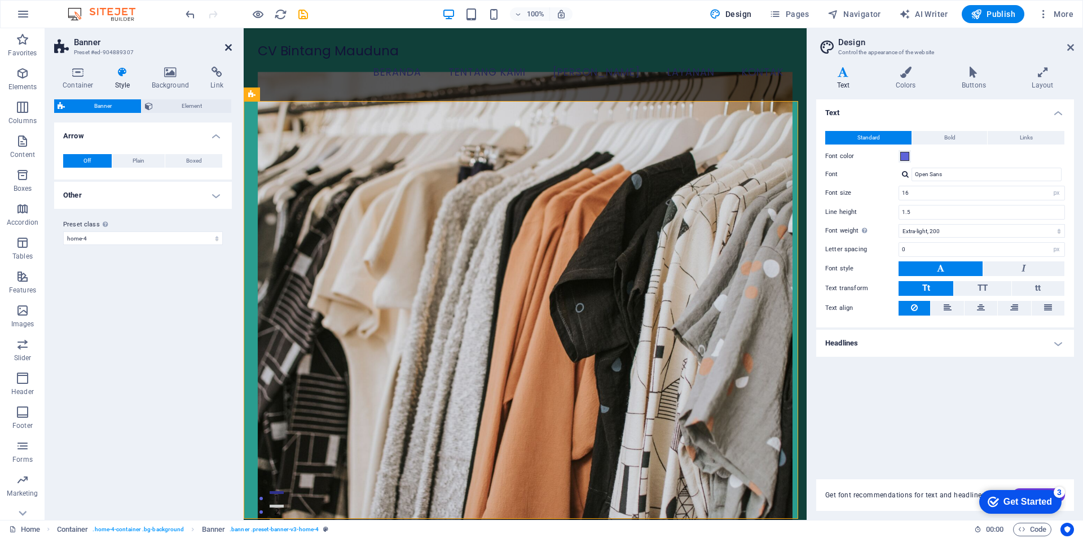
click at [231, 49] on icon at bounding box center [228, 47] width 7 height 9
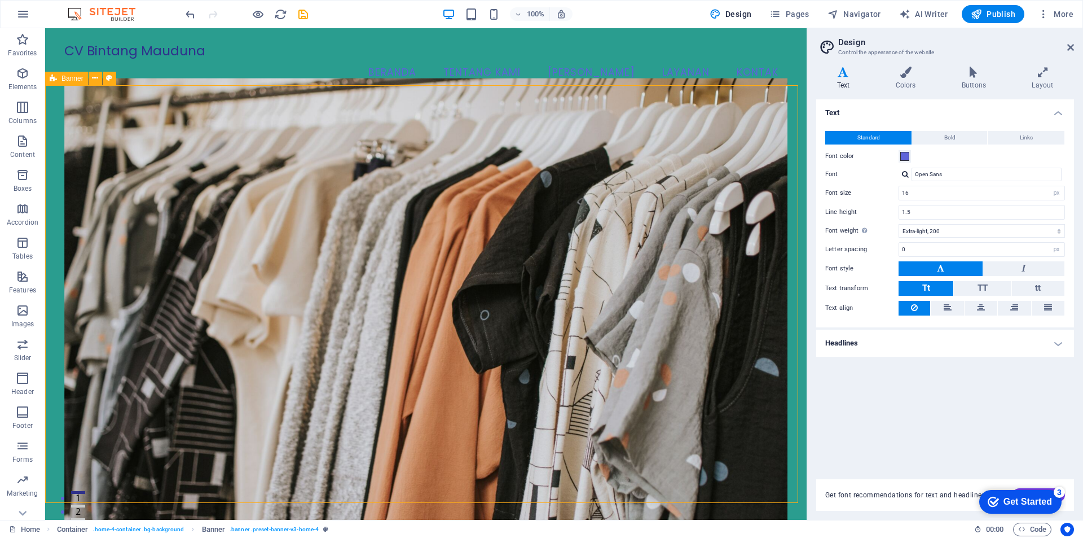
click at [1036, 511] on div "checkmark Get Started 3" at bounding box center [1020, 502] width 82 height 24
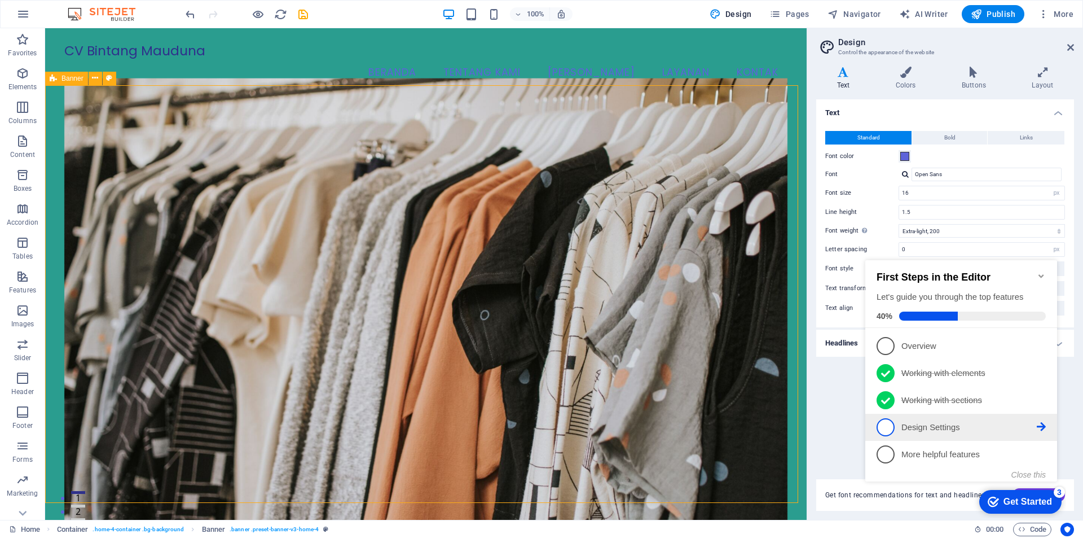
click at [889, 429] on span "4" at bounding box center [886, 427] width 18 height 18
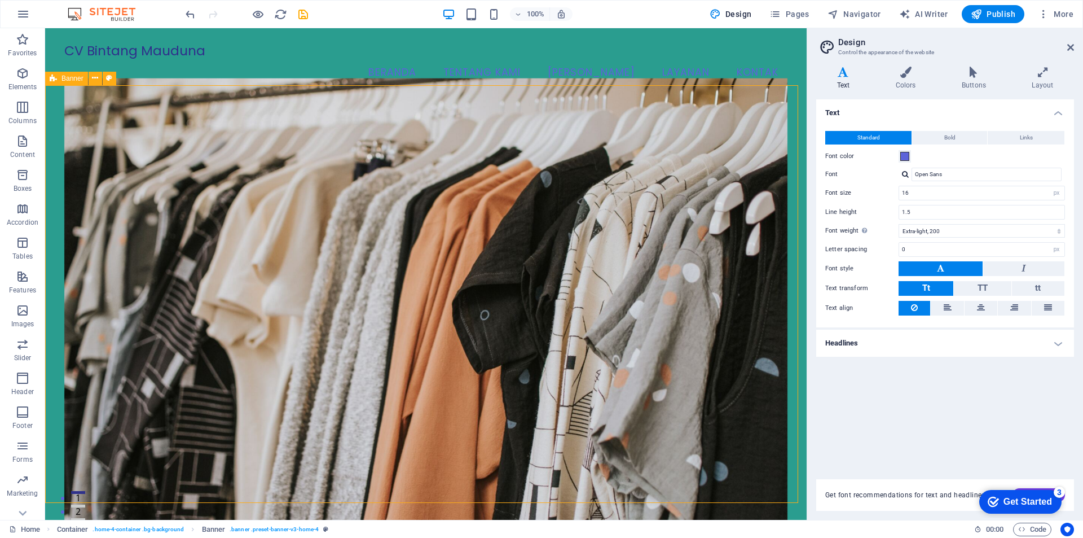
click at [1025, 492] on div "checkmark Get Started 3" at bounding box center [1020, 502] width 82 height 24
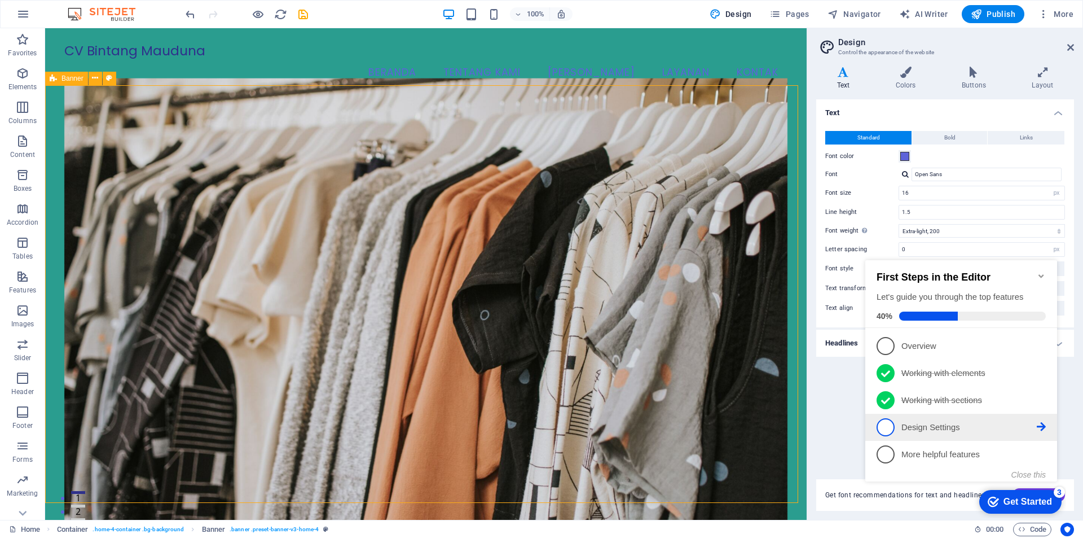
click at [1043, 427] on icon at bounding box center [1041, 426] width 9 height 9
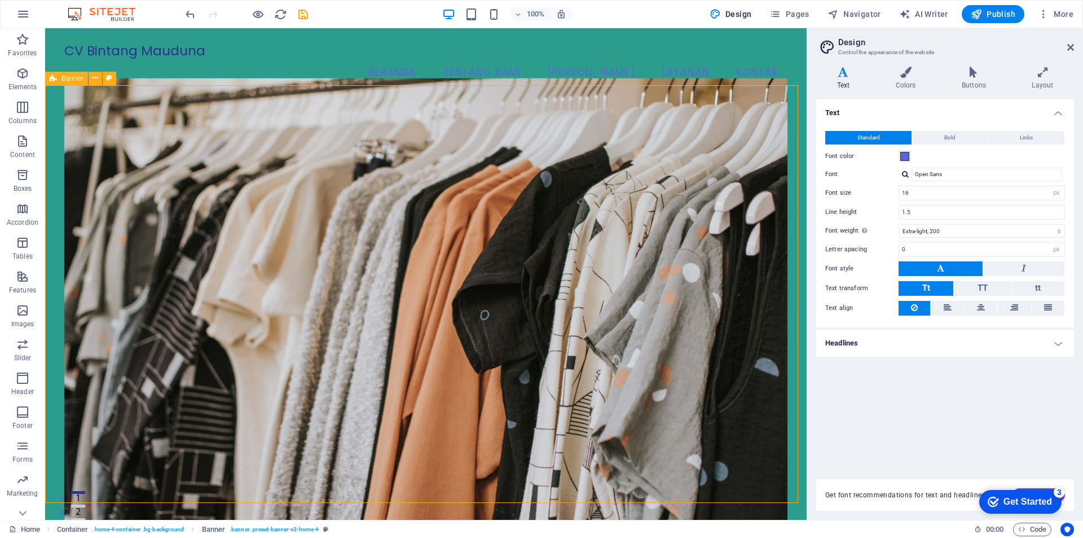
click at [1022, 500] on div "Get Started" at bounding box center [1028, 502] width 49 height 10
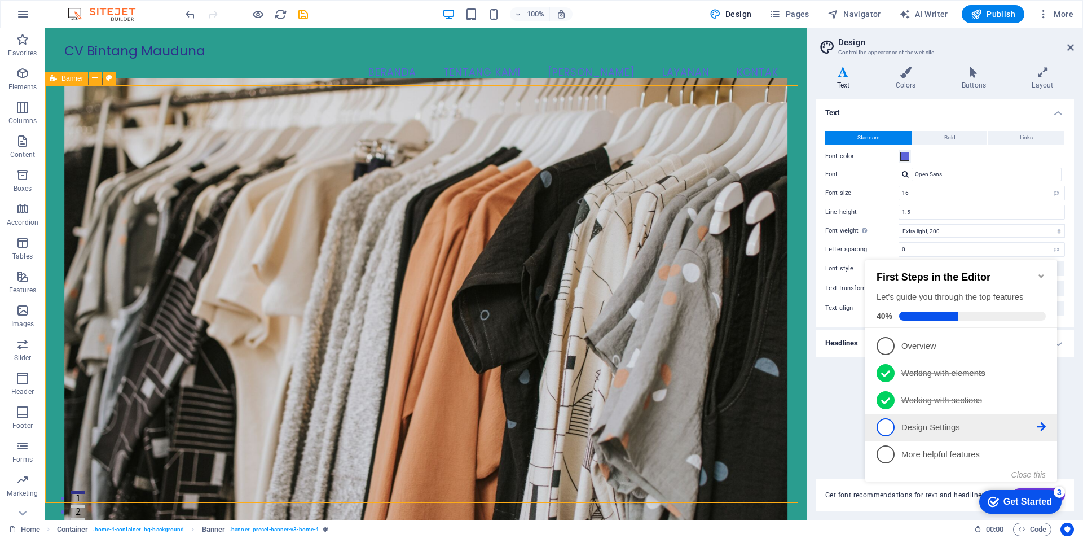
click at [939, 428] on p "Design Settings - incomplete" at bounding box center [969, 427] width 135 height 12
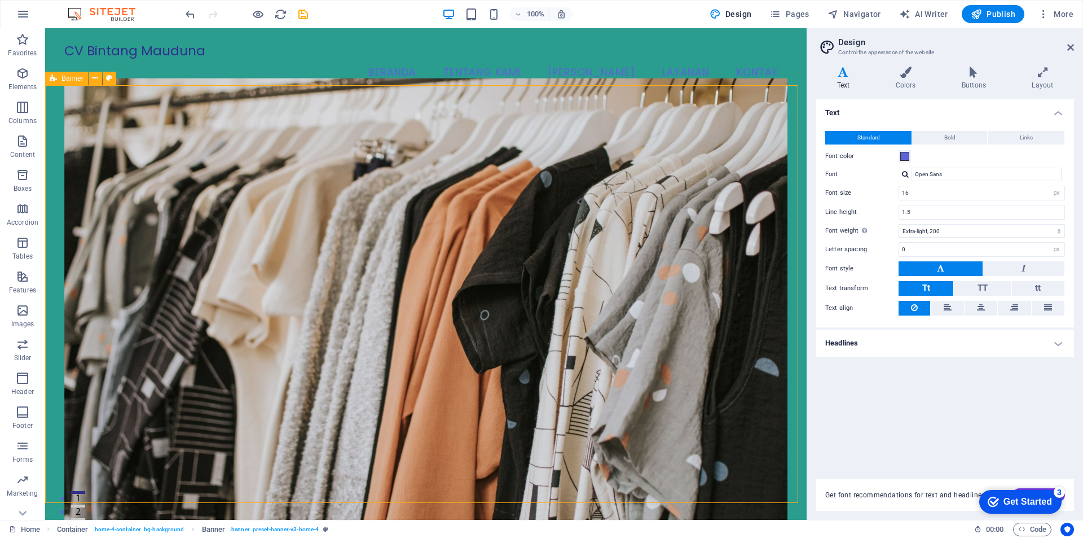
click at [1014, 506] on div "Get Started" at bounding box center [1028, 502] width 49 height 10
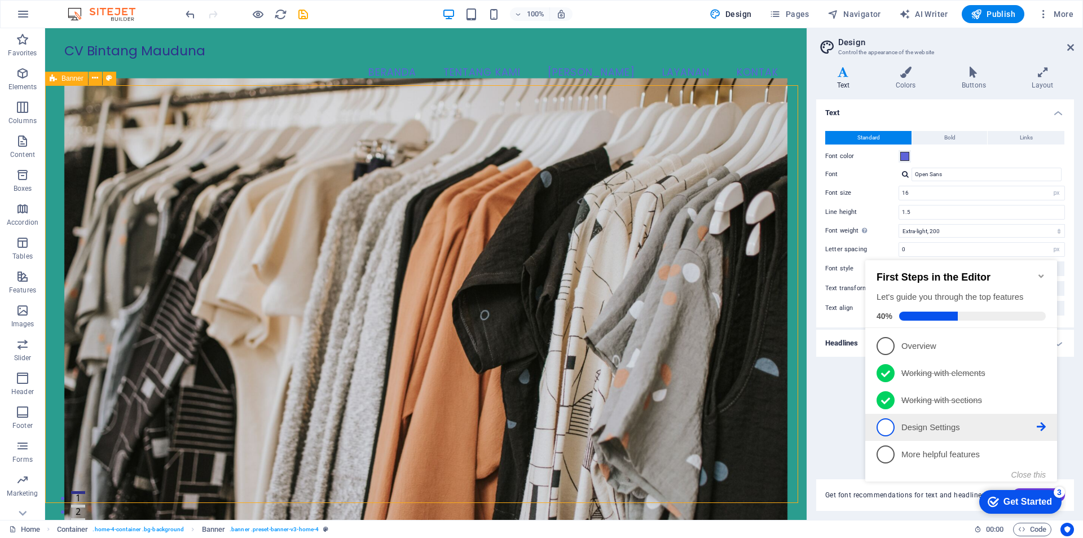
click at [969, 428] on p "Design Settings - incomplete" at bounding box center [969, 427] width 135 height 12
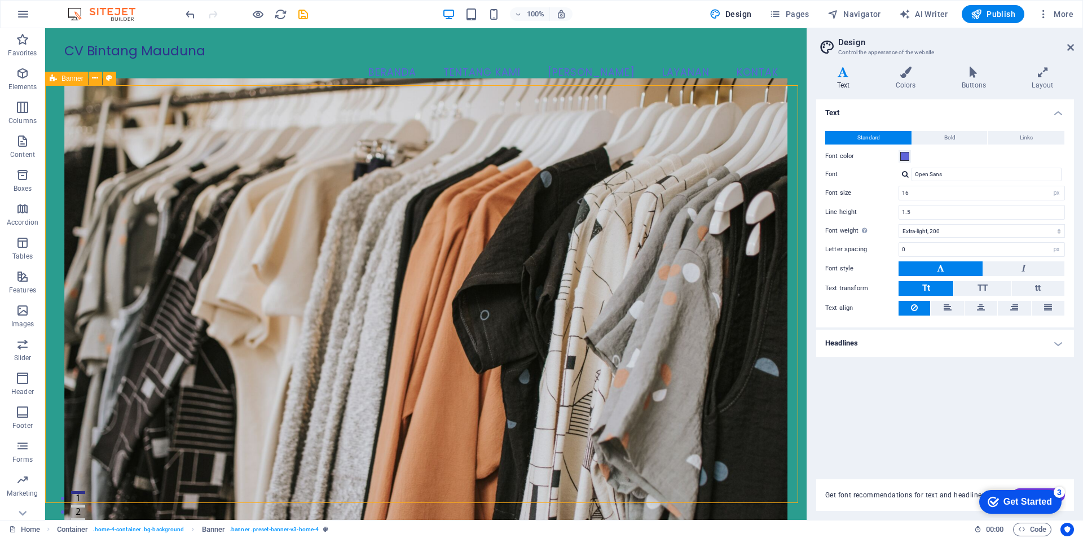
click at [1062, 513] on div "checkmark Get Started 3" at bounding box center [1020, 502] width 82 height 24
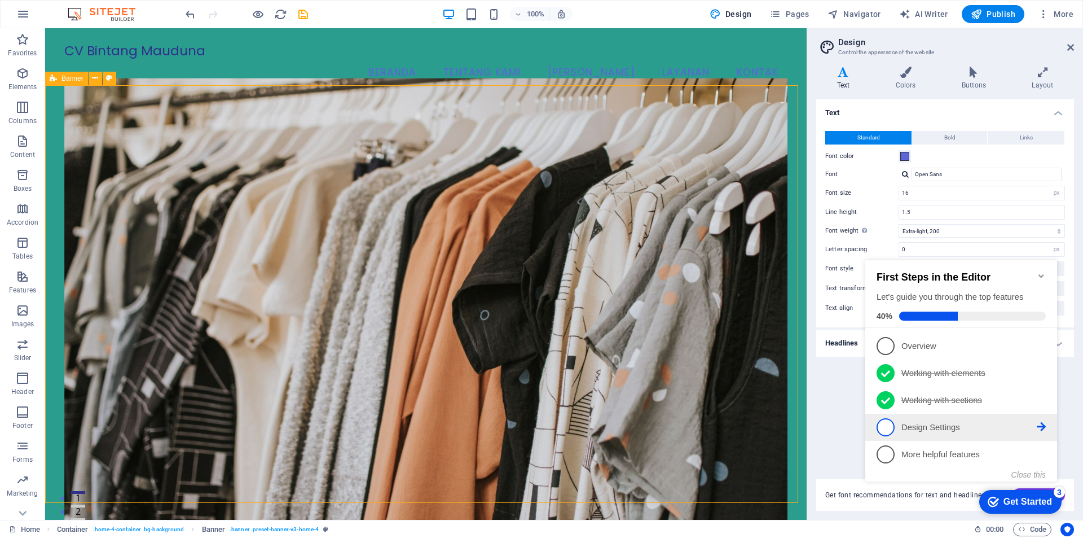
click at [939, 428] on p "Design Settings - incomplete" at bounding box center [969, 427] width 135 height 12
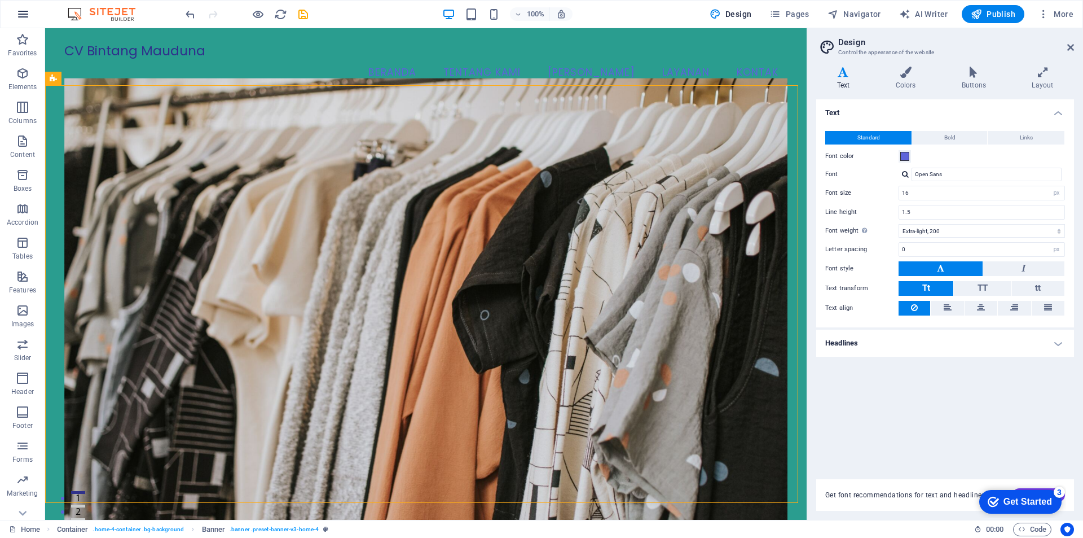
click at [22, 21] on button "button" at bounding box center [23, 14] width 27 height 27
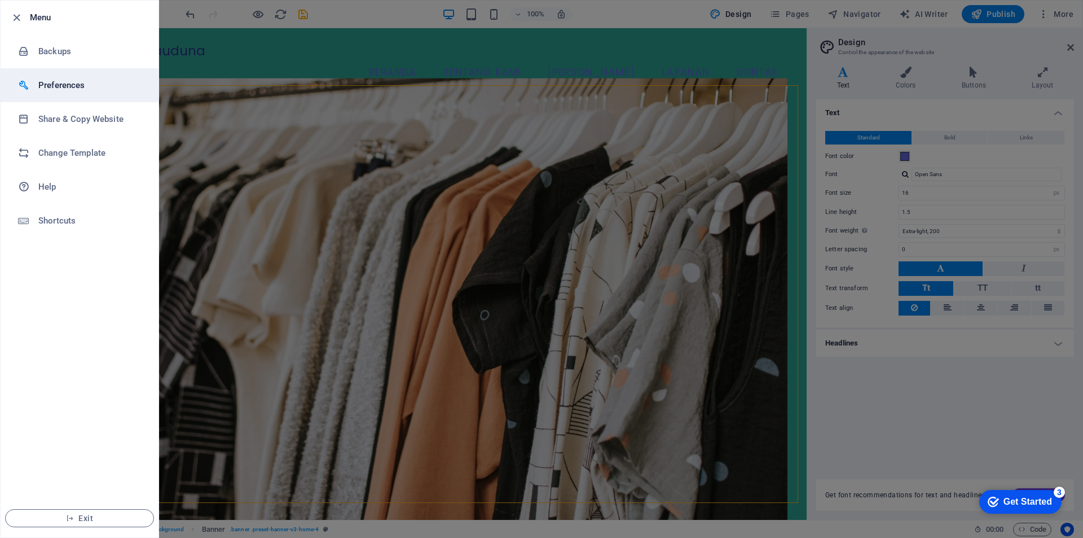
click at [89, 91] on h6 "Preferences" at bounding box center [90, 85] width 104 height 14
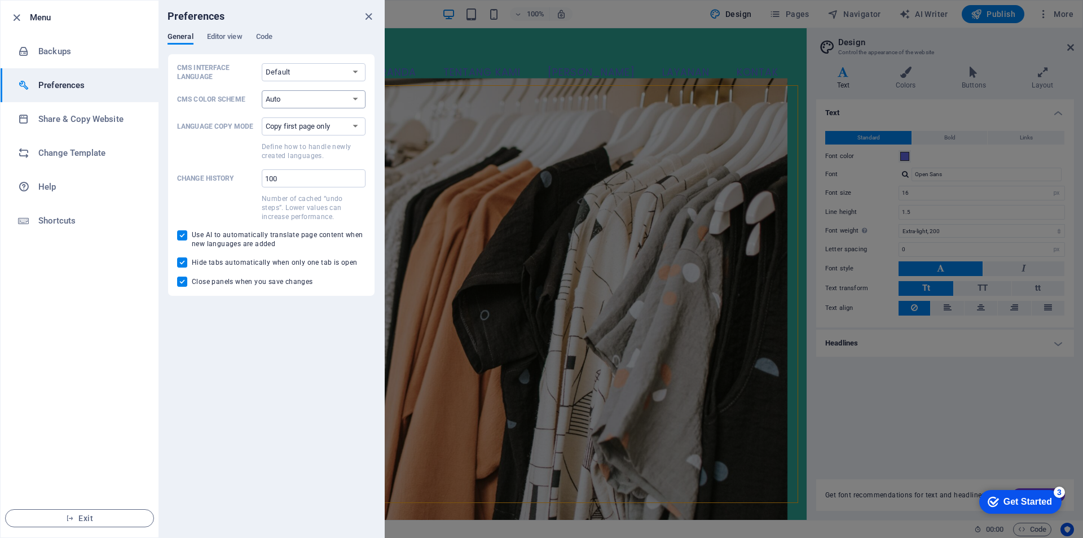
click at [295, 99] on select "Auto Dark Light" at bounding box center [314, 99] width 104 height 18
click at [220, 41] on span "Editor view" at bounding box center [225, 38] width 36 height 16
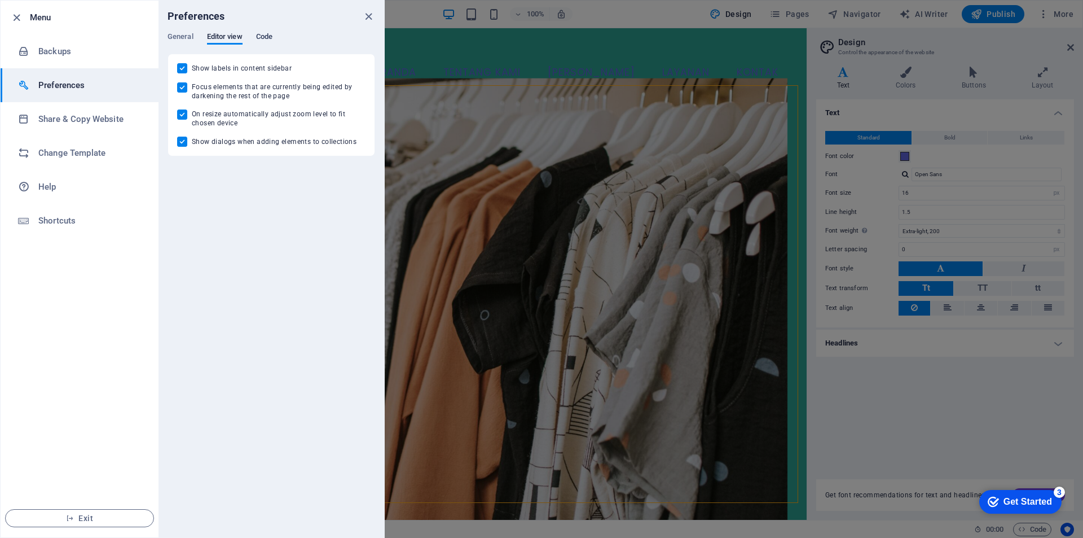
click at [271, 38] on span "Code" at bounding box center [264, 38] width 16 height 16
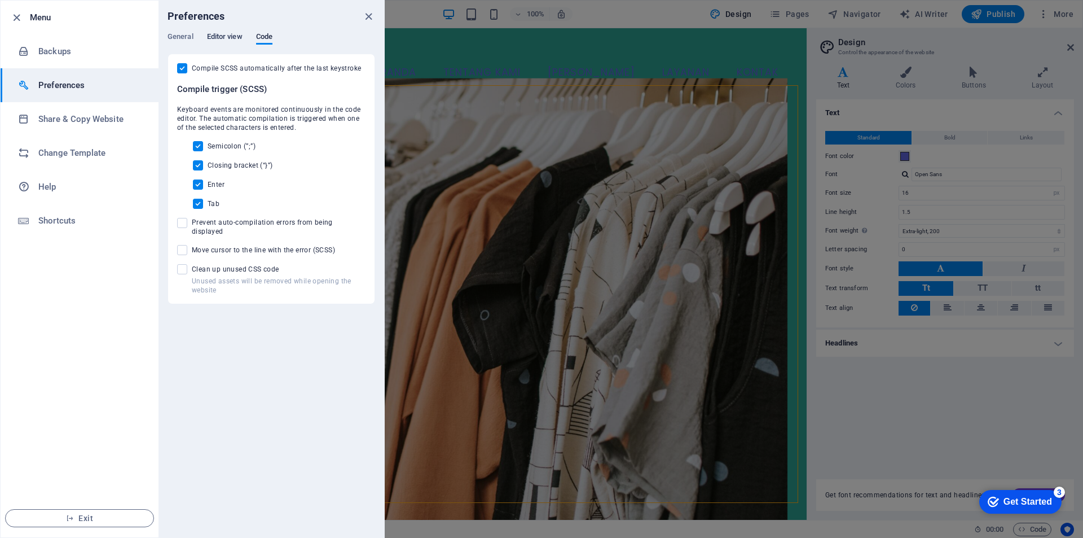
click at [234, 38] on span "Editor view" at bounding box center [225, 38] width 36 height 16
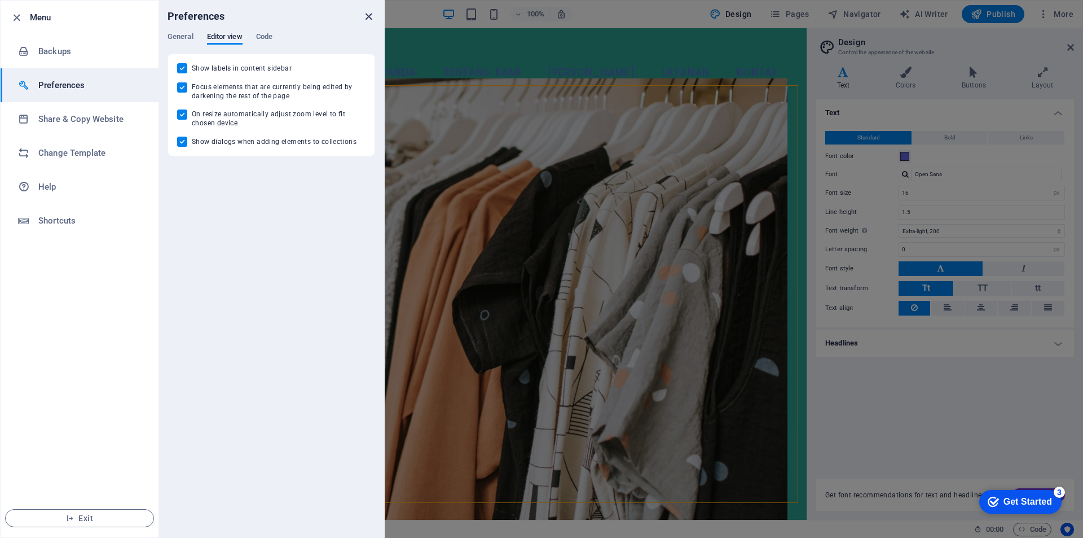
click at [368, 17] on icon "close" at bounding box center [368, 16] width 13 height 13
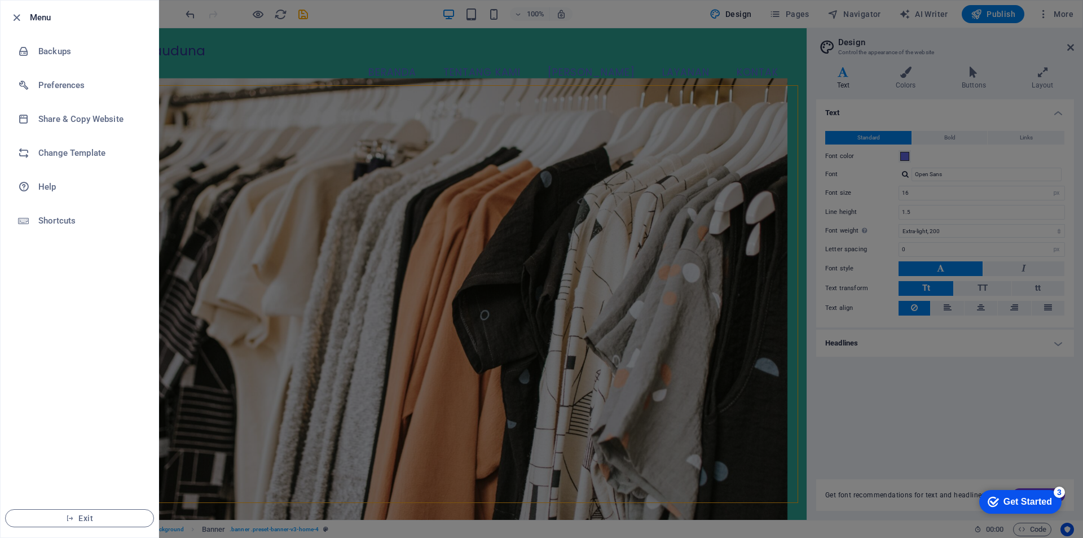
click at [679, 58] on div at bounding box center [541, 269] width 1083 height 538
